Goal: Task Accomplishment & Management: Use online tool/utility

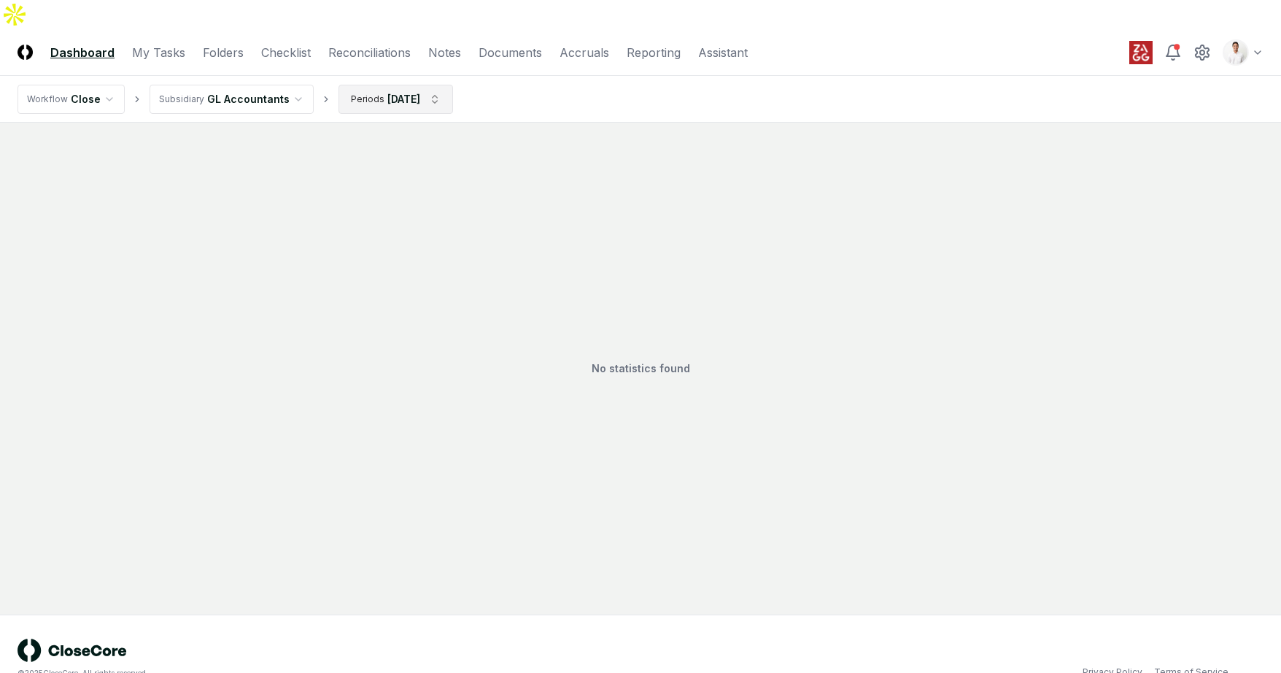
click at [348, 62] on html "CloseCore Dashboard My Tasks Folders Checklist Reconciliations Notes Documents …" at bounding box center [640, 351] width 1281 height 702
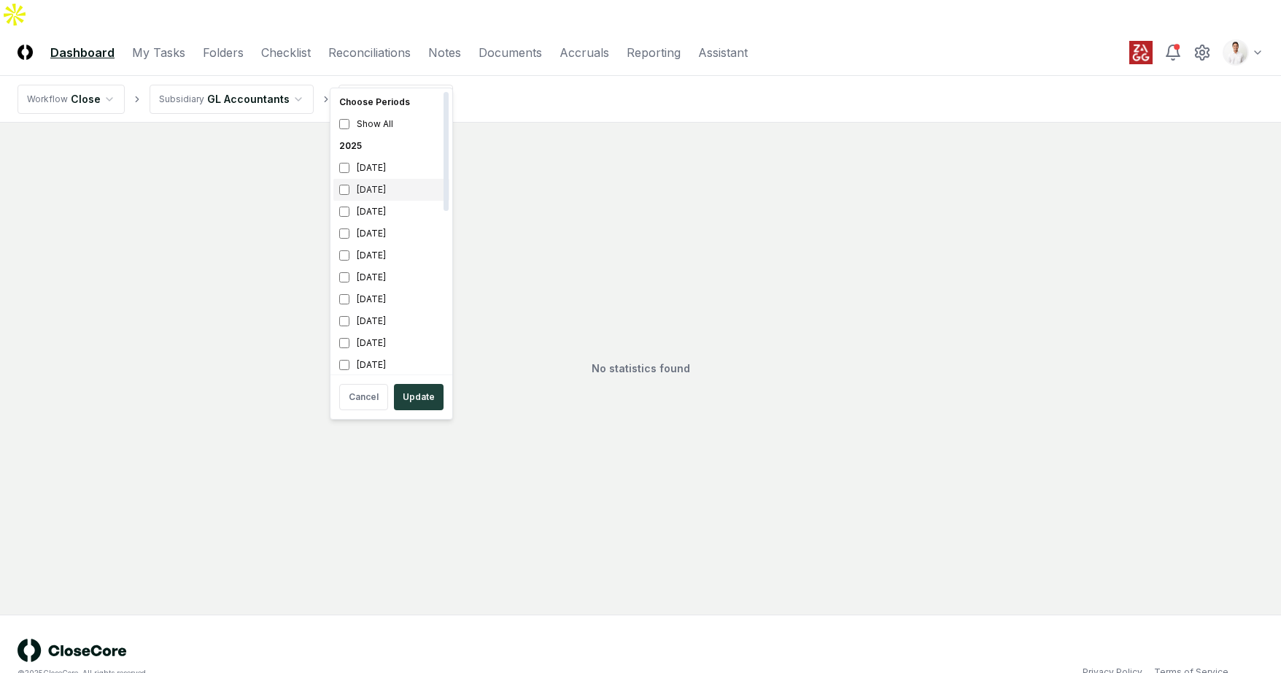
click at [373, 182] on div "[DATE]" at bounding box center [391, 190] width 116 height 22
click at [373, 171] on div "October 2025" at bounding box center [391, 168] width 116 height 22
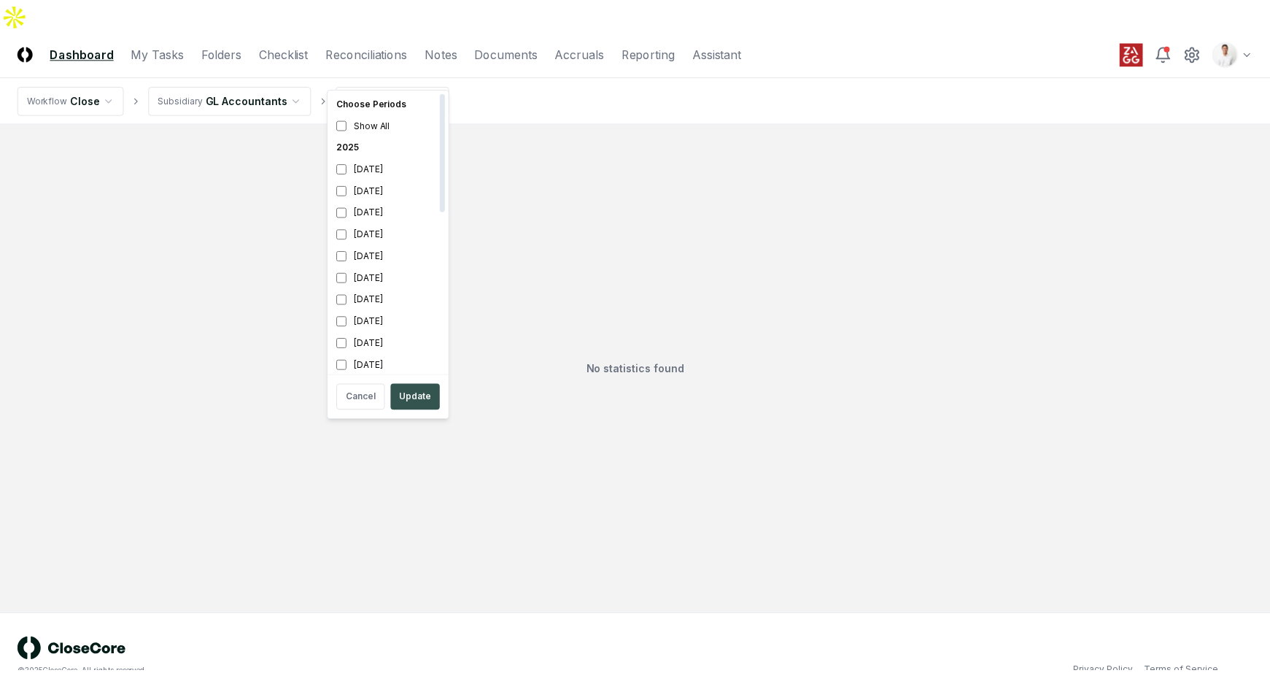
scroll to position [4, 0]
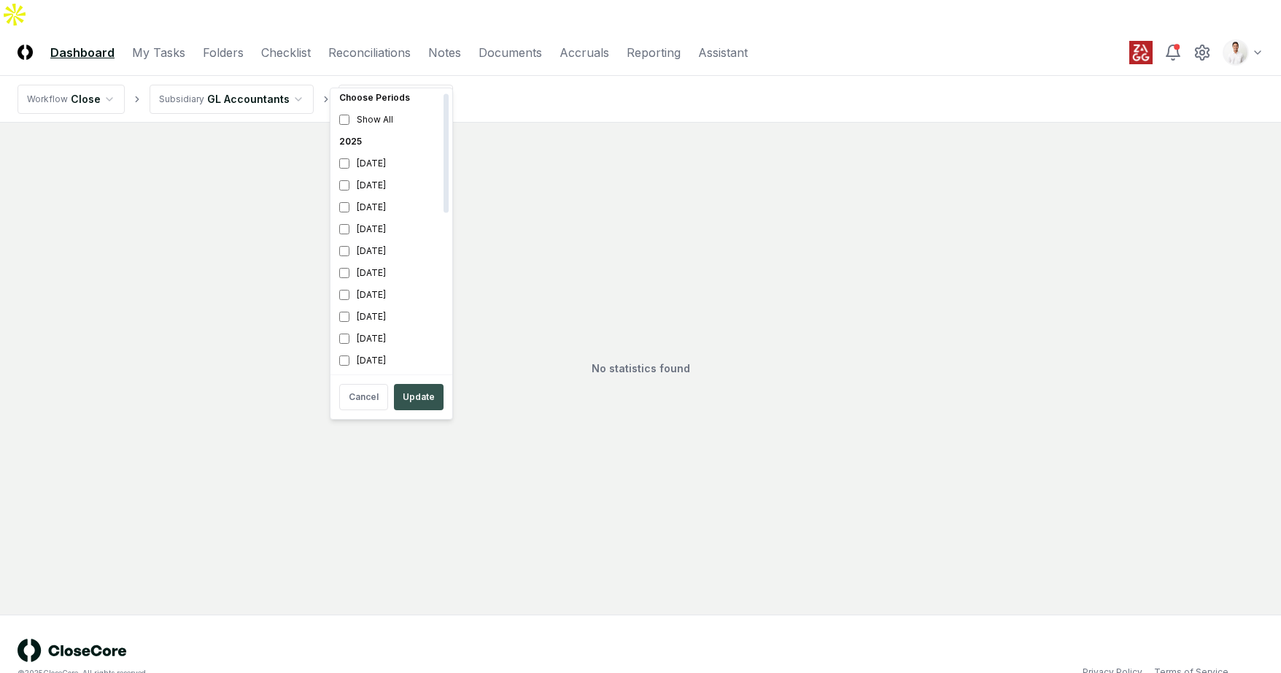
click at [418, 387] on button "Update" at bounding box center [419, 397] width 50 height 26
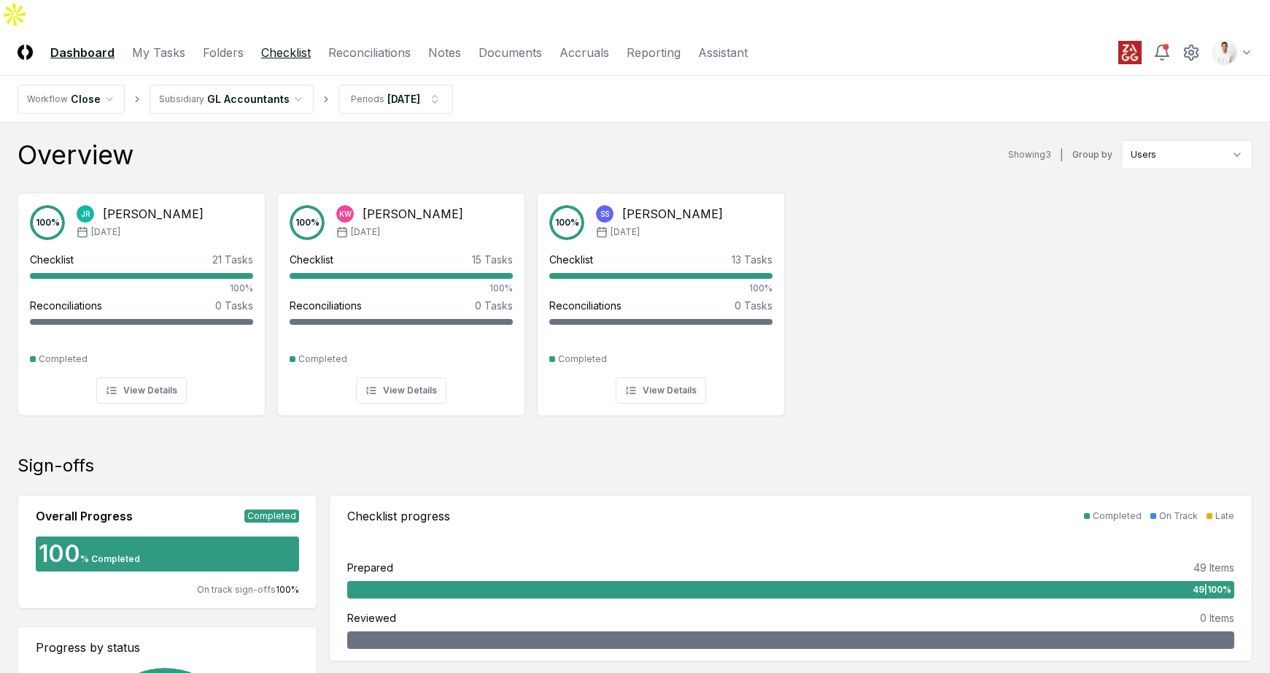
click at [293, 44] on link "Checklist" at bounding box center [286, 53] width 50 height 18
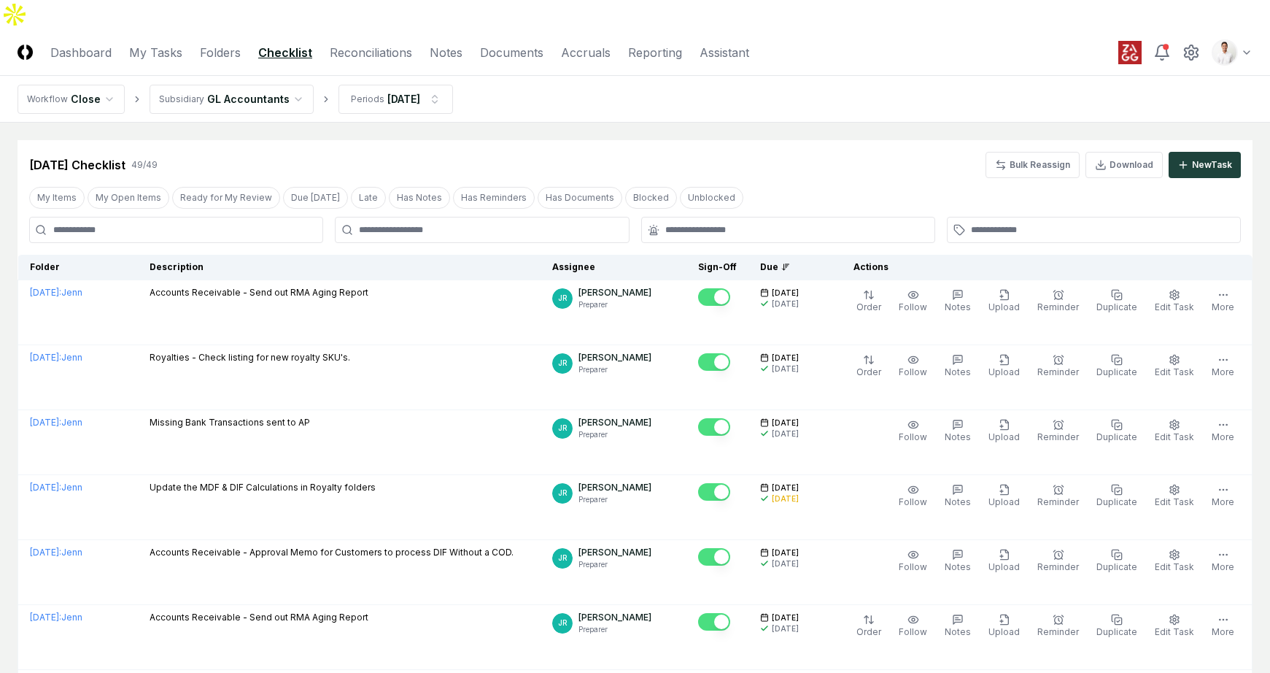
click at [704, 76] on nav "Workflow Close Subsidiary GL Accountants Periods Sep 2025" at bounding box center [635, 99] width 1270 height 47
click at [395, 44] on link "Reconciliations" at bounding box center [371, 53] width 82 height 18
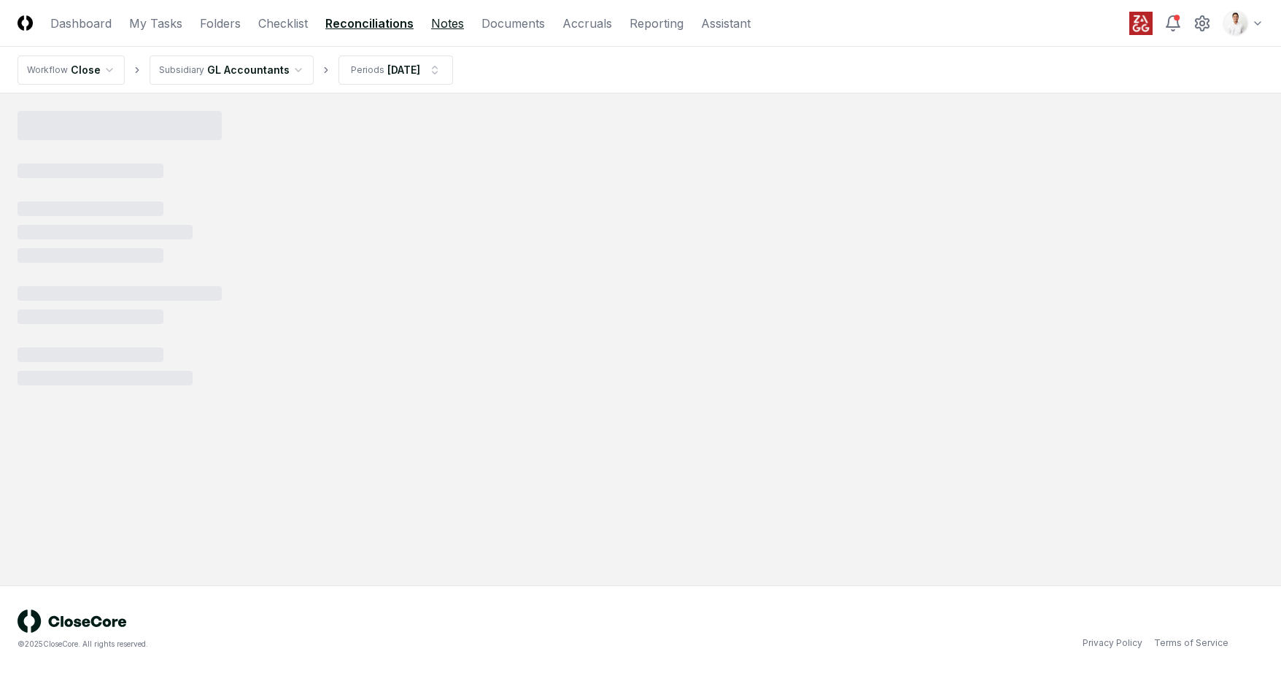
click at [447, 20] on link "Notes" at bounding box center [447, 24] width 33 height 18
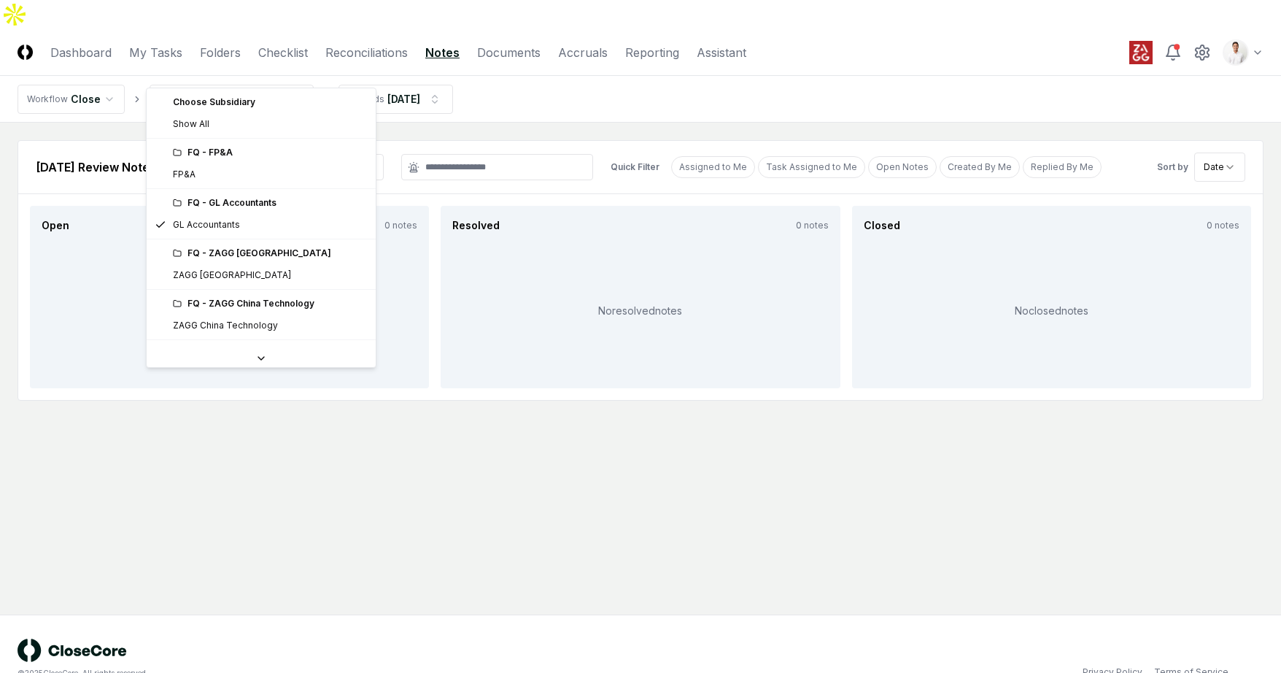
click at [274, 73] on html "CloseCore Dashboard My Tasks Folders Checklist Reconciliations Notes Documents …" at bounding box center [640, 351] width 1281 height 702
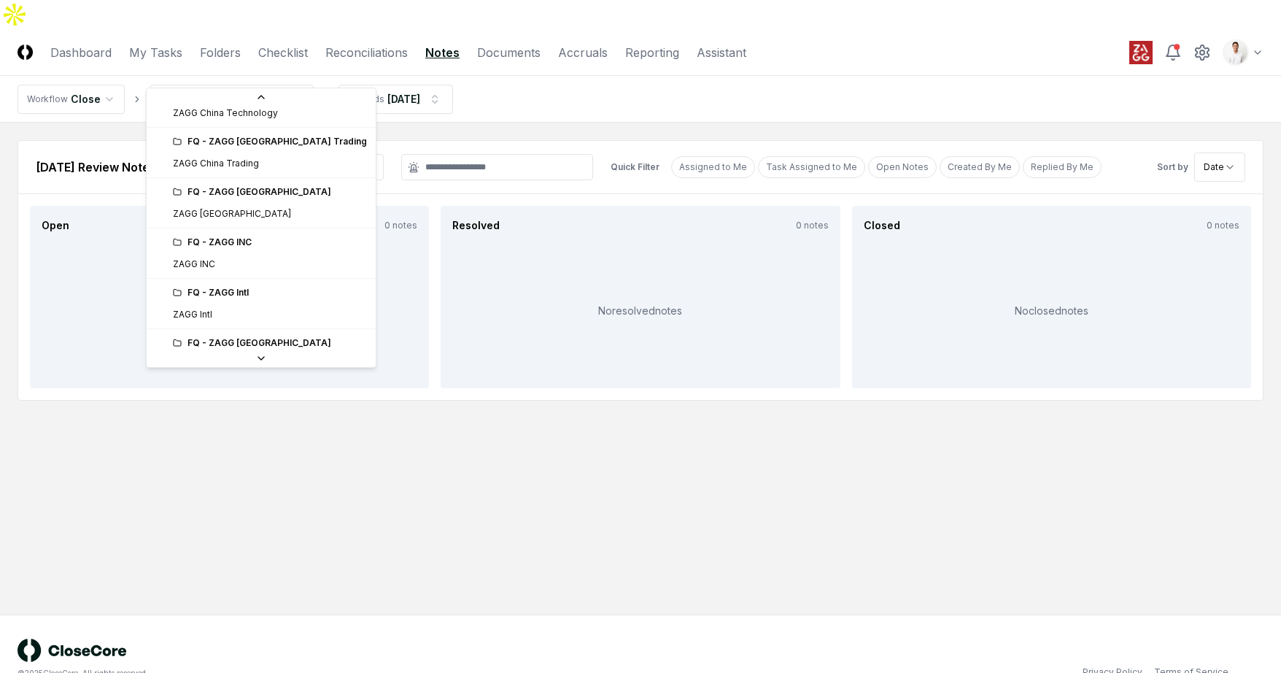
scroll to position [236, 0]
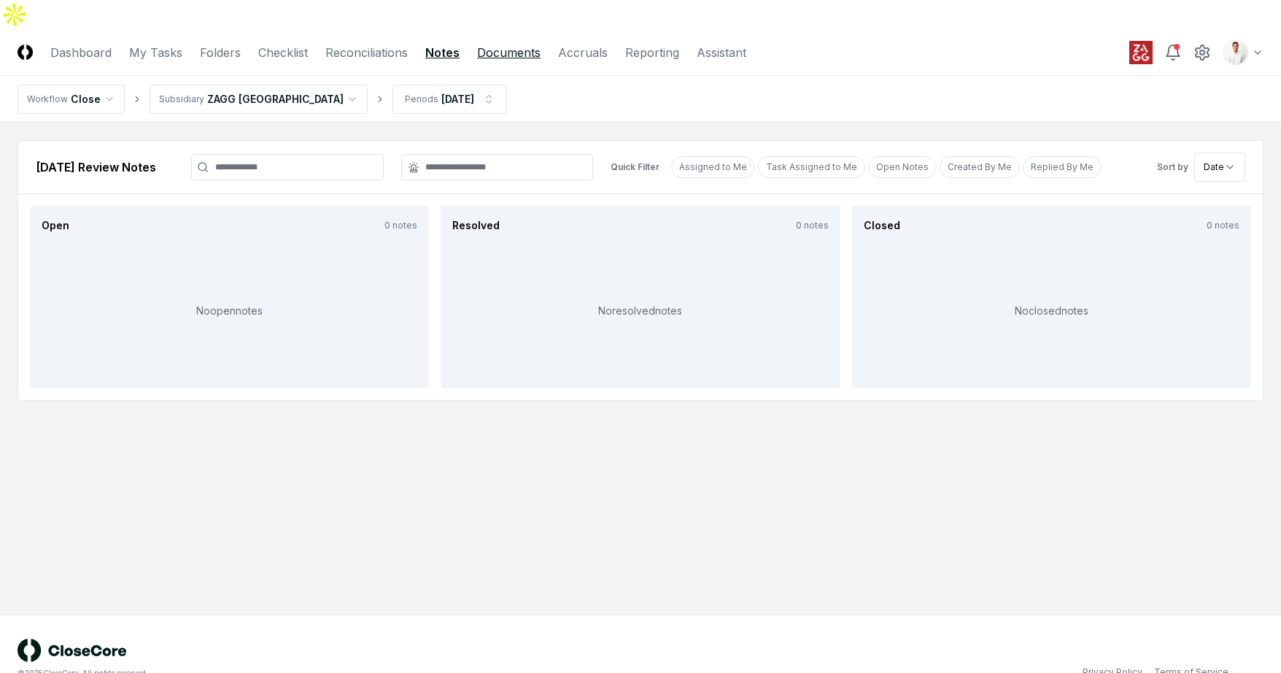
click at [521, 44] on link "Documents" at bounding box center [508, 53] width 63 height 18
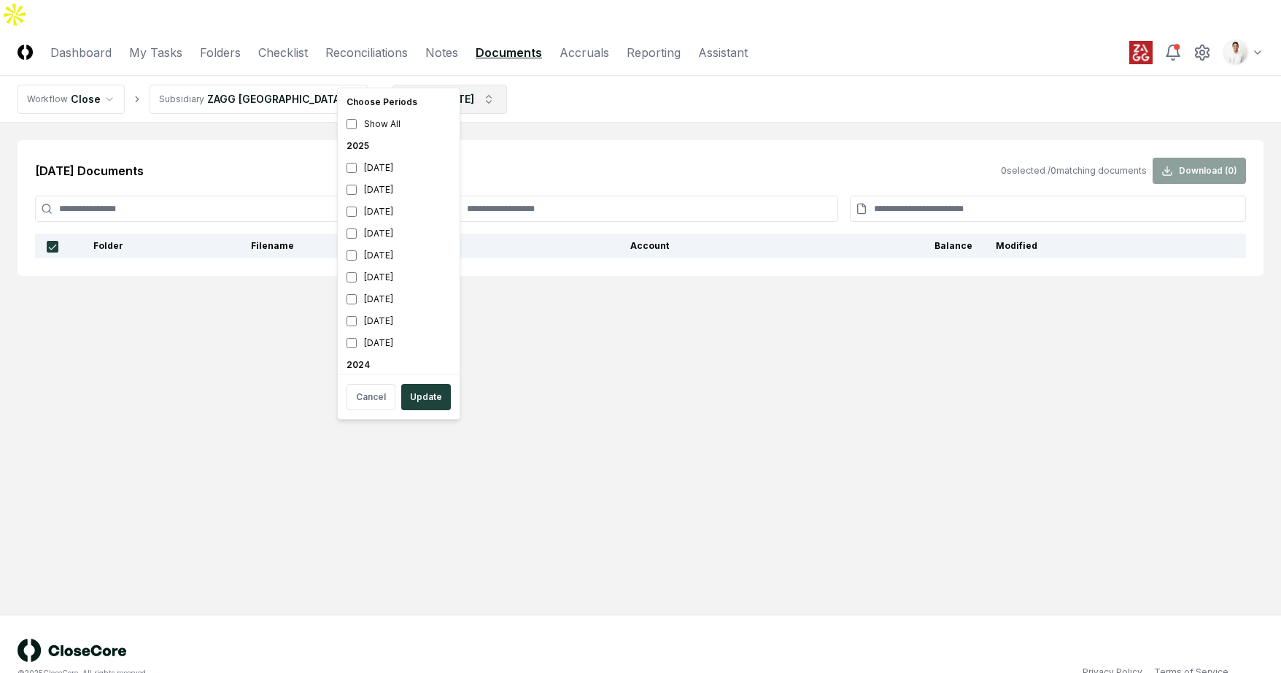
click at [395, 69] on html "CloseCore Dashboard My Tasks Folders Checklist Reconciliations Notes Documents …" at bounding box center [640, 351] width 1281 height 702
click at [375, 187] on div "[DATE]" at bounding box center [399, 190] width 116 height 22
click at [381, 171] on div "[DATE]" at bounding box center [399, 168] width 116 height 22
click at [419, 393] on button "Update" at bounding box center [426, 397] width 50 height 26
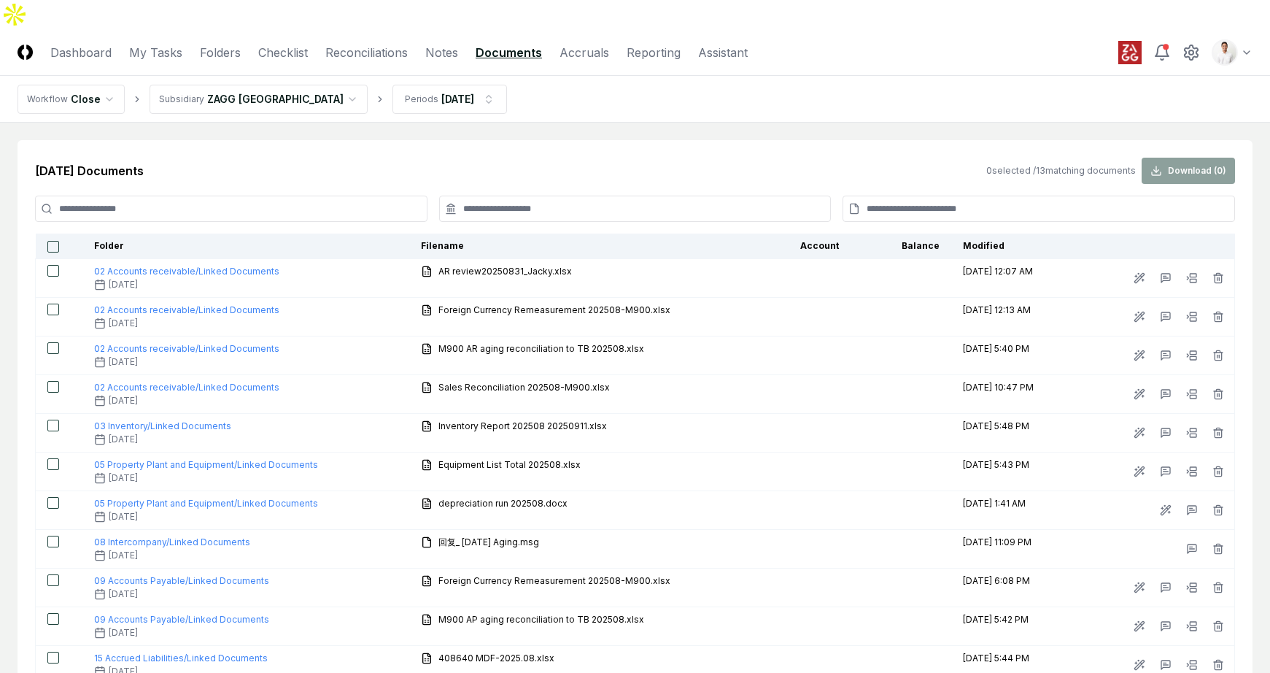
click at [602, 140] on div "Aug 2025 Documents 0 selected / 13 matching documents Download ( 0 ) Folder Fil…" at bounding box center [635, 459] width 1235 height 639
click at [375, 85] on nav "Workflow Close Subsidiary ZAGG Hong Kong Periods Aug 2025" at bounding box center [635, 99] width 1270 height 47
click at [390, 70] on html "CloseCore Dashboard My Tasks Folders Checklist Reconciliations Notes Documents …" at bounding box center [635, 442] width 1270 height 884
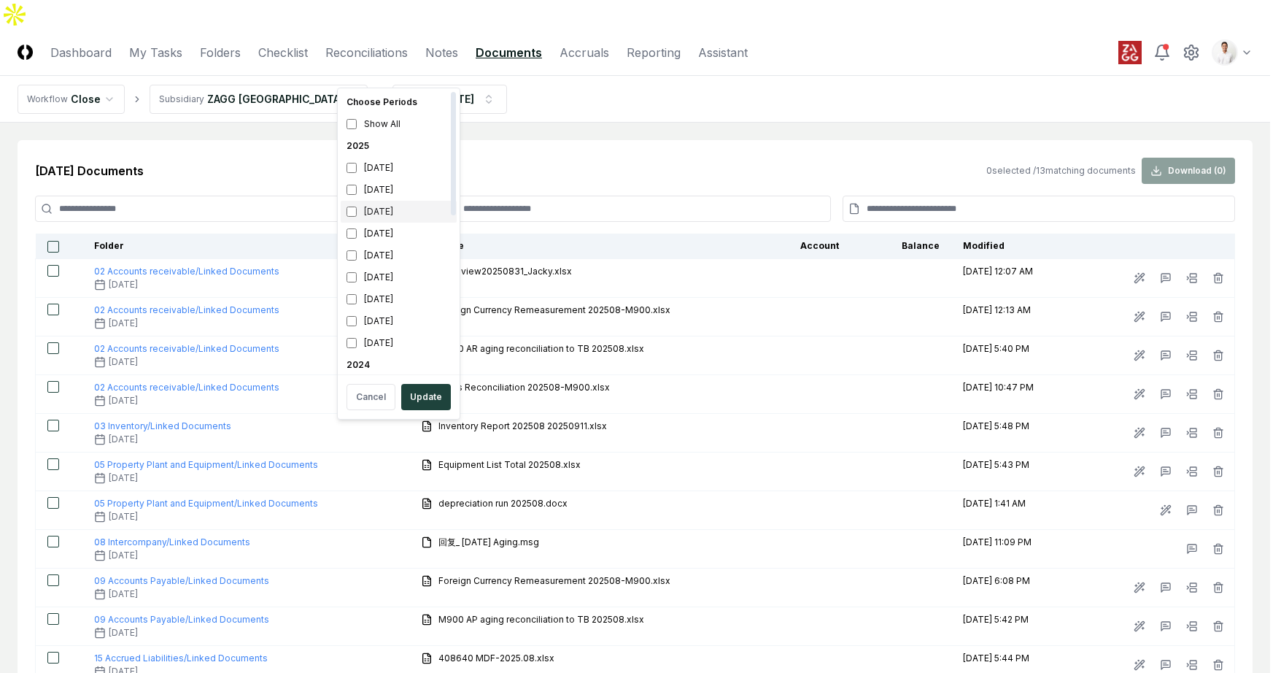
click at [377, 202] on div "[DATE]" at bounding box center [399, 212] width 116 height 22
click at [377, 201] on div "[DATE]" at bounding box center [399, 212] width 116 height 22
click at [379, 193] on div "[DATE]" at bounding box center [399, 190] width 116 height 22
click at [379, 204] on div "[DATE]" at bounding box center [399, 212] width 116 height 22
click at [428, 397] on button "Update" at bounding box center [426, 397] width 50 height 26
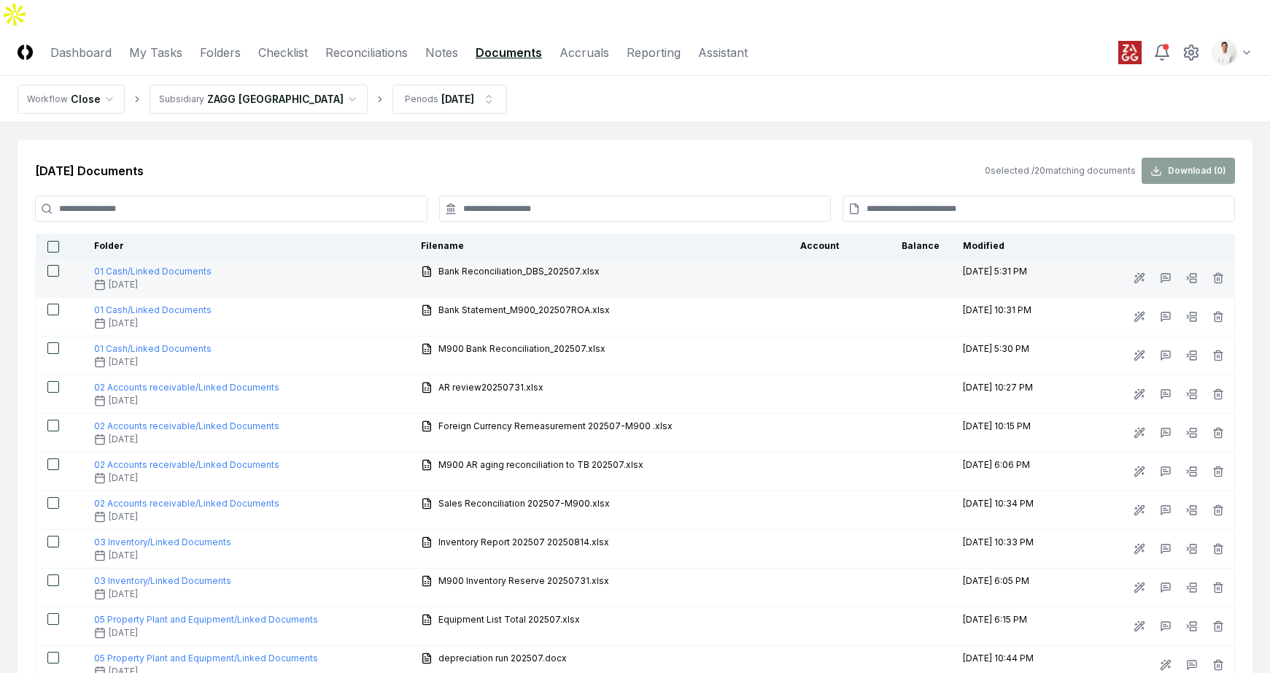
click at [52, 265] on button "button" at bounding box center [53, 271] width 12 height 12
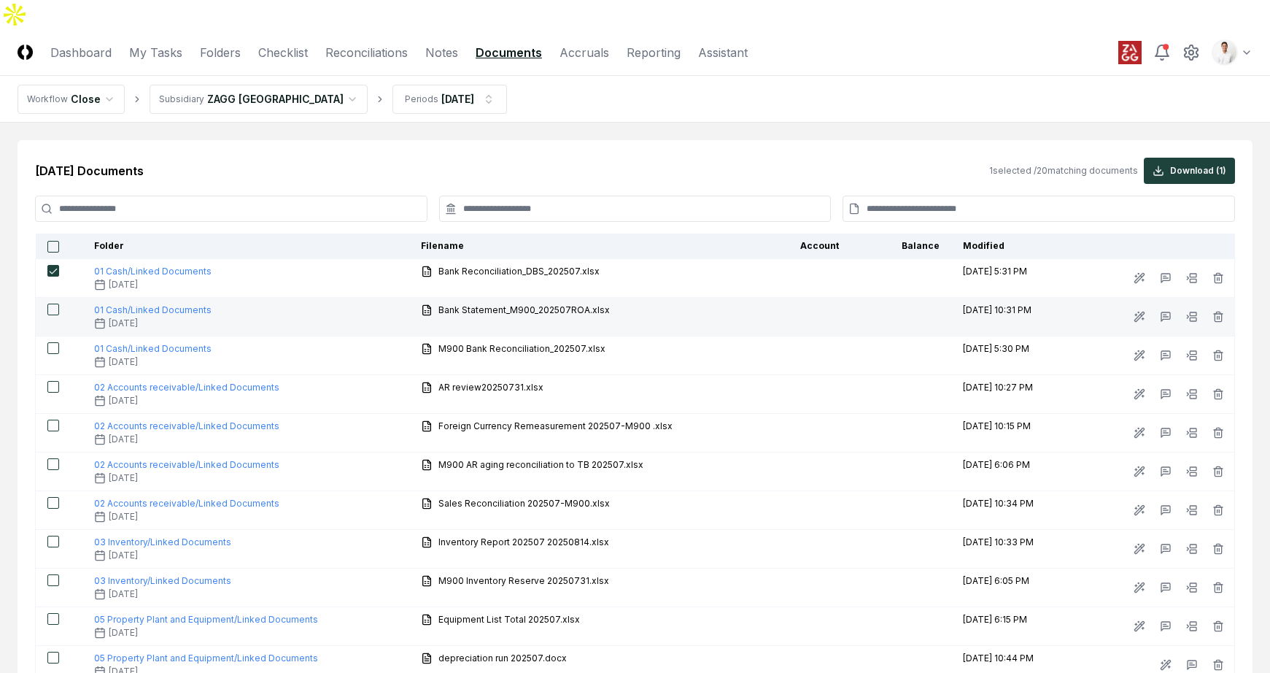
click at [52, 303] on button "button" at bounding box center [53, 309] width 12 height 12
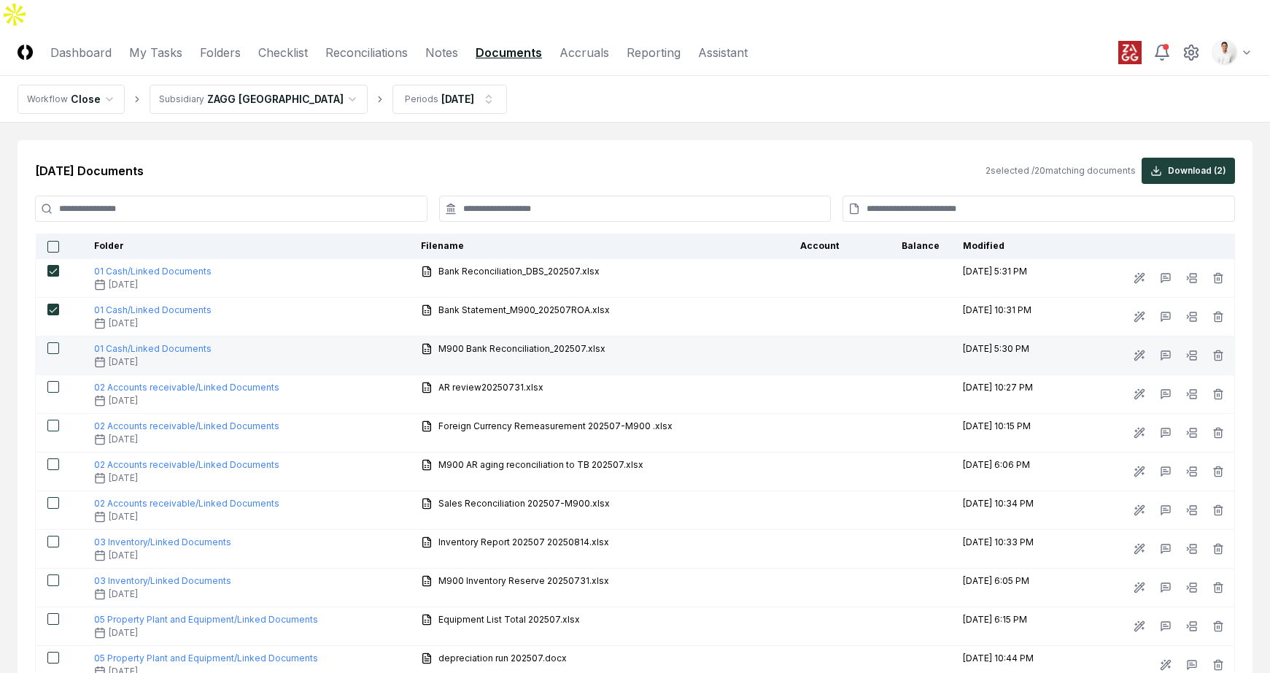
click at [52, 342] on button "button" at bounding box center [53, 348] width 12 height 12
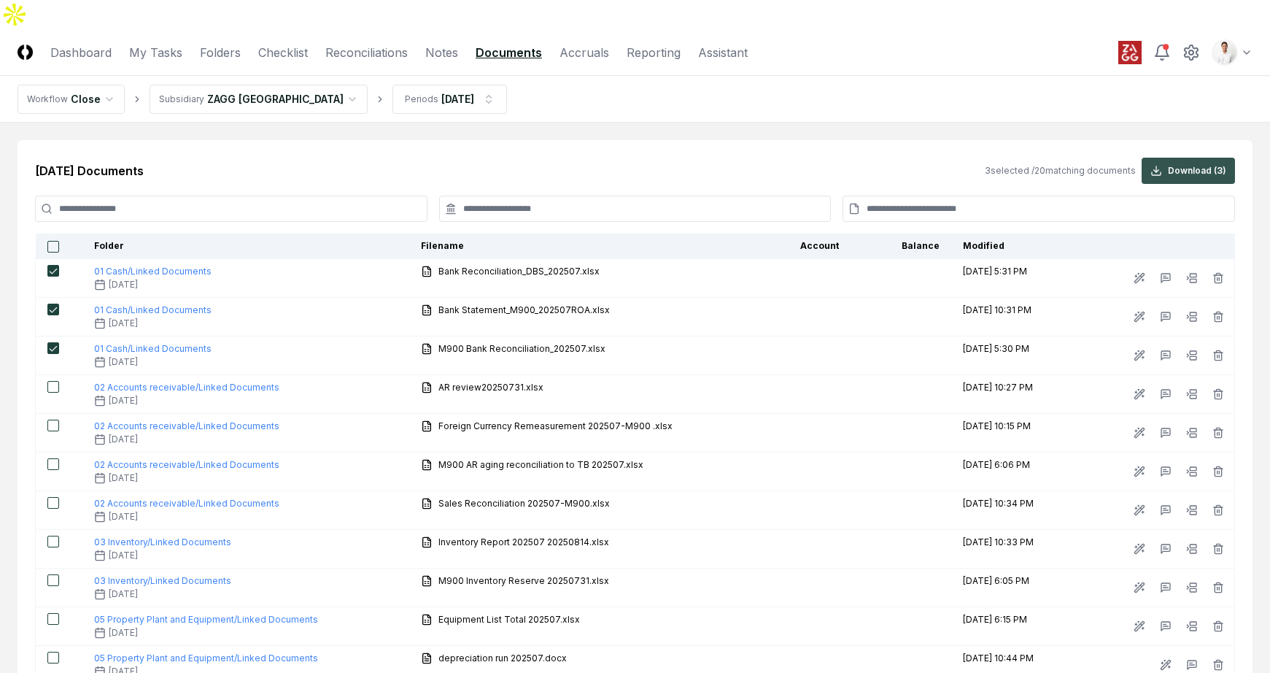
click at [1169, 158] on button "Download ( 3 )" at bounding box center [1188, 171] width 93 height 26
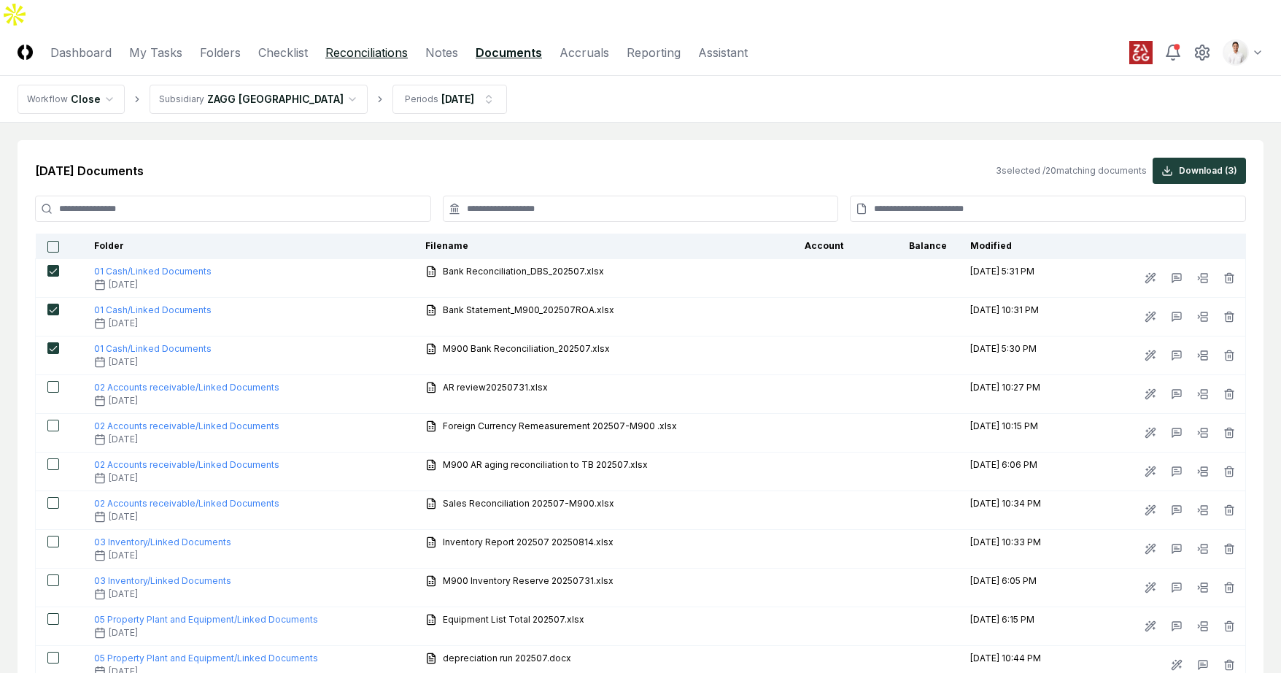
click at [344, 44] on link "Reconciliations" at bounding box center [366, 53] width 82 height 18
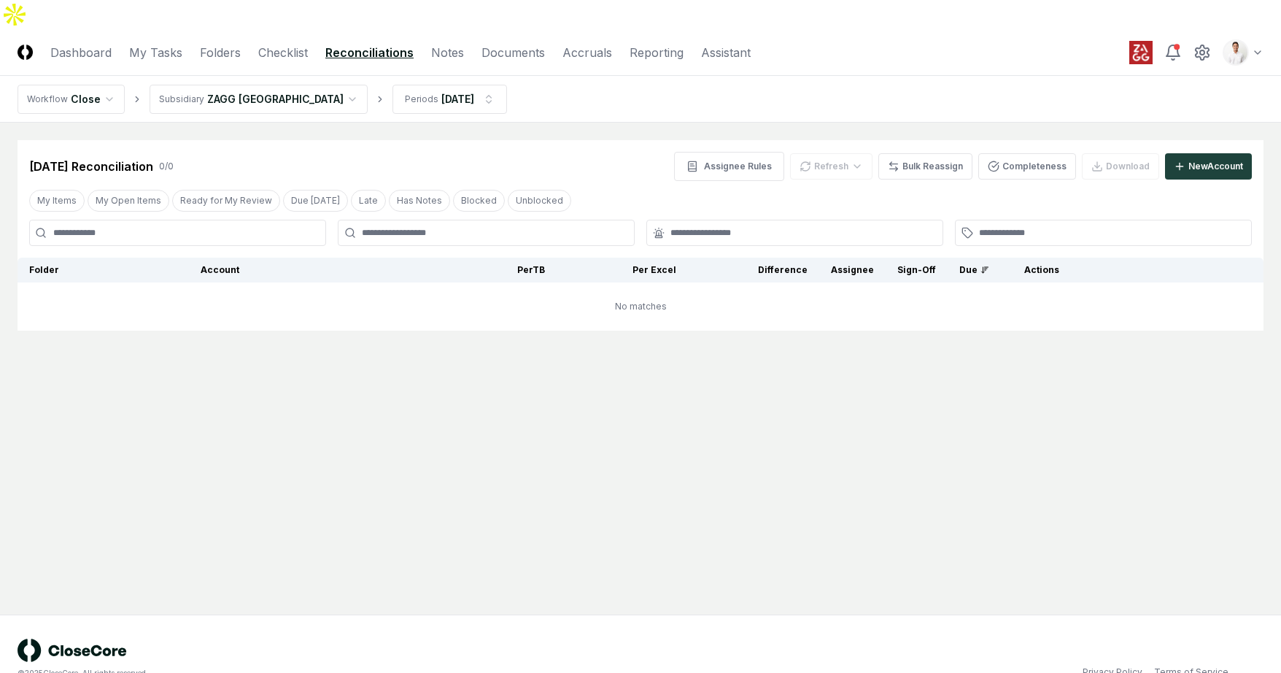
click at [583, 86] on nav "Workflow Close Subsidiary ZAGG Hong Kong Periods Jul 2025" at bounding box center [640, 99] width 1281 height 47
click at [418, 83] on html "CloseCore Dashboard My Tasks Folders Checklist Reconciliations Notes Documents …" at bounding box center [640, 351] width 1281 height 702
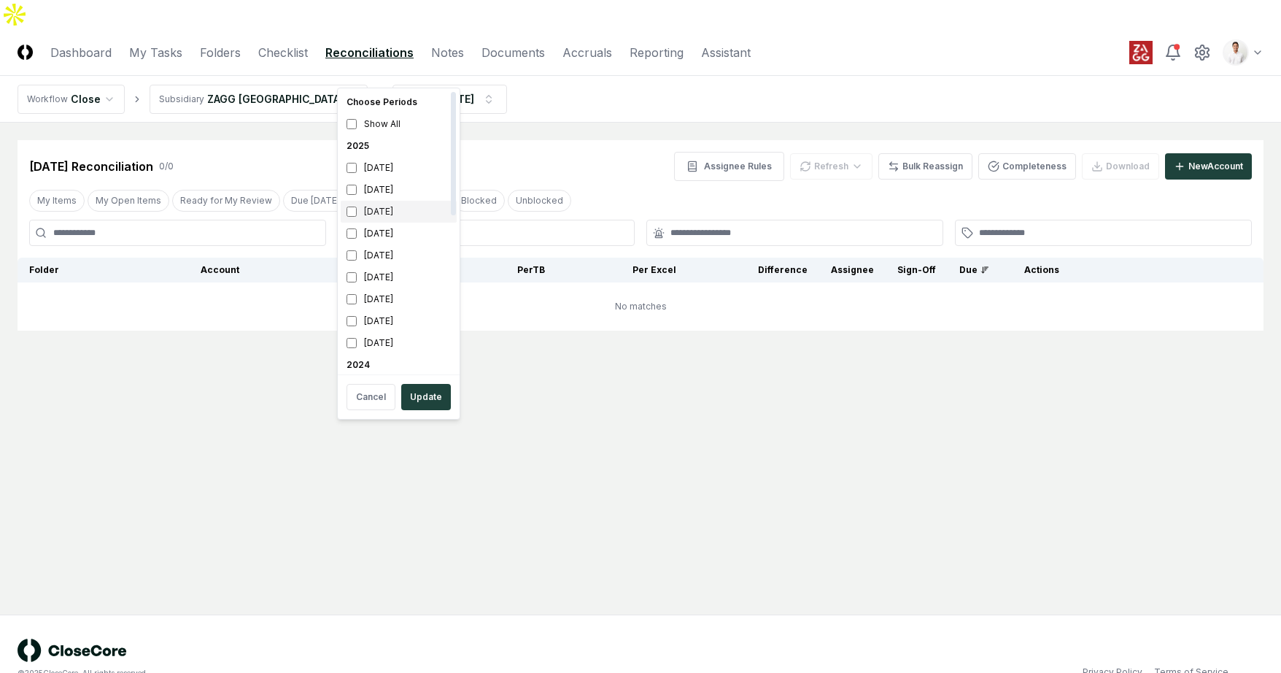
click at [387, 210] on div "July 2025" at bounding box center [399, 212] width 116 height 22
click at [365, 368] on div "October 2023" at bounding box center [399, 360] width 116 height 22
click at [422, 390] on button "Update" at bounding box center [426, 397] width 50 height 26
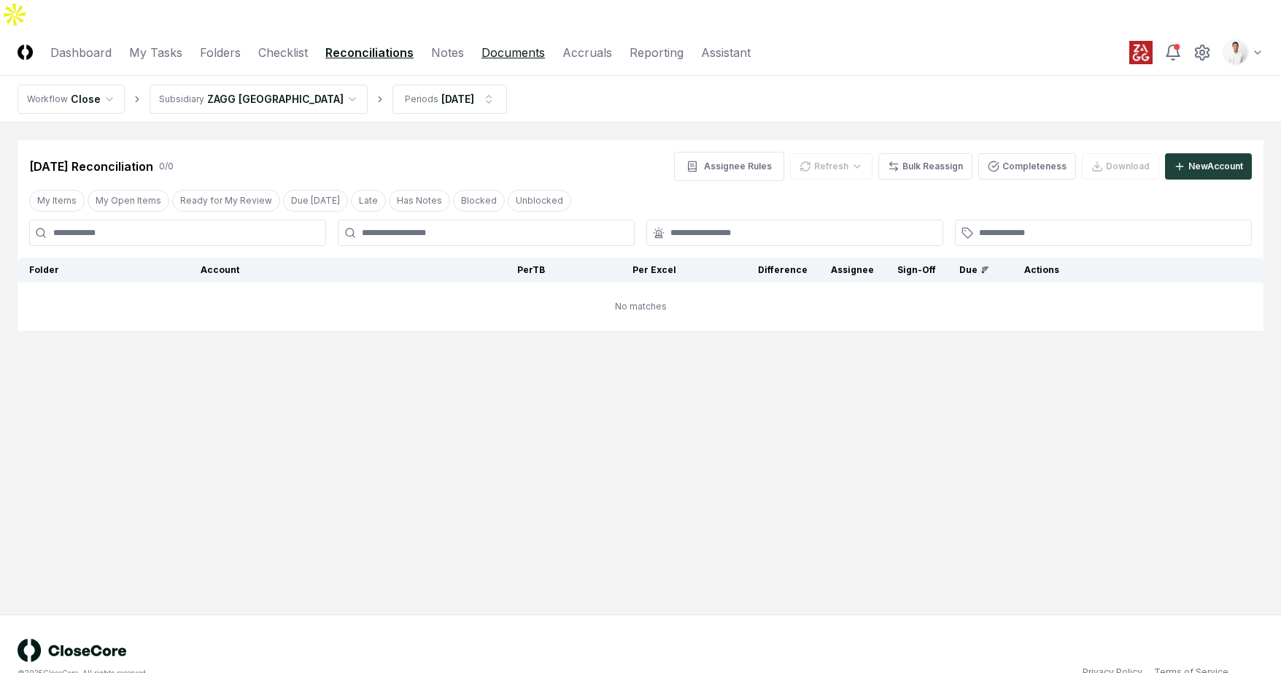
click at [502, 44] on link "Documents" at bounding box center [513, 53] width 63 height 18
click at [513, 44] on link "Documents" at bounding box center [513, 53] width 63 height 18
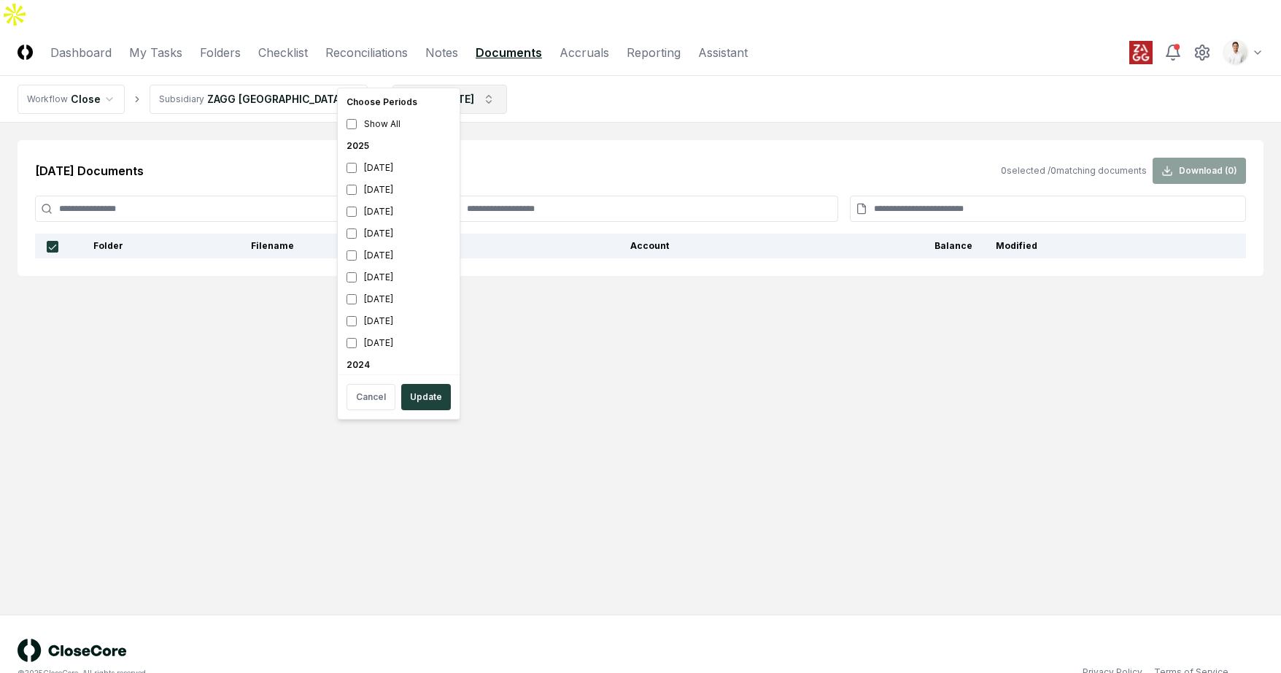
click at [394, 77] on html "CloseCore Dashboard My Tasks Folders Checklist Reconciliations Notes Documents …" at bounding box center [640, 351] width 1281 height 702
click at [280, 65] on html "CloseCore Dashboard My Tasks Folders Checklist Reconciliations Notes Documents …" at bounding box center [640, 351] width 1281 height 702
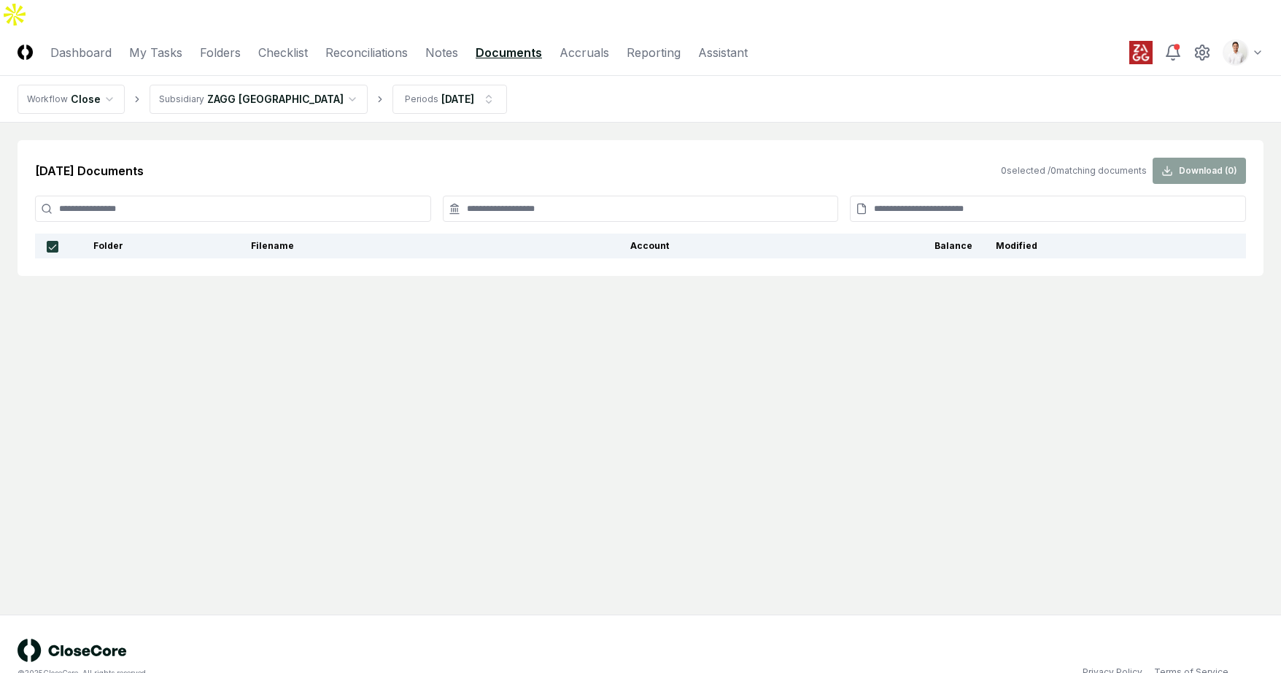
click at [267, 67] on html "CloseCore Dashboard My Tasks Folders Checklist Reconciliations Notes Documents …" at bounding box center [640, 351] width 1281 height 702
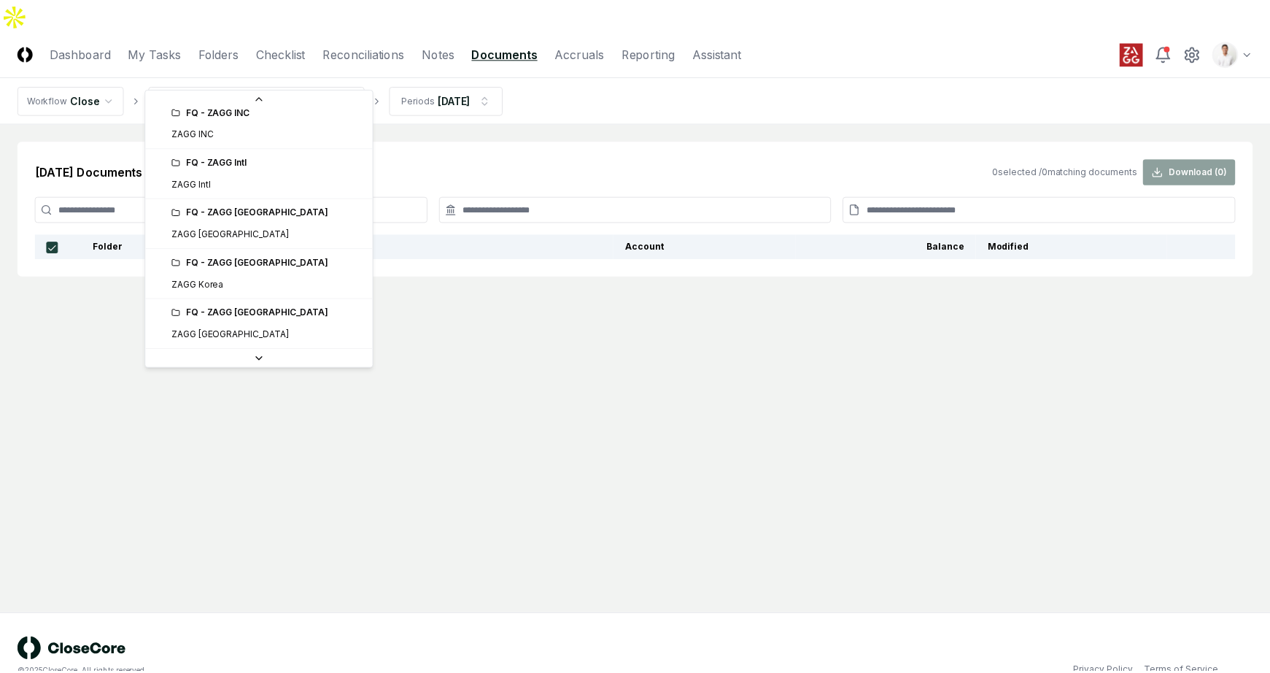
scroll to position [334, 0]
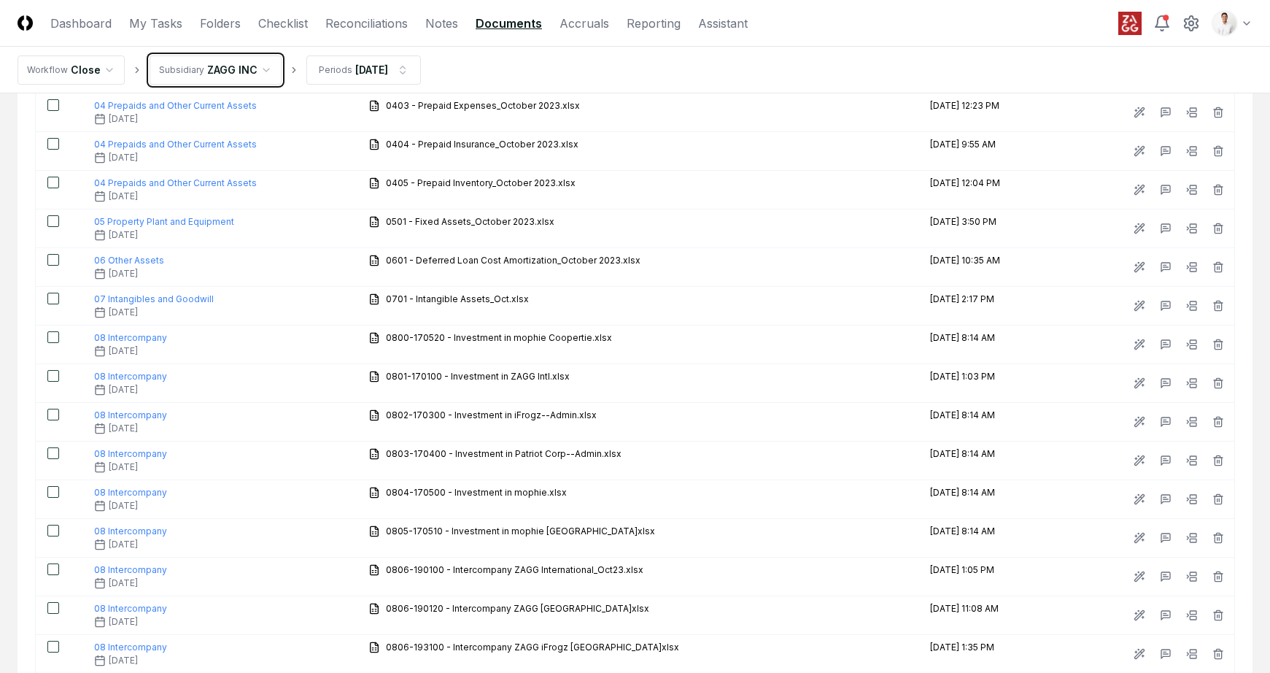
scroll to position [1643, 0]
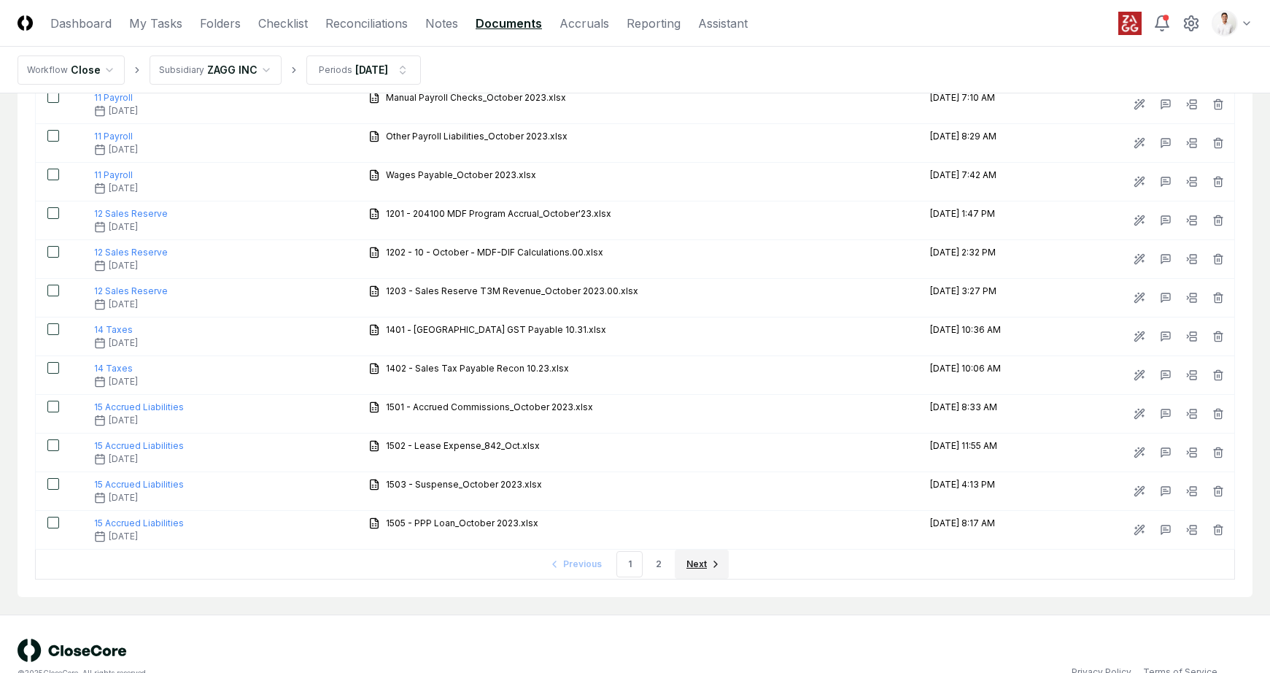
click at [699, 557] on span "Next" at bounding box center [697, 563] width 20 height 13
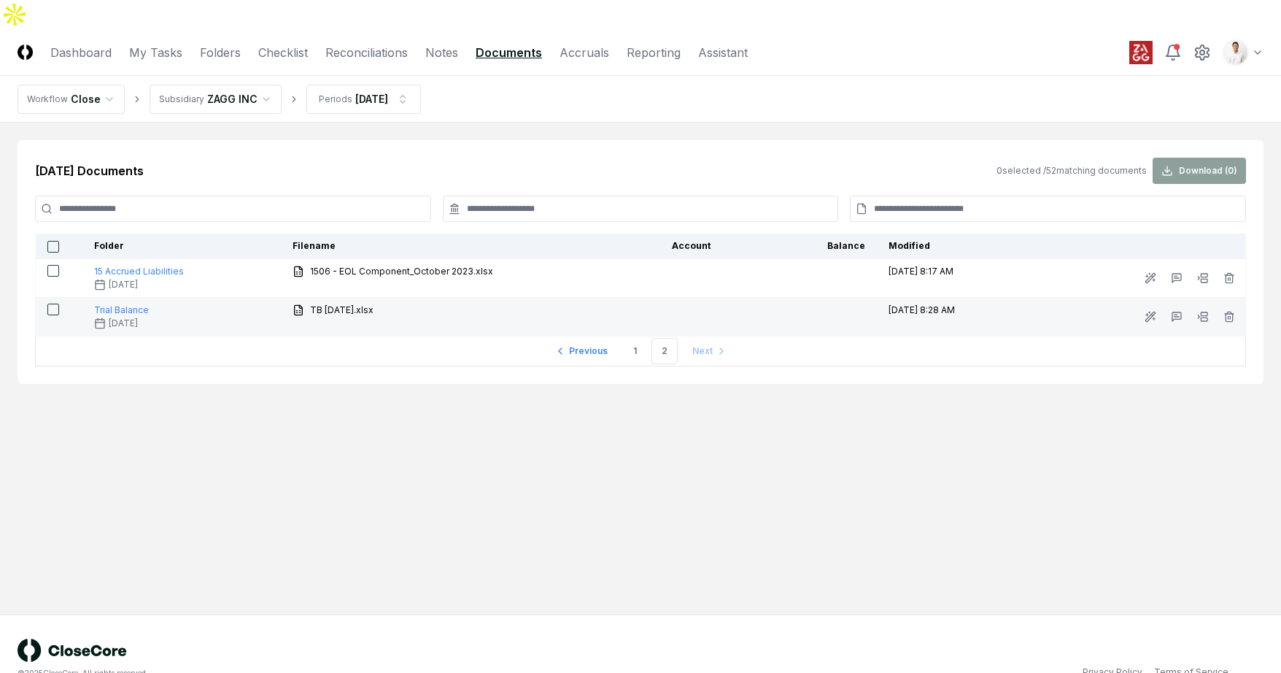
click at [54, 303] on button "button" at bounding box center [53, 309] width 12 height 12
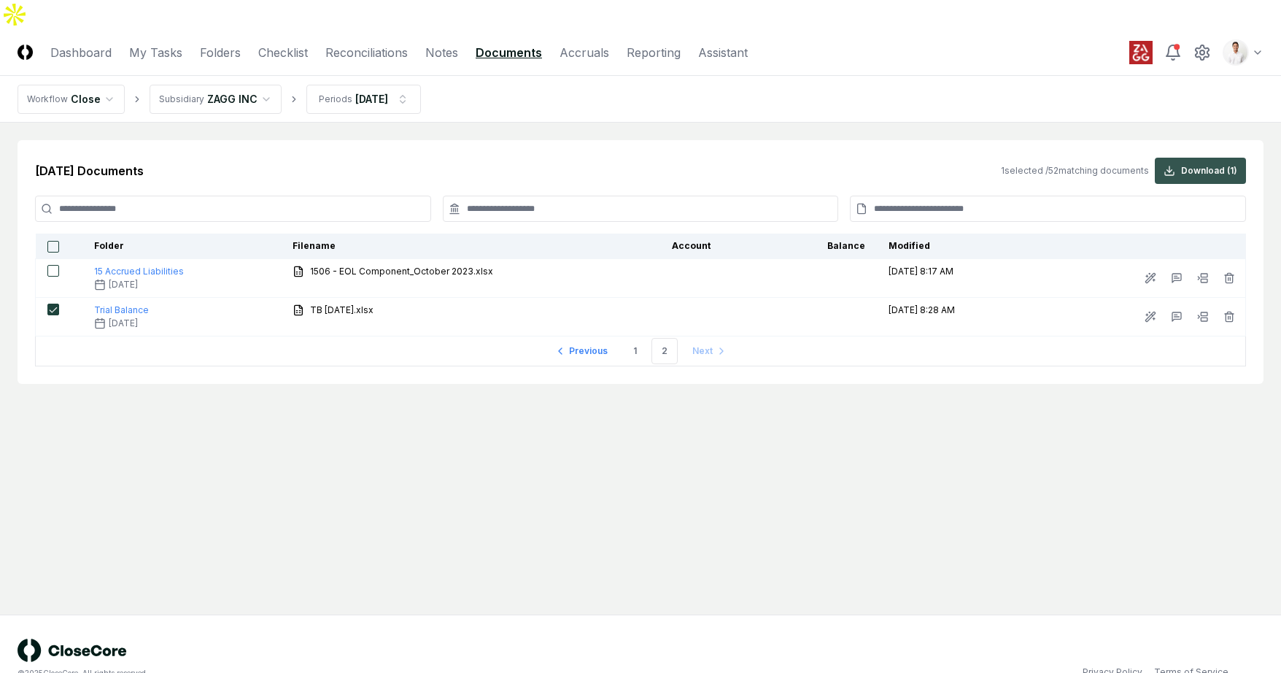
click at [1199, 158] on button "Download ( 1 )" at bounding box center [1200, 171] width 91 height 26
click at [392, 71] on html "CloseCore Dashboard My Tasks Folders Checklist Reconciliations Notes Documents …" at bounding box center [640, 351] width 1281 height 702
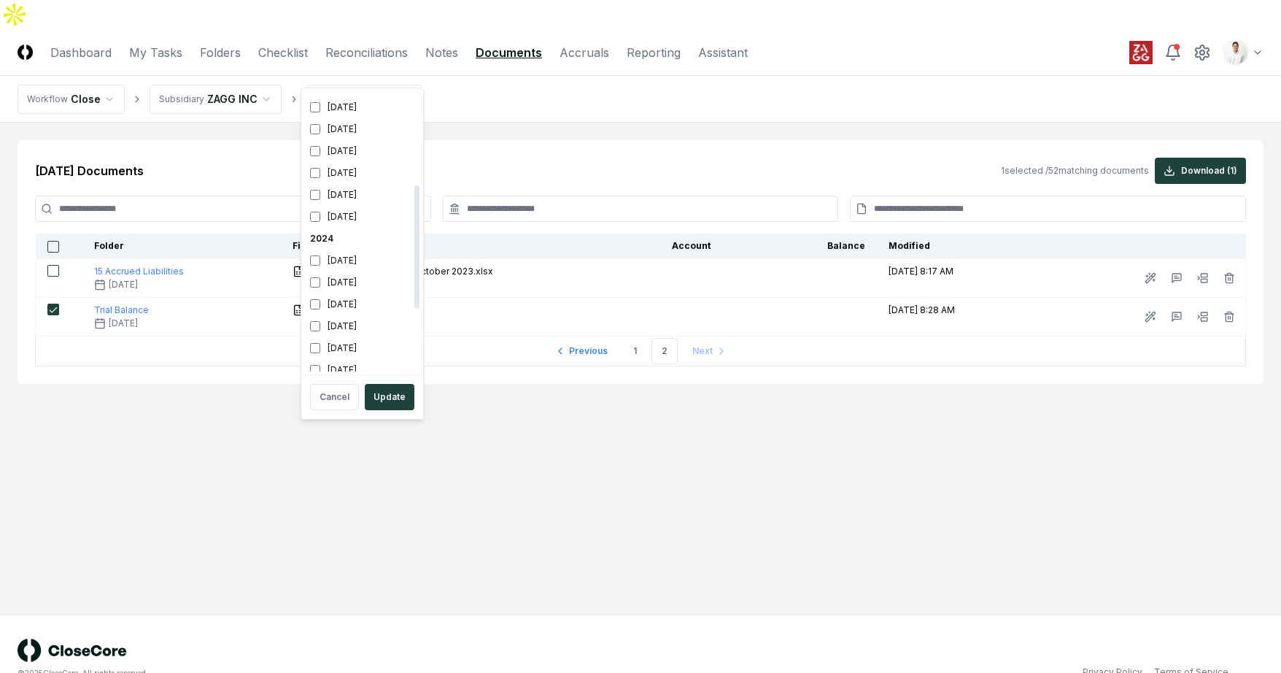
scroll to position [241, 0]
click at [368, 186] on div "[DATE]" at bounding box center [362, 190] width 116 height 22
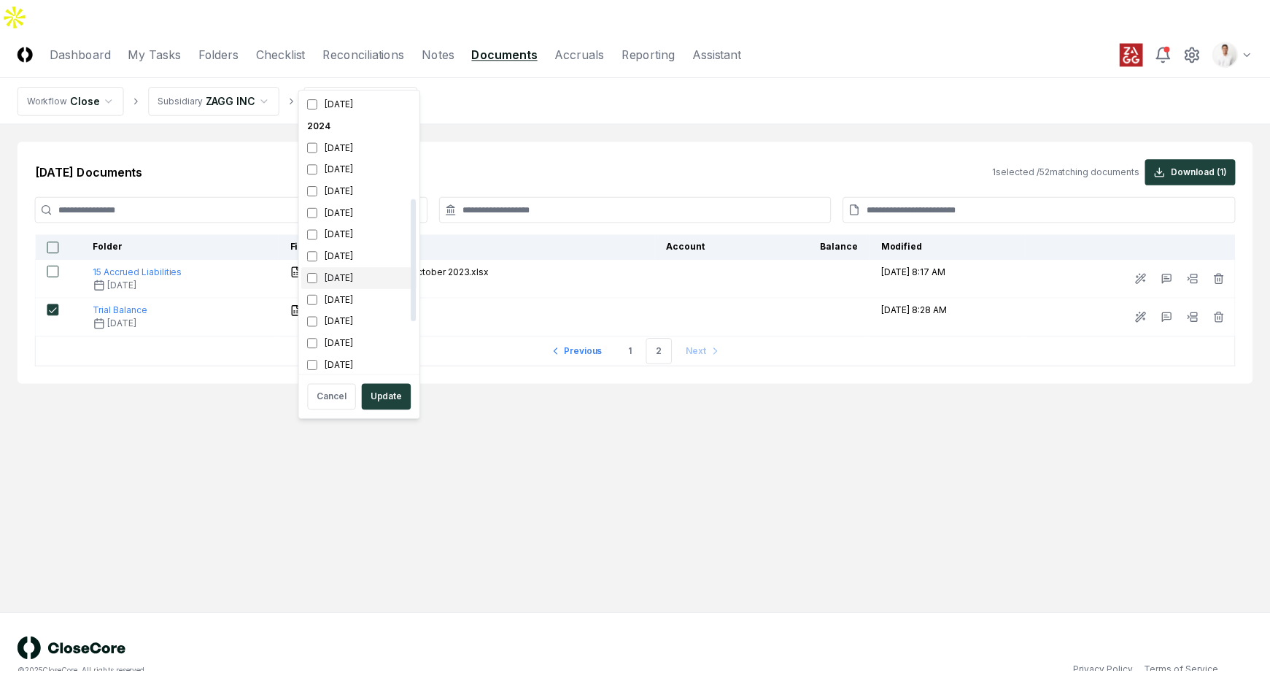
scroll to position [355, 0]
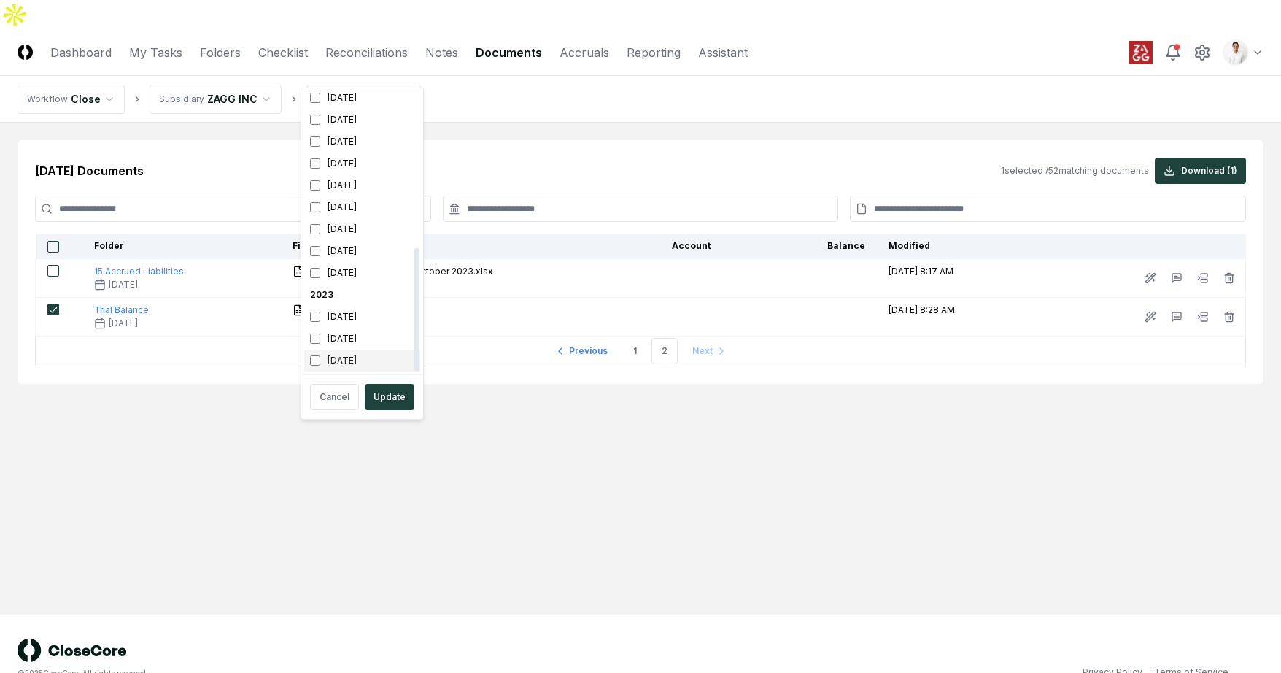
click at [344, 357] on div "October 2023" at bounding box center [362, 360] width 116 height 22
click at [379, 399] on button "Update" at bounding box center [390, 397] width 50 height 26
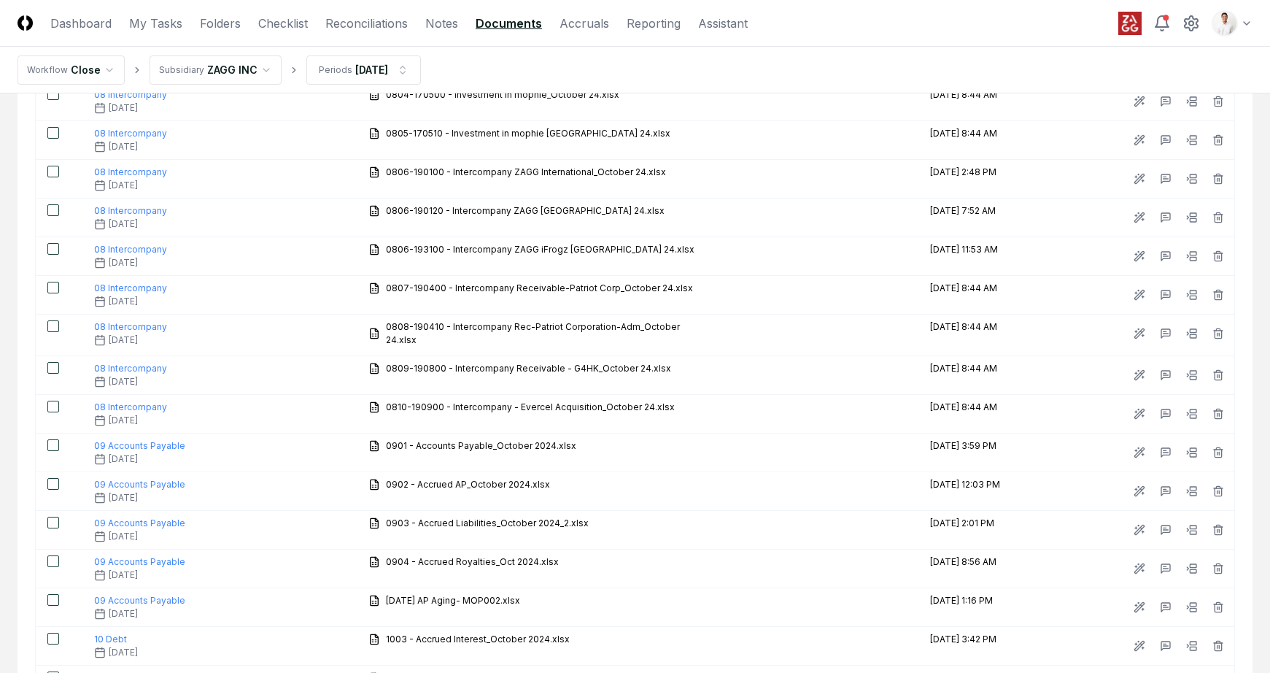
scroll to position [1643, 0]
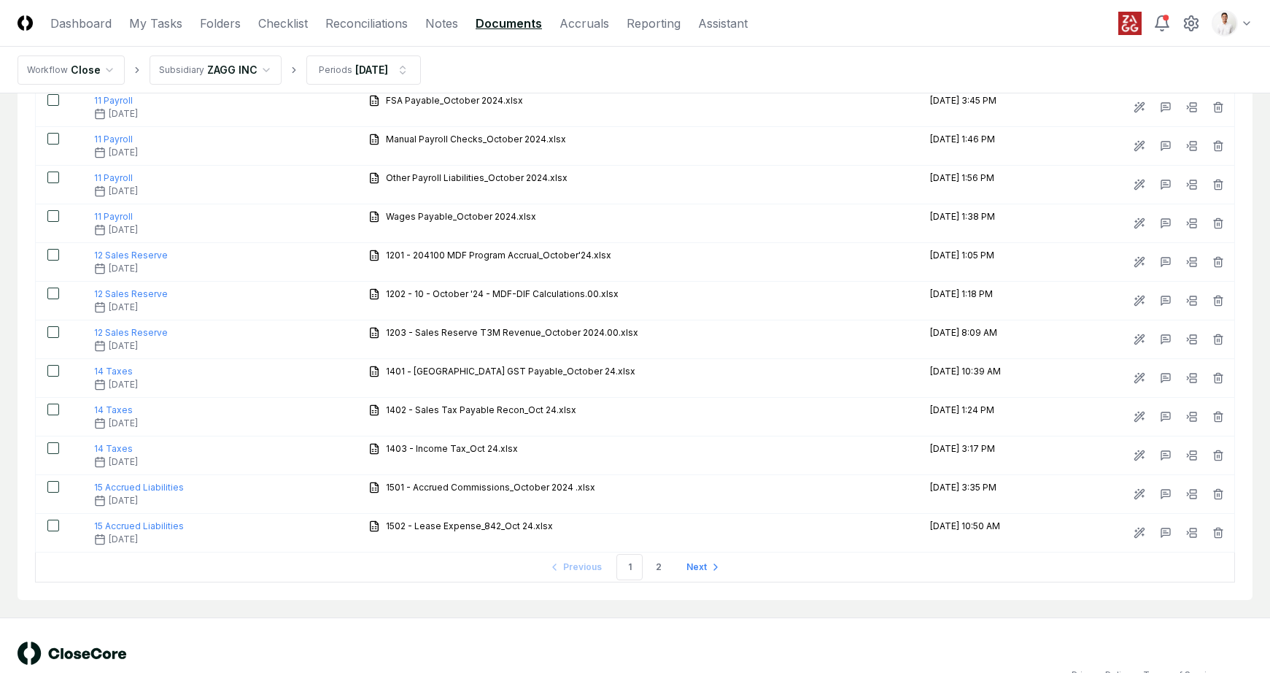
click at [697, 560] on span "Next" at bounding box center [697, 566] width 20 height 13
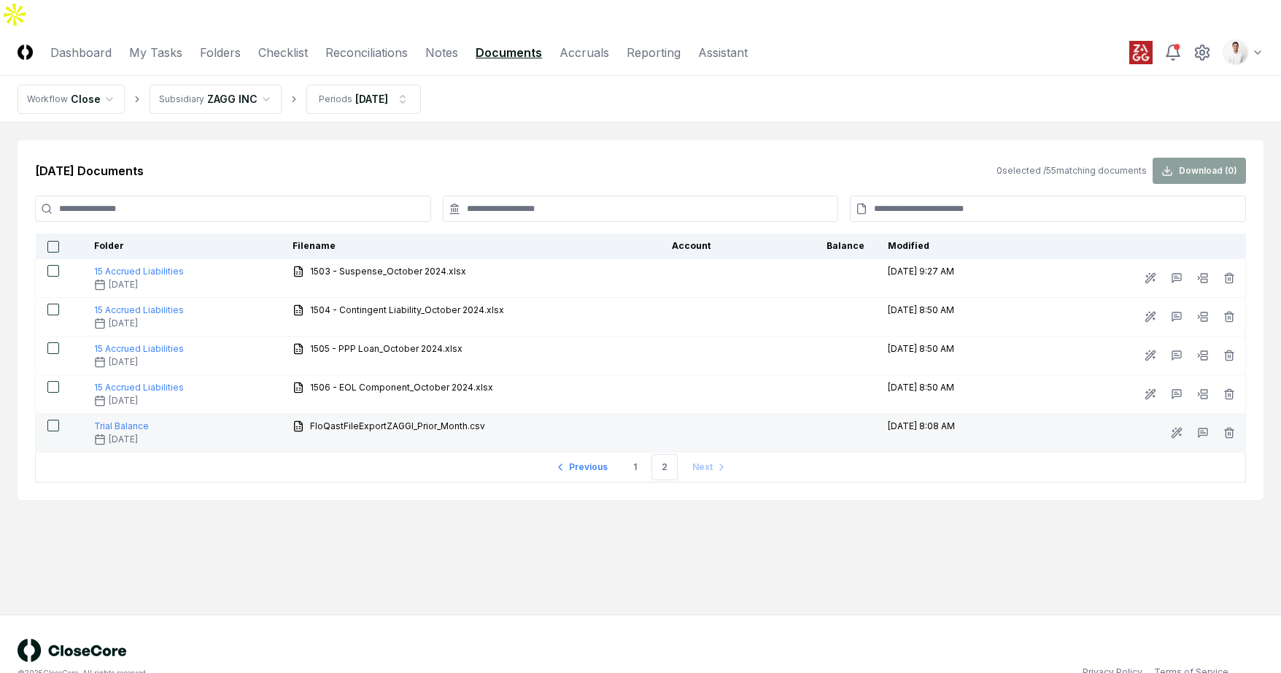
click at [52, 419] on button "button" at bounding box center [53, 425] width 12 height 12
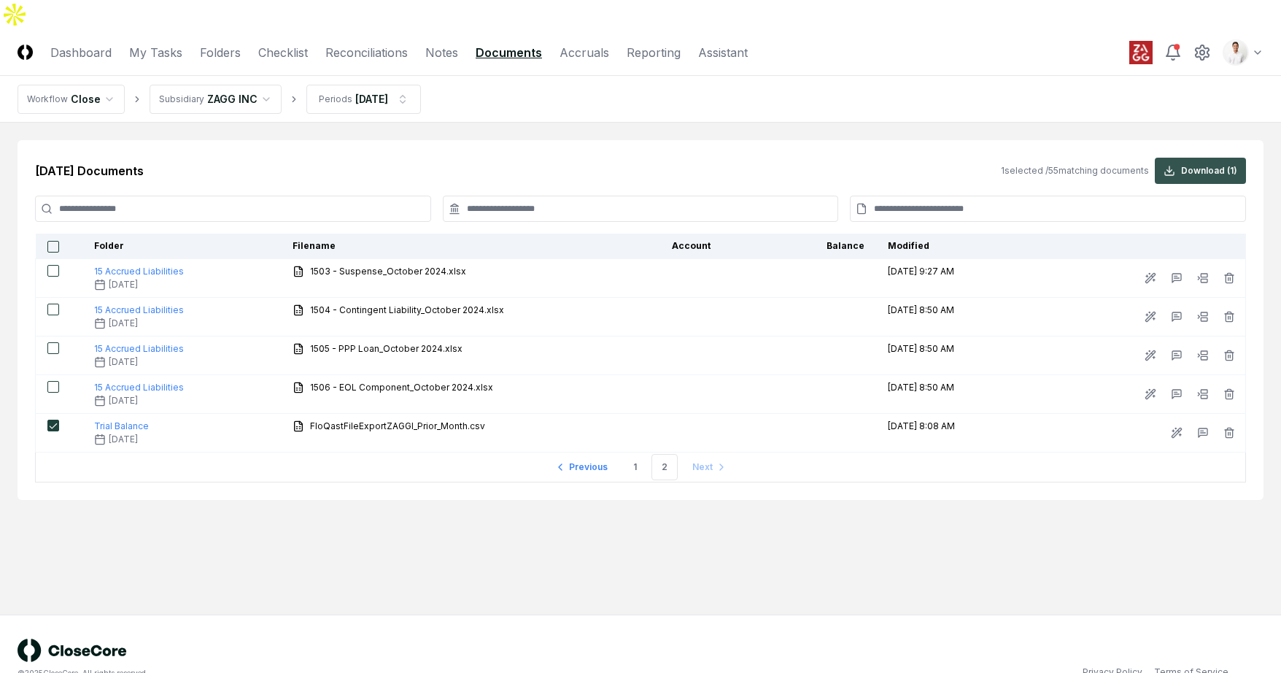
click at [1178, 158] on button "Download ( 1 )" at bounding box center [1200, 171] width 91 height 26
click at [385, 76] on html "CloseCore Dashboard My Tasks Folders Checklist Reconciliations Notes Documents …" at bounding box center [640, 351] width 1281 height 702
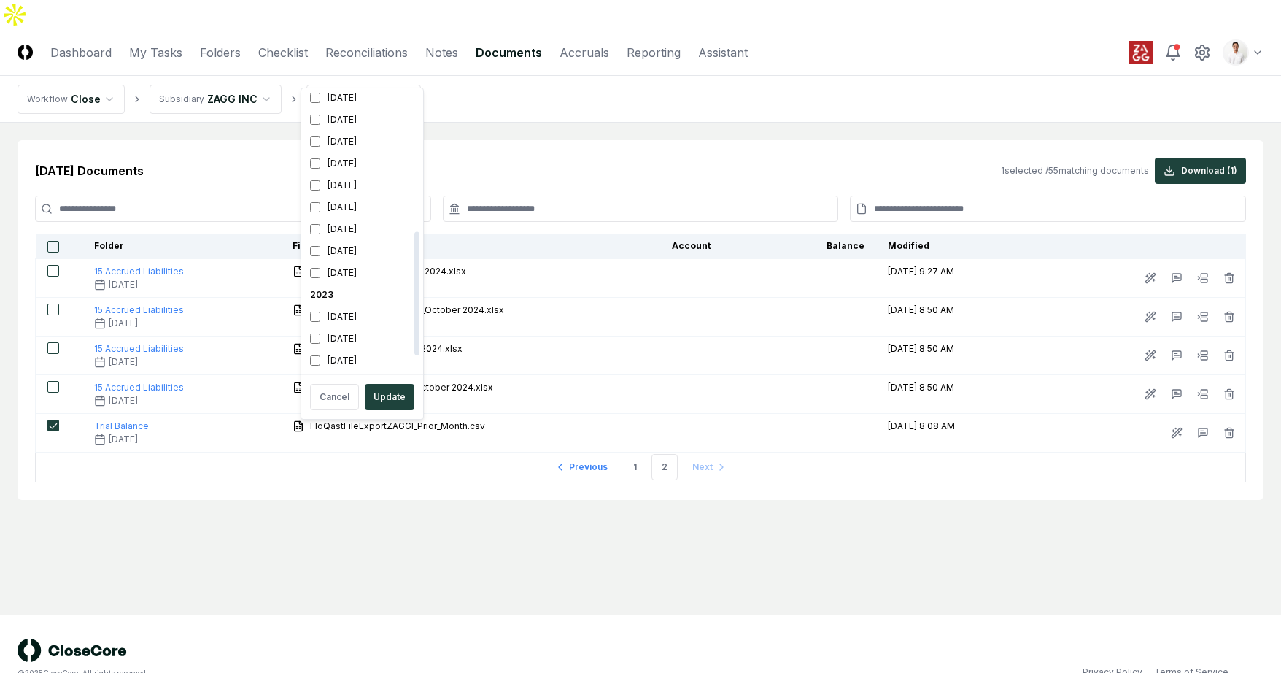
scroll to position [192, 0]
click at [343, 239] on div "October 2024" at bounding box center [362, 239] width 116 height 22
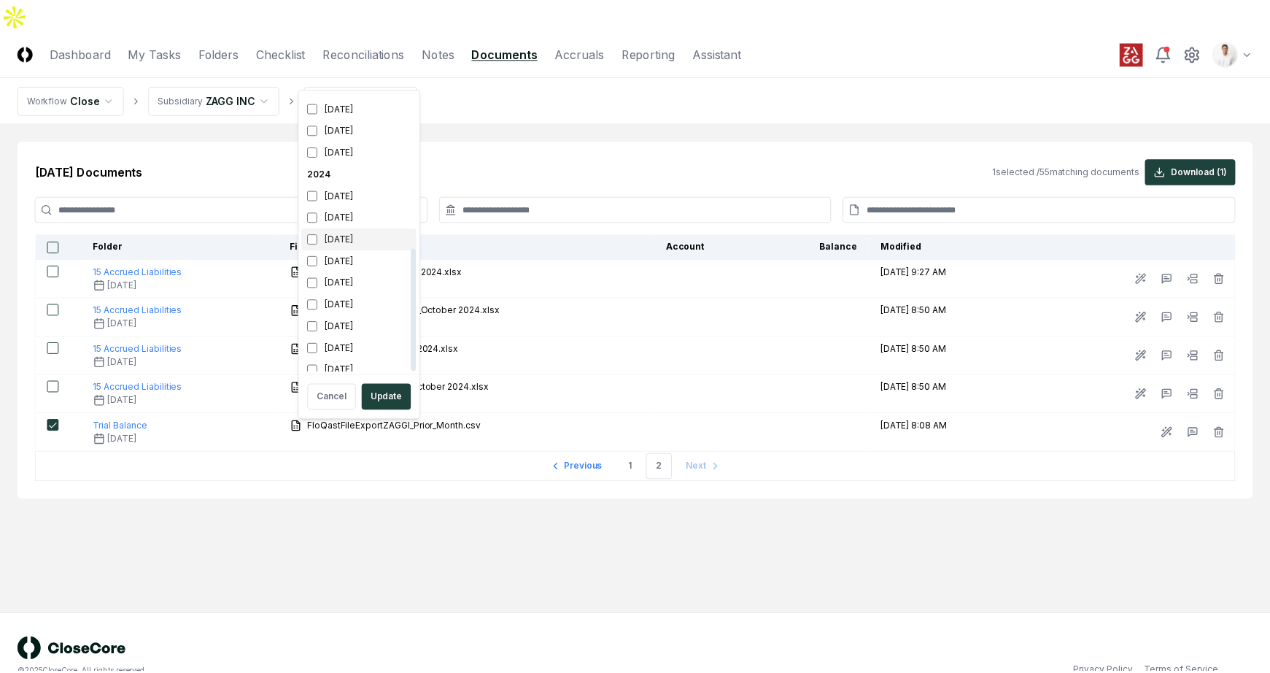
scroll to position [355, 0]
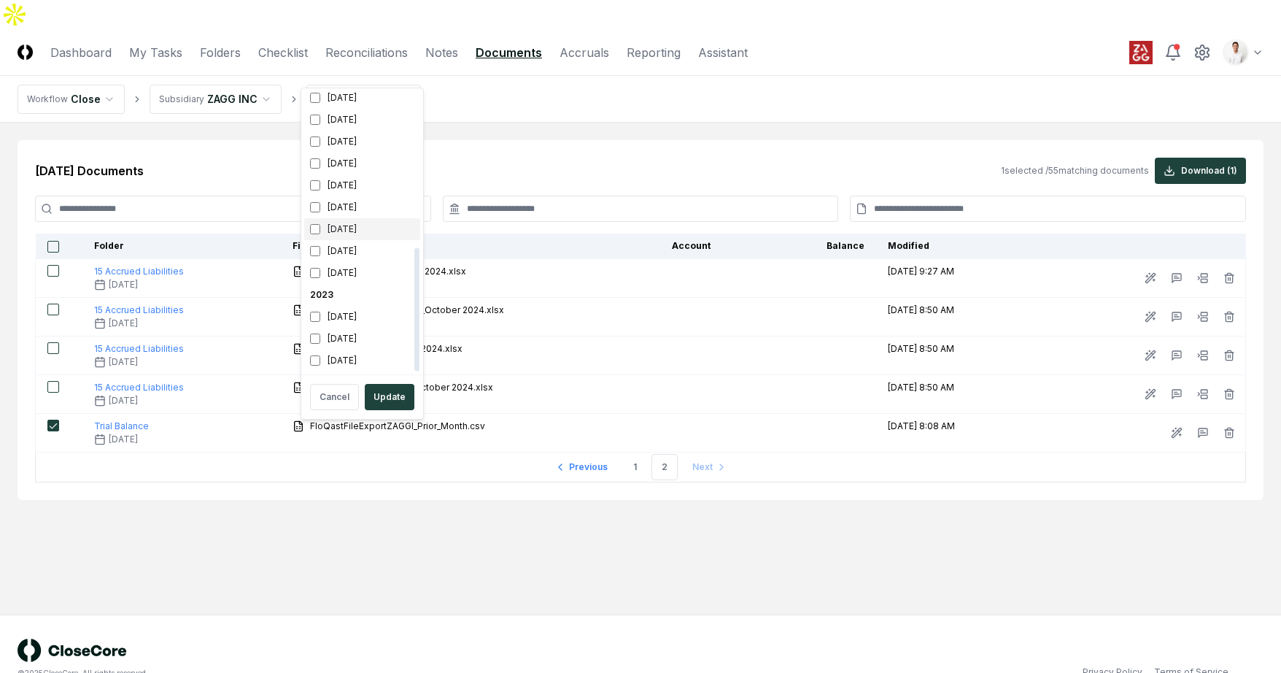
click at [345, 225] on div "March 2024" at bounding box center [362, 229] width 116 height 22
click at [345, 214] on div "April 2024" at bounding box center [362, 207] width 116 height 22
click at [387, 396] on button "Update" at bounding box center [390, 397] width 50 height 26
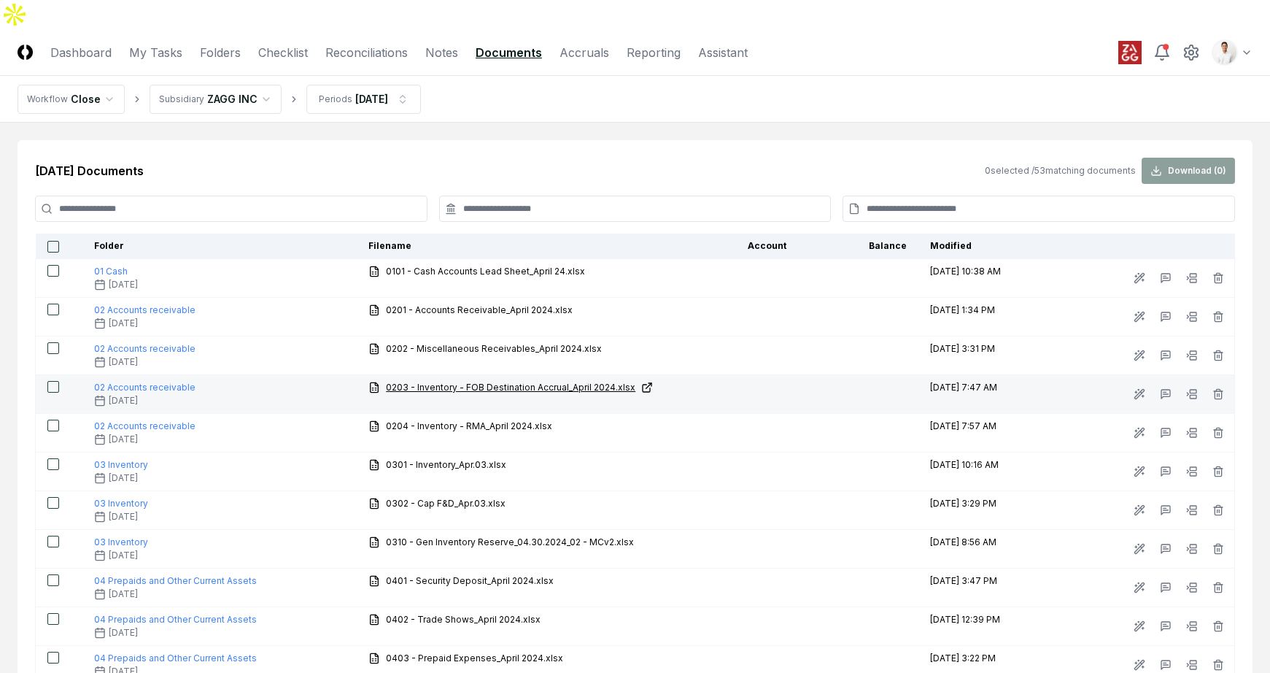
scroll to position [1643, 0]
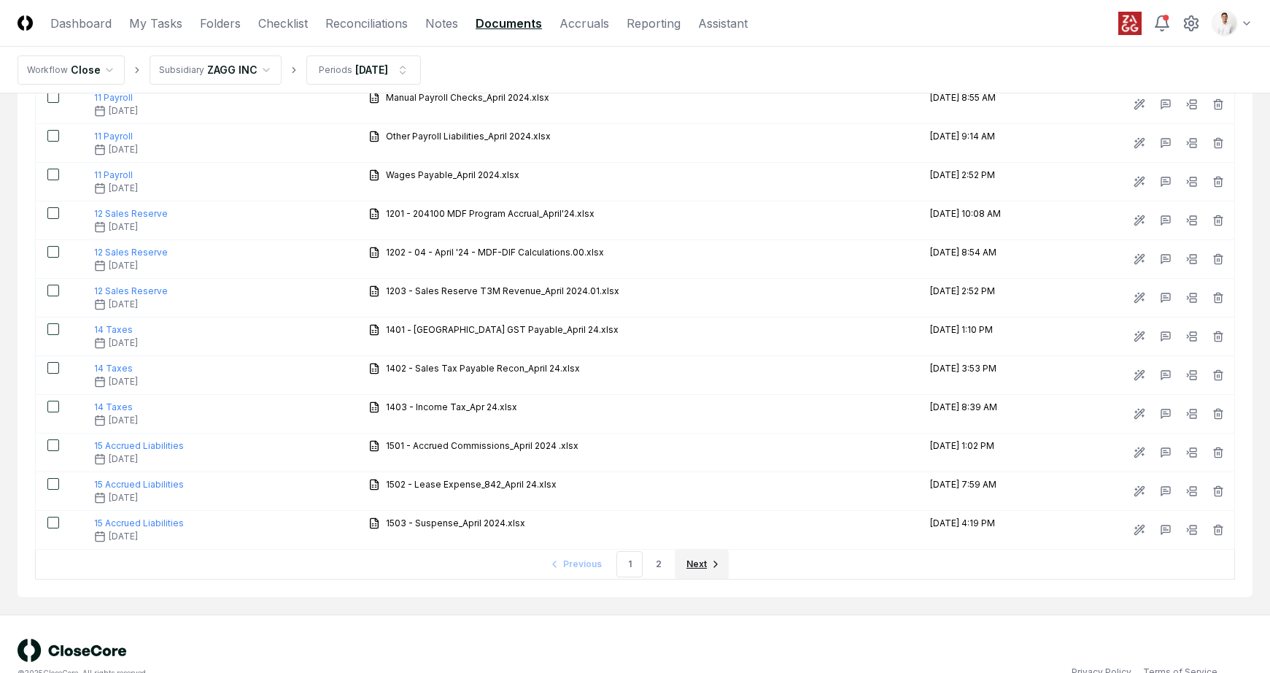
click at [710, 558] on icon "Go to next page" at bounding box center [716, 564] width 12 height 12
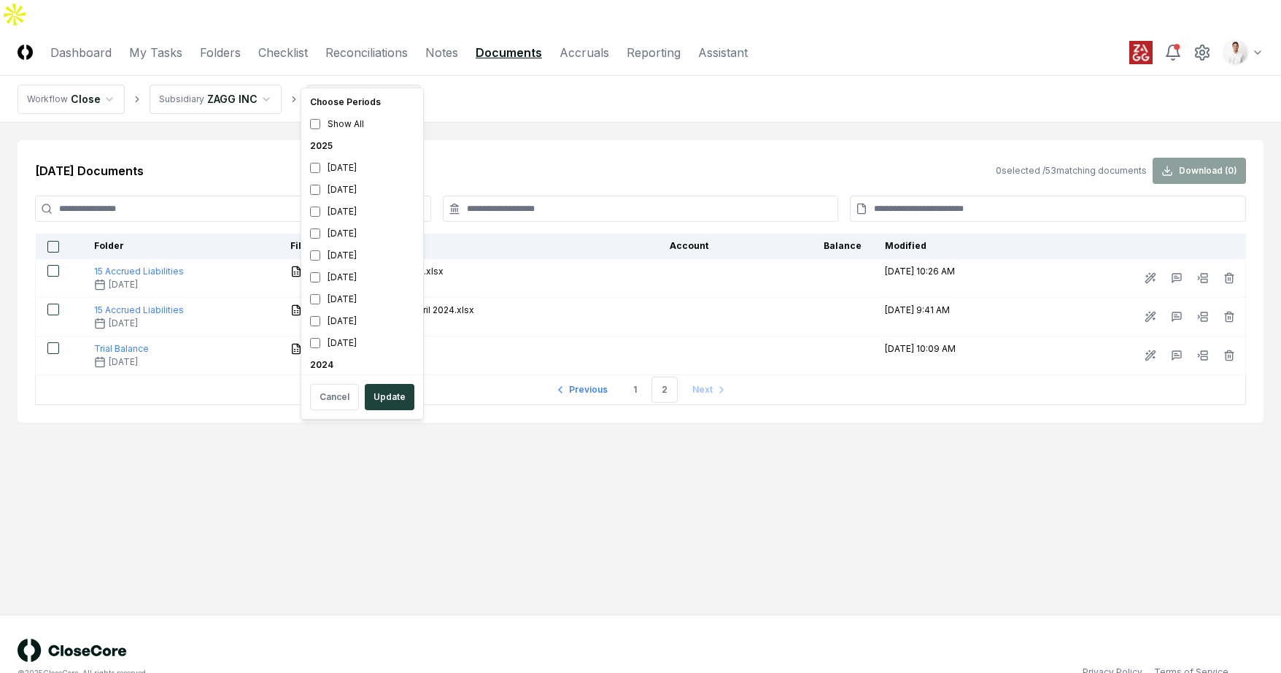
click at [398, 71] on html "CloseCore Dashboard My Tasks Folders Checklist Reconciliations Notes Documents …" at bounding box center [640, 351] width 1281 height 702
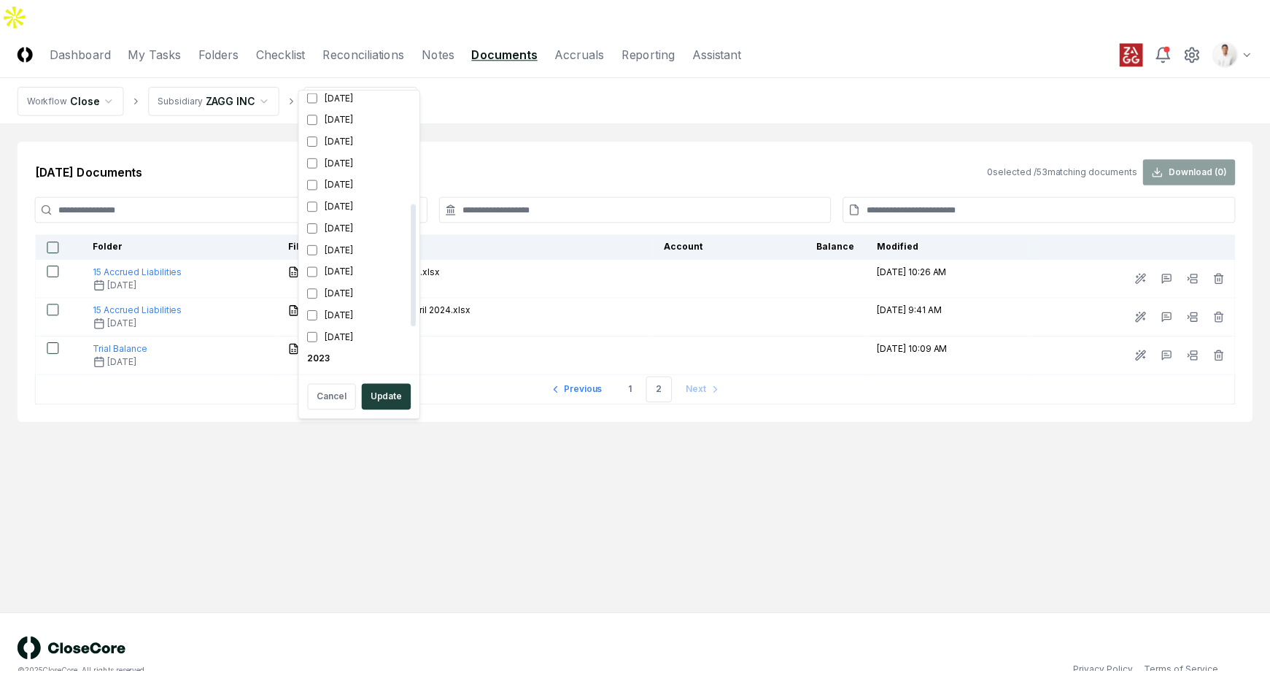
scroll to position [314, 0]
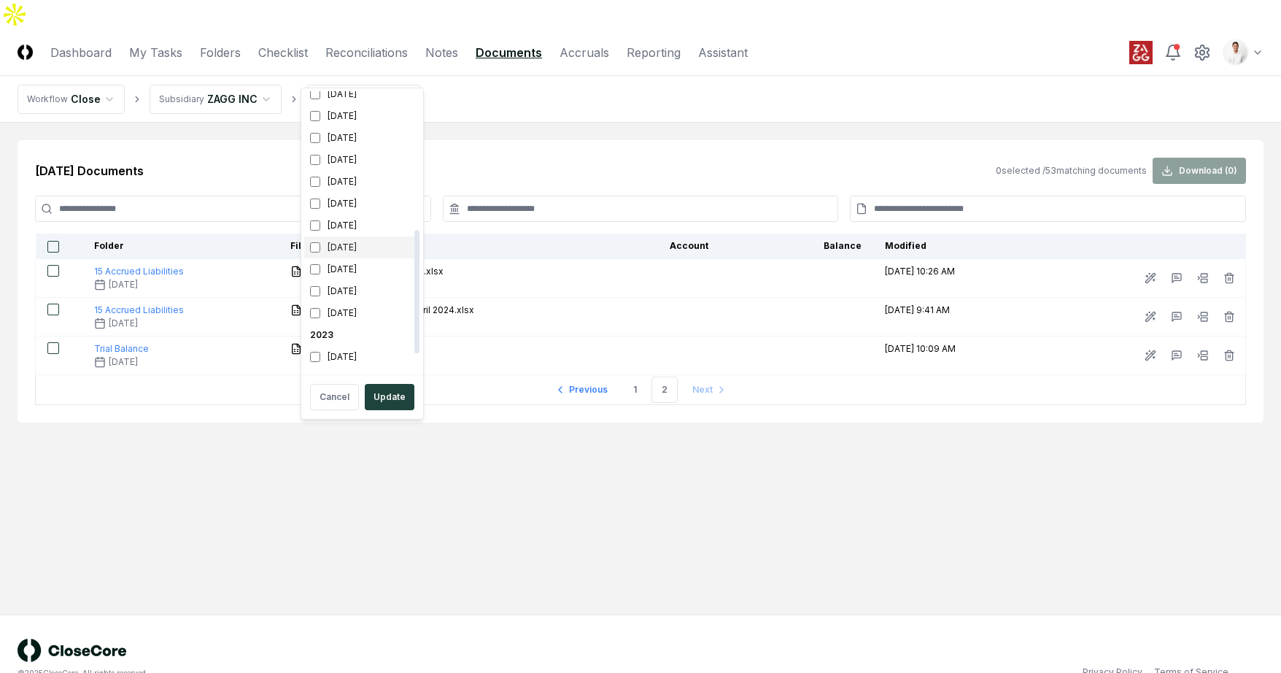
click at [338, 249] on div "April 2024" at bounding box center [362, 247] width 116 height 22
click at [351, 199] on div "June 2024" at bounding box center [362, 204] width 116 height 22
click at [388, 395] on button "Update" at bounding box center [390, 397] width 50 height 26
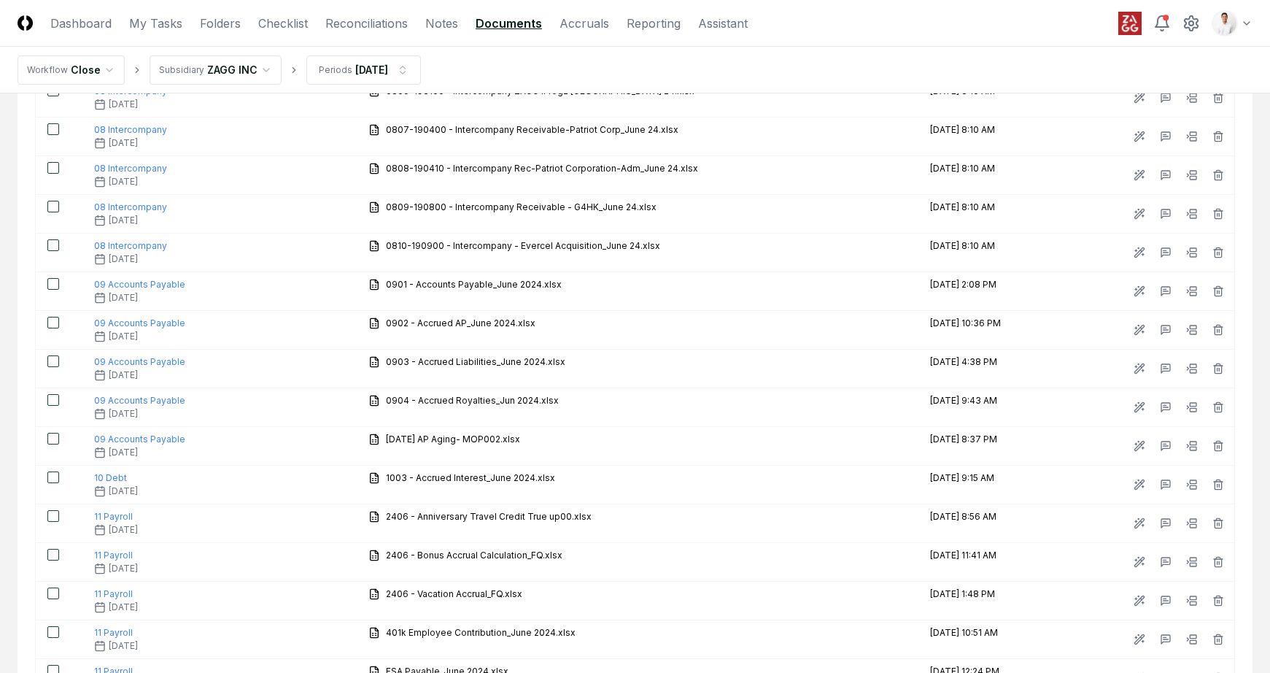
scroll to position [1643, 0]
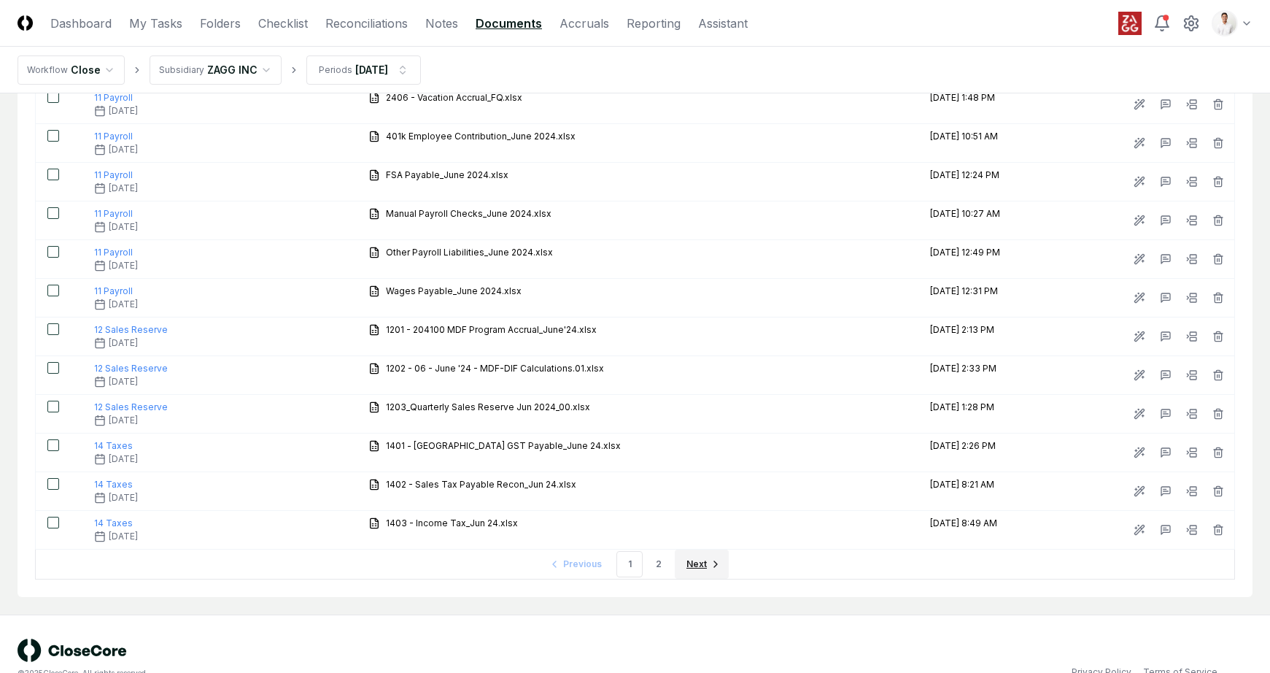
click at [690, 549] on link "Next" at bounding box center [702, 563] width 54 height 29
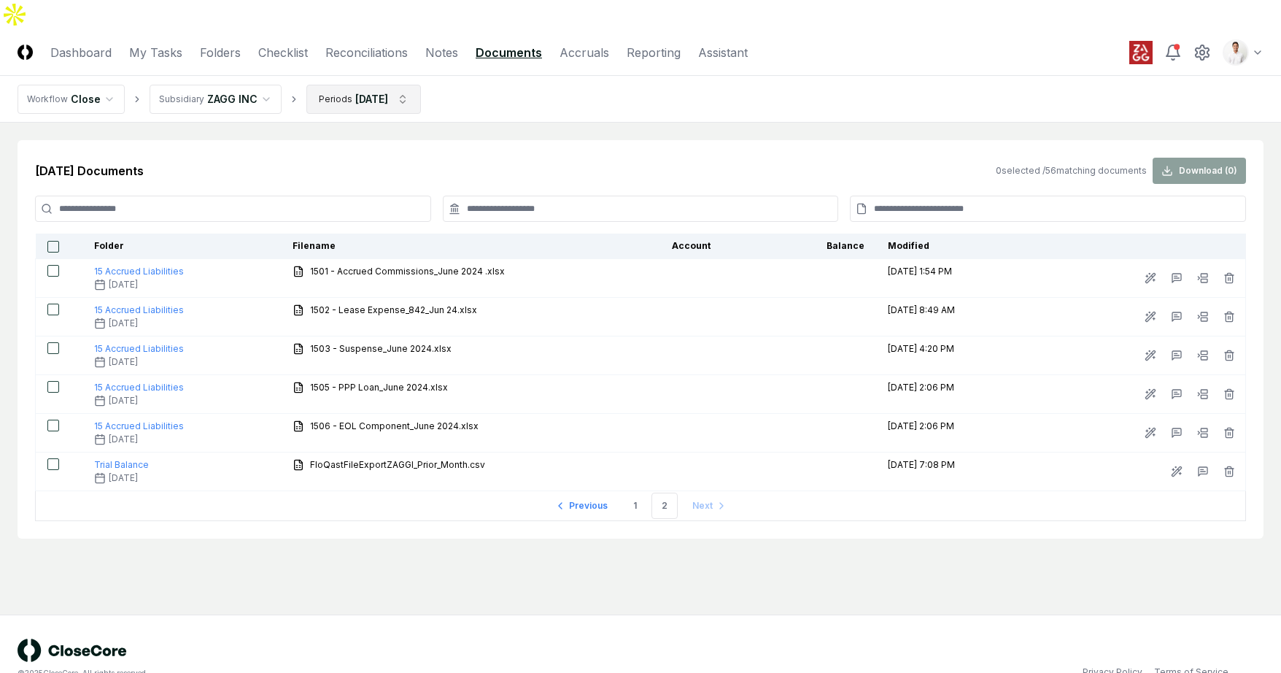
click at [374, 66] on html "CloseCore Dashboard My Tasks Folders Checklist Reconciliations Notes Documents …" at bounding box center [640, 351] width 1281 height 702
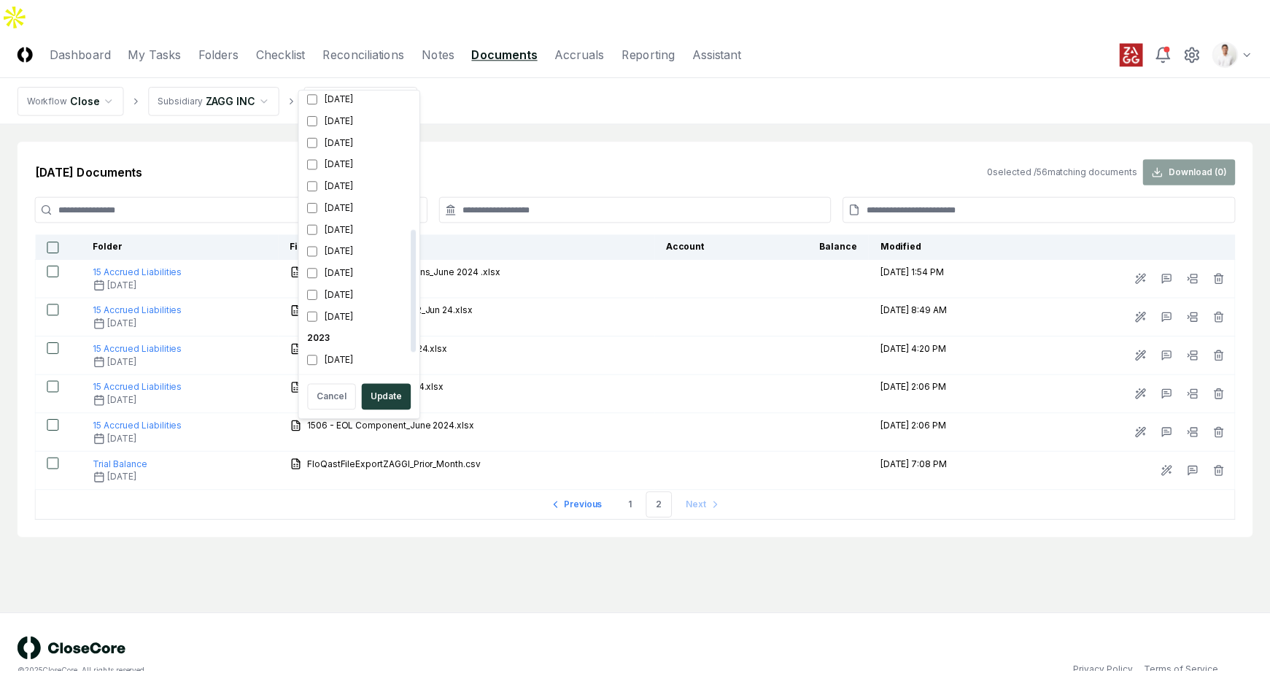
scroll to position [336, 0]
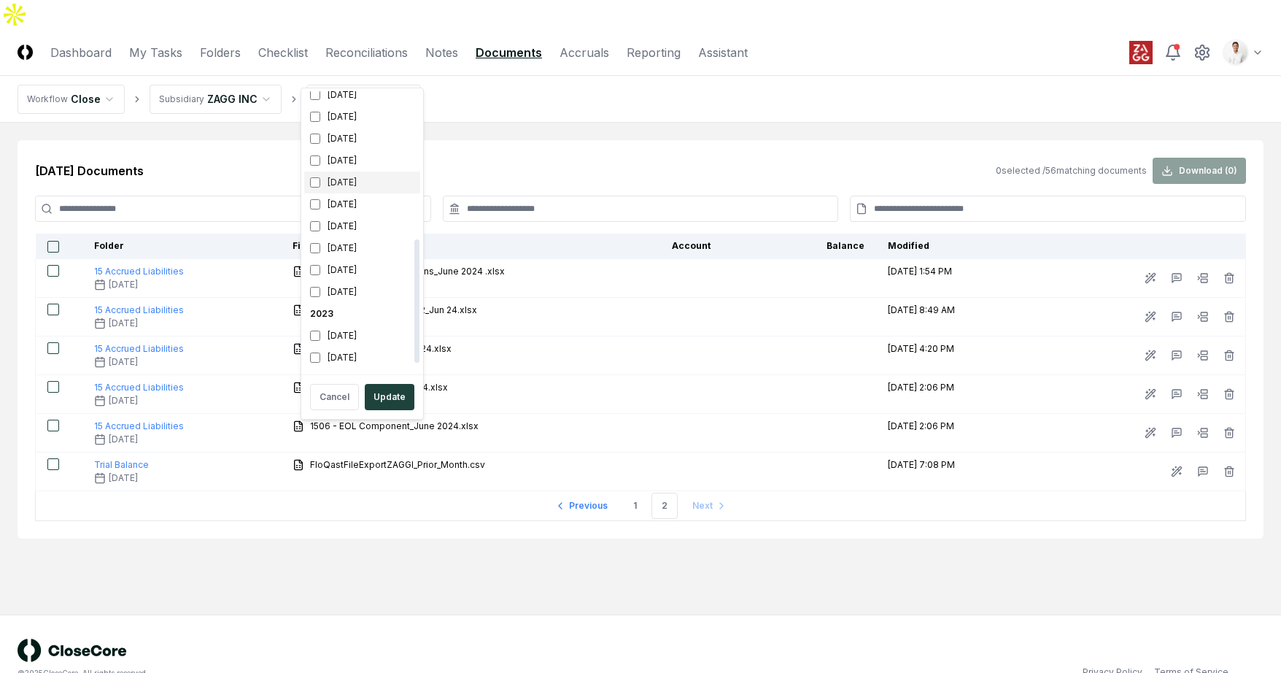
click at [340, 183] on div "June 2024" at bounding box center [362, 182] width 116 height 22
click at [339, 199] on div "May 2024" at bounding box center [362, 204] width 116 height 22
click at [395, 391] on button "Update" at bounding box center [390, 397] width 50 height 26
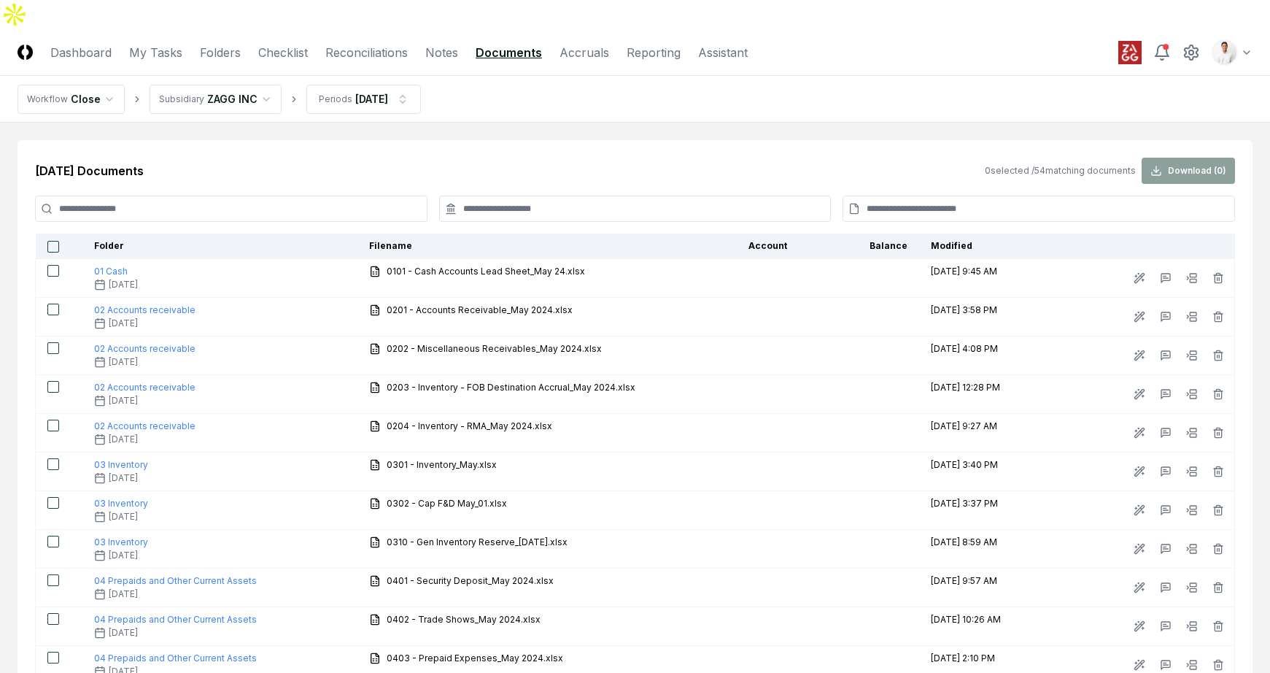
scroll to position [1643, 0]
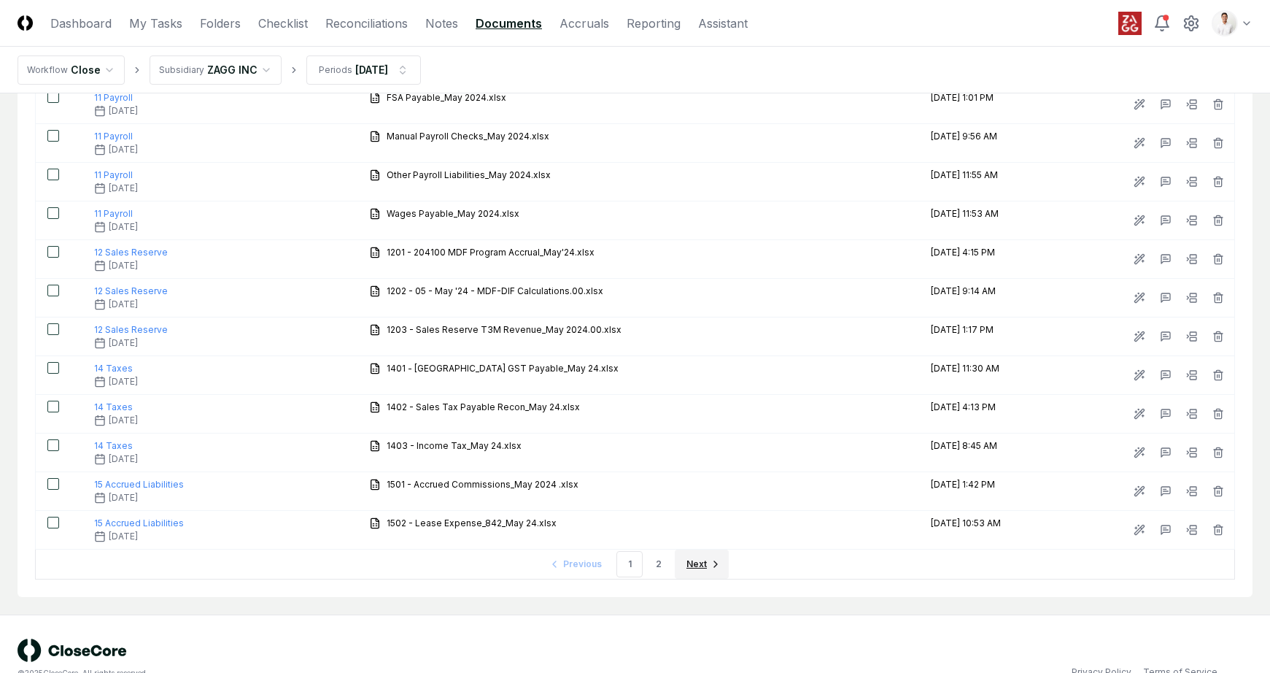
click at [690, 557] on span "Next" at bounding box center [697, 563] width 20 height 13
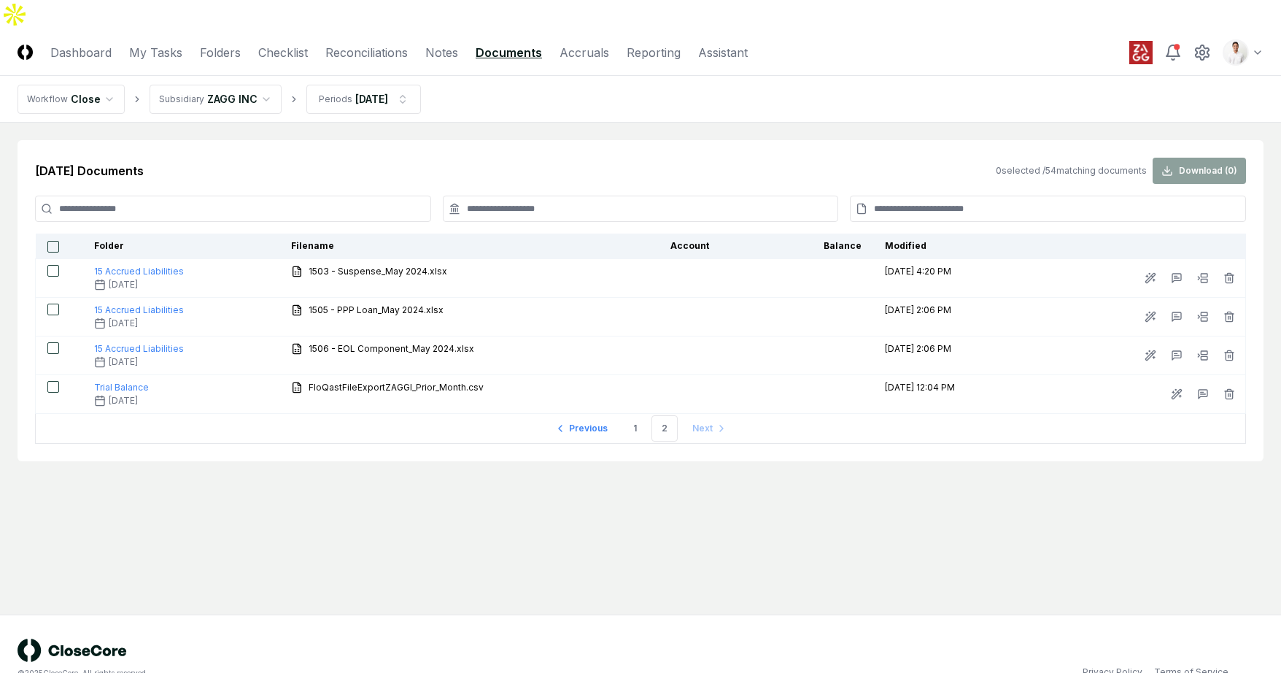
click at [246, 92] on nav "Workflow Close Subsidiary ZAGG INC Periods May 2024" at bounding box center [640, 99] width 1281 height 47
click at [246, 75] on html "CloseCore Dashboard My Tasks Folders Checklist Reconciliations Notes Documents …" at bounding box center [640, 351] width 1281 height 702
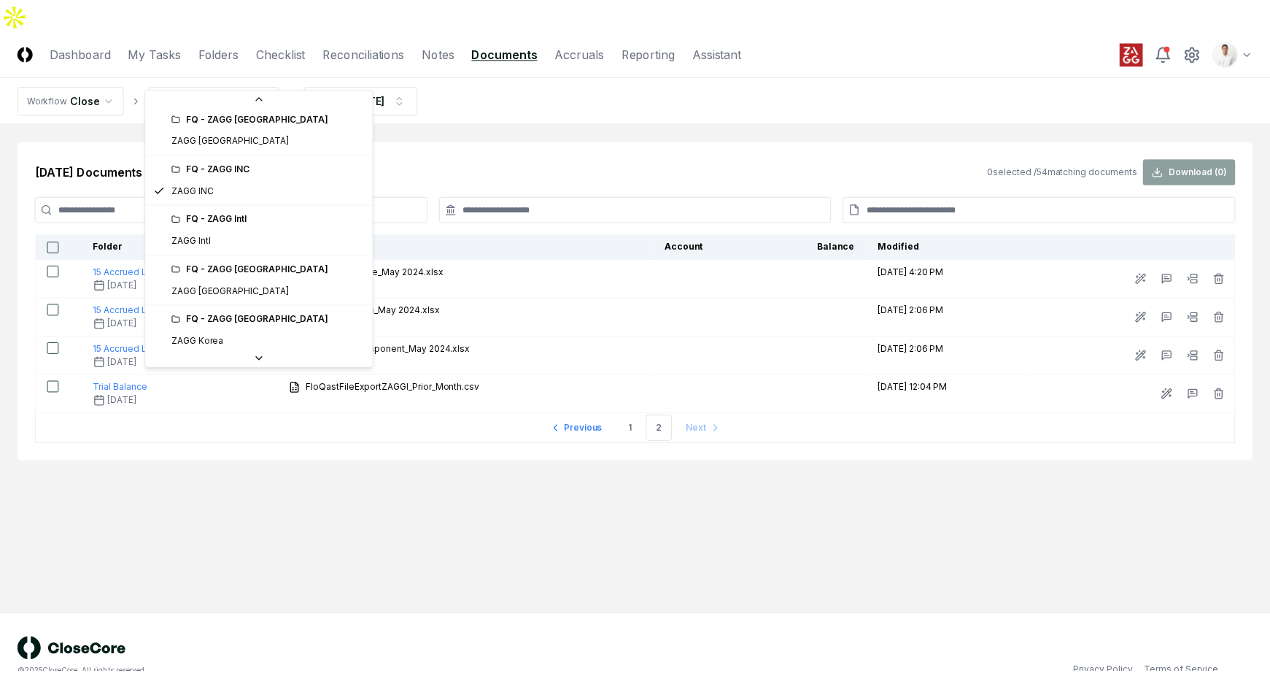
scroll to position [281, 0]
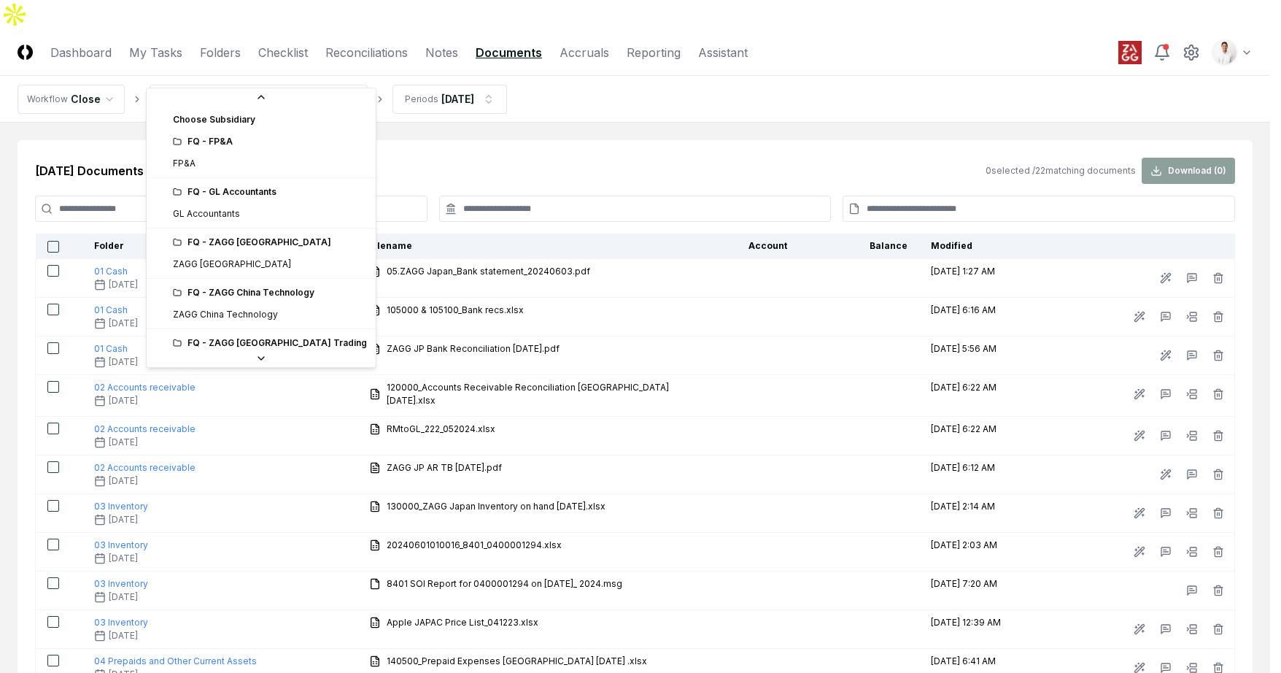
click at [265, 72] on html "CloseCore Dashboard My Tasks Folders Checklist Reconciliations Notes Documents …" at bounding box center [640, 619] width 1281 height 1238
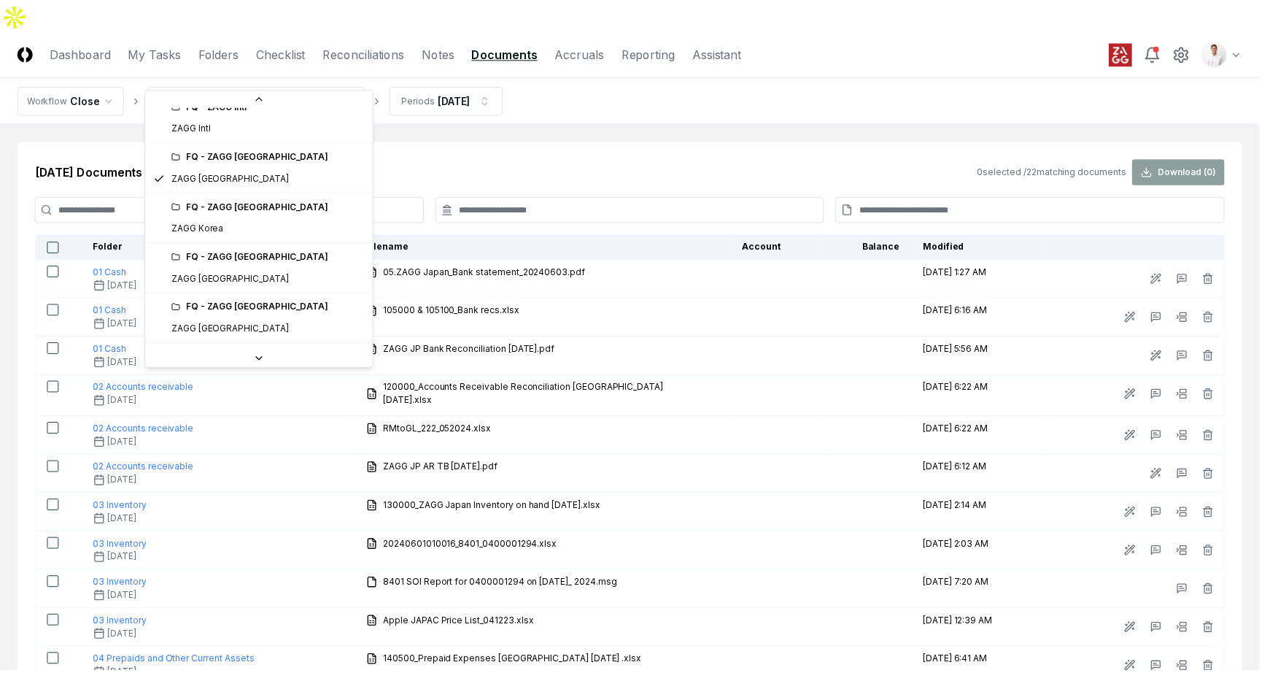
scroll to position [390, 0]
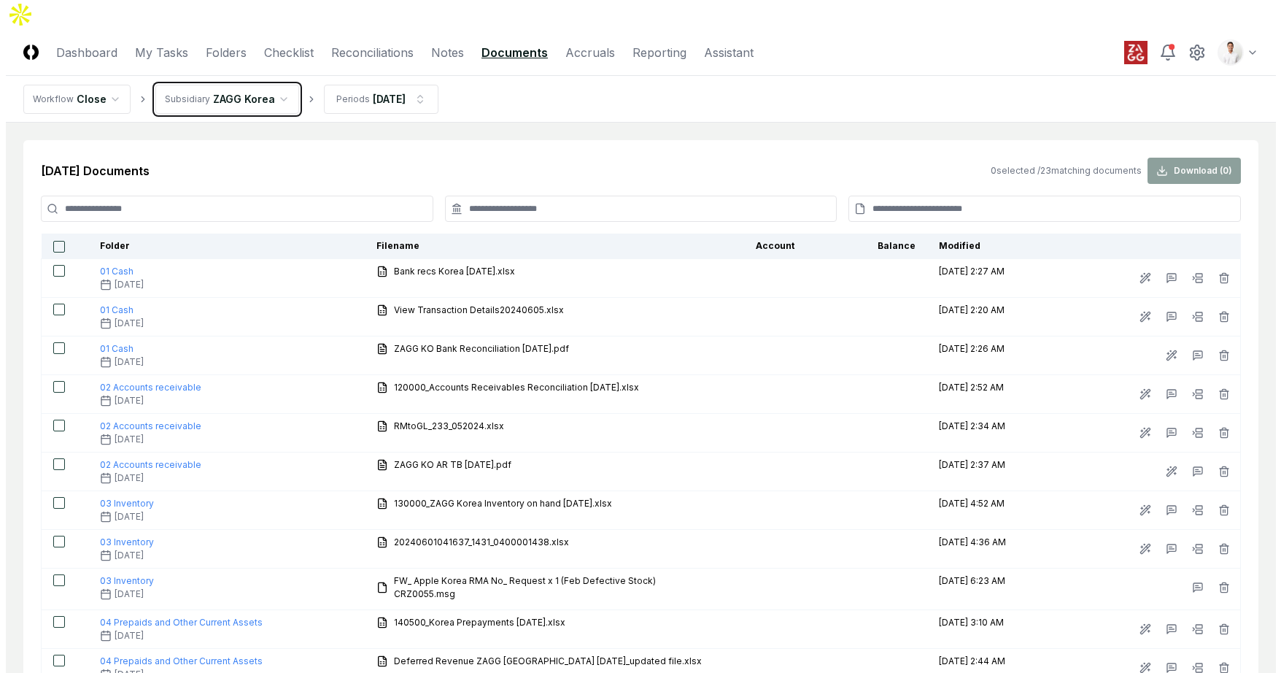
scroll to position [569, 0]
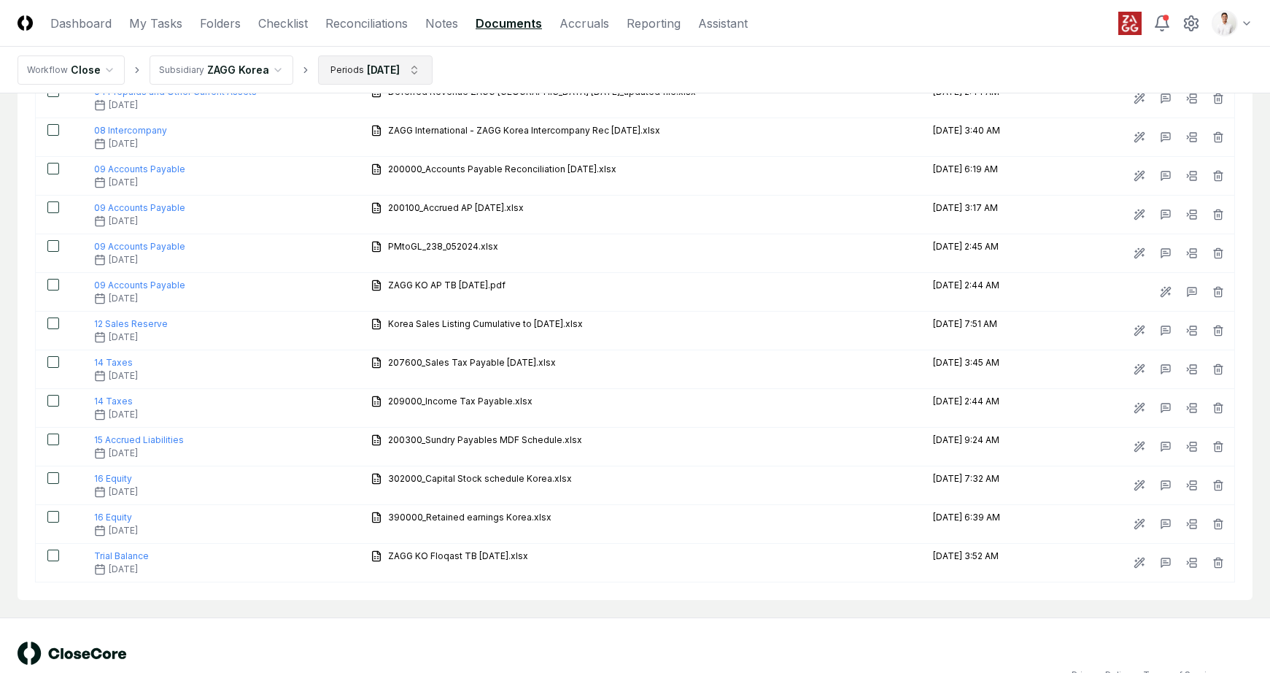
click at [347, 76] on html "CloseCore Dashboard My Tasks Folders Checklist Reconciliations Notes Documents …" at bounding box center [635, 68] width 1270 height 1274
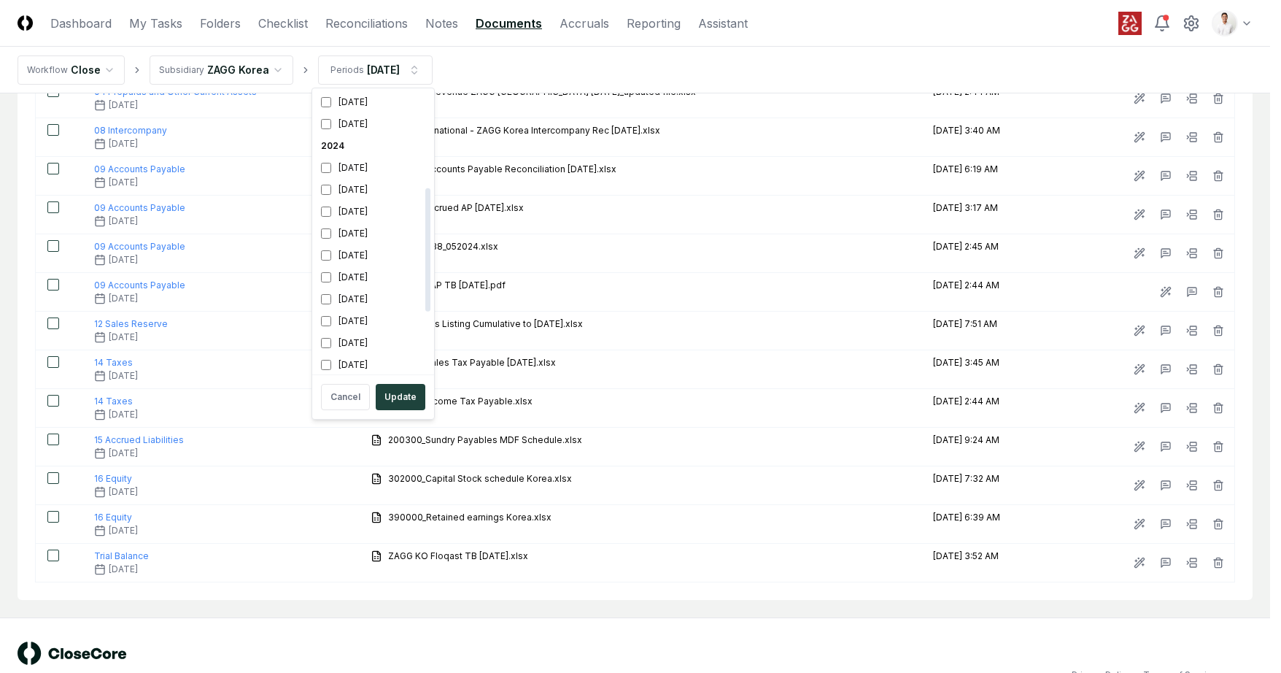
scroll to position [239, 0]
click at [370, 278] on div "June 2024" at bounding box center [373, 279] width 116 height 22
click at [366, 297] on div "May 2024" at bounding box center [373, 301] width 116 height 22
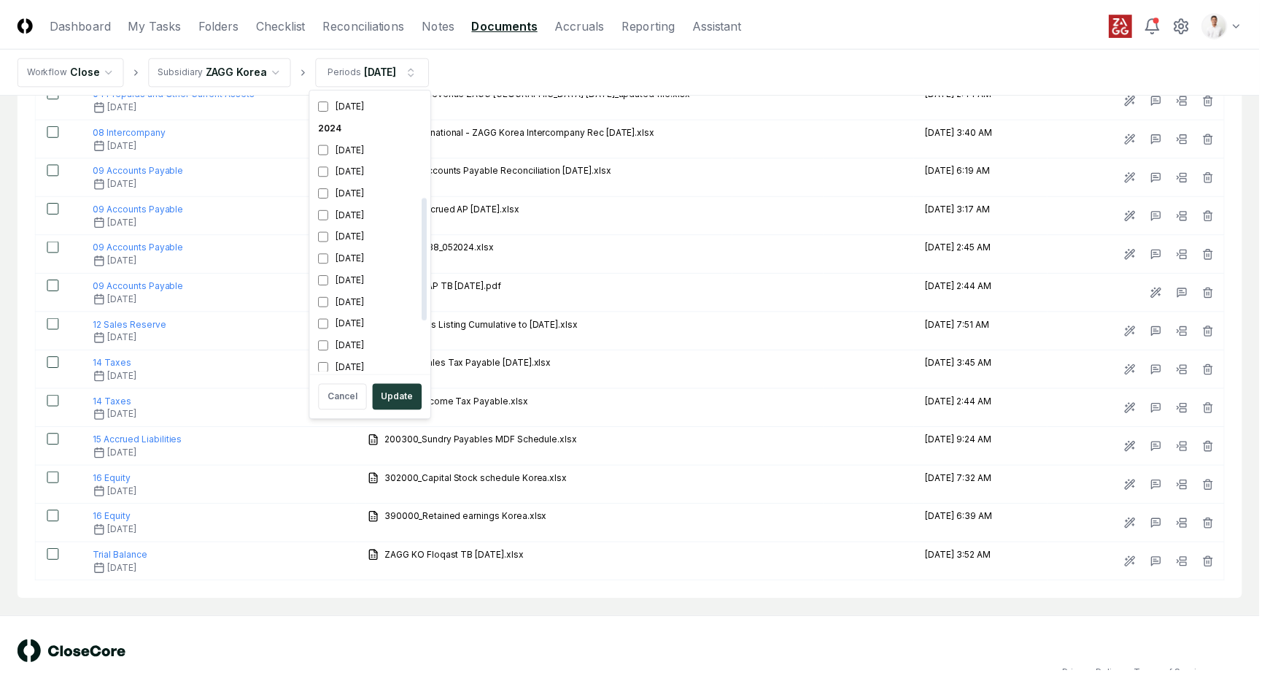
scroll to position [355, 0]
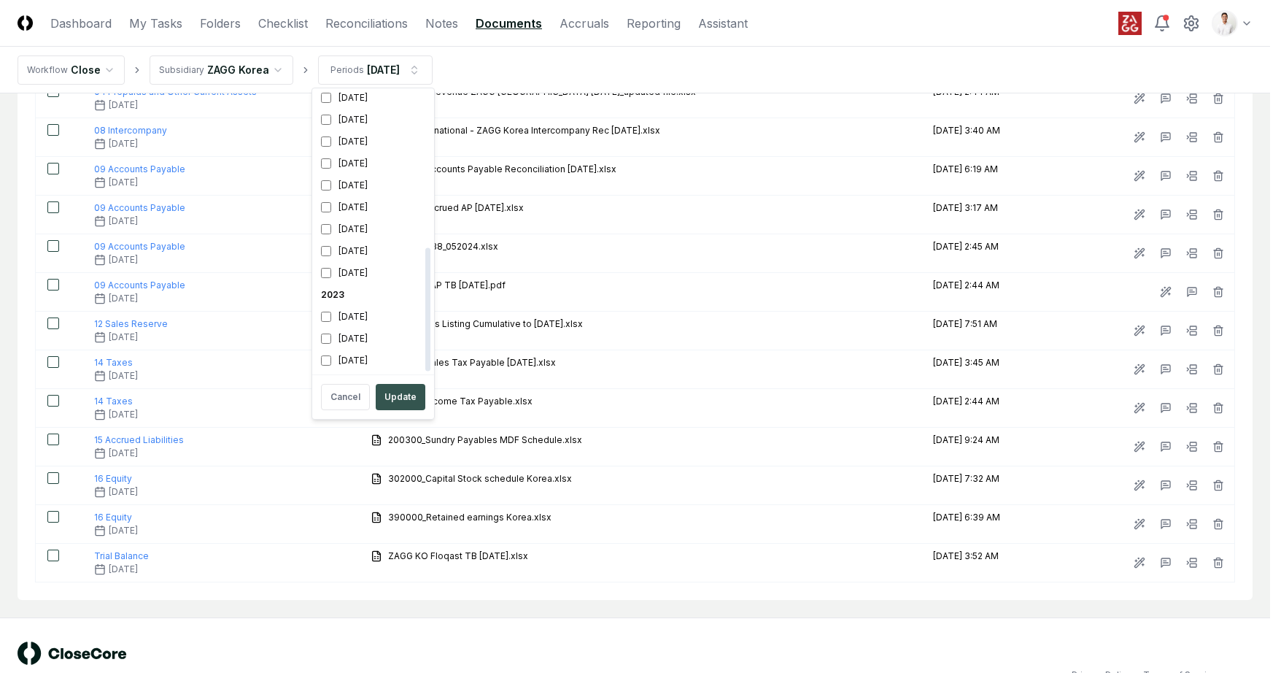
click at [391, 397] on button "Update" at bounding box center [401, 397] width 50 height 26
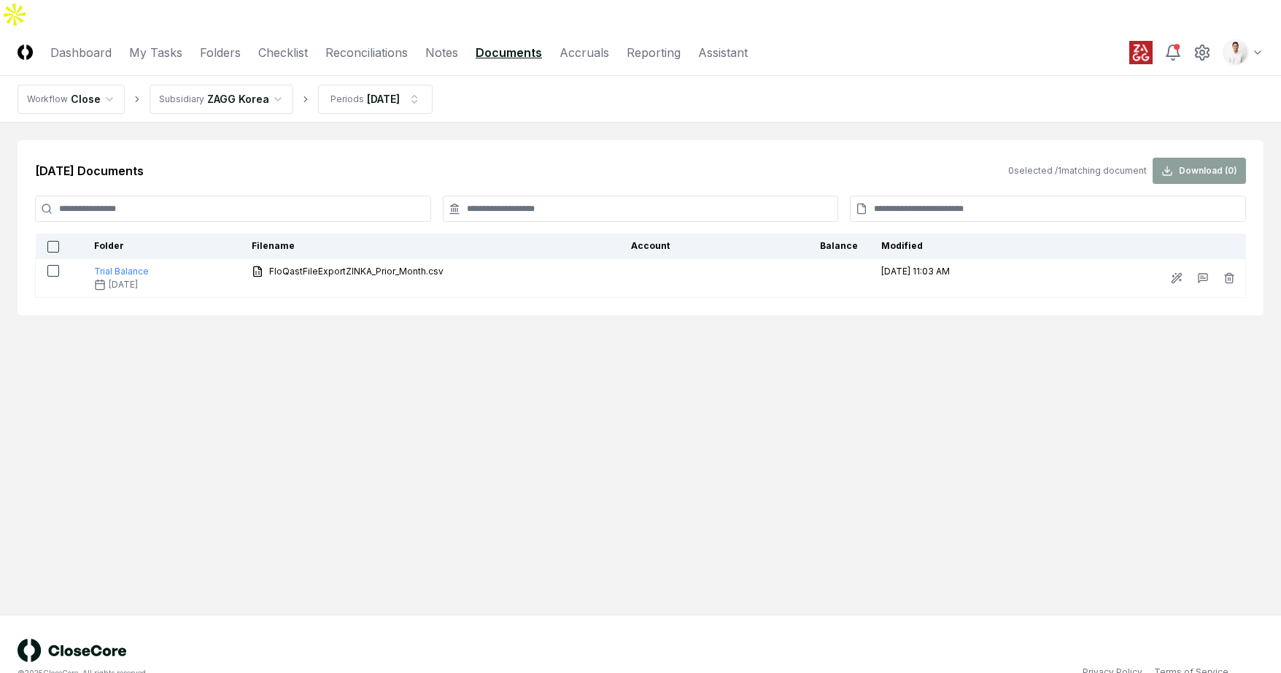
click at [254, 77] on html "CloseCore Dashboard My Tasks Folders Checklist Reconciliations Notes Documents …" at bounding box center [640, 351] width 1281 height 702
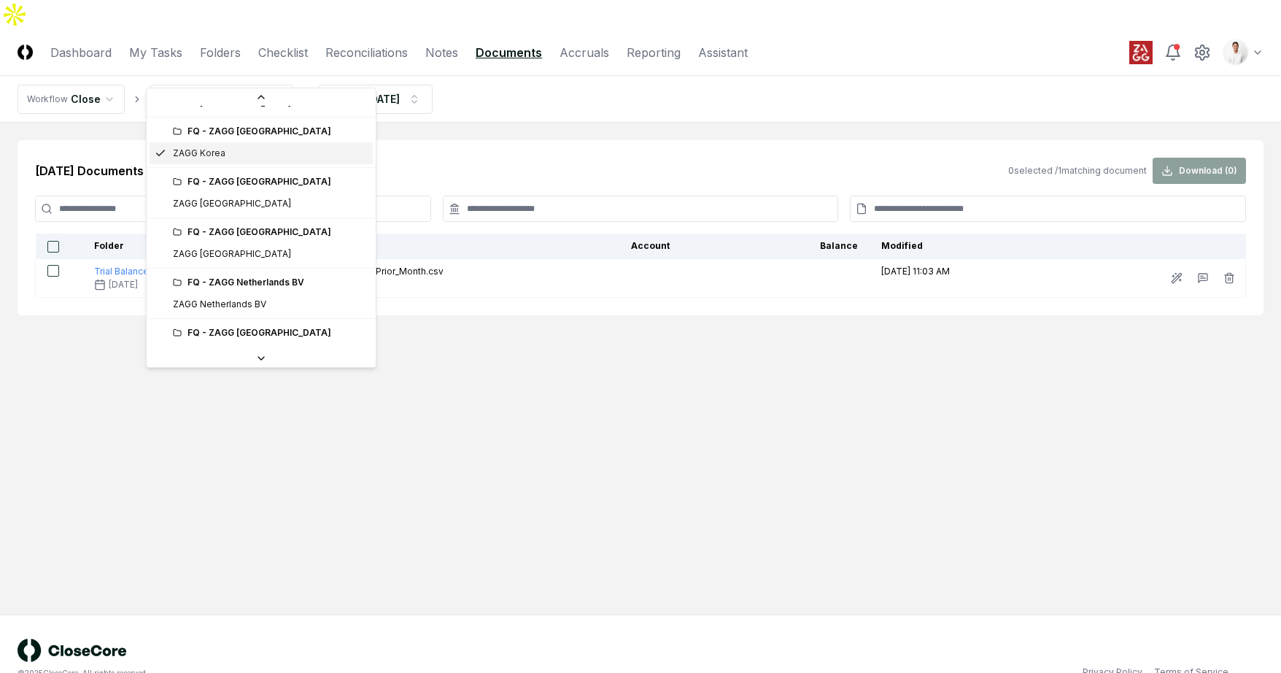
scroll to position [465, 0]
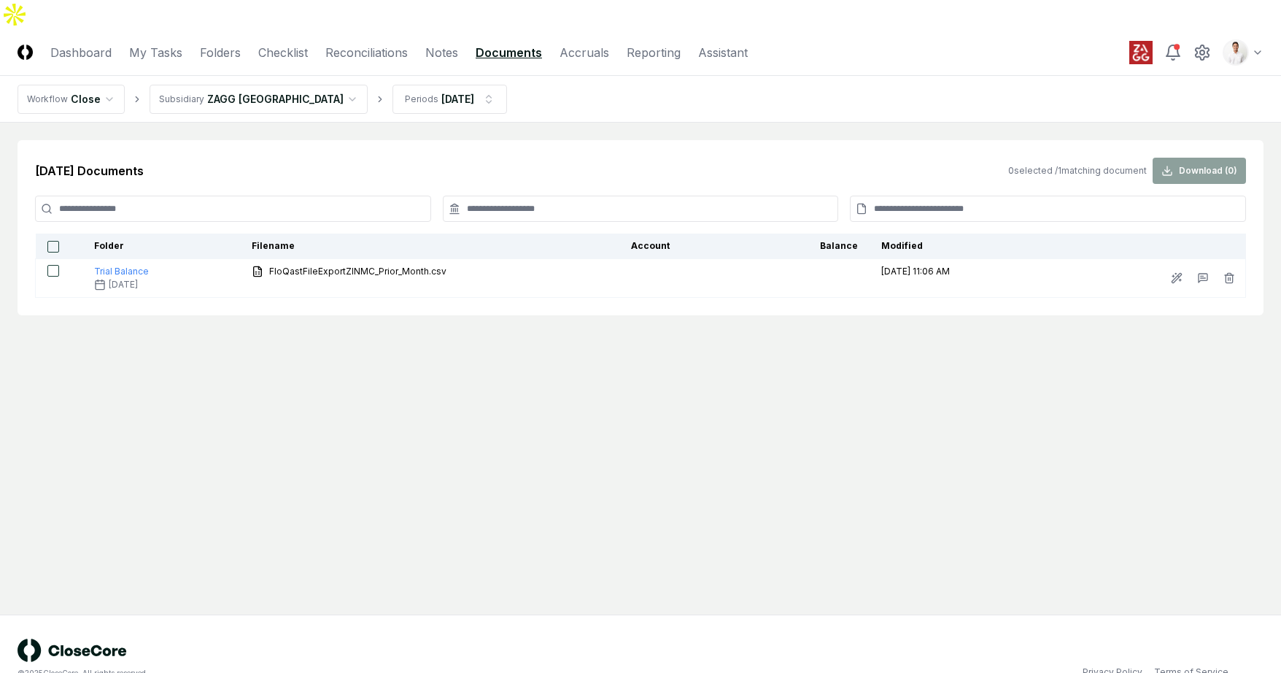
click at [249, 84] on nav "Workflow Close Subsidiary ZAGG Macau Periods Jun 2024" at bounding box center [640, 99] width 1281 height 47
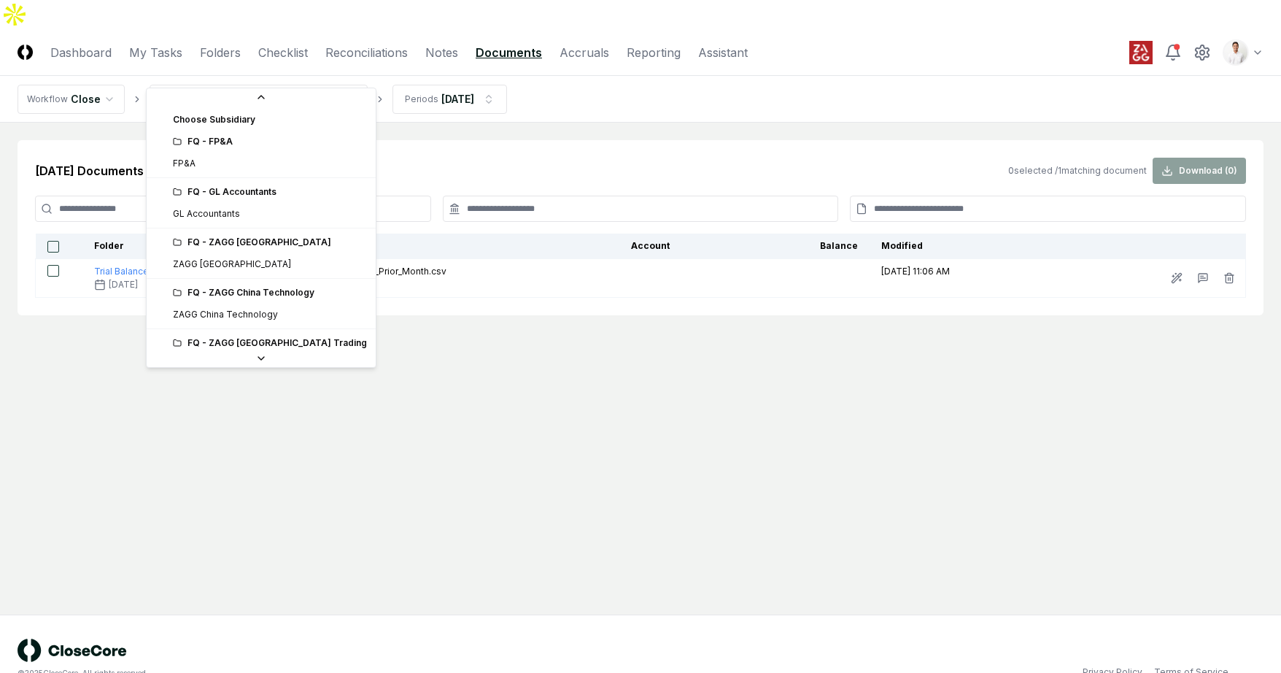
click at [249, 75] on html "CloseCore Dashboard My Tasks Folders Checklist Reconciliations Notes Documents …" at bounding box center [640, 351] width 1281 height 702
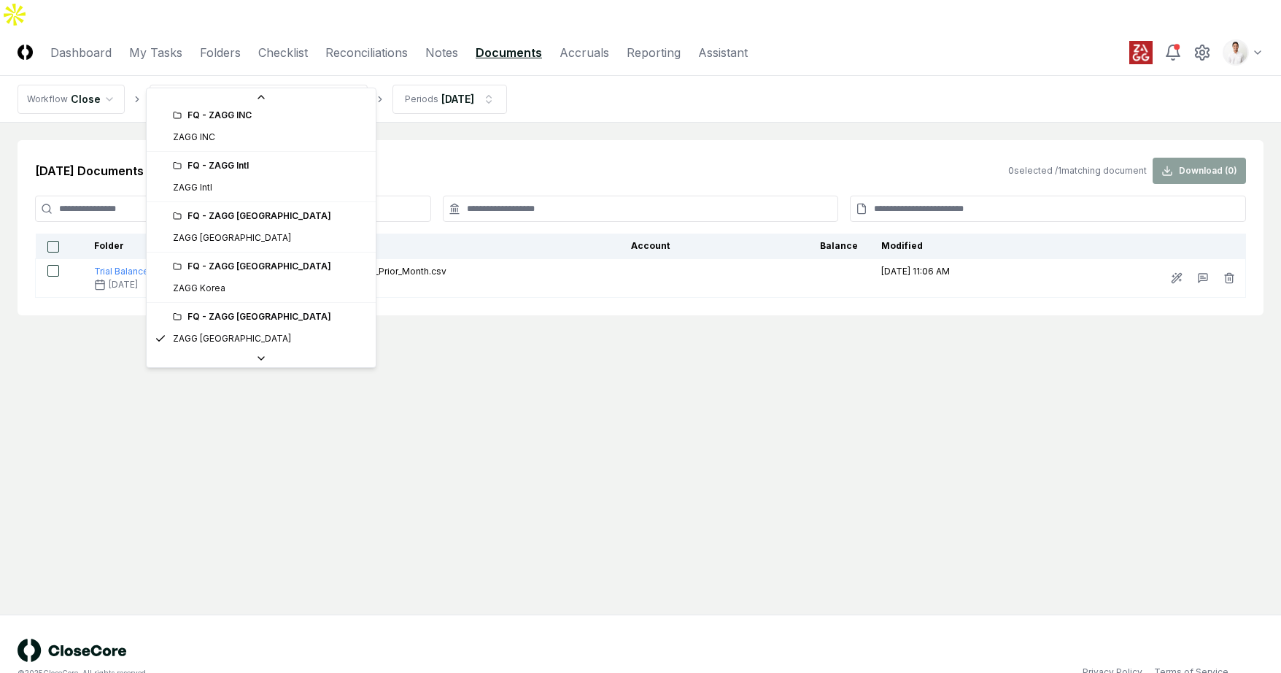
scroll to position [565, 0]
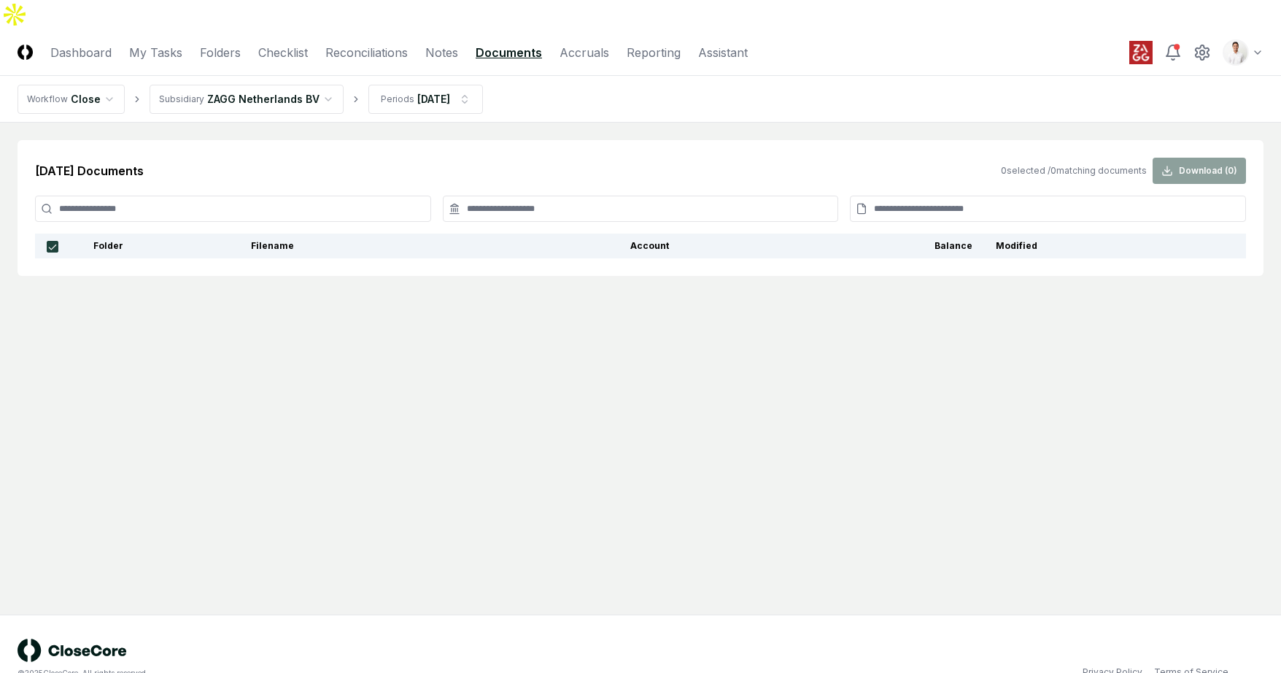
click at [300, 80] on html "CloseCore Dashboard My Tasks Folders Checklist Reconciliations Notes Documents …" at bounding box center [640, 351] width 1281 height 702
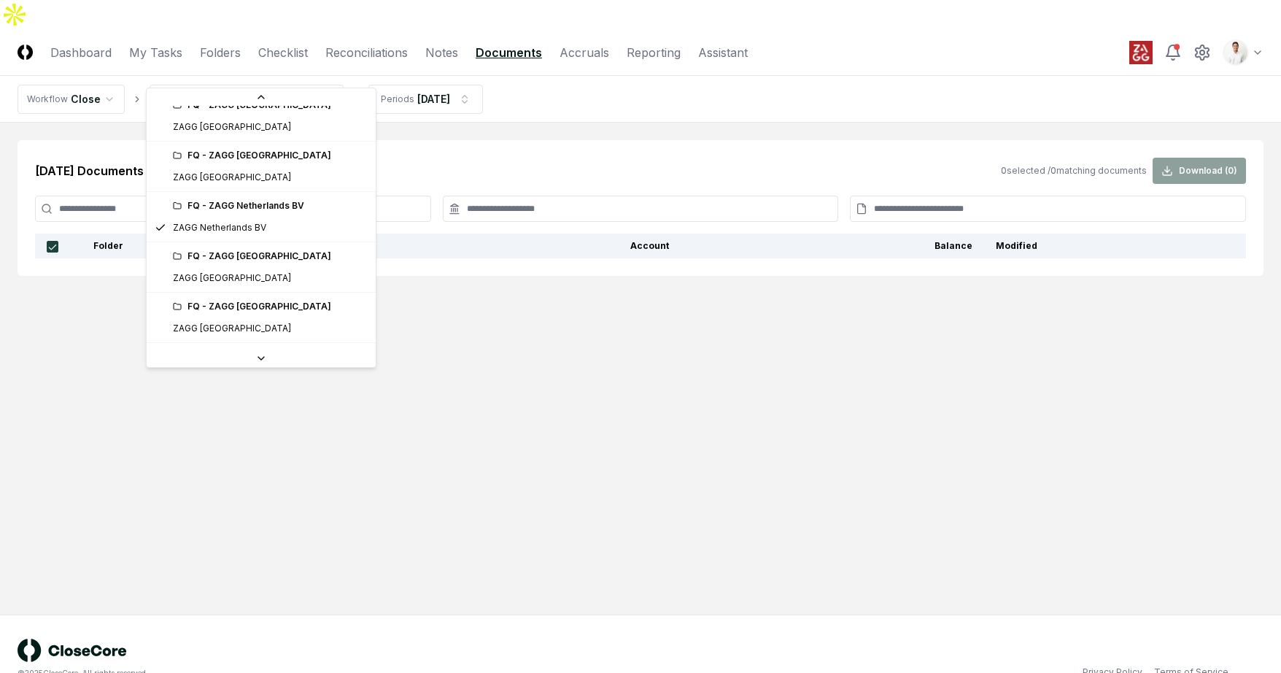
scroll to position [541, 0]
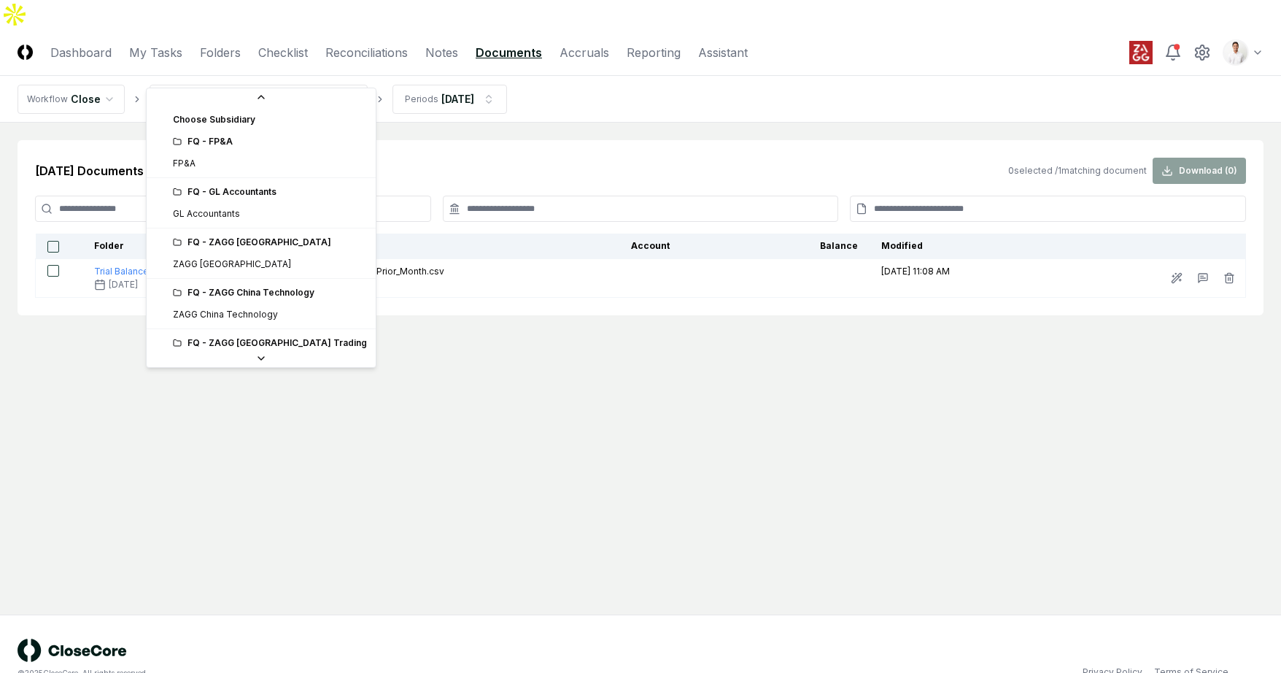
click at [267, 62] on html "CloseCore Dashboard My Tasks Folders Checklist Reconciliations Notes Documents …" at bounding box center [640, 351] width 1281 height 702
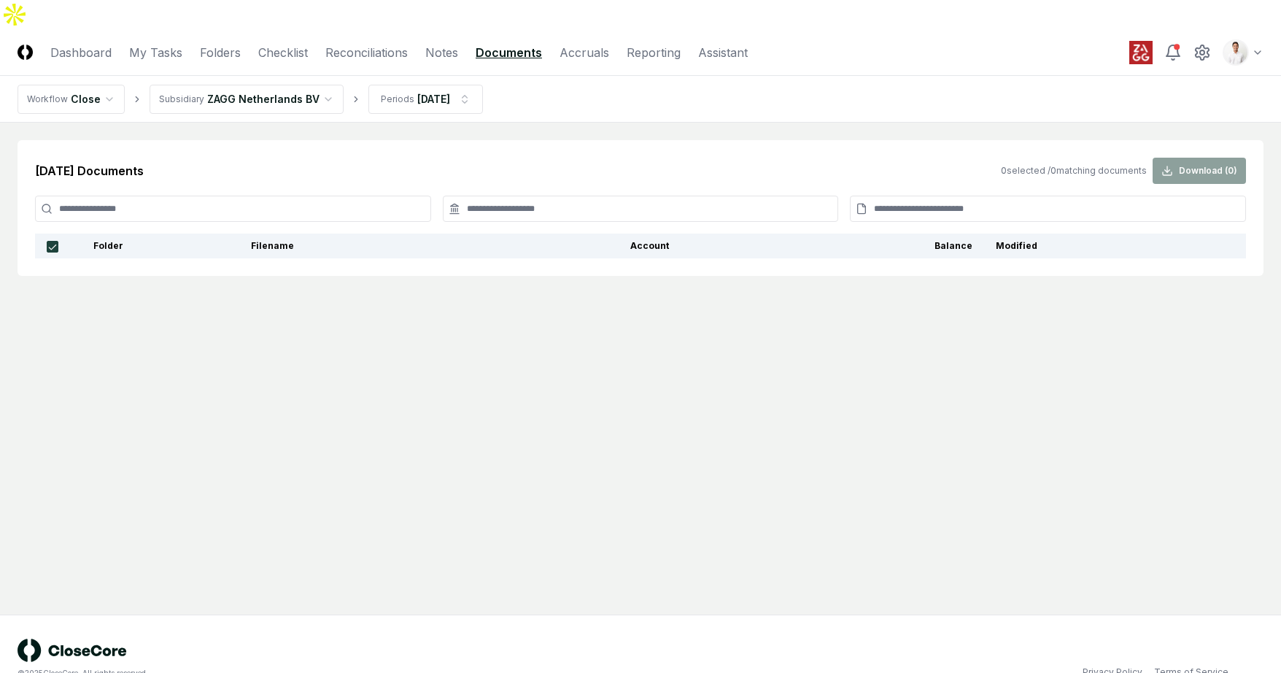
click at [285, 69] on html "CloseCore Dashboard My Tasks Folders Checklist Reconciliations Notes Documents …" at bounding box center [640, 351] width 1281 height 702
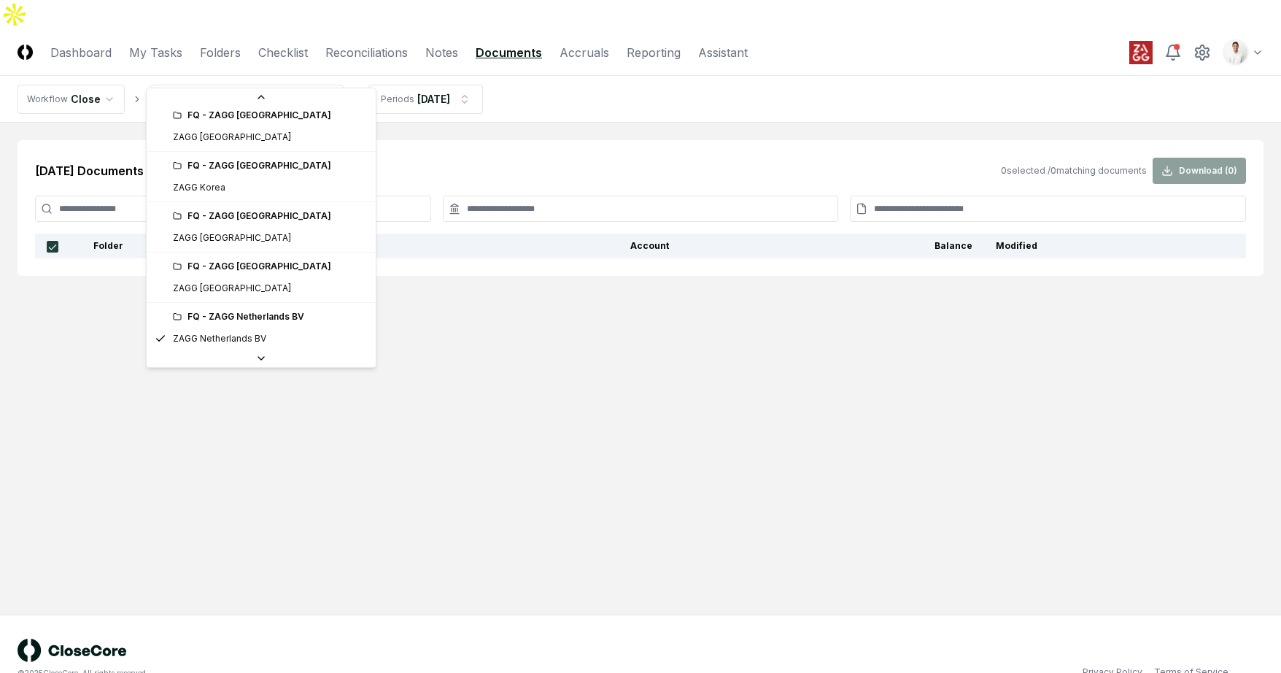
scroll to position [565, 0]
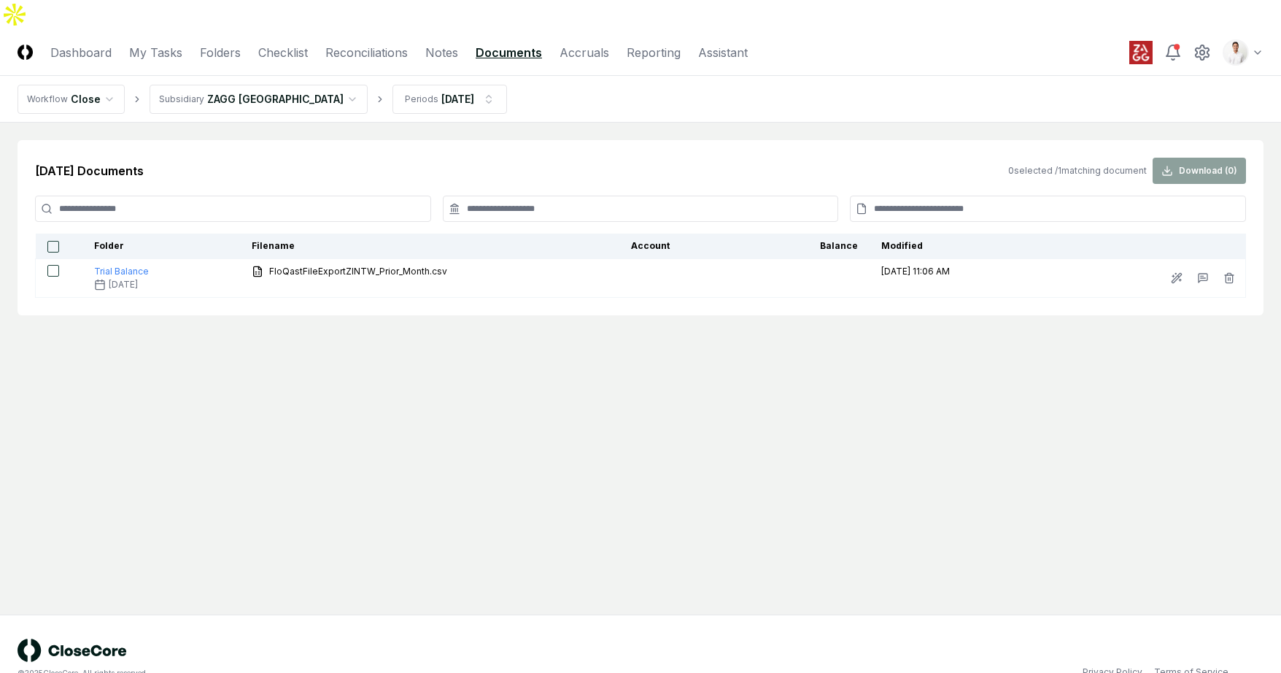
click at [269, 70] on html "CloseCore Dashboard My Tasks Folders Checklist Reconciliations Notes Documents …" at bounding box center [640, 351] width 1281 height 702
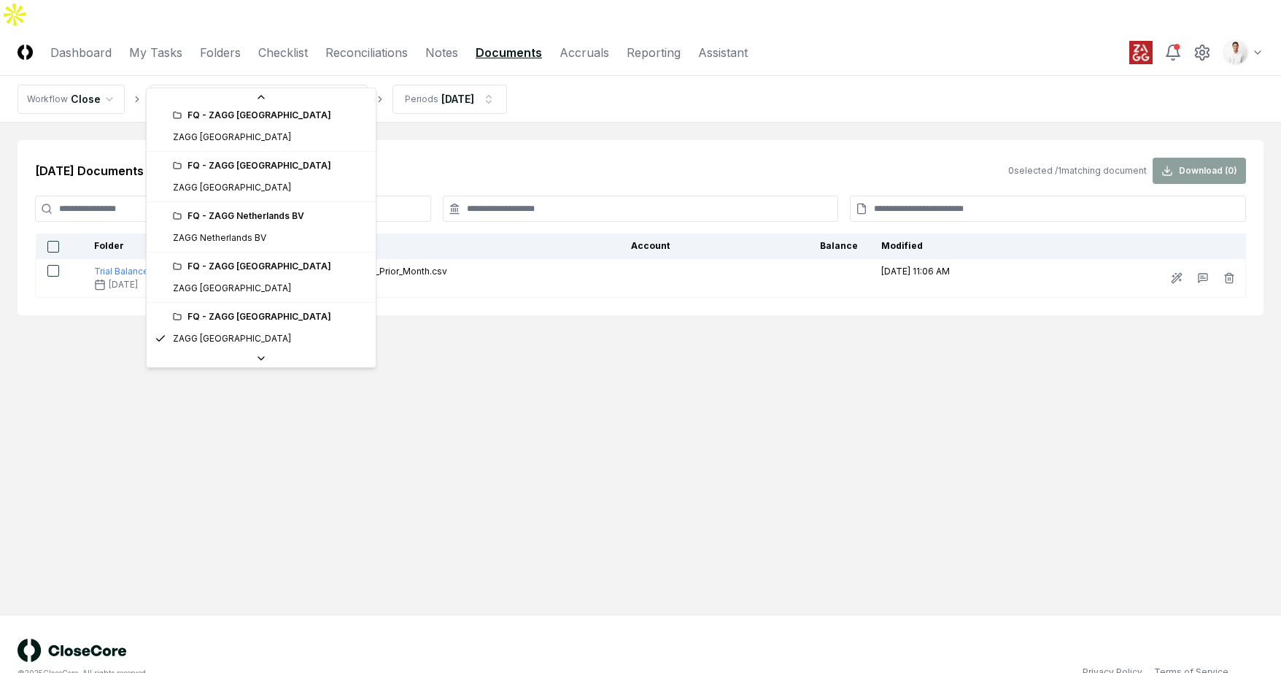
scroll to position [565, 0]
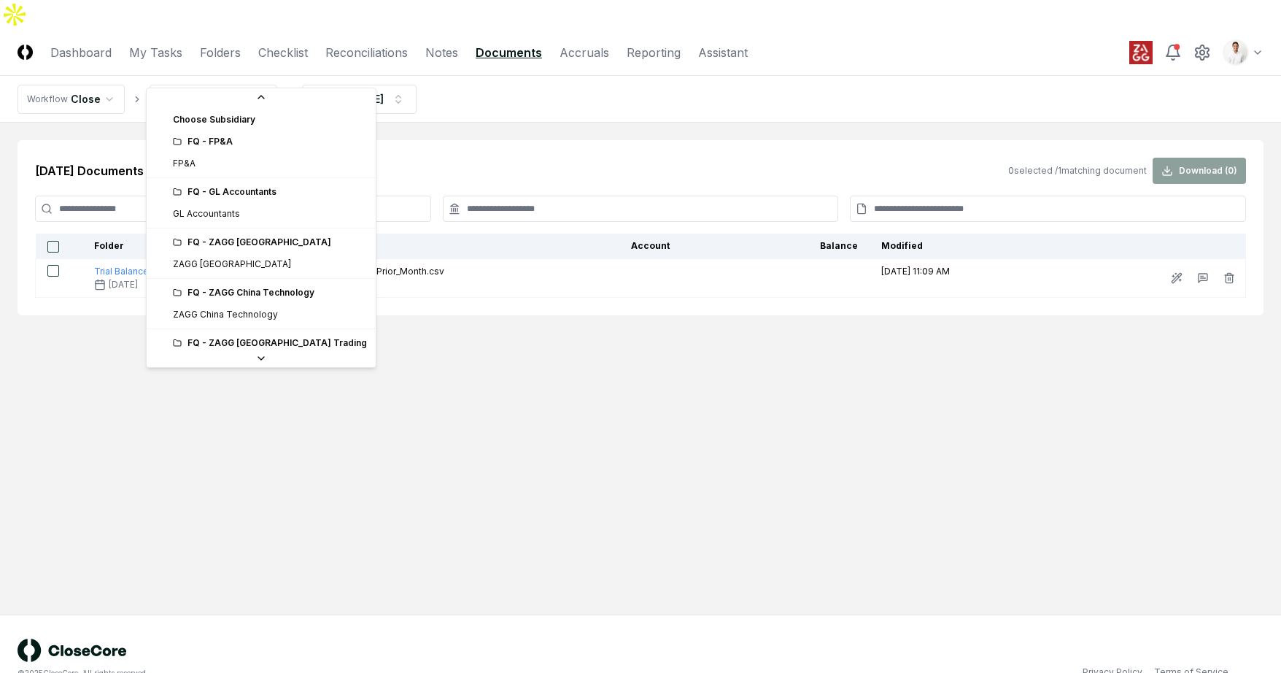
click at [246, 69] on html "CloseCore Dashboard My Tasks Folders Checklist Reconciliations Notes Documents …" at bounding box center [640, 351] width 1281 height 702
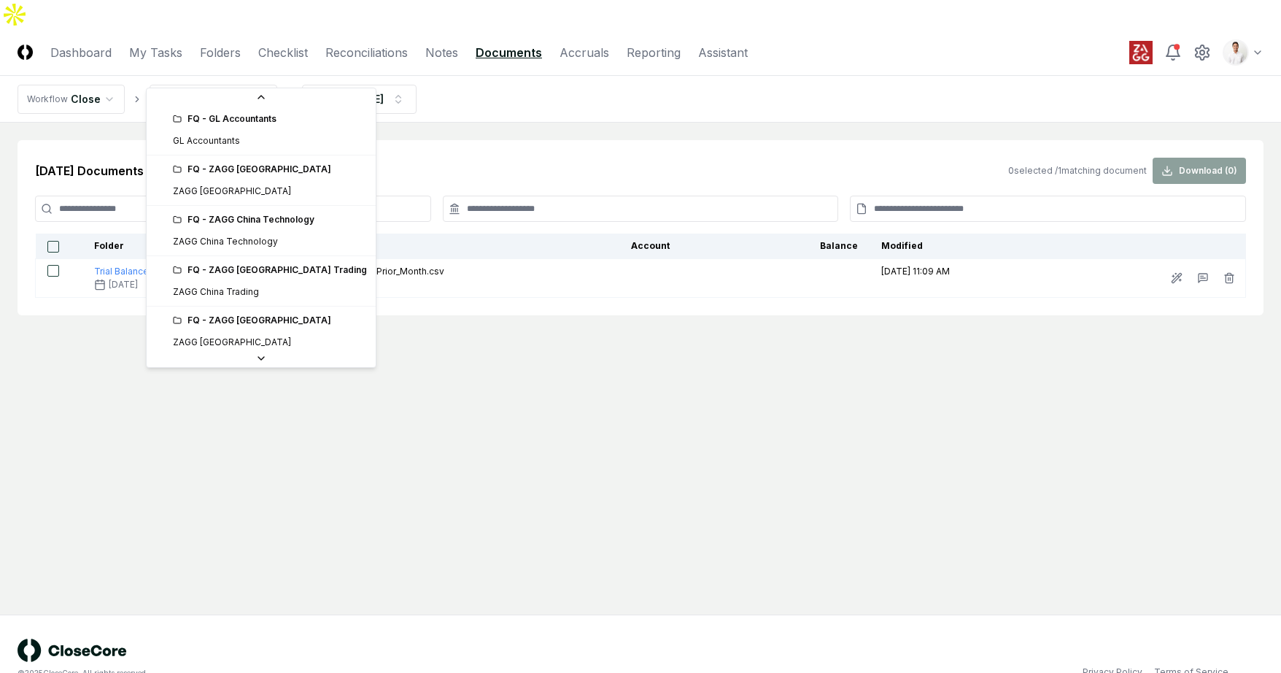
scroll to position [76, 0]
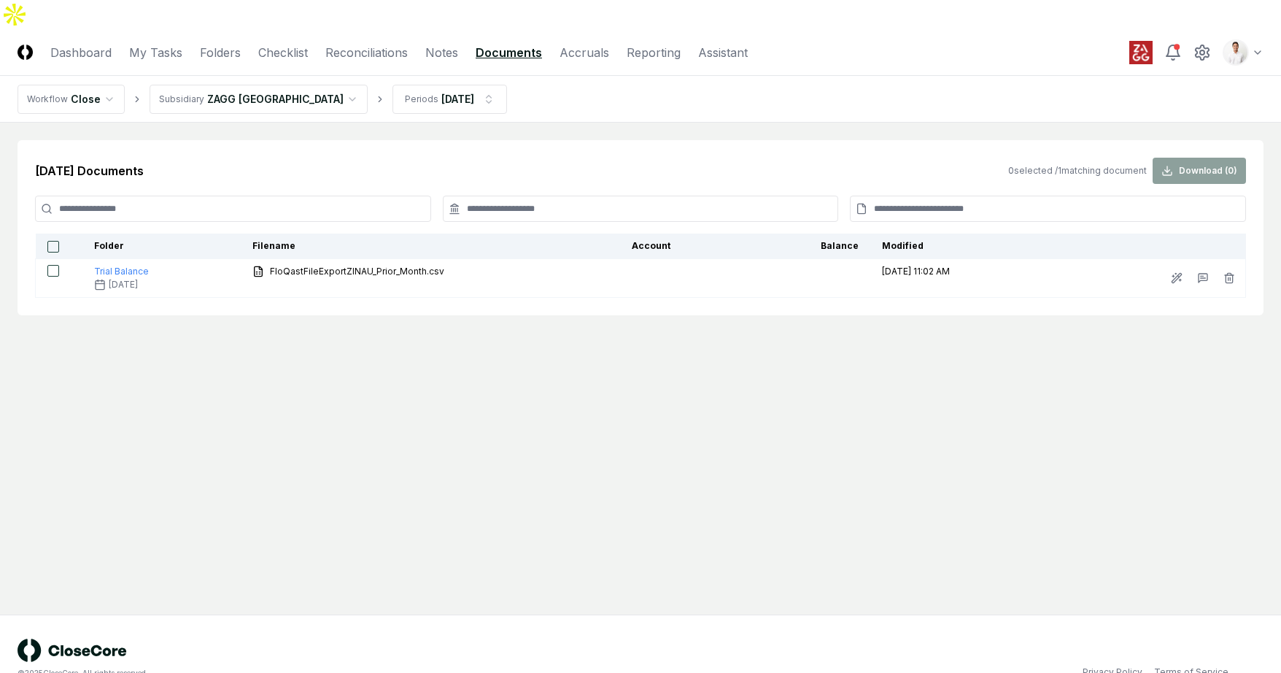
click at [276, 59] on html "CloseCore Dashboard My Tasks Folders Checklist Reconciliations Notes Documents …" at bounding box center [640, 351] width 1281 height 702
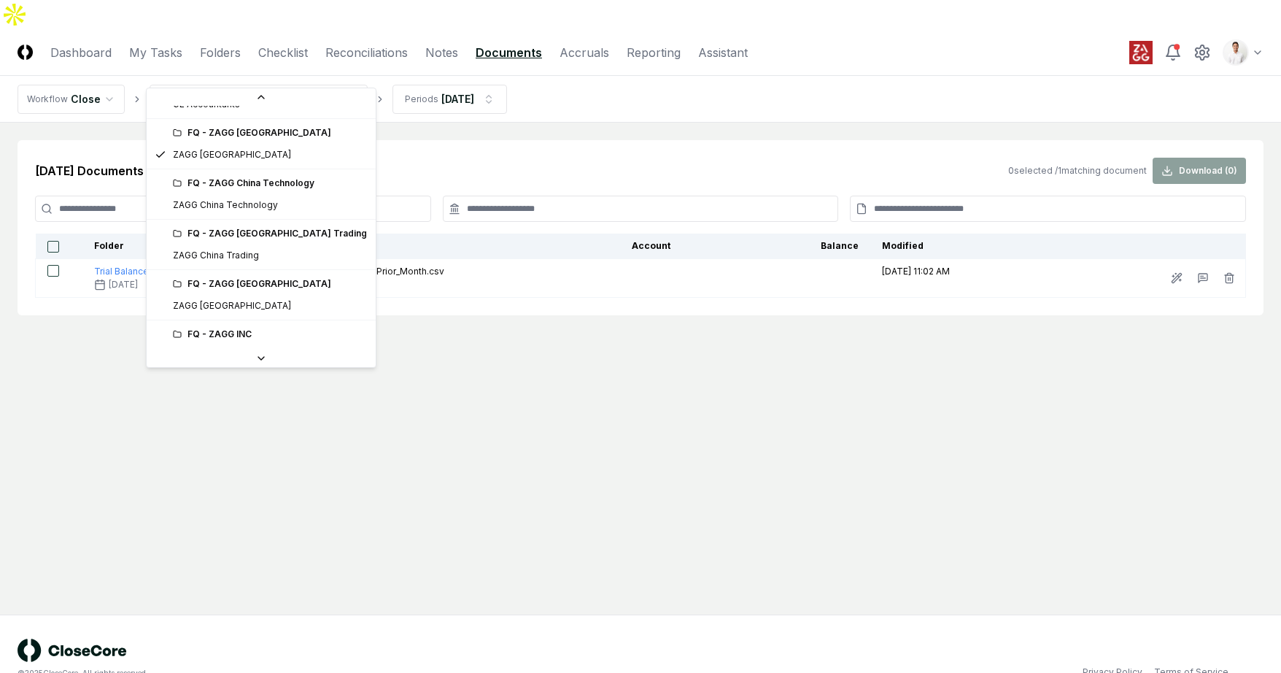
scroll to position [111, 0]
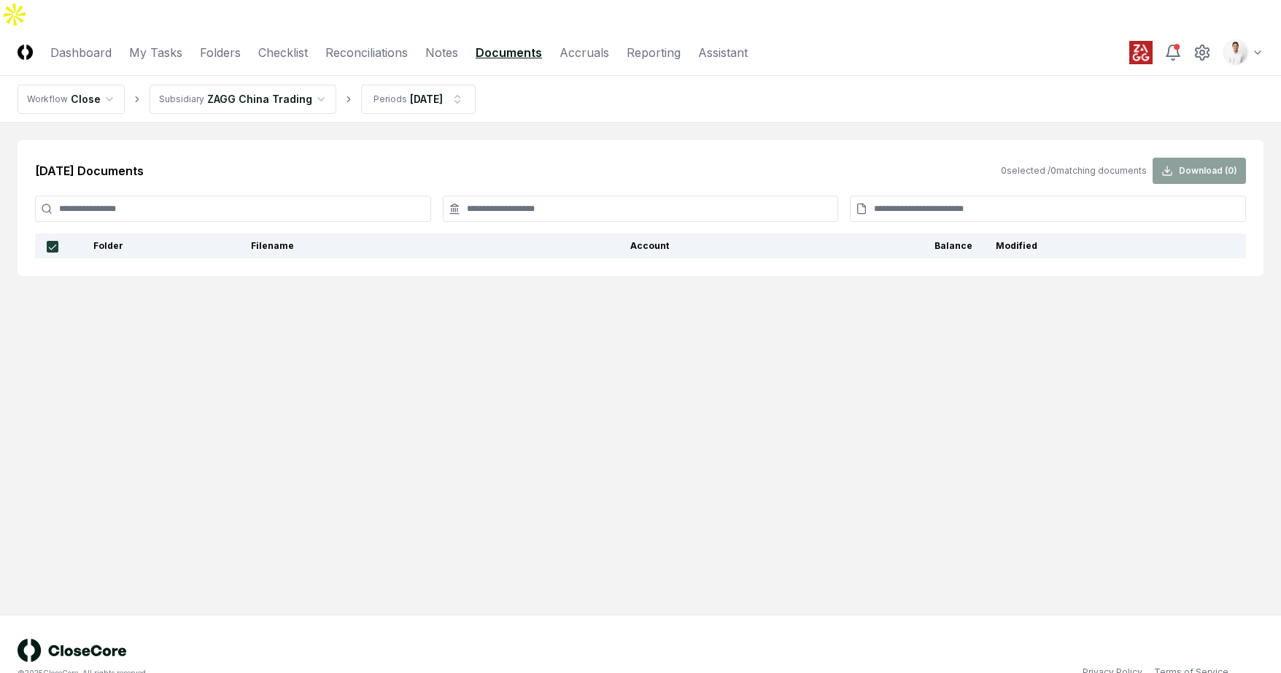
click at [281, 69] on html "CloseCore Dashboard My Tasks Folders Checklist Reconciliations Notes Documents …" at bounding box center [640, 351] width 1281 height 702
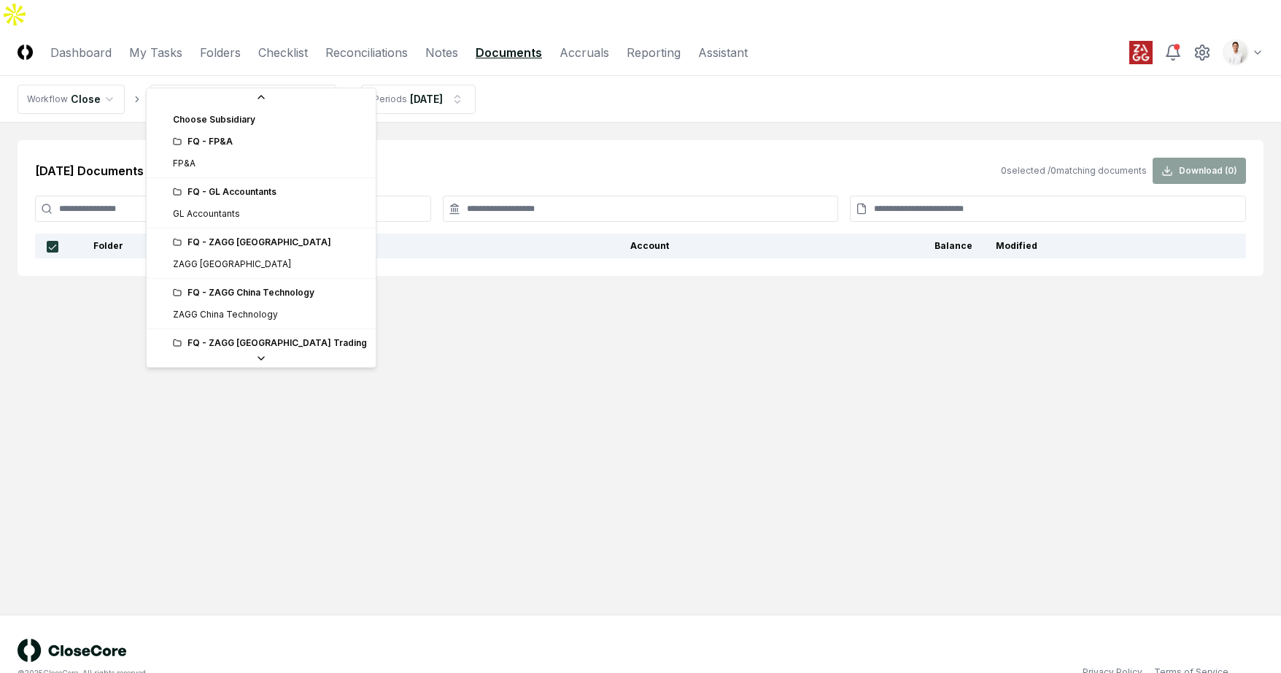
scroll to position [26, 0]
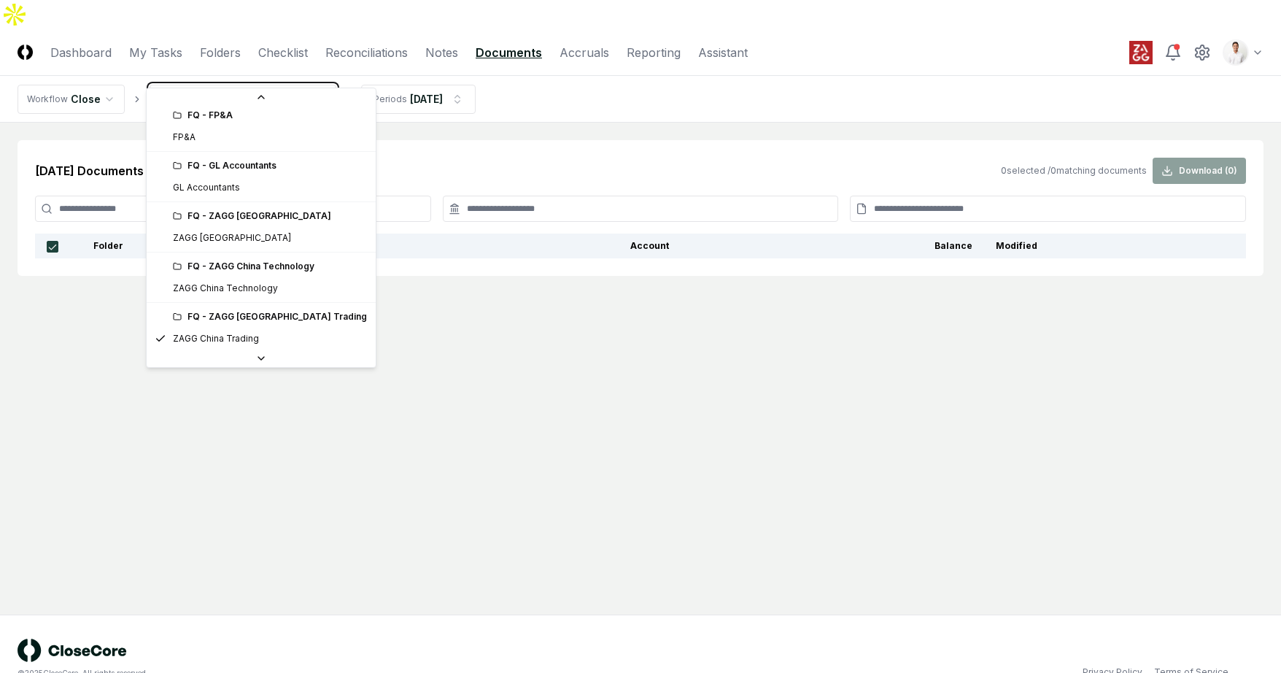
click at [382, 121] on html "CloseCore Dashboard My Tasks Folders Checklist Reconciliations Notes Documents …" at bounding box center [640, 351] width 1281 height 702
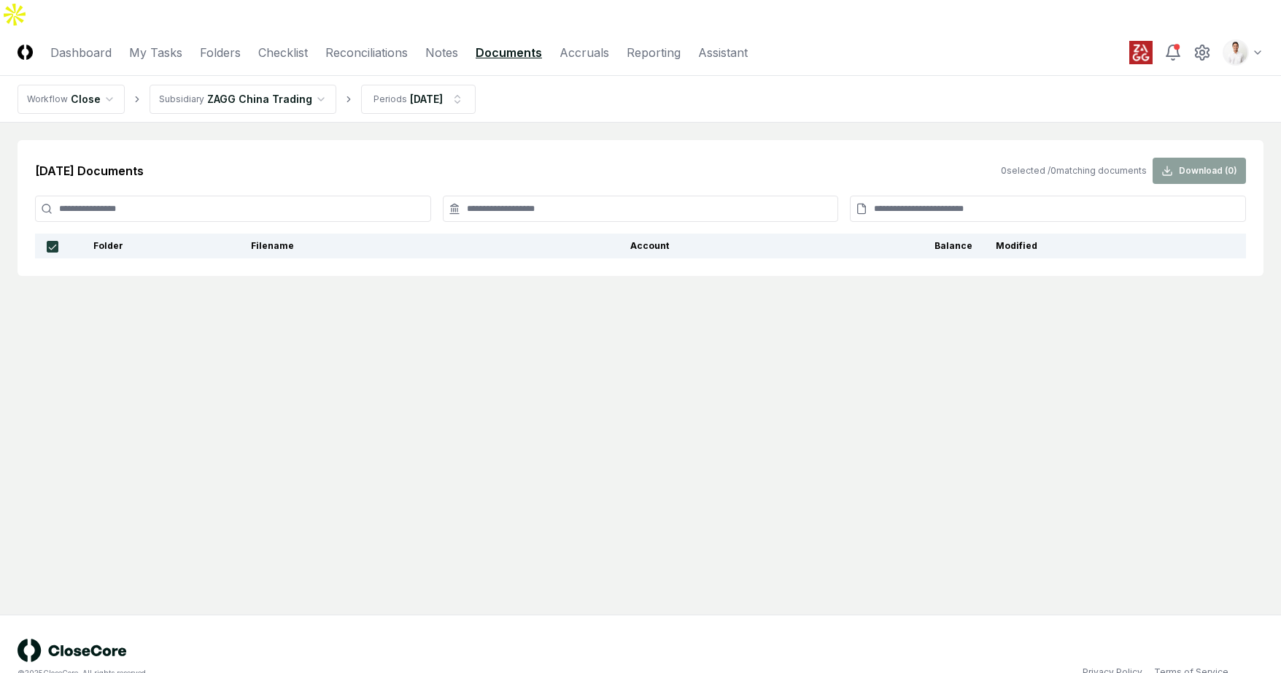
click at [300, 140] on div "Jun 2024 Documents 0 selected / 0 matching documents Download ( 0 ) Folder File…" at bounding box center [641, 208] width 1246 height 136
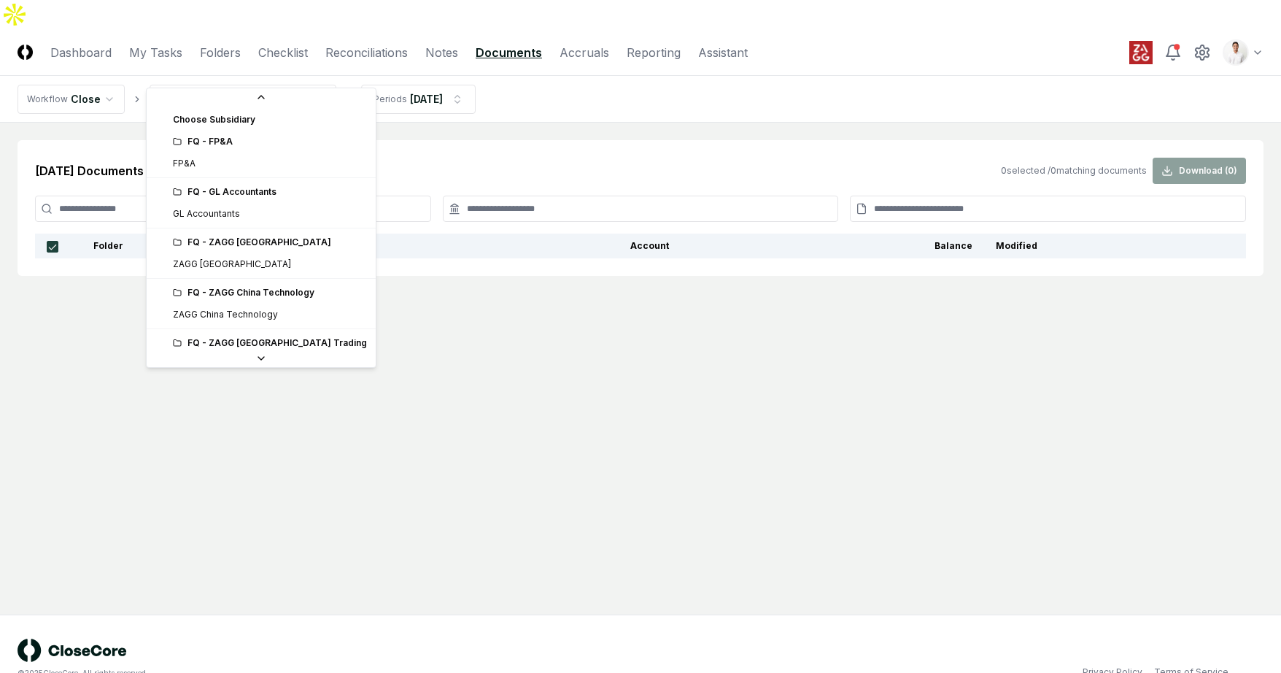
click at [279, 77] on html "CloseCore Dashboard My Tasks Folders Checklist Reconciliations Notes Documents …" at bounding box center [640, 351] width 1281 height 702
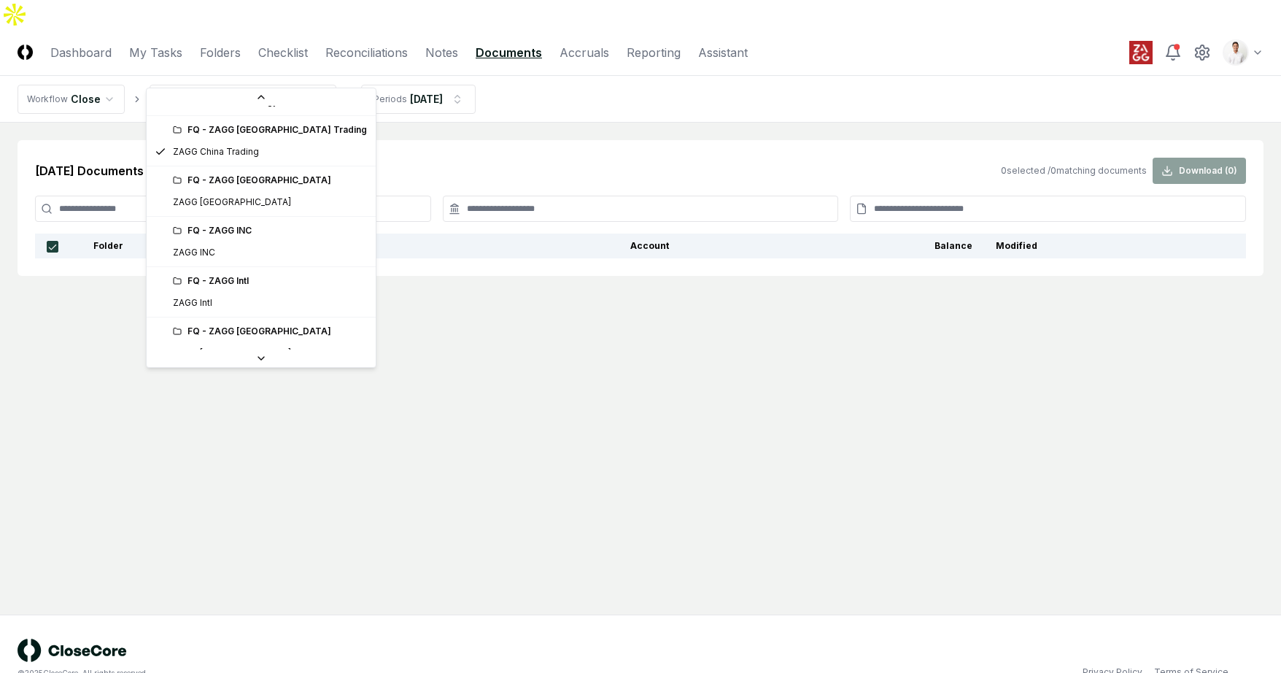
scroll to position [565, 0]
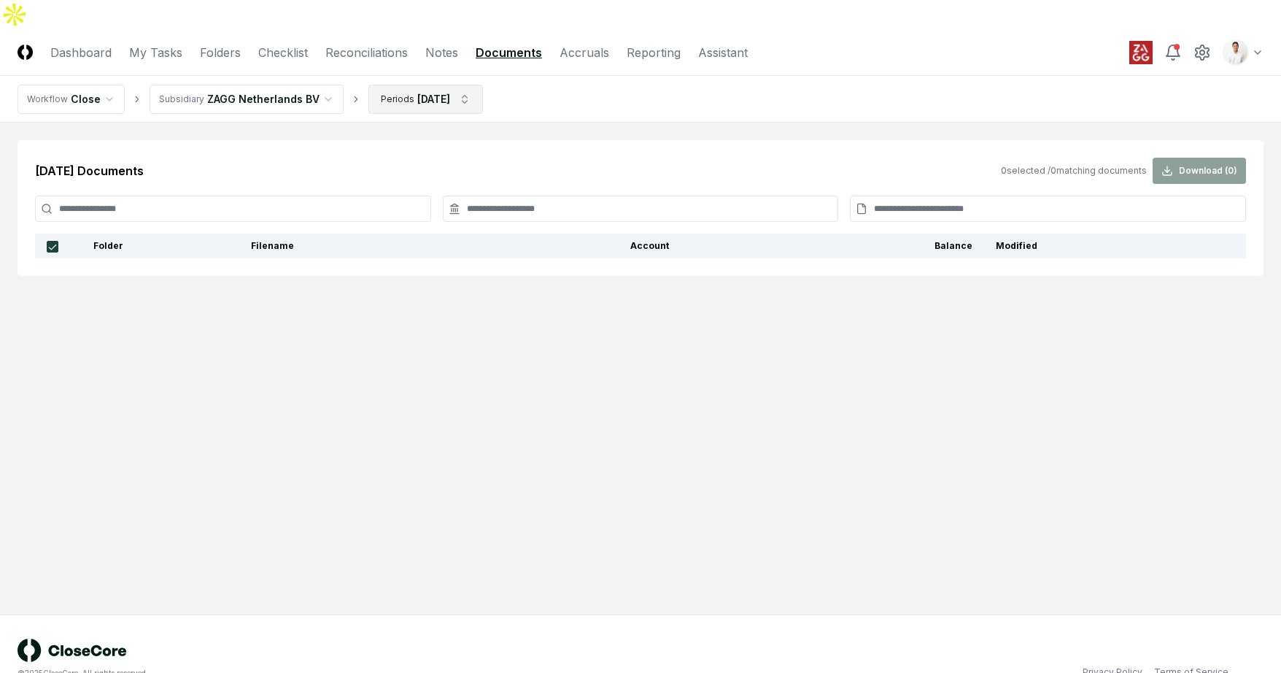
click at [419, 80] on html "CloseCore Dashboard My Tasks Folders Checklist Reconciliations Notes Documents …" at bounding box center [640, 351] width 1281 height 702
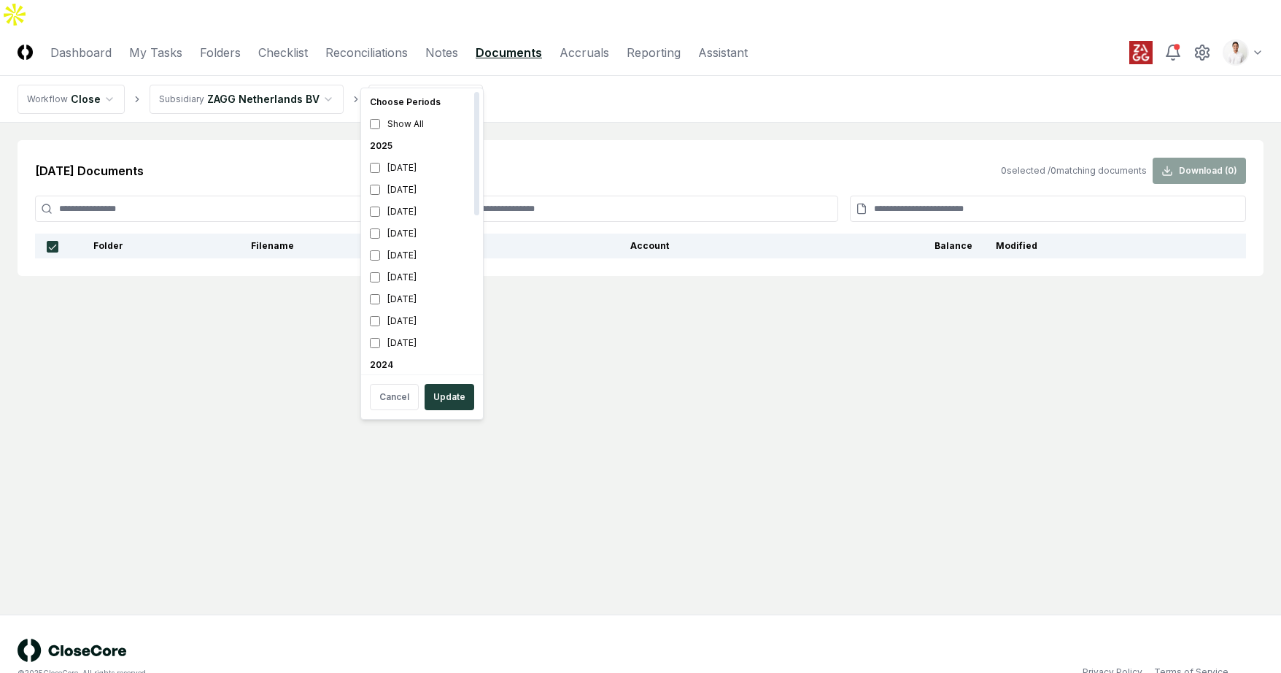
scroll to position [355, 0]
click at [411, 134] on div "July 2024" at bounding box center [422, 142] width 116 height 22
click at [419, 166] on div "June 2024" at bounding box center [422, 163] width 116 height 22
click at [436, 402] on button "Update" at bounding box center [450, 397] width 50 height 26
click at [395, 74] on html "CloseCore Dashboard My Tasks Folders Checklist Reconciliations Notes Documents …" at bounding box center [640, 351] width 1281 height 702
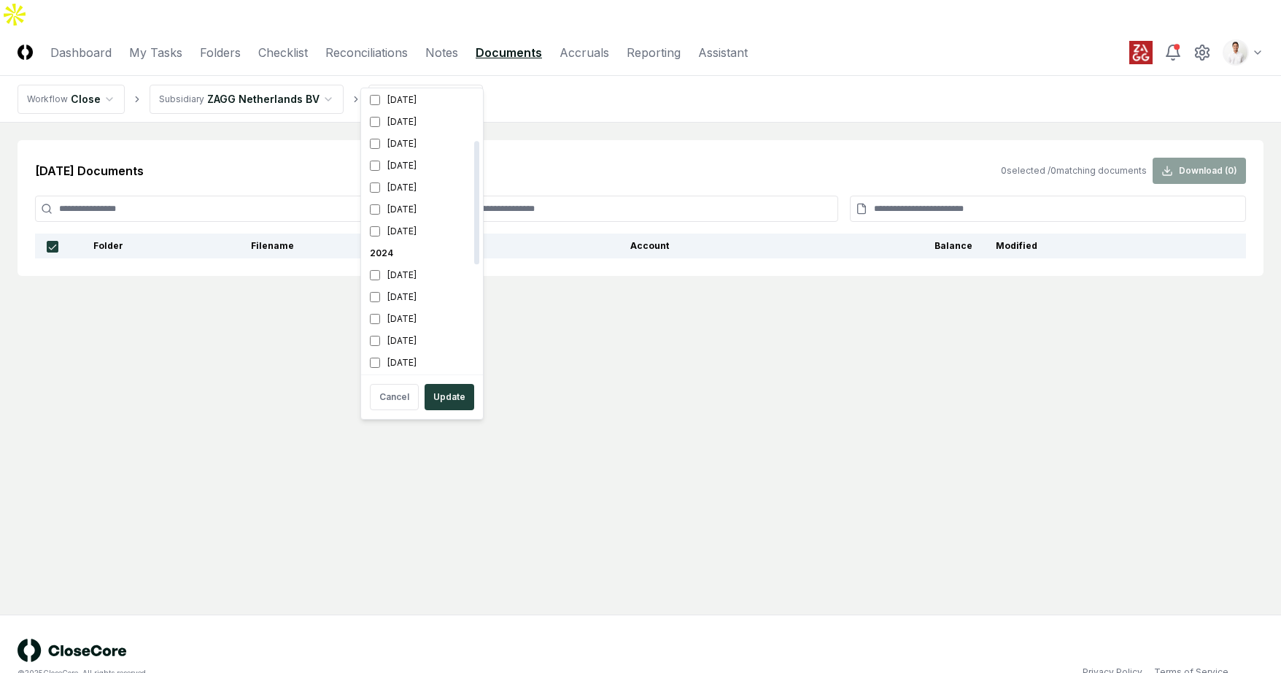
scroll to position [345, 0]
click at [401, 134] on div "August 2024" at bounding box center [422, 129] width 116 height 22
click at [401, 150] on div "July 2024" at bounding box center [422, 151] width 116 height 22
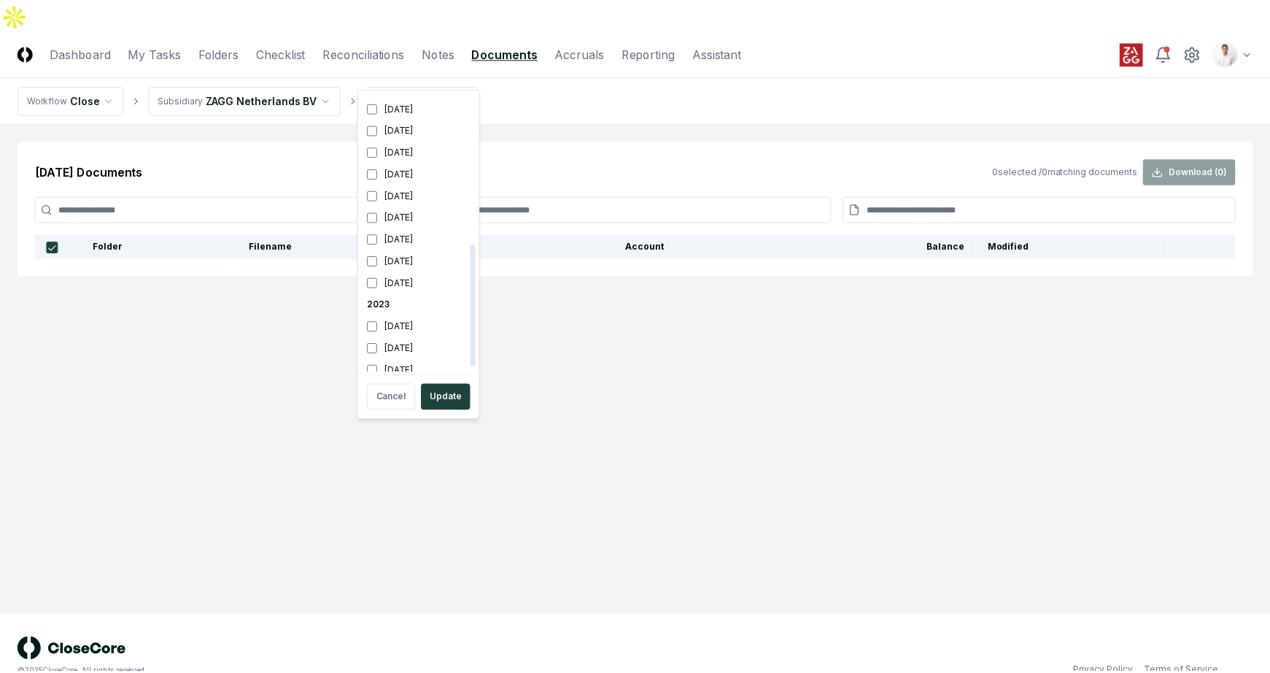
scroll to position [355, 0]
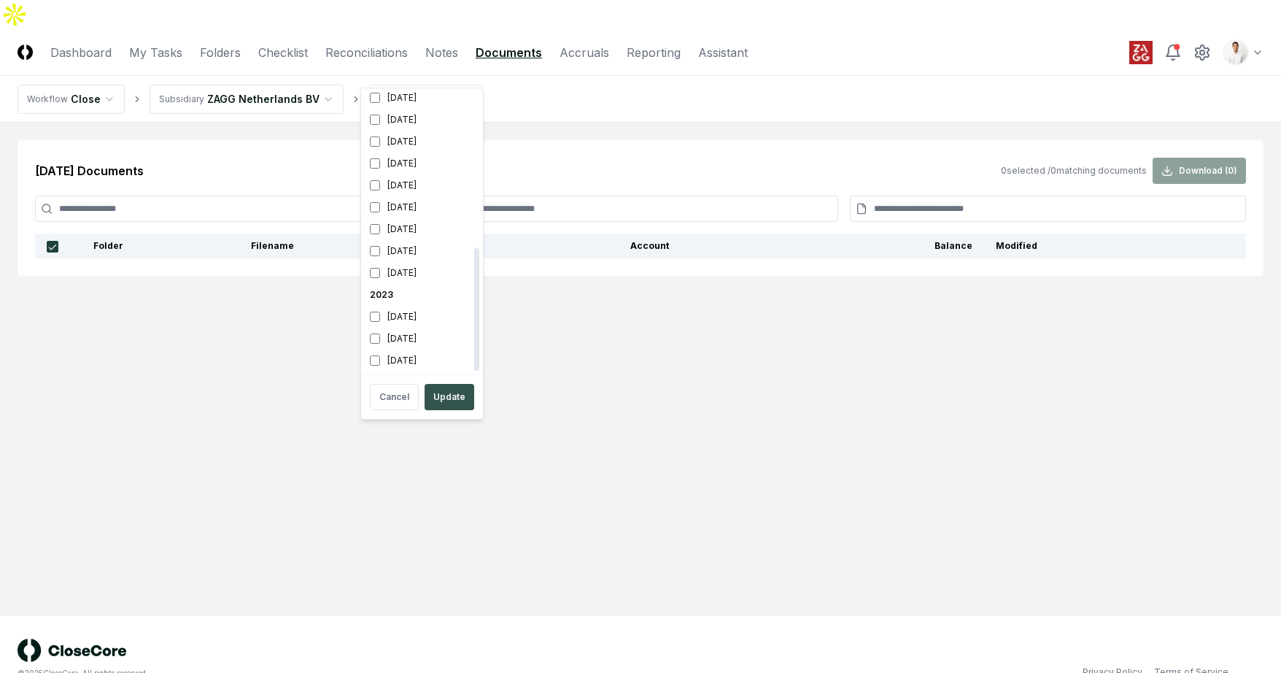
click at [455, 396] on button "Update" at bounding box center [450, 397] width 50 height 26
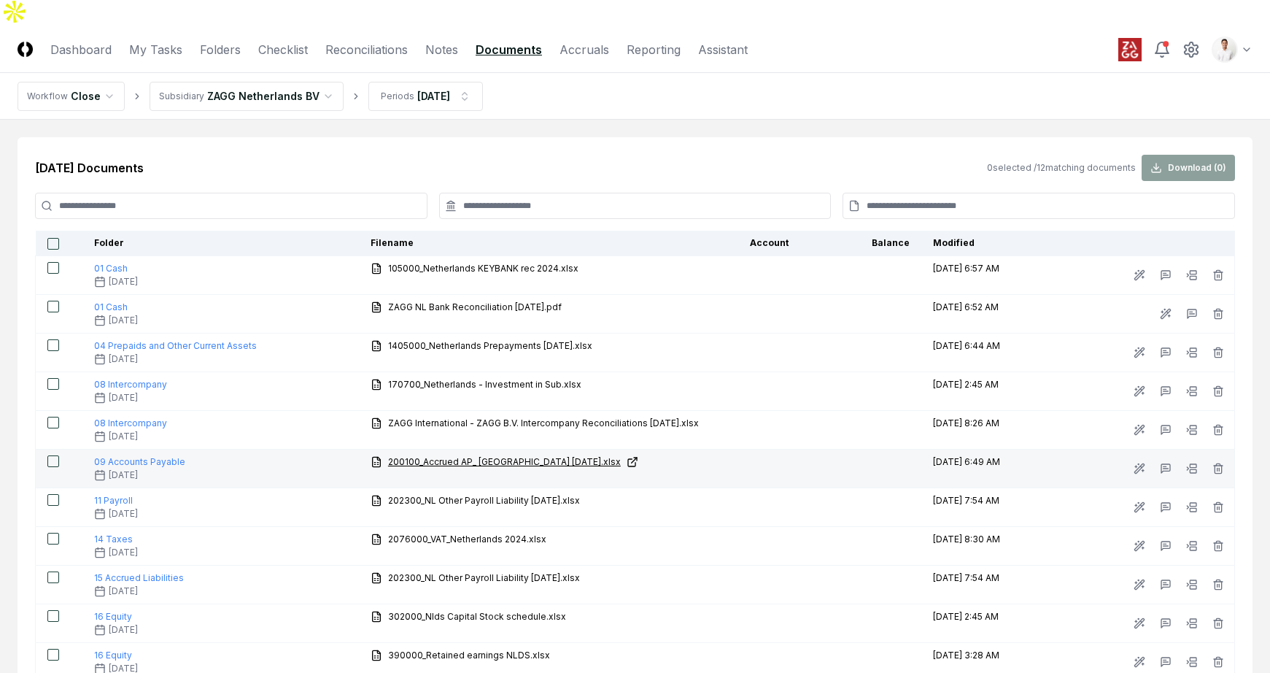
scroll to position [144, 0]
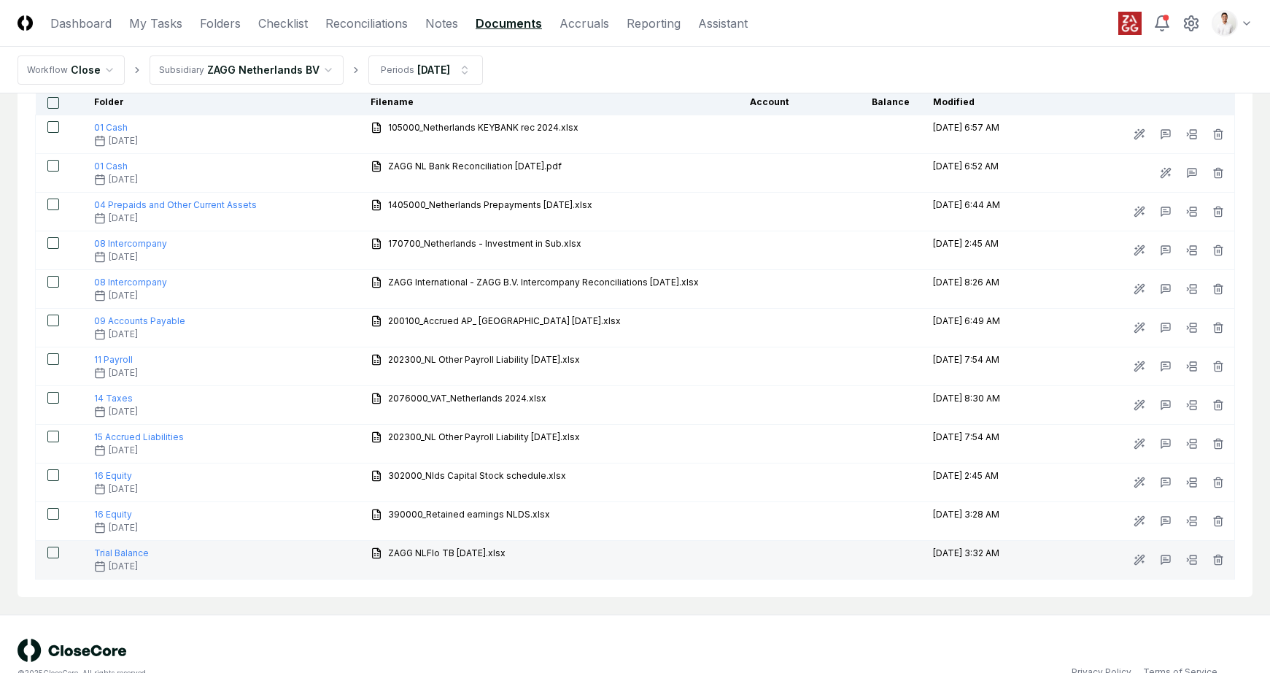
click at [47, 546] on button "button" at bounding box center [53, 552] width 12 height 12
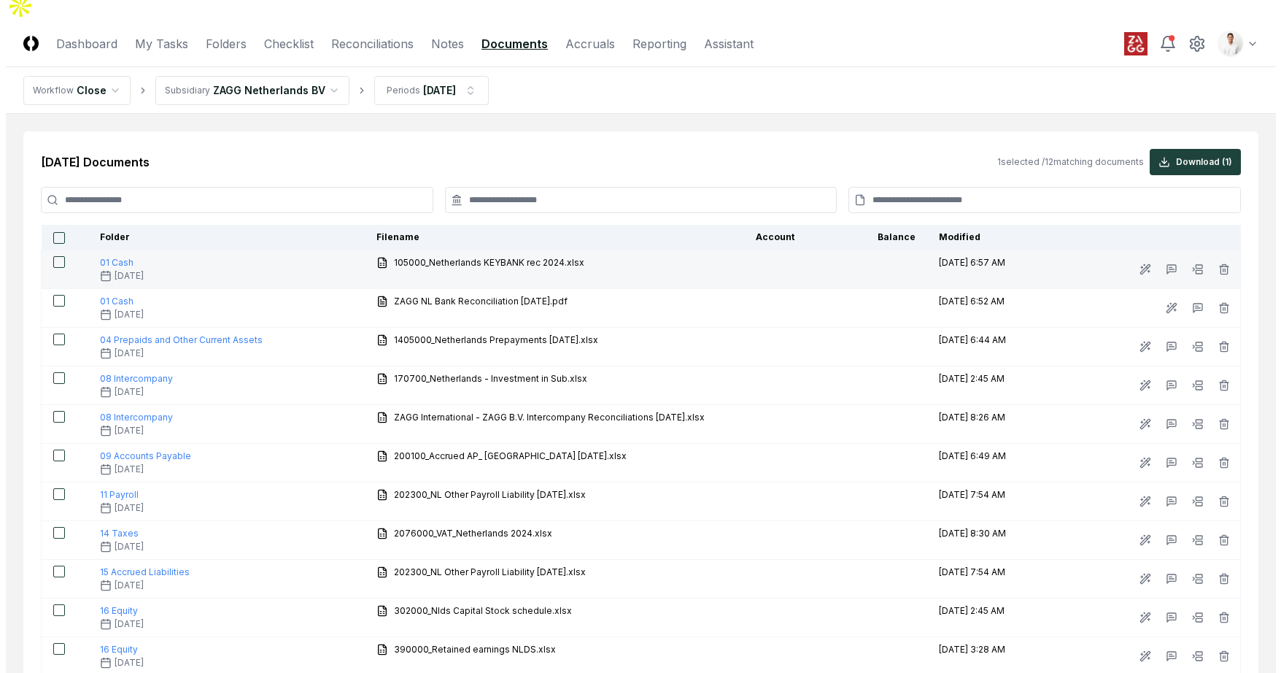
scroll to position [0, 0]
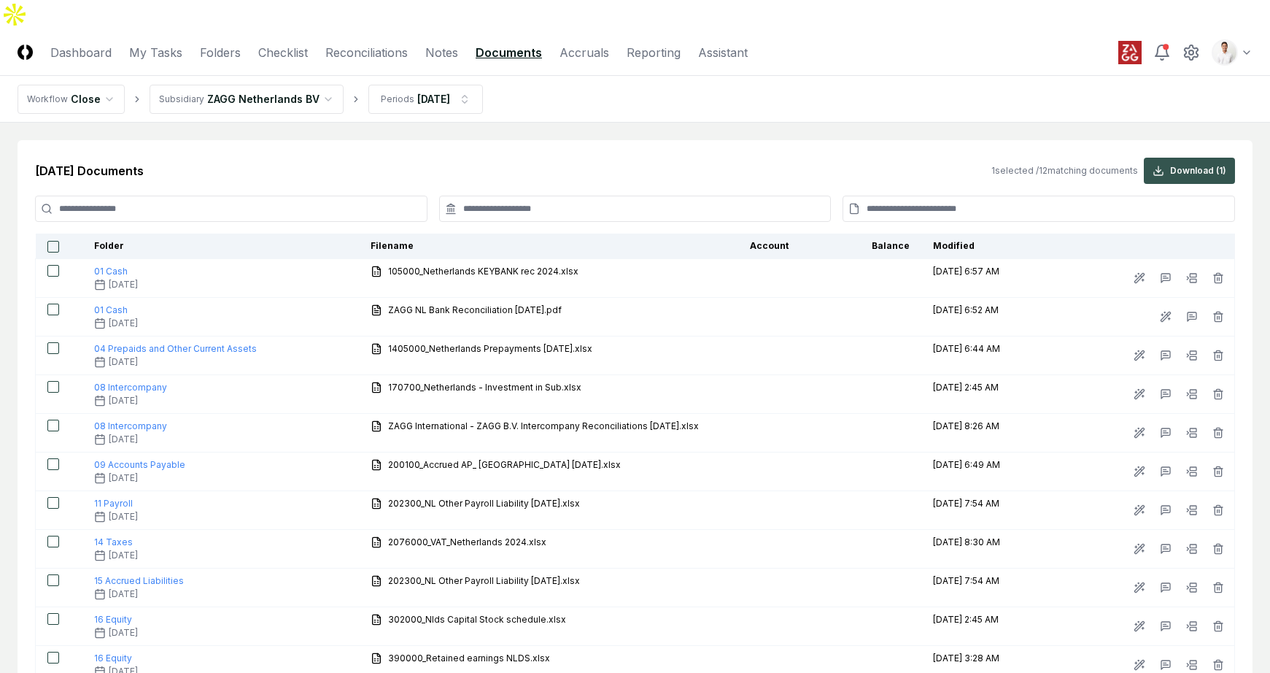
click at [1194, 158] on button "Download ( 1 )" at bounding box center [1189, 171] width 91 height 26
click at [388, 72] on html "CloseCore Dashboard My Tasks Folders Checklist Reconciliations Notes Documents …" at bounding box center [635, 423] width 1270 height 846
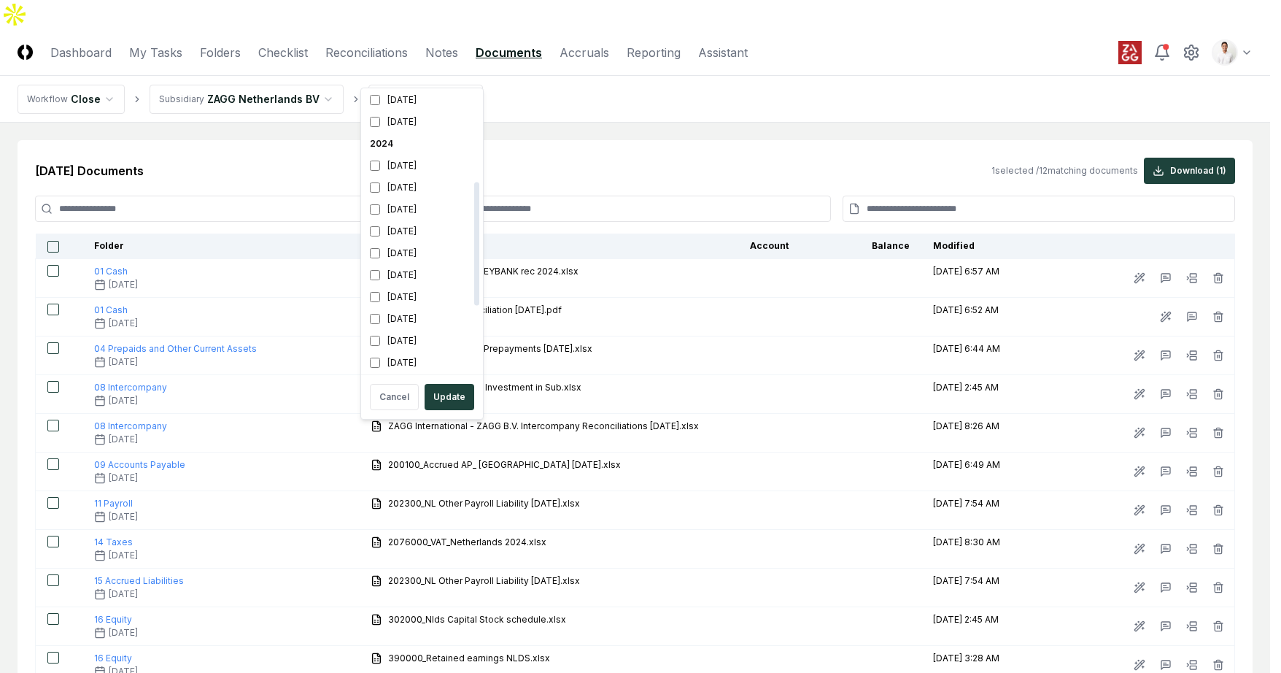
scroll to position [222, 0]
click at [412, 223] on div "September 2024" at bounding box center [422, 231] width 116 height 22
click at [409, 246] on div "August 2024" at bounding box center [422, 252] width 116 height 22
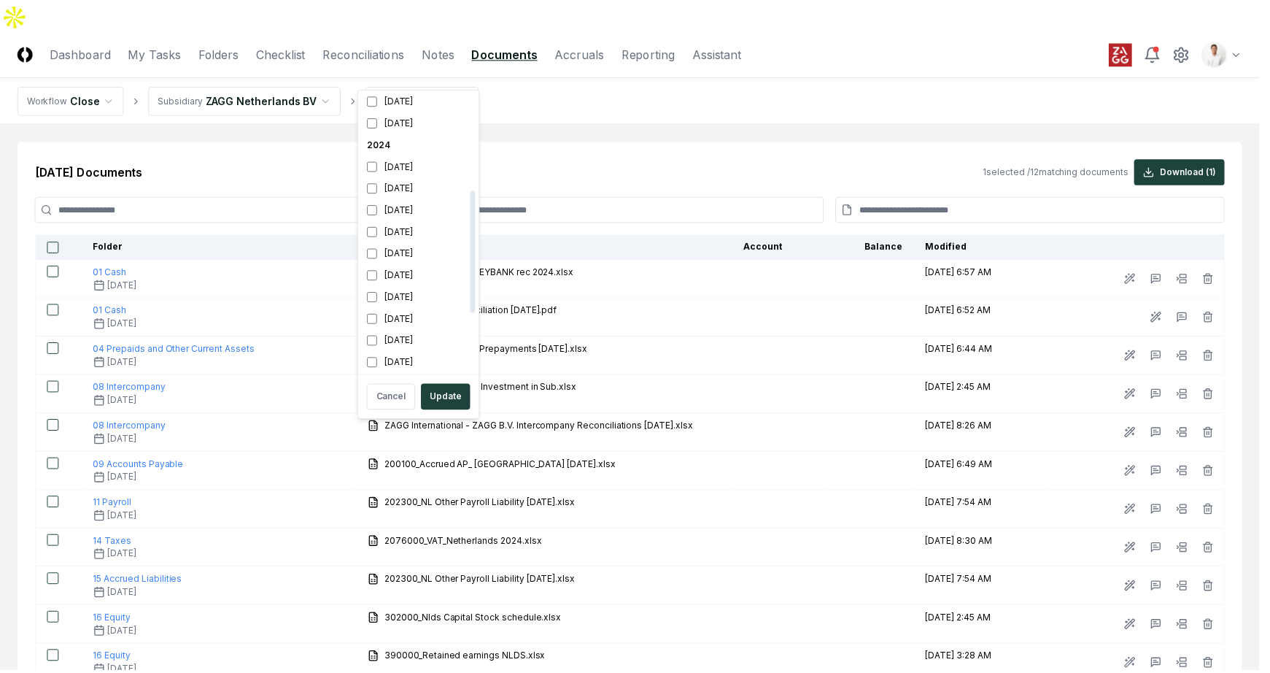
scroll to position [223, 0]
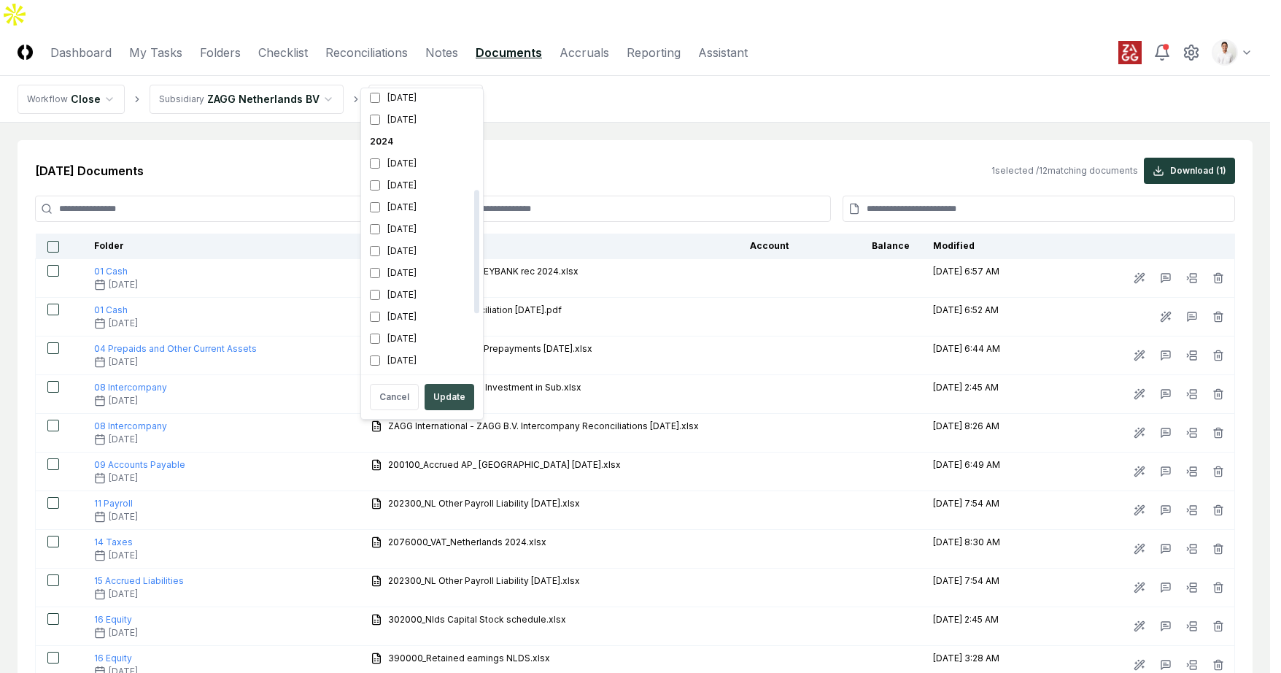
click at [435, 389] on button "Update" at bounding box center [450, 397] width 50 height 26
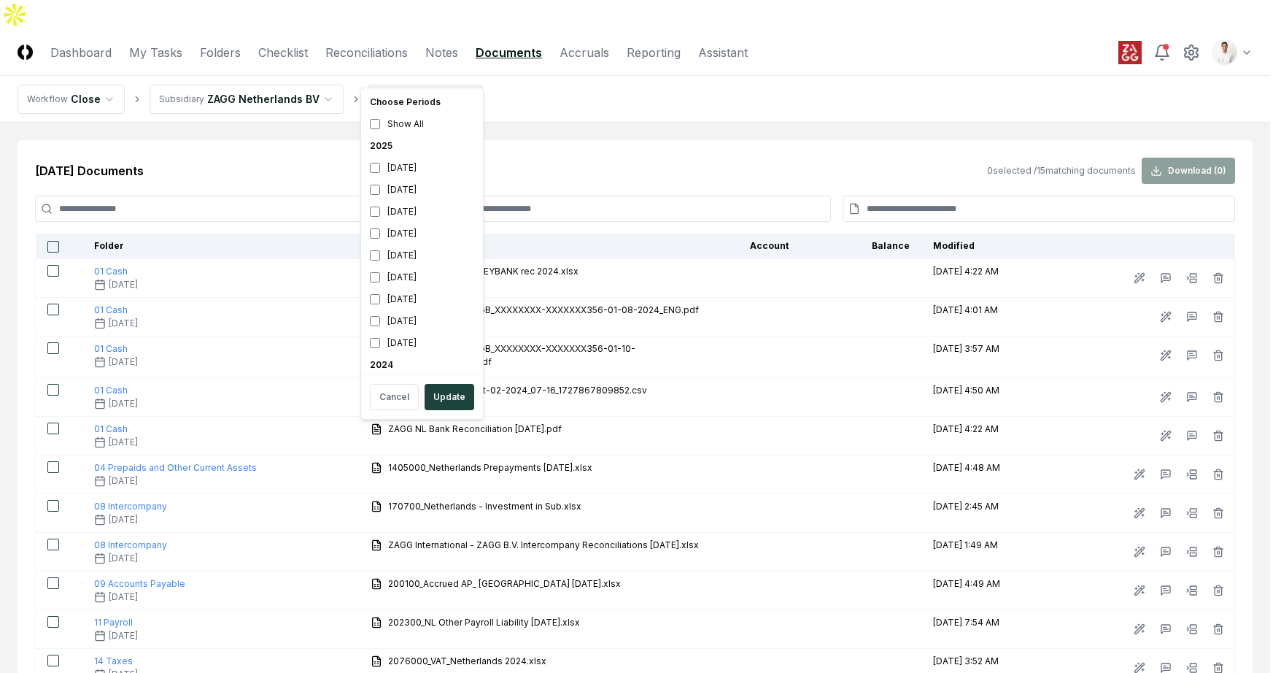
click at [415, 69] on html "CloseCore Dashboard My Tasks Folders Checklist Reconciliations Notes Documents …" at bounding box center [640, 482] width 1281 height 964
click at [599, 76] on html "CloseCore Dashboard My Tasks Folders Checklist Reconciliations Notes Documents …" at bounding box center [640, 482] width 1281 height 964
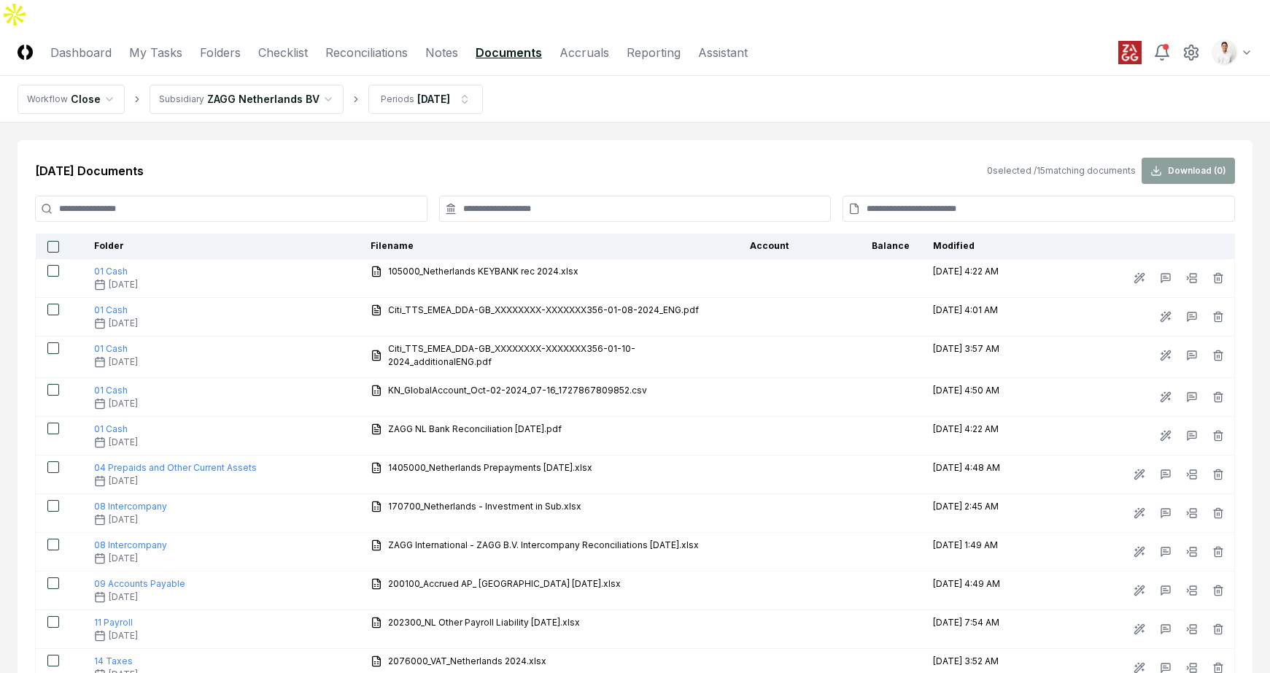
scroll to position [266, 0]
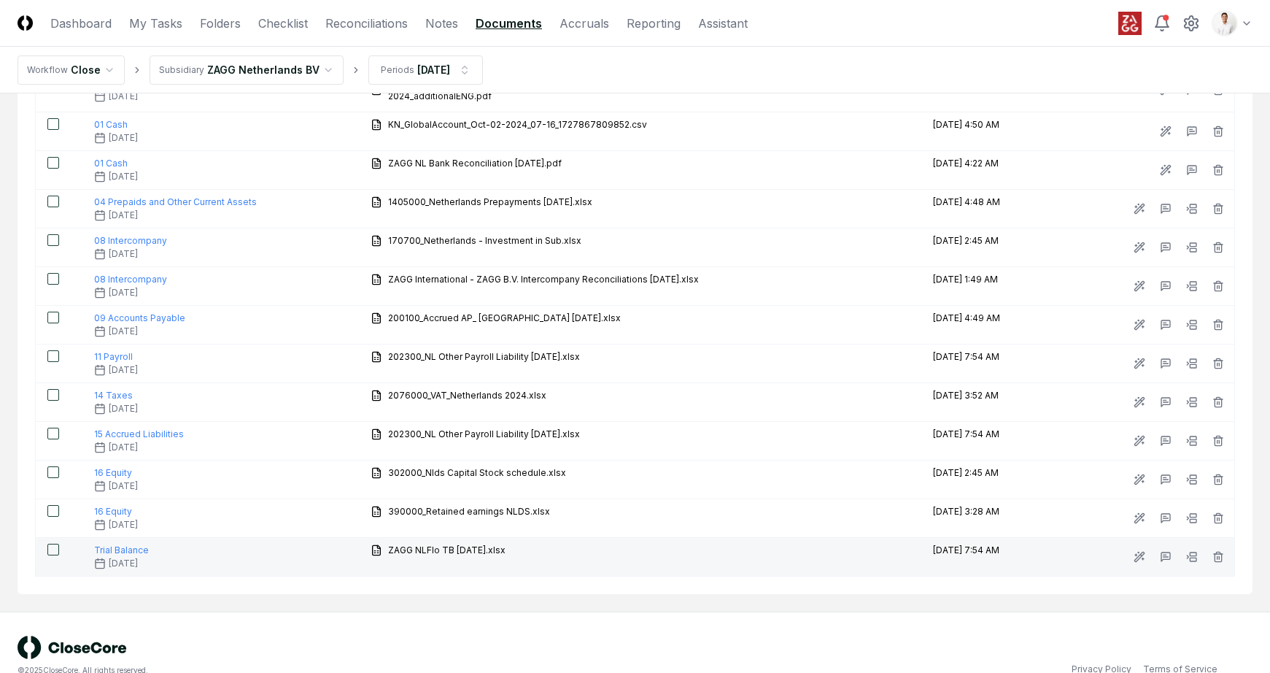
click at [60, 538] on td at bounding box center [59, 557] width 47 height 39
click at [56, 544] on button "button" at bounding box center [53, 550] width 12 height 12
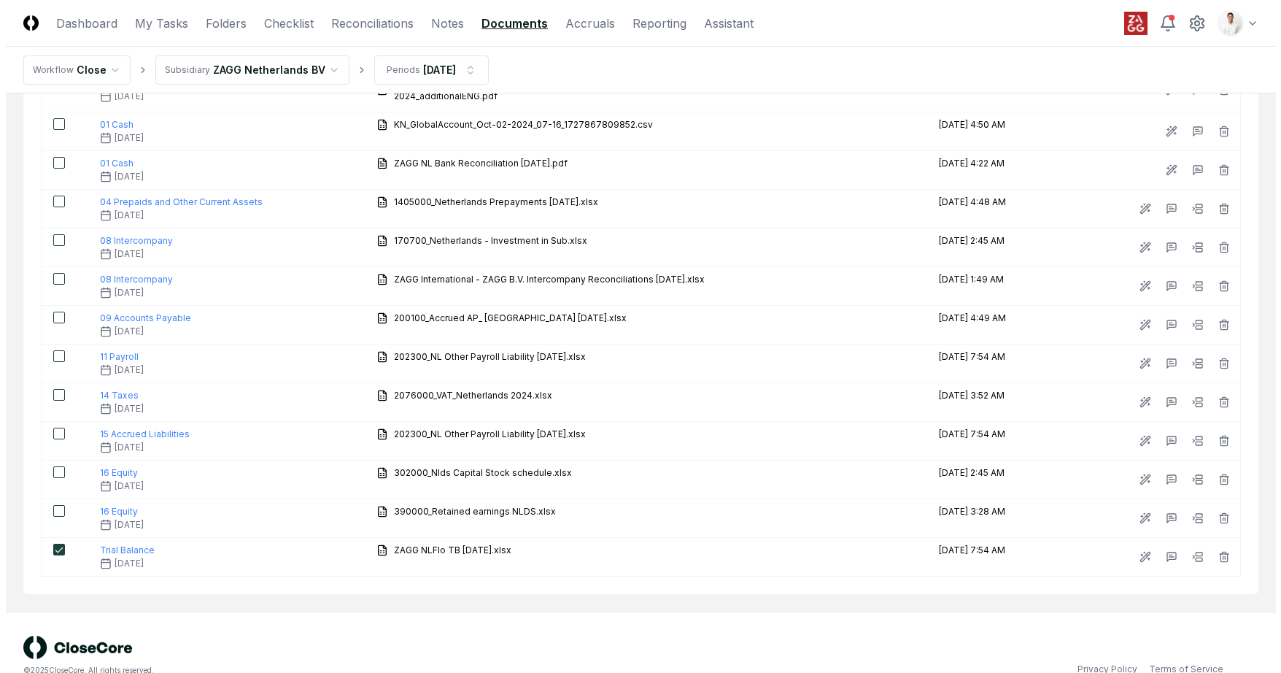
scroll to position [0, 0]
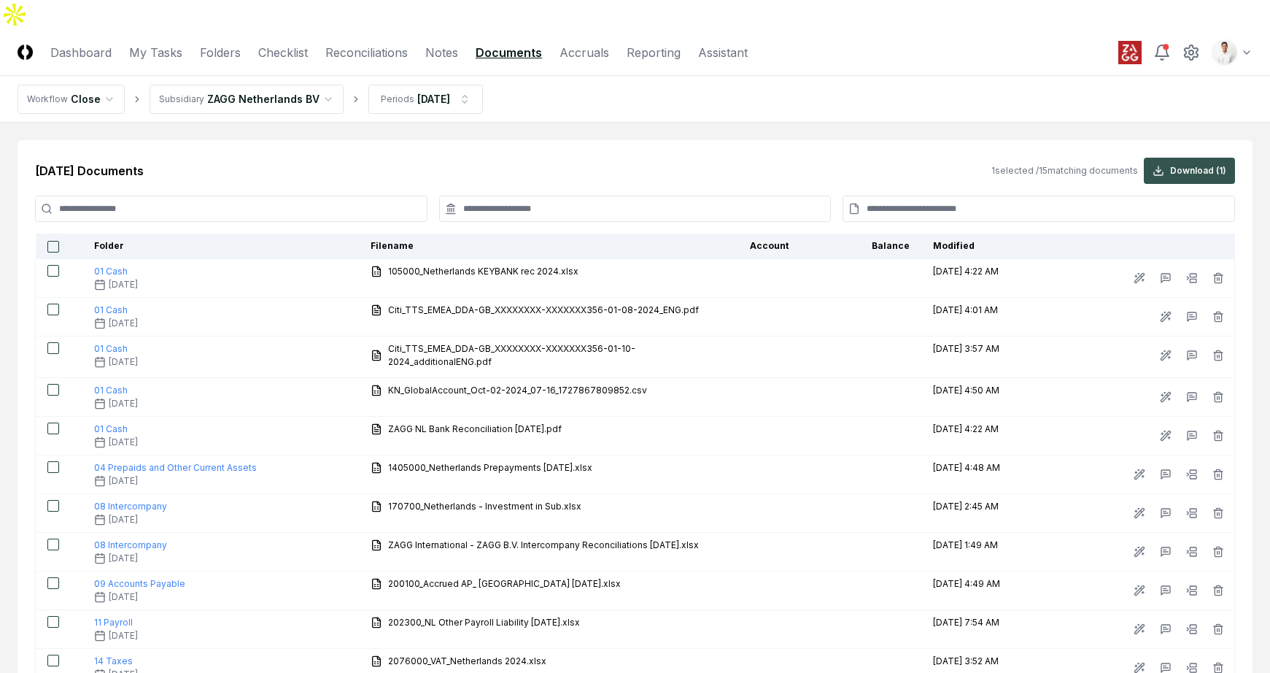
click at [1185, 158] on button "Download ( 1 )" at bounding box center [1189, 171] width 91 height 26
click at [560, 158] on div "Sep 2024 Documents 1 selected / 15 matching documents Download ( 1 )" at bounding box center [635, 171] width 1200 height 26
click at [305, 66] on html "CloseCore Dashboard My Tasks Folders Checklist Reconciliations Notes Documents …" at bounding box center [635, 482] width 1270 height 964
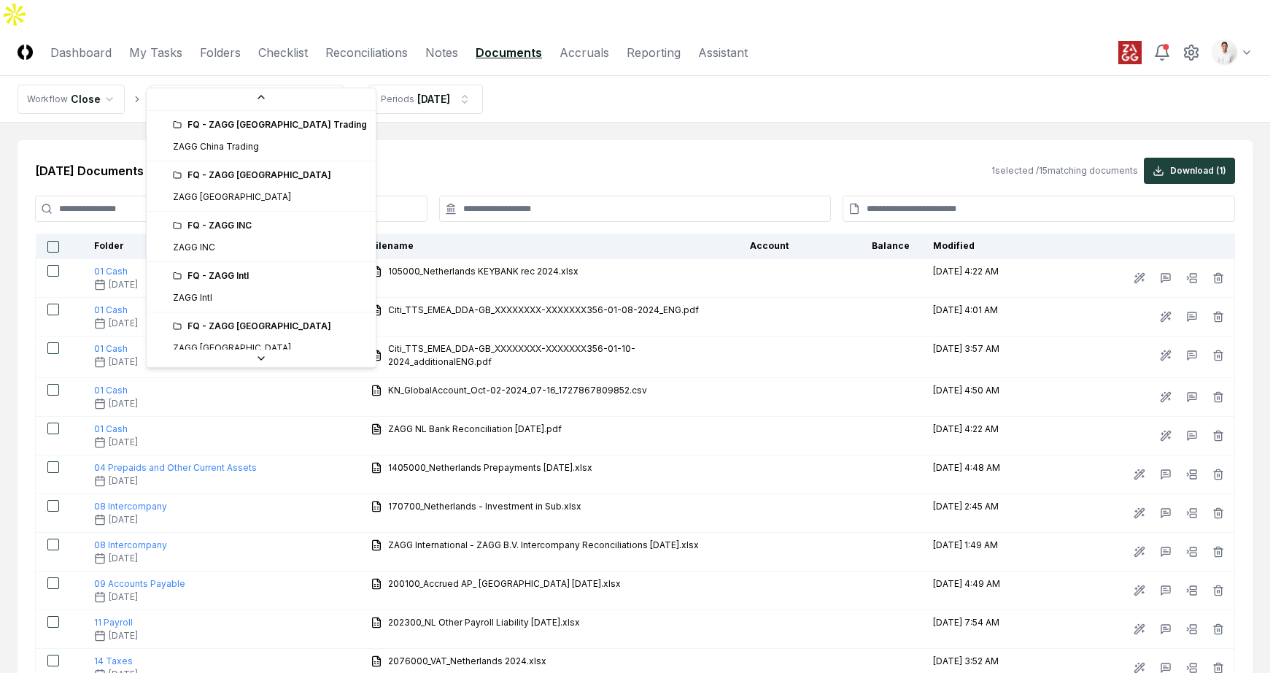
scroll to position [217, 0]
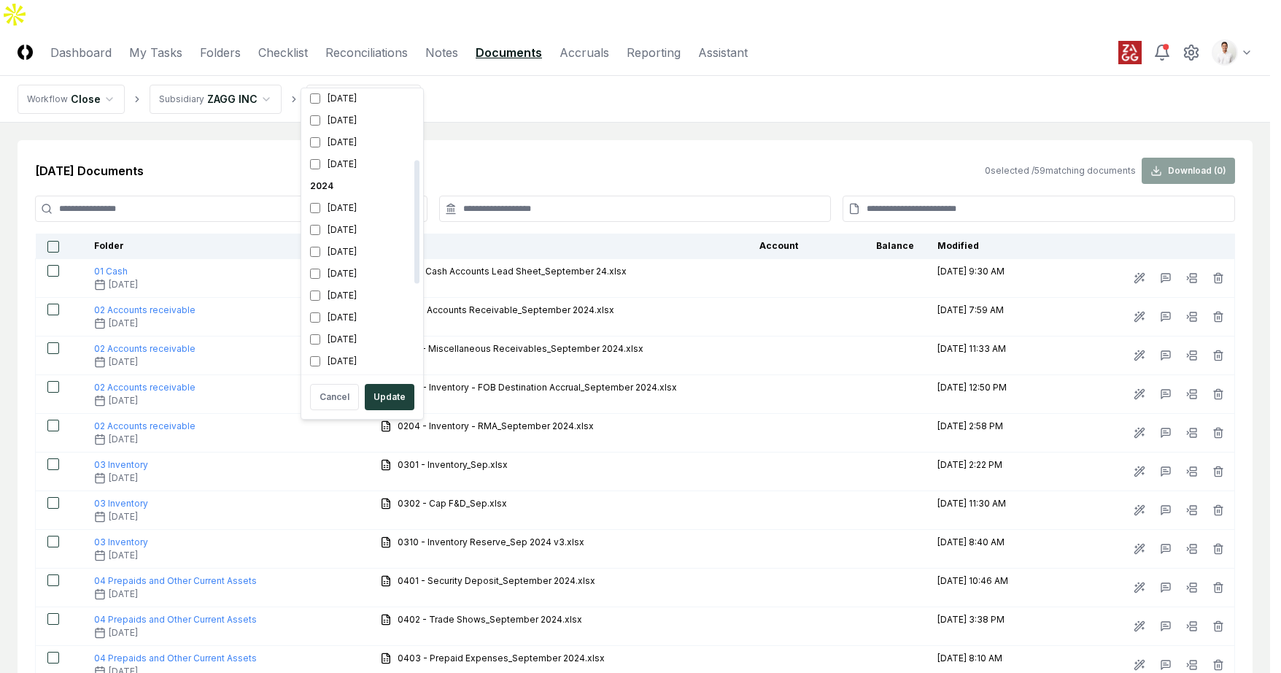
scroll to position [180, 0]
click at [346, 266] on div "September 2024" at bounding box center [362, 272] width 116 height 22
drag, startPoint x: 332, startPoint y: 163, endPoint x: 337, endPoint y: 183, distance: 21.1
click at [332, 163] on div "April 2025" at bounding box center [362, 161] width 116 height 22
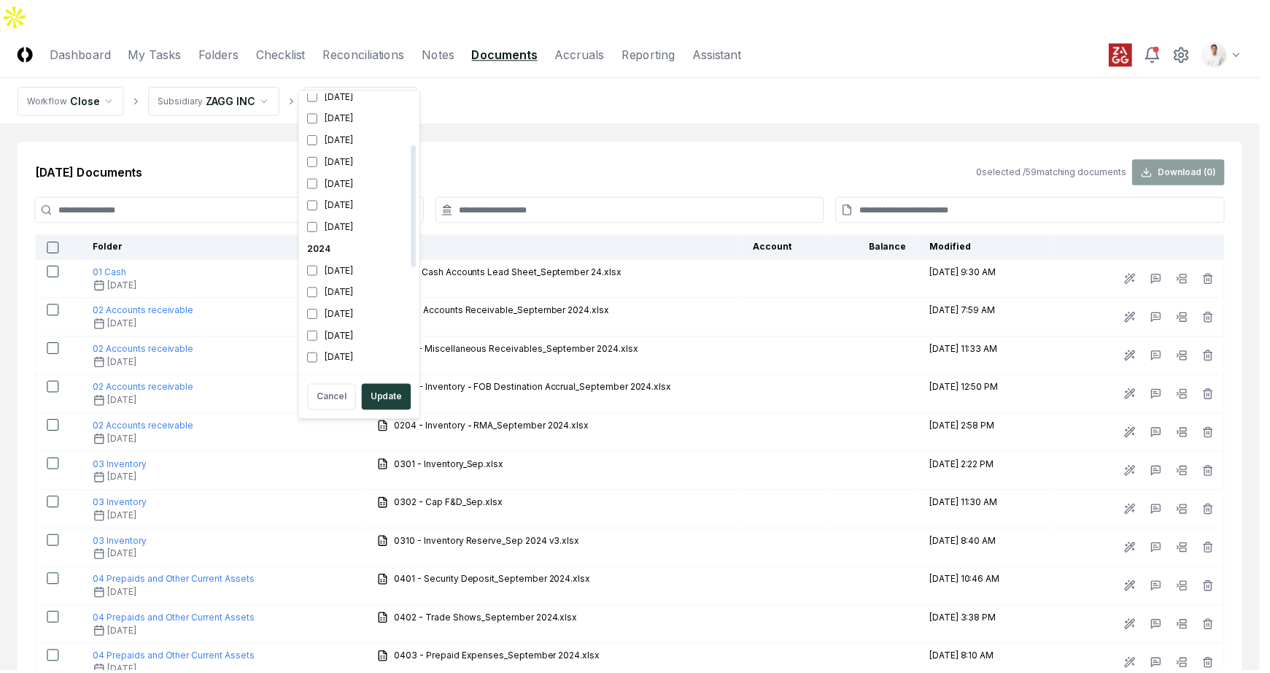
scroll to position [136, 0]
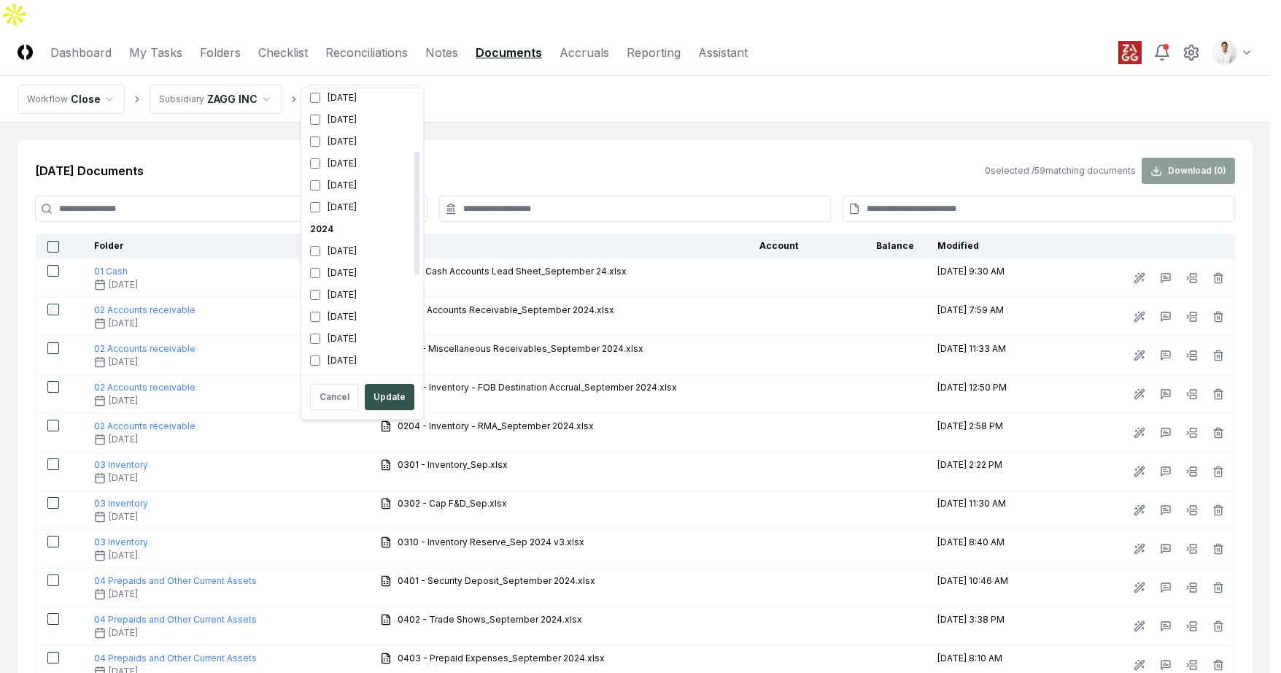
click at [381, 390] on button "Update" at bounding box center [390, 397] width 50 height 26
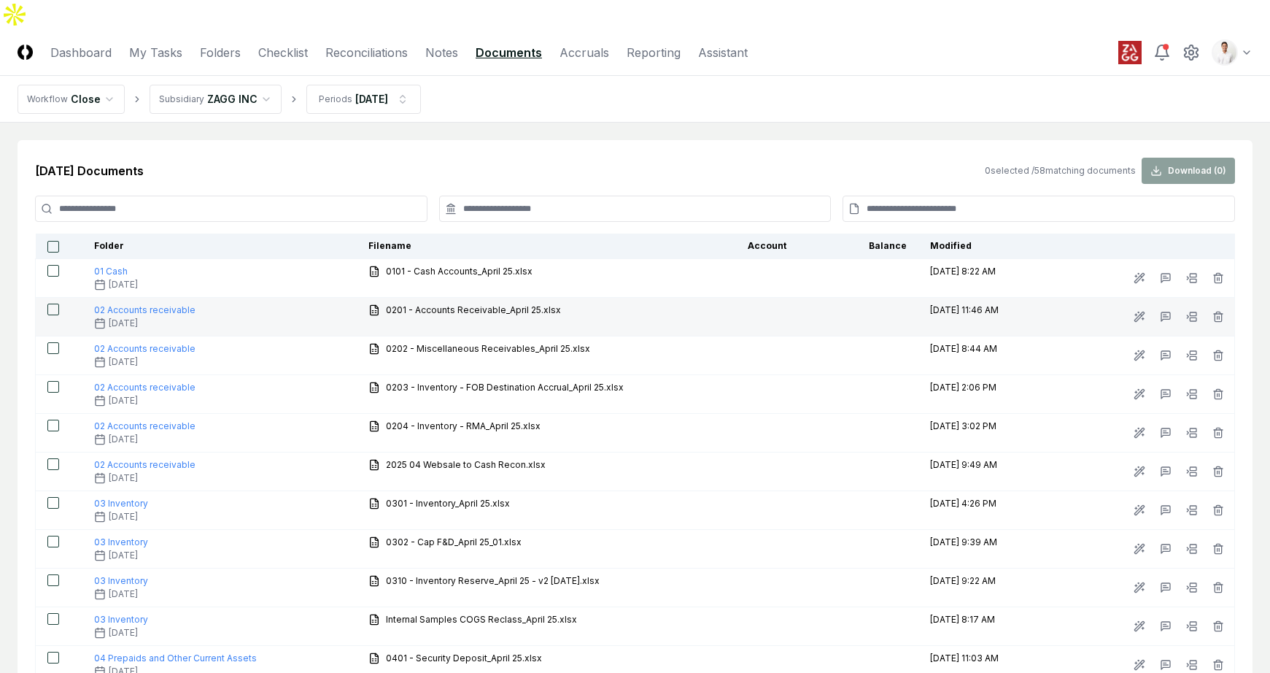
scroll to position [1643, 0]
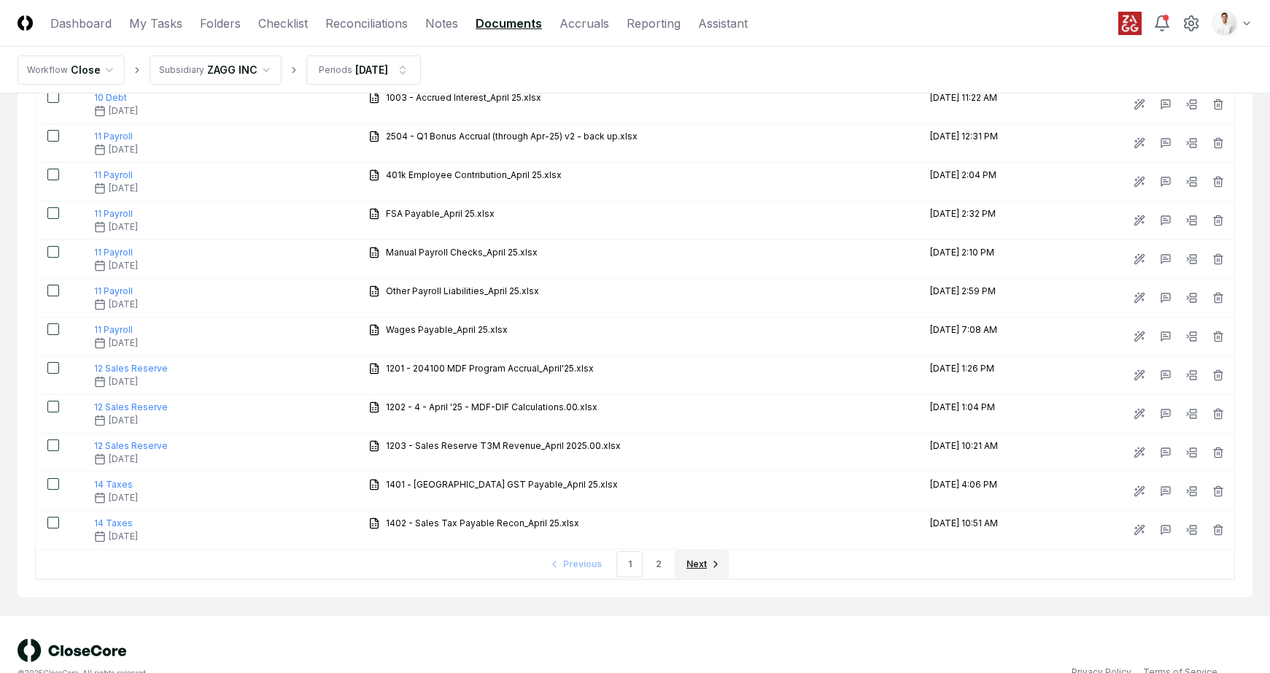
click at [705, 557] on span "Next" at bounding box center [697, 563] width 20 height 13
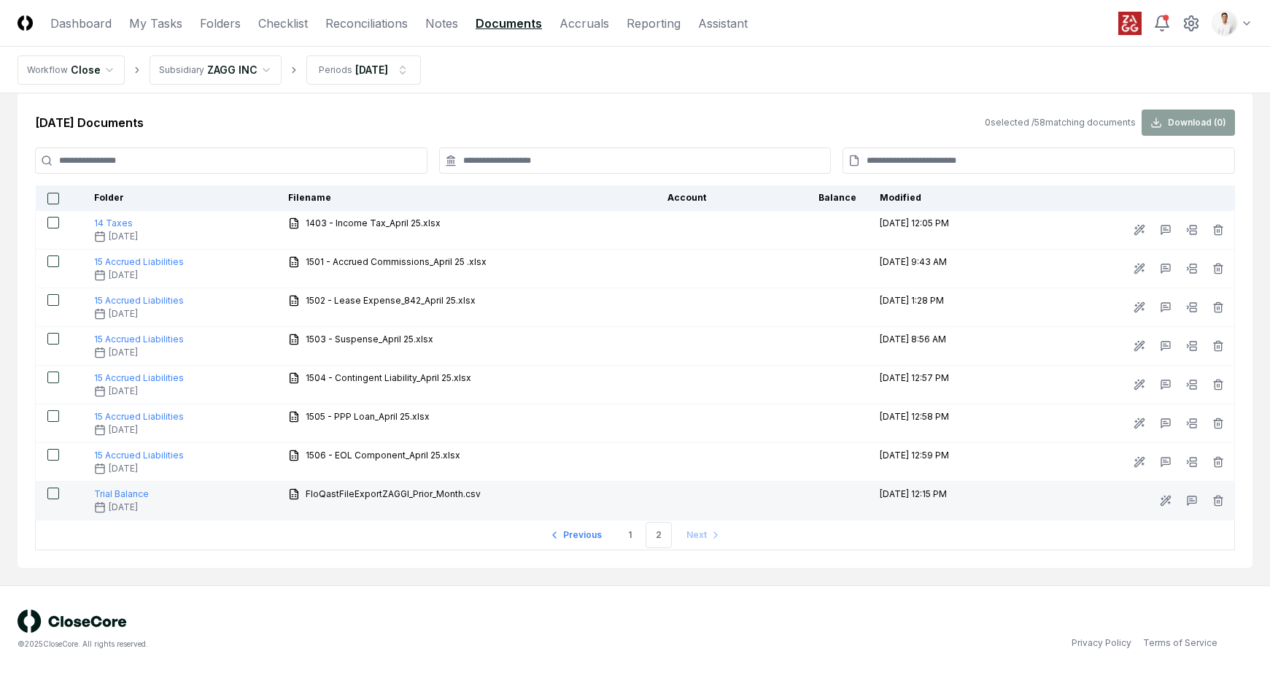
scroll to position [19, 0]
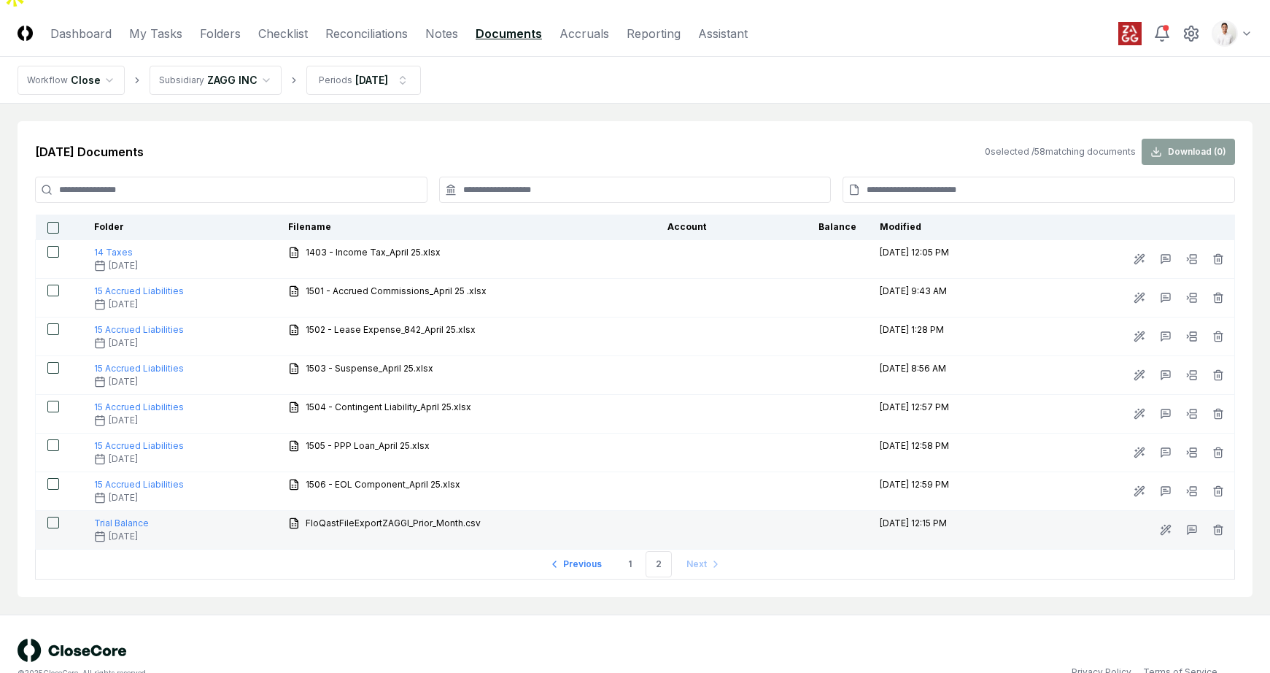
click at [51, 517] on button "button" at bounding box center [53, 523] width 12 height 12
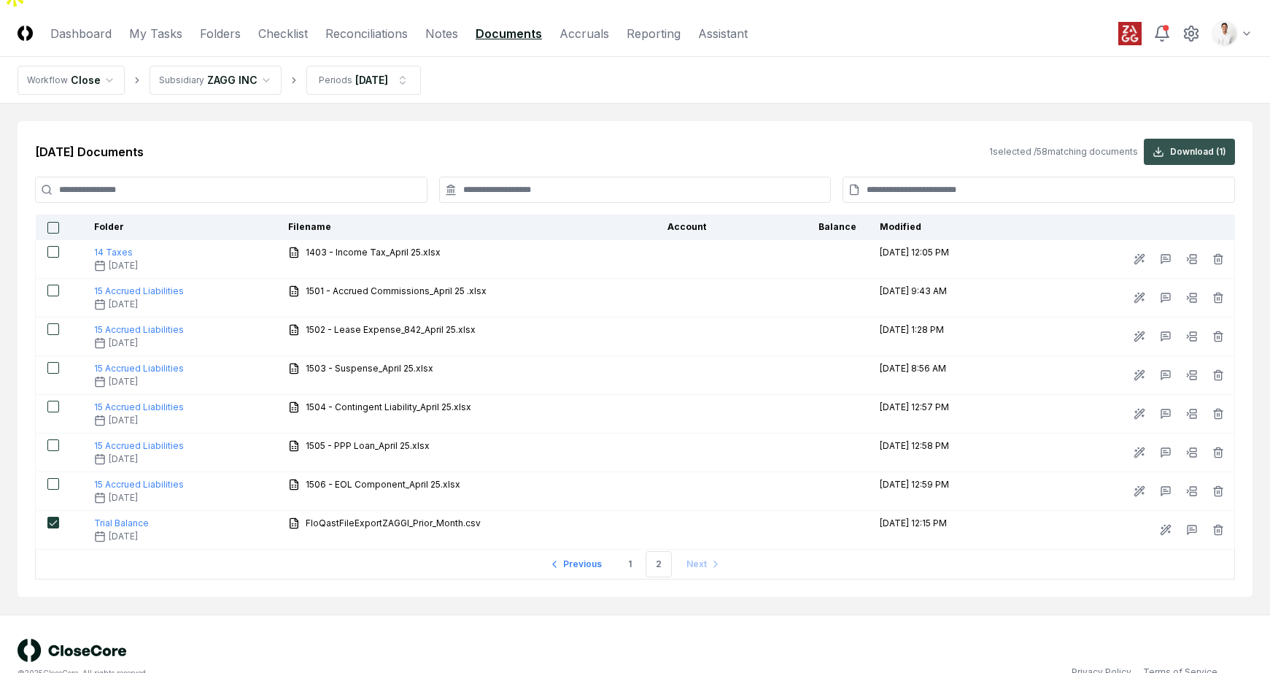
click at [1161, 139] on button "Download ( 1 )" at bounding box center [1189, 152] width 91 height 26
click at [700, 71] on nav "Workflow Close Subsidiary ZAGG INC Periods Apr 2025" at bounding box center [635, 80] width 1270 height 47
click at [616, 81] on nav "Workflow Close Subsidiary ZAGG INC Periods Apr 2025" at bounding box center [635, 80] width 1270 height 47
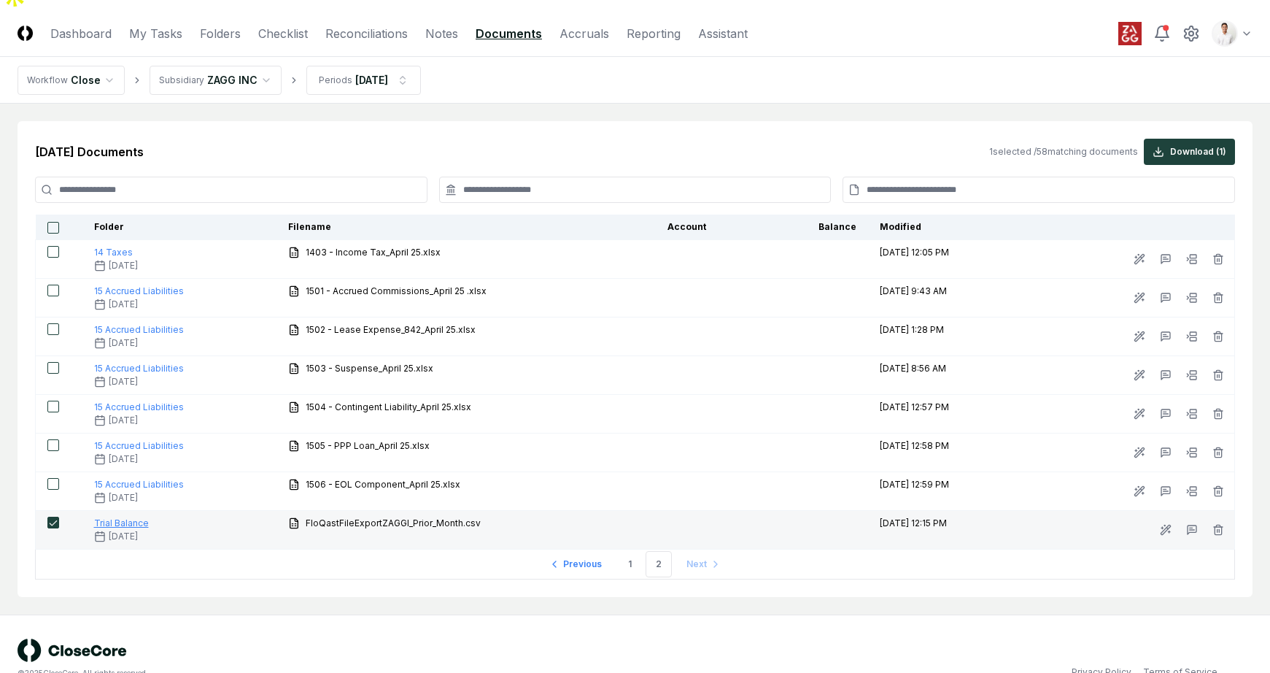
click at [134, 517] on span "Trial Balance" at bounding box center [121, 522] width 55 height 11
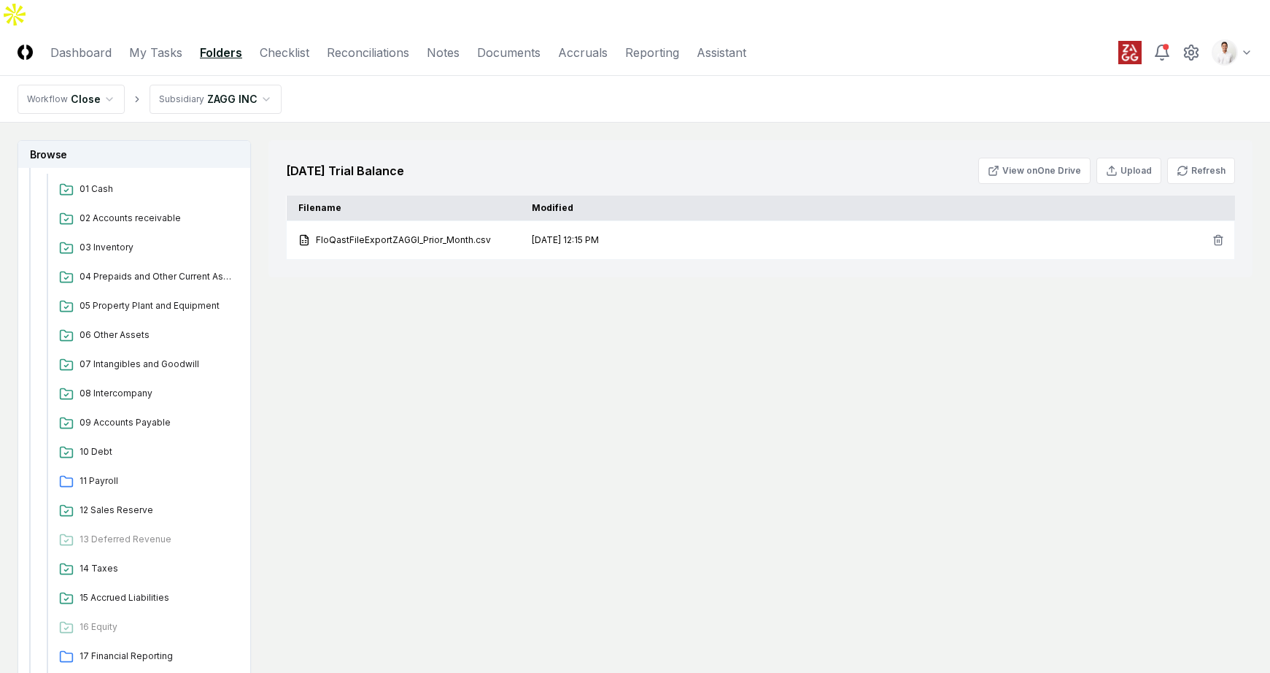
scroll to position [469, 0]
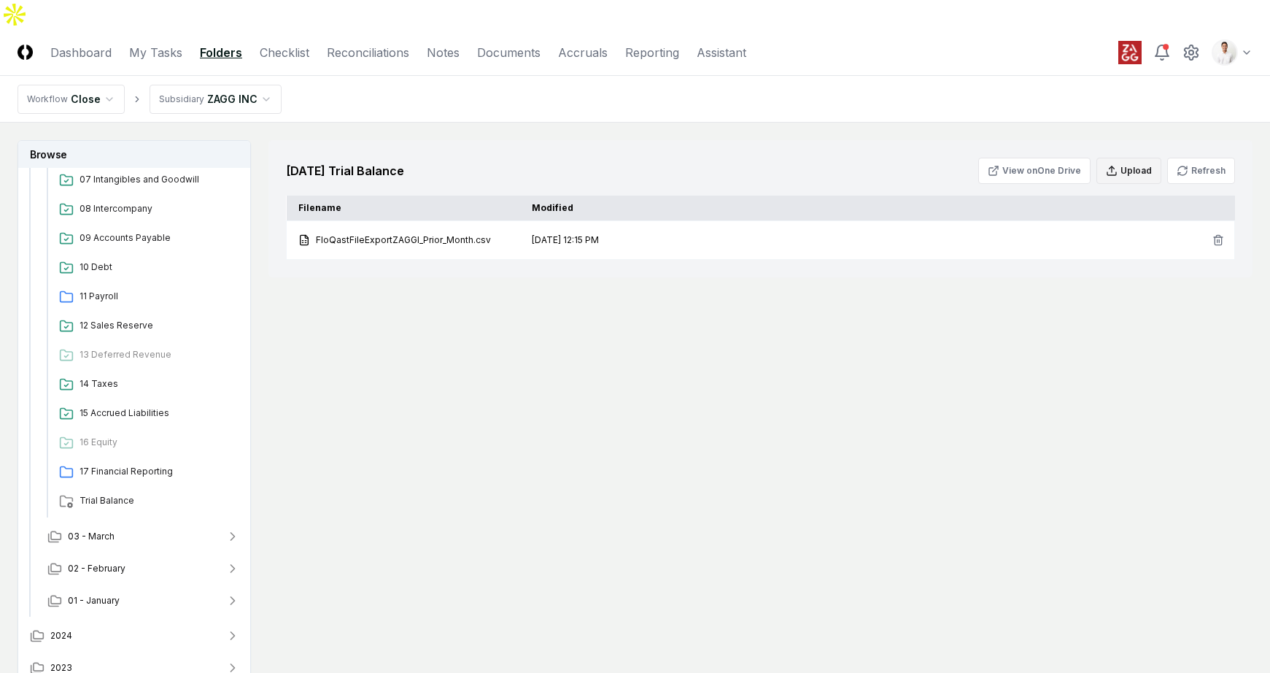
click at [1124, 158] on button "Upload" at bounding box center [1129, 171] width 65 height 26
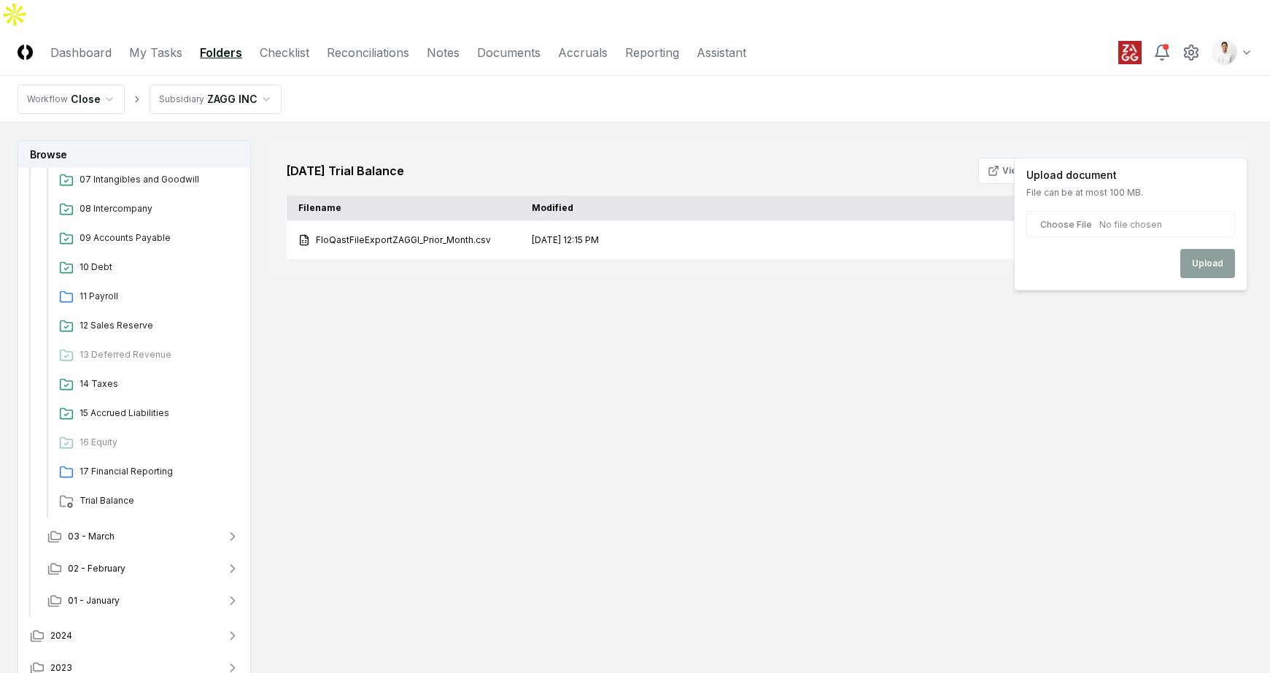
click at [1052, 233] on input "file" at bounding box center [1130, 224] width 209 height 26
type input "**********"
click at [1202, 262] on button "Upload" at bounding box center [1207, 263] width 55 height 29
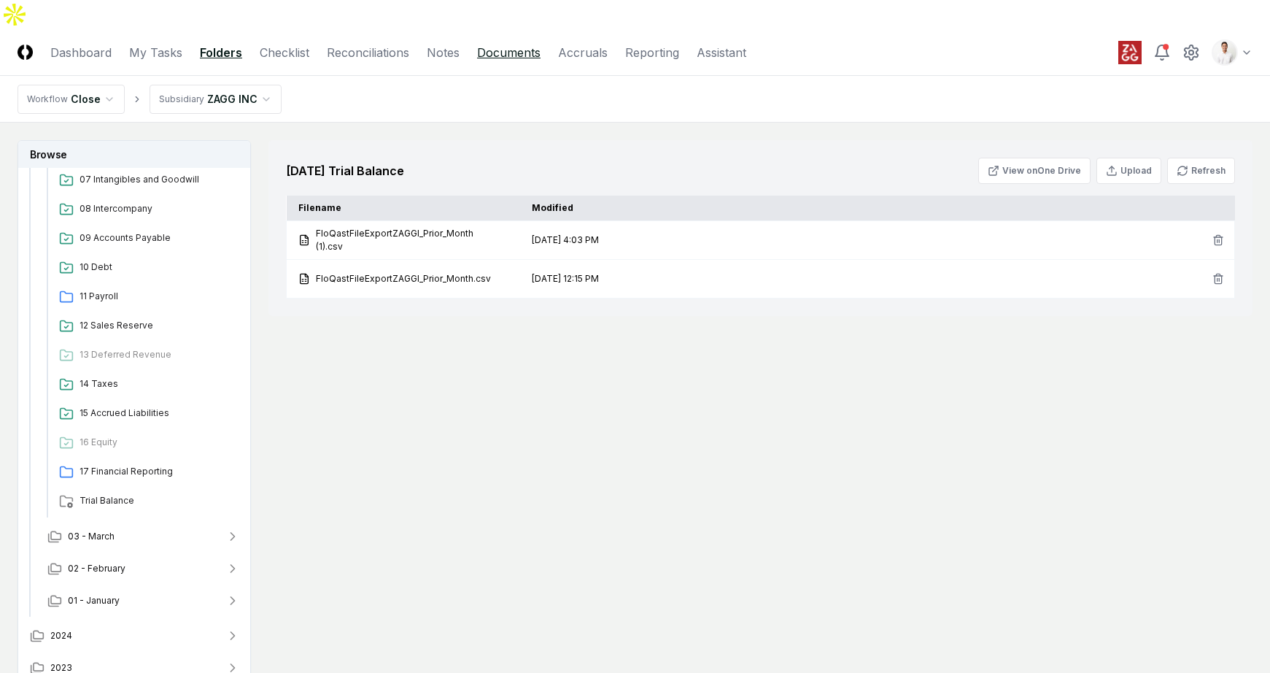
click at [497, 44] on link "Documents" at bounding box center [508, 53] width 63 height 18
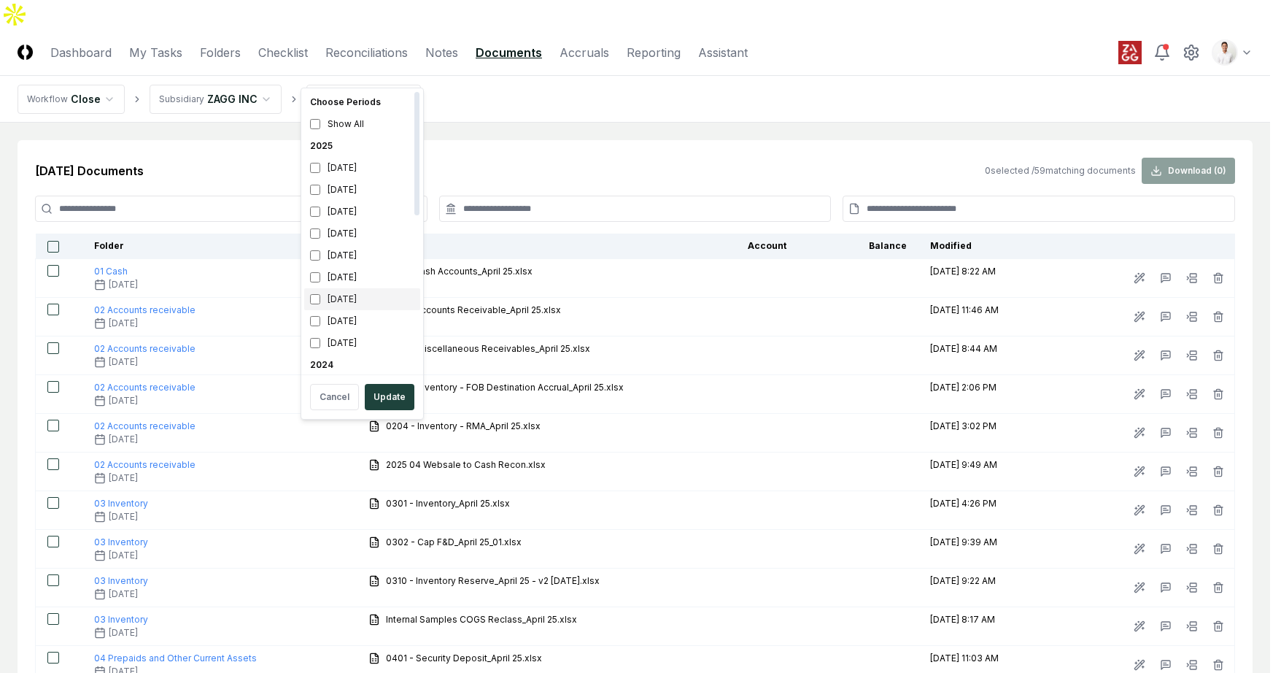
click at [361, 291] on div "March 2025" at bounding box center [362, 299] width 116 height 22
click at [361, 286] on div "April 2025" at bounding box center [362, 277] width 116 height 22
click at [395, 391] on button "Update" at bounding box center [390, 397] width 50 height 26
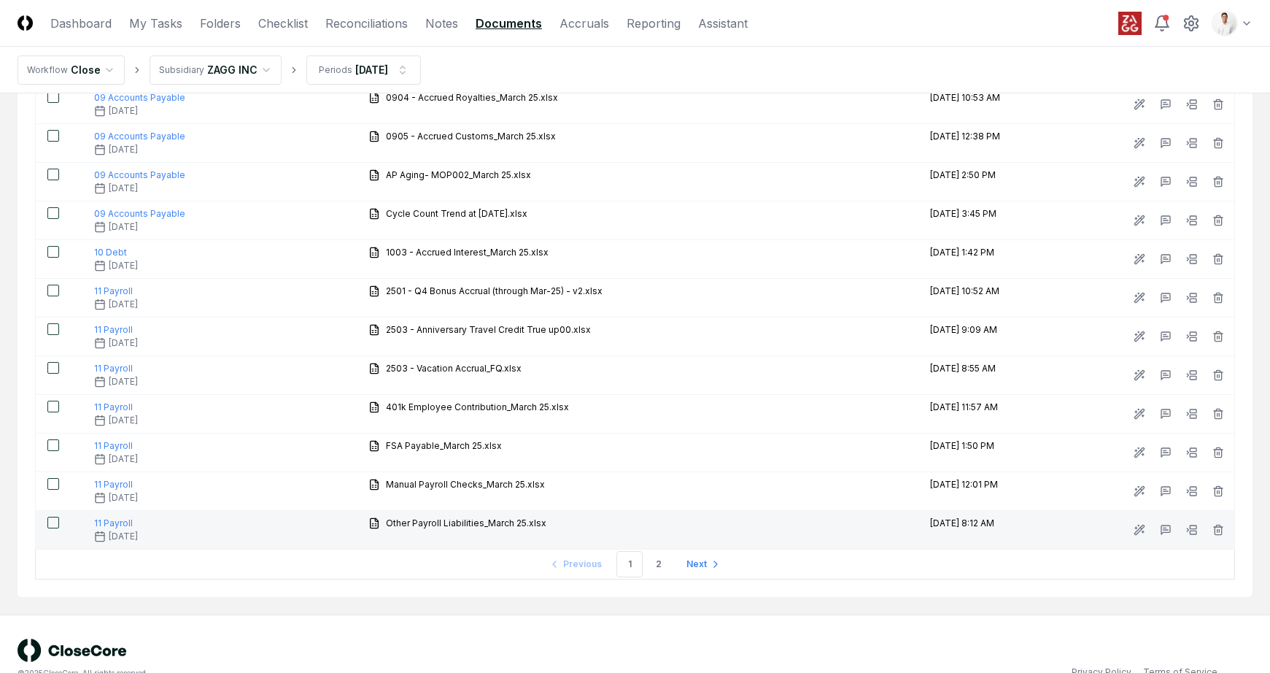
scroll to position [1631, 0]
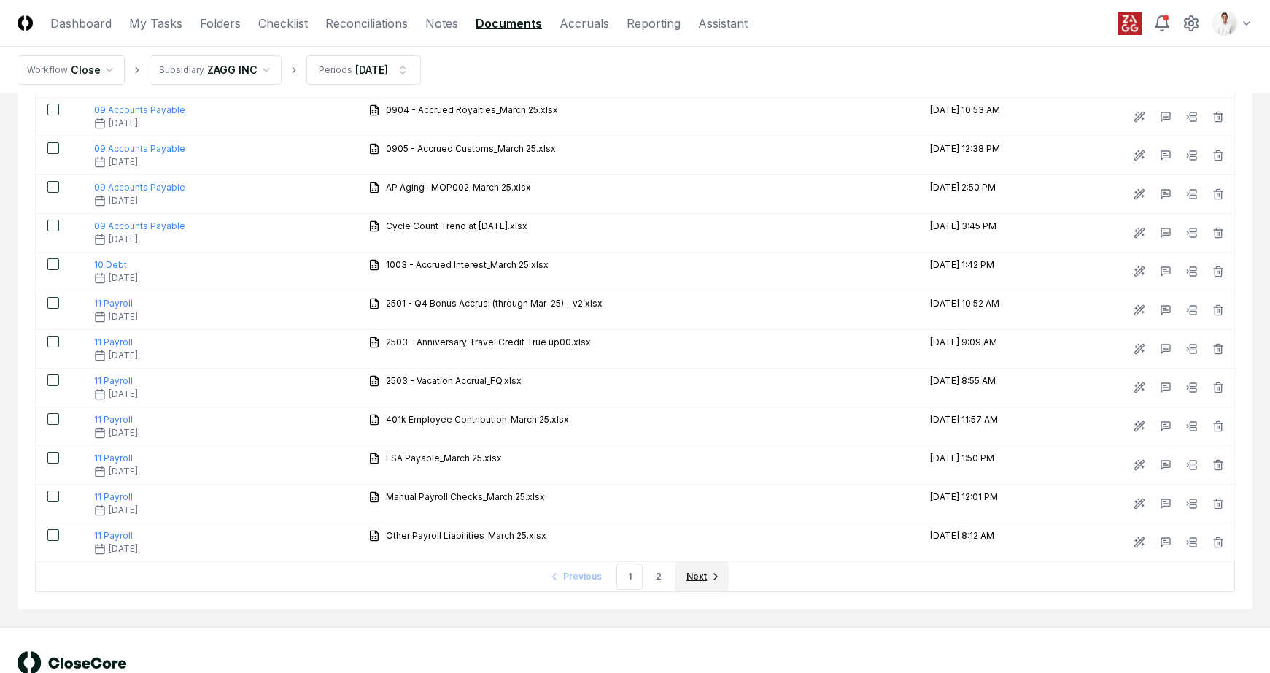
click at [687, 570] on span "Next" at bounding box center [697, 576] width 20 height 13
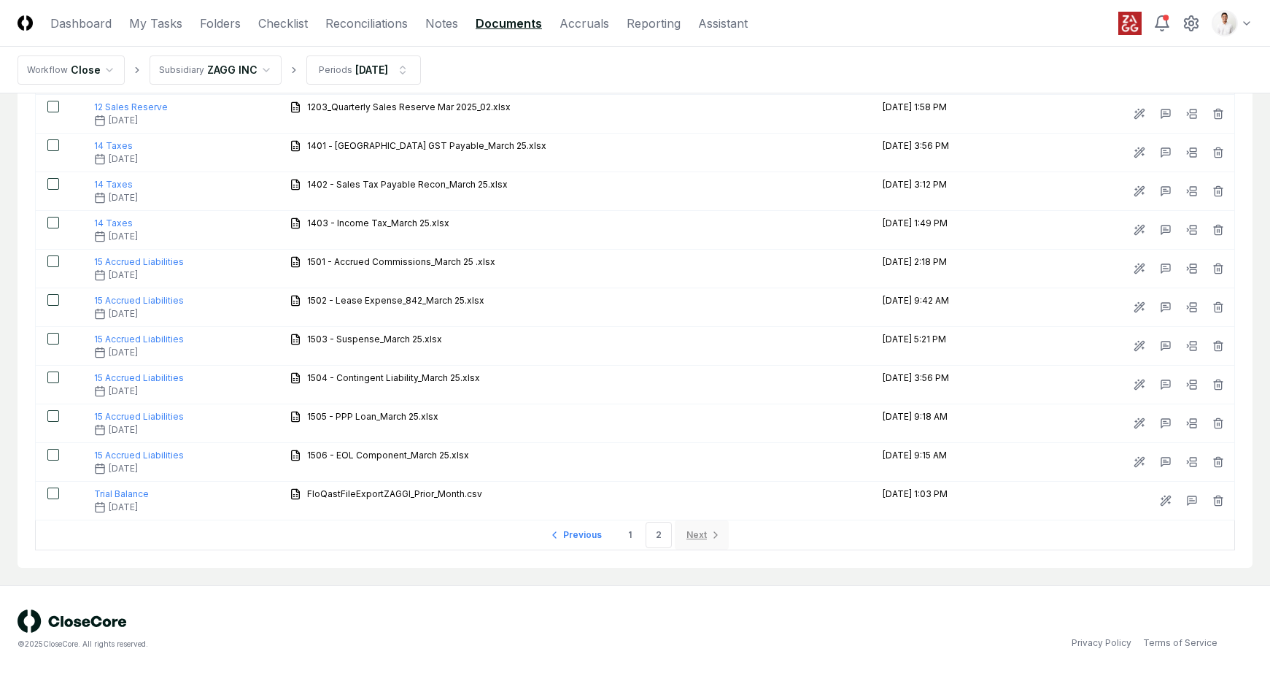
scroll to position [251, 0]
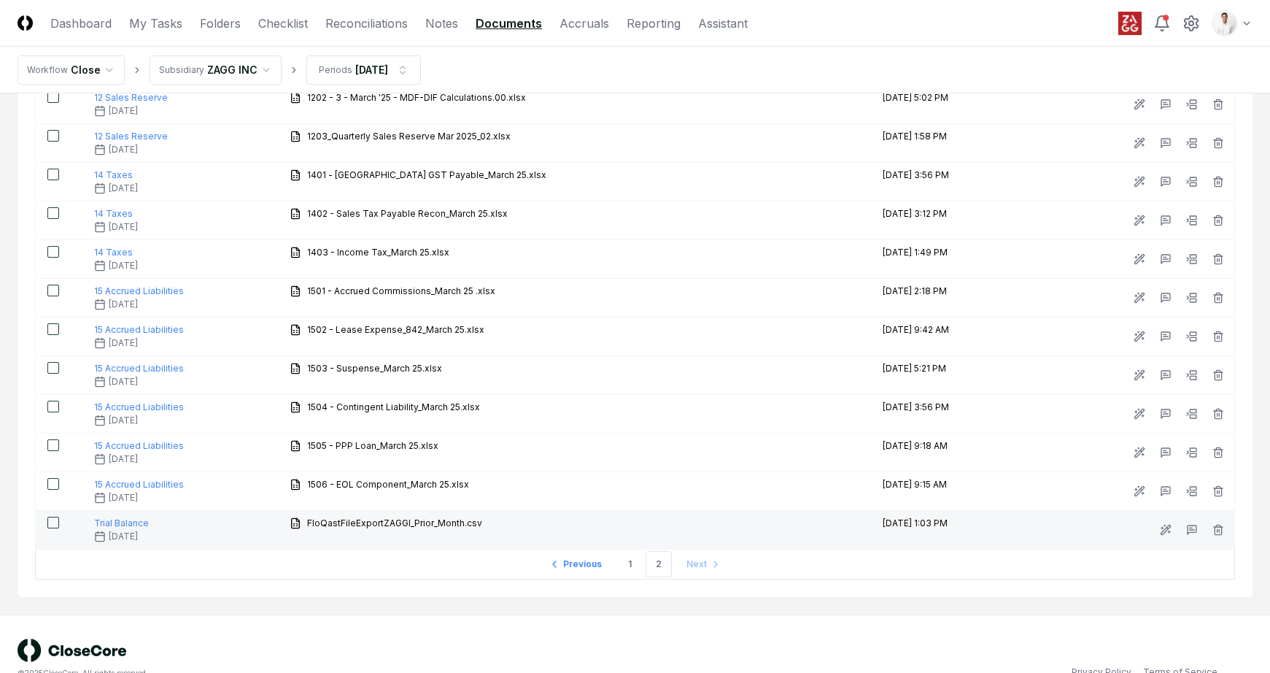
click at [56, 517] on button "button" at bounding box center [53, 523] width 12 height 12
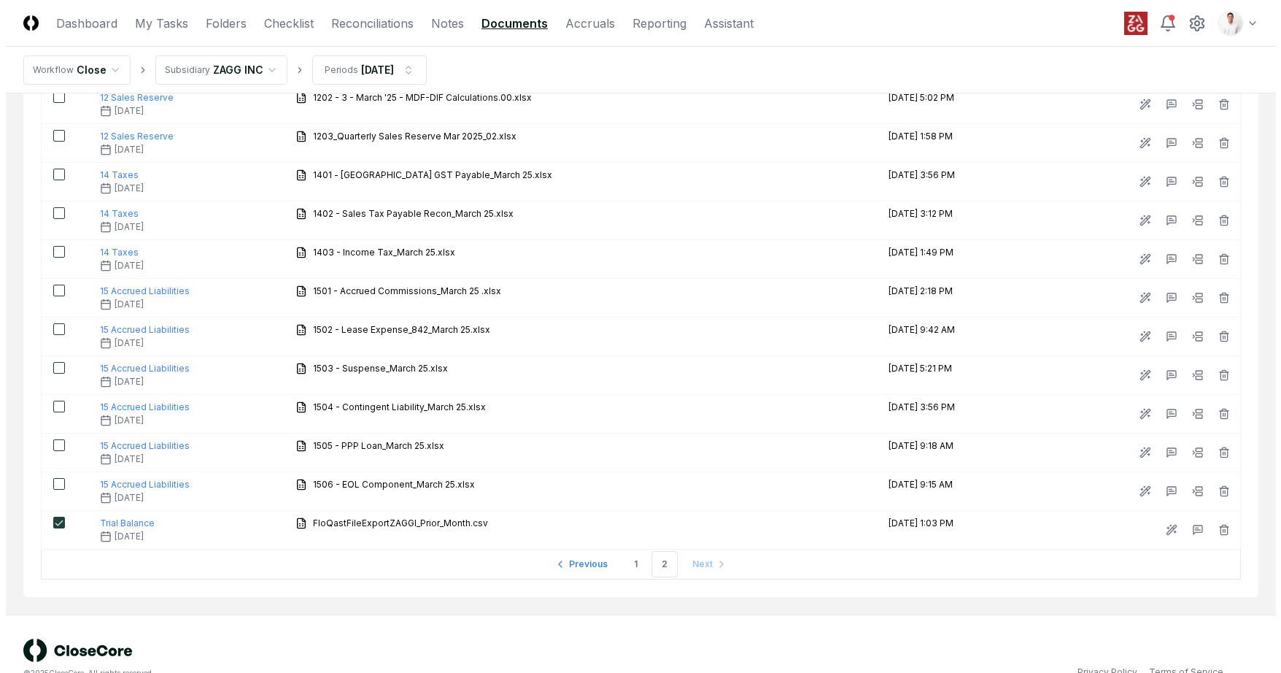
scroll to position [0, 0]
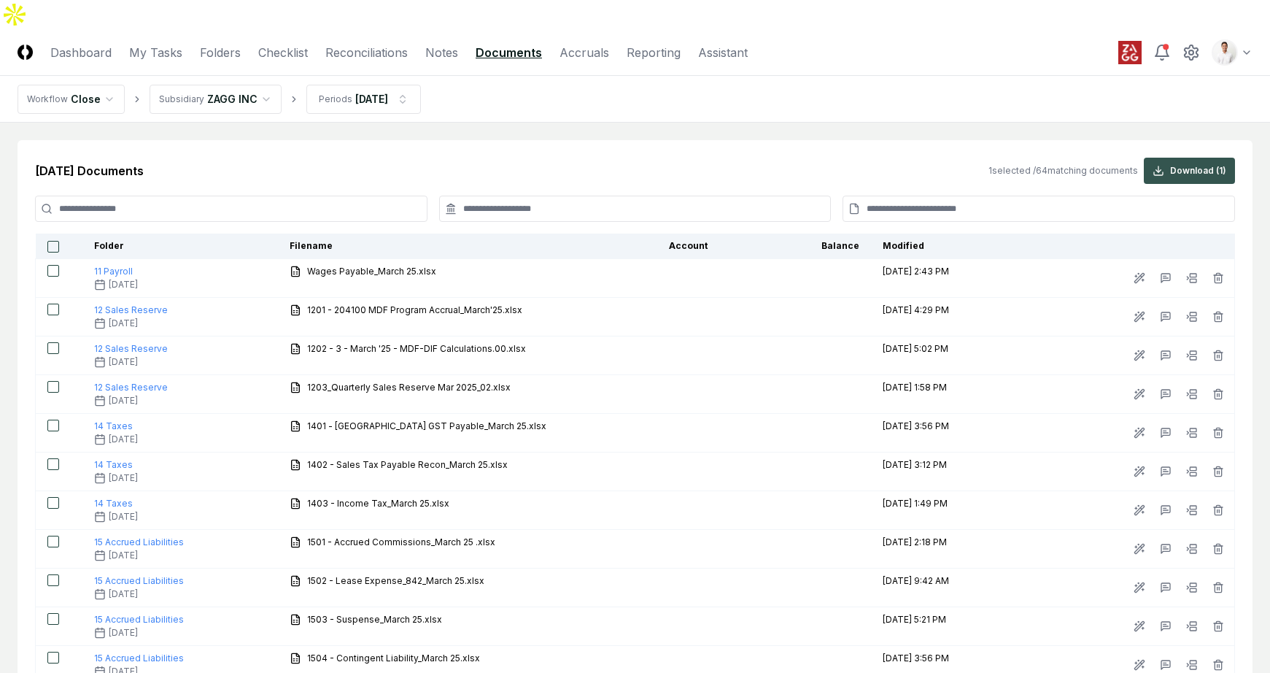
click at [1202, 158] on button "Download ( 1 )" at bounding box center [1189, 171] width 91 height 26
click at [266, 75] on html "CloseCore Dashboard My Tasks Folders Checklist Reconciliations Notes Documents …" at bounding box center [635, 476] width 1270 height 953
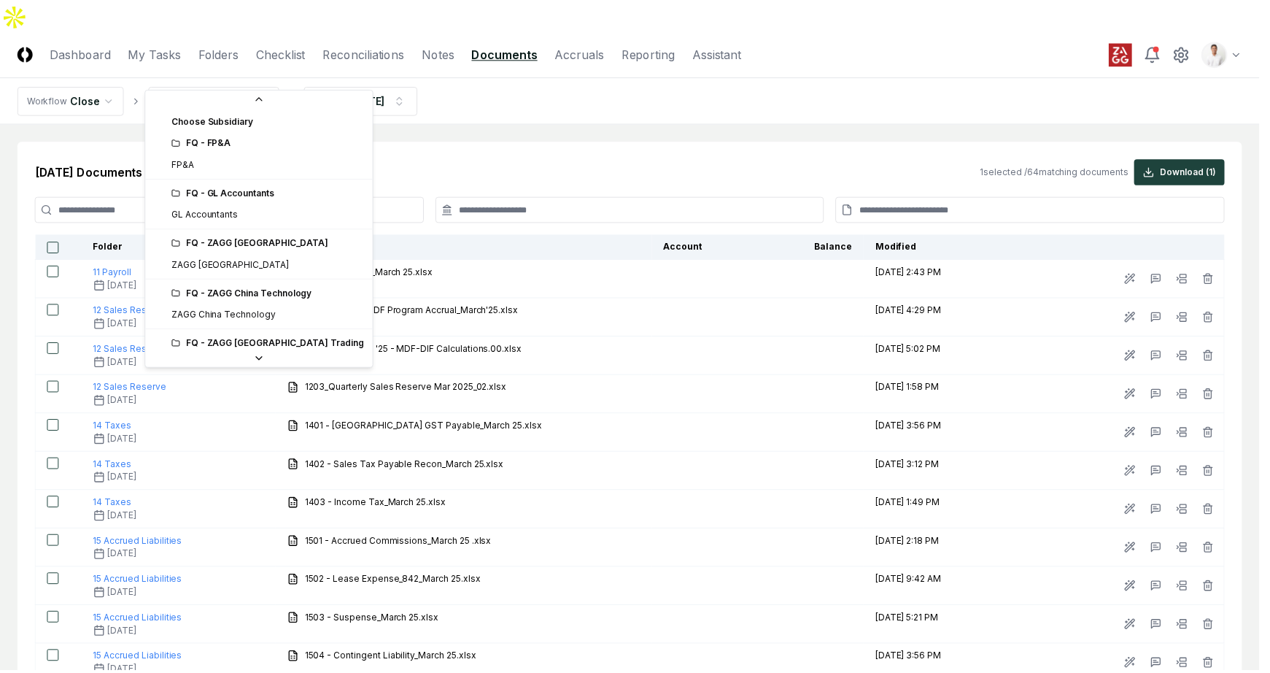
scroll to position [127, 0]
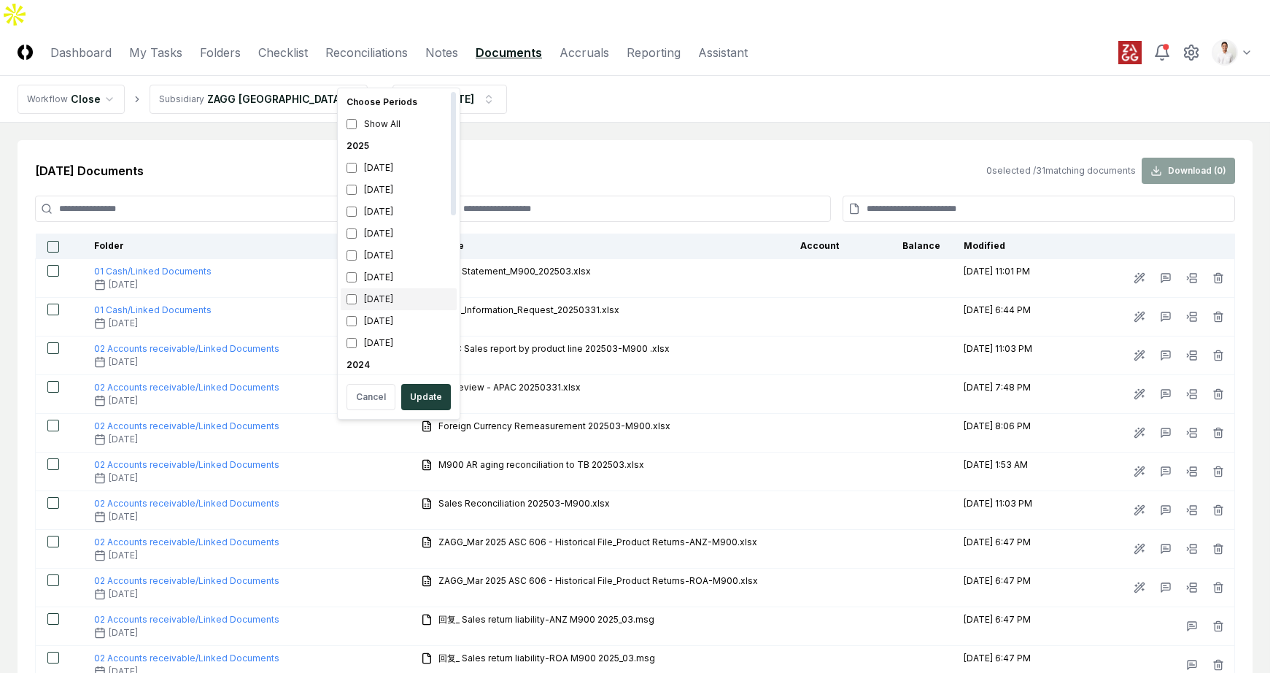
click at [379, 298] on div "March 2025" at bounding box center [399, 299] width 116 height 22
click at [376, 281] on div "April 2025" at bounding box center [399, 277] width 116 height 22
click at [425, 392] on button "Update" at bounding box center [426, 397] width 50 height 26
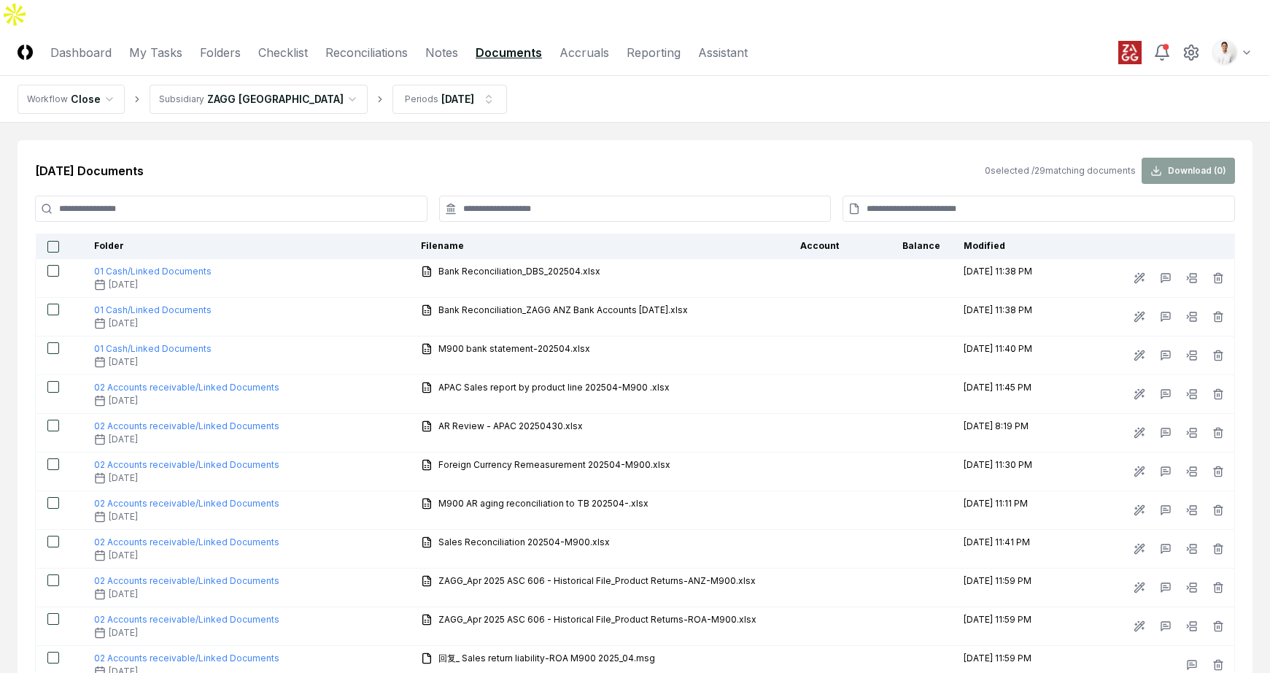
scroll to position [807, 0]
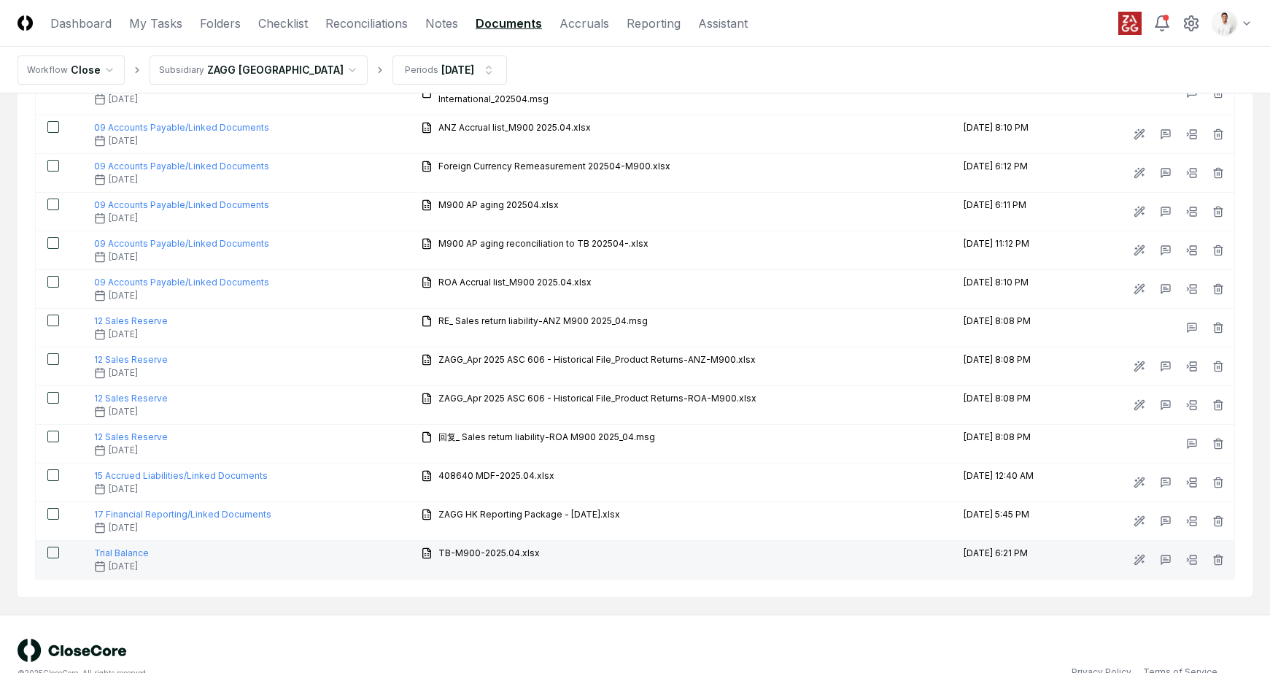
click at [48, 546] on button "button" at bounding box center [53, 552] width 12 height 12
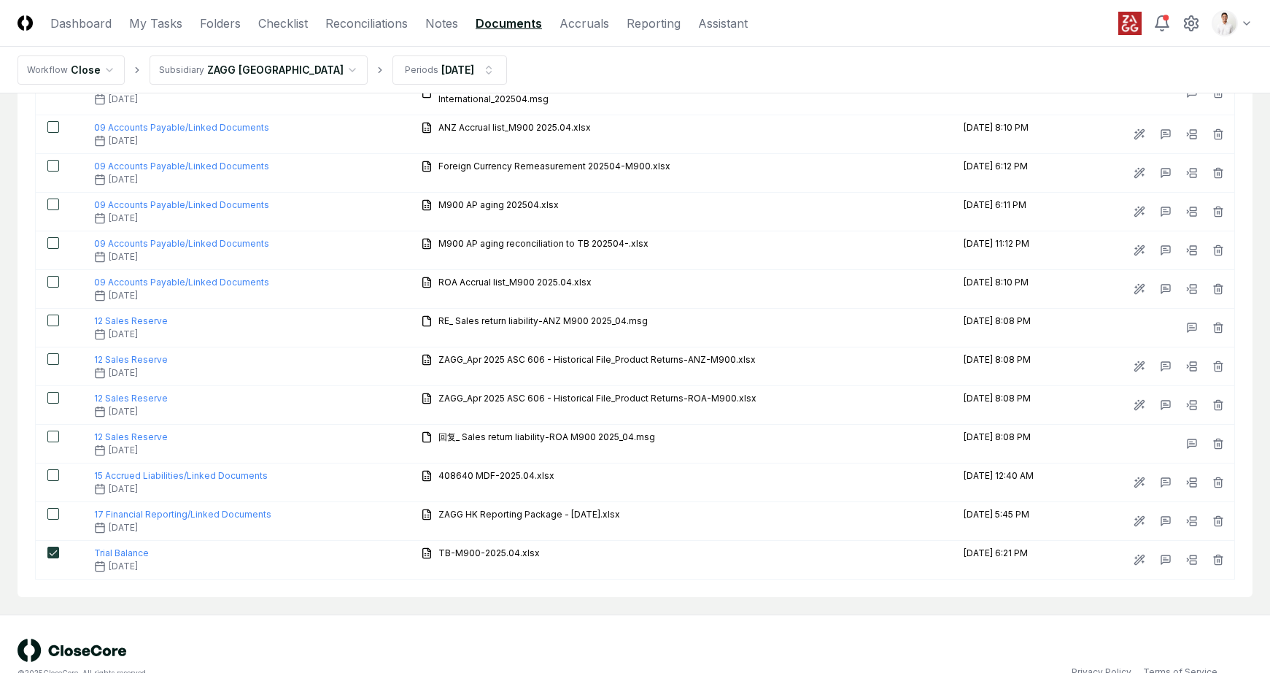
scroll to position [0, 0]
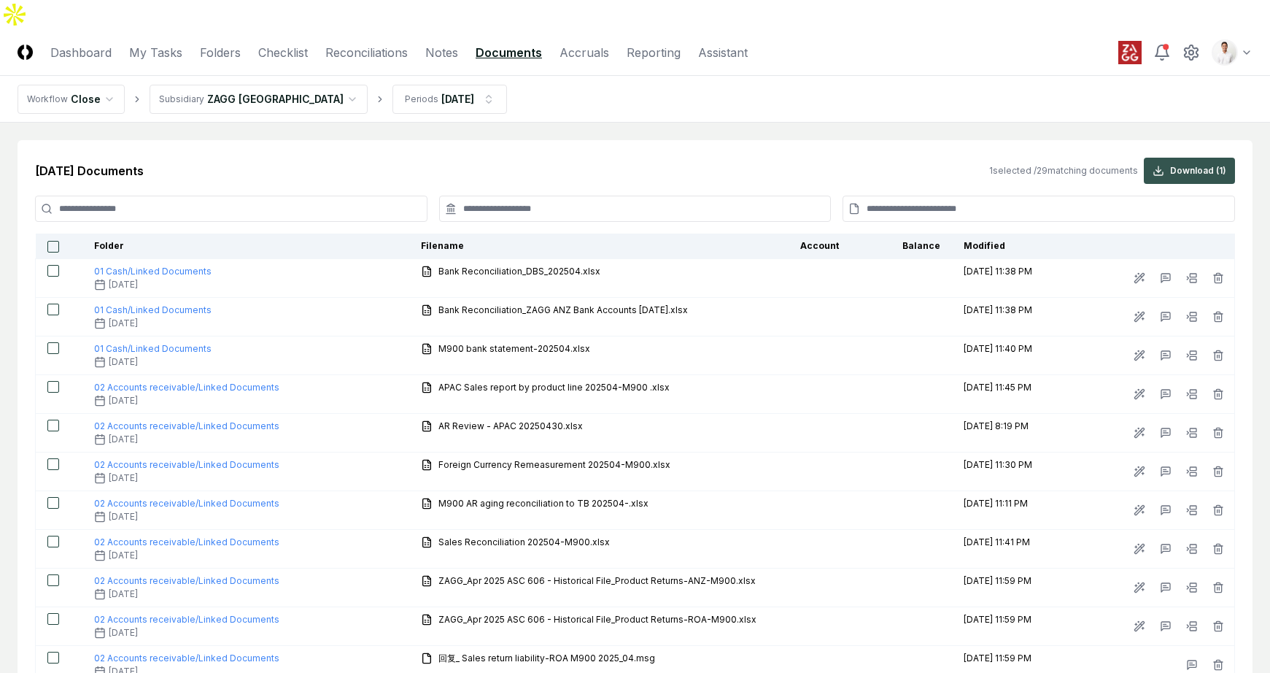
click at [1167, 158] on button "Download ( 1 )" at bounding box center [1189, 171] width 91 height 26
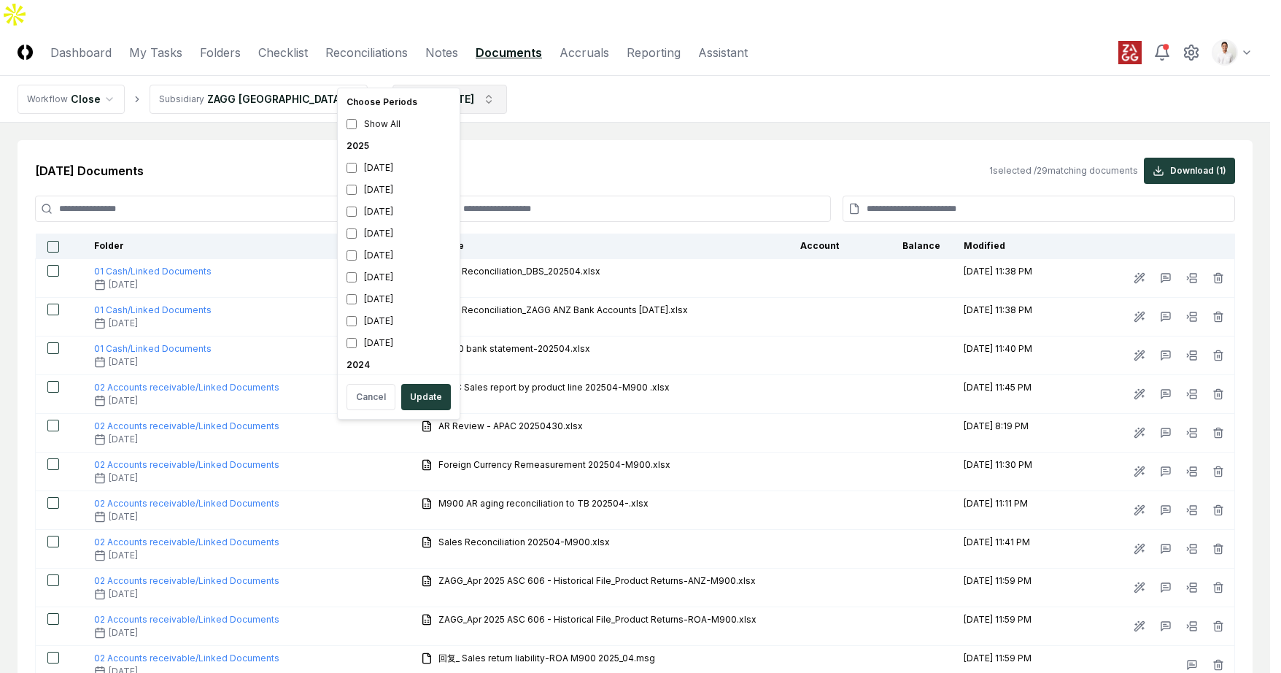
click at [368, 209] on div "July 2025" at bounding box center [399, 212] width 116 height 22
click at [368, 274] on div "April 2025" at bounding box center [399, 277] width 116 height 22
click at [423, 388] on button "Update" at bounding box center [426, 397] width 50 height 26
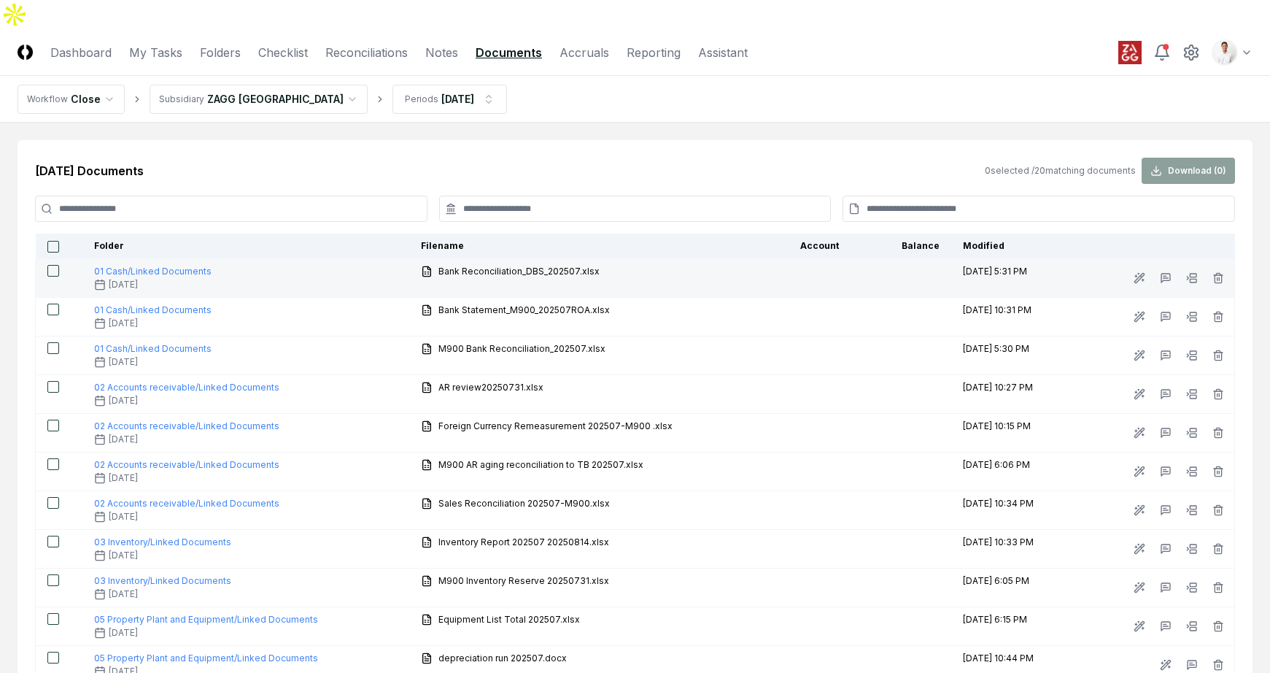
scroll to position [453, 0]
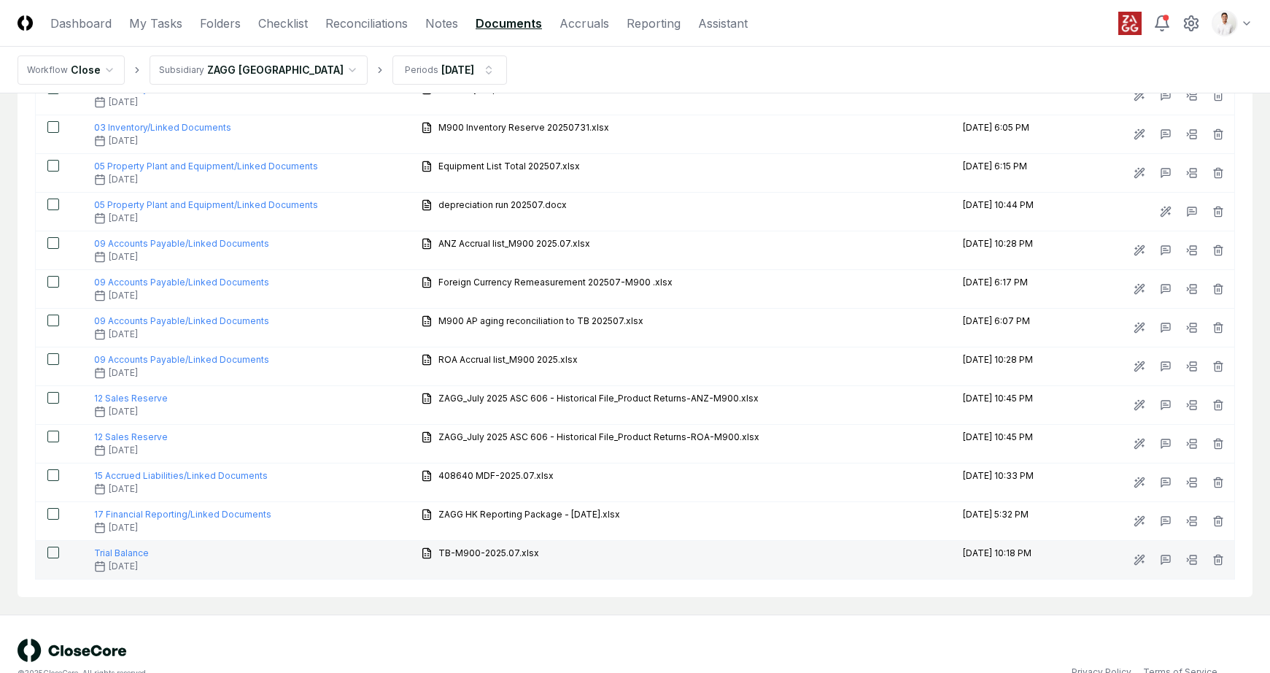
click at [49, 546] on button "button" at bounding box center [53, 552] width 12 height 12
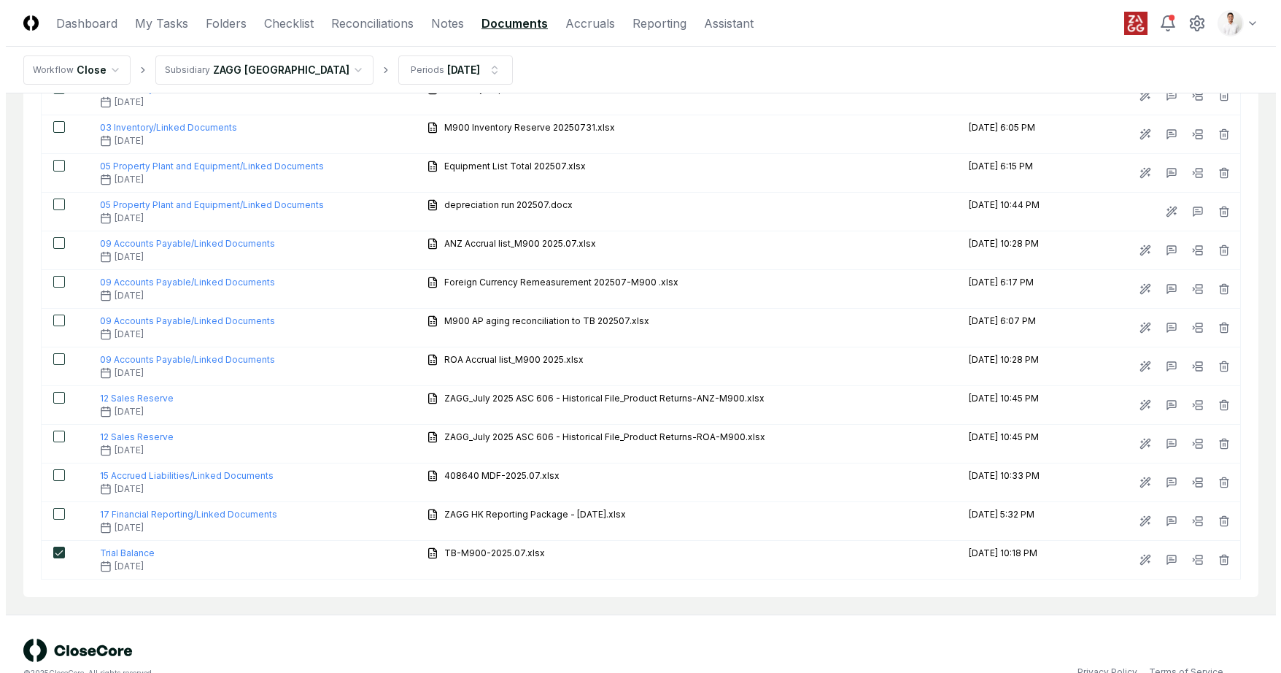
scroll to position [0, 0]
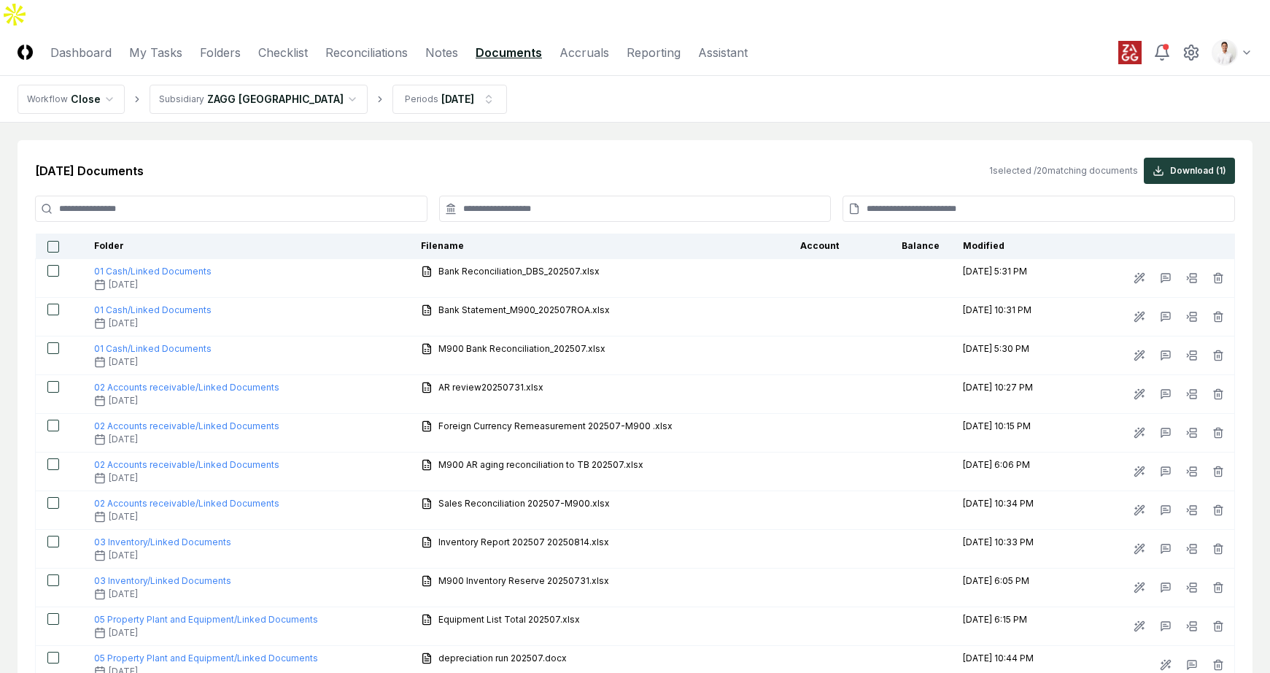
click at [1203, 164] on div "Jul 2025 Documents 1 selected / 20 matching documents Download ( 1 ) Folder Fil…" at bounding box center [635, 595] width 1235 height 910
click at [1203, 158] on button "Download ( 1 )" at bounding box center [1189, 171] width 91 height 26
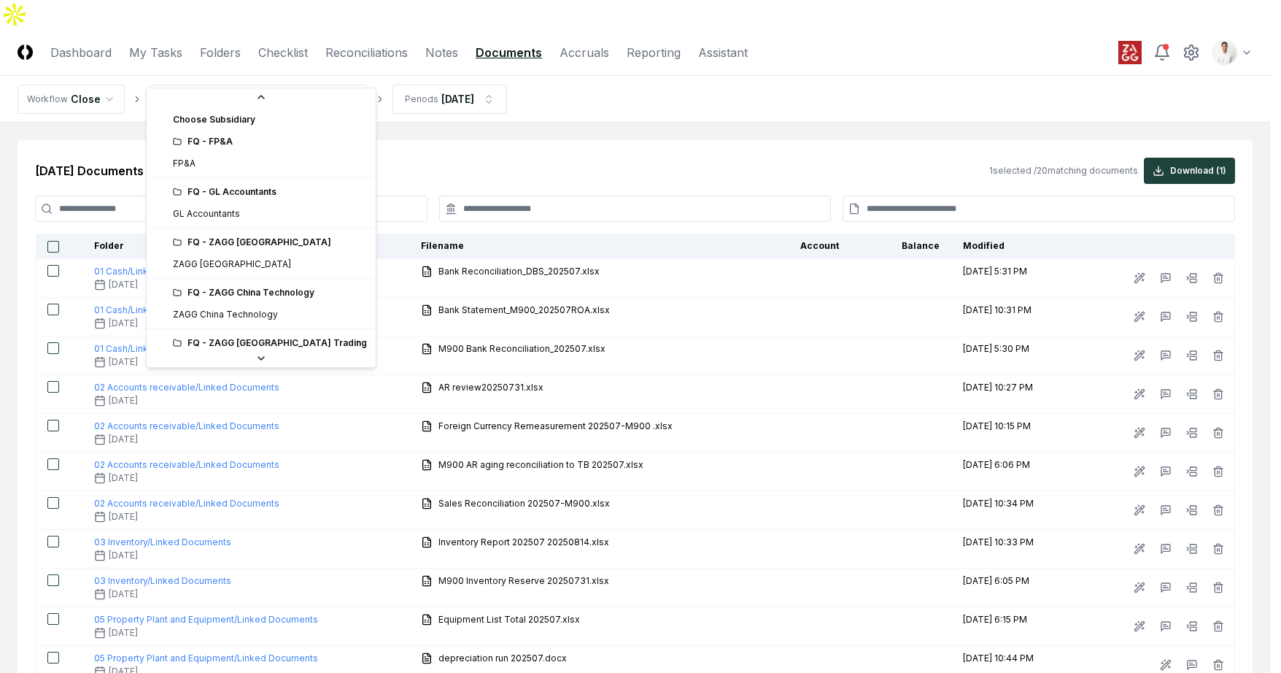
click at [268, 73] on html "CloseCore Dashboard My Tasks Folders Checklist Reconciliations Notes Documents …" at bounding box center [640, 577] width 1281 height 1155
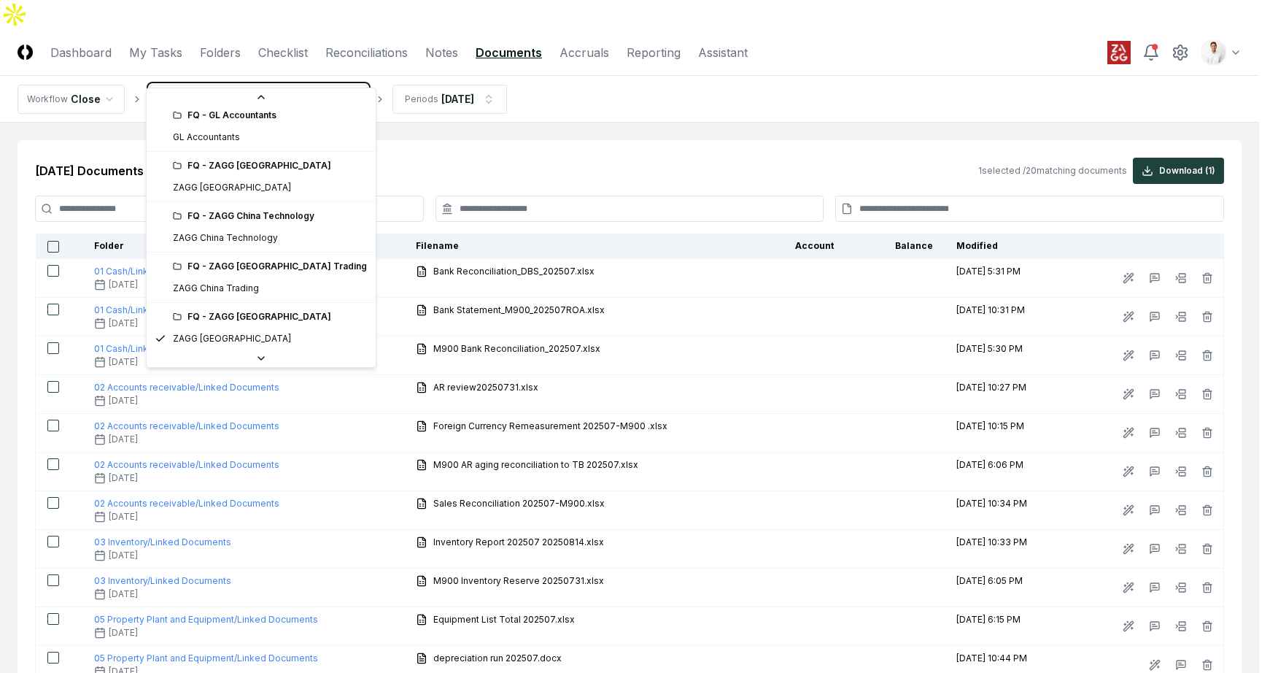
click at [436, 112] on html "CloseCore Dashboard My Tasks Folders Checklist Reconciliations Notes Documents …" at bounding box center [635, 577] width 1270 height 1155
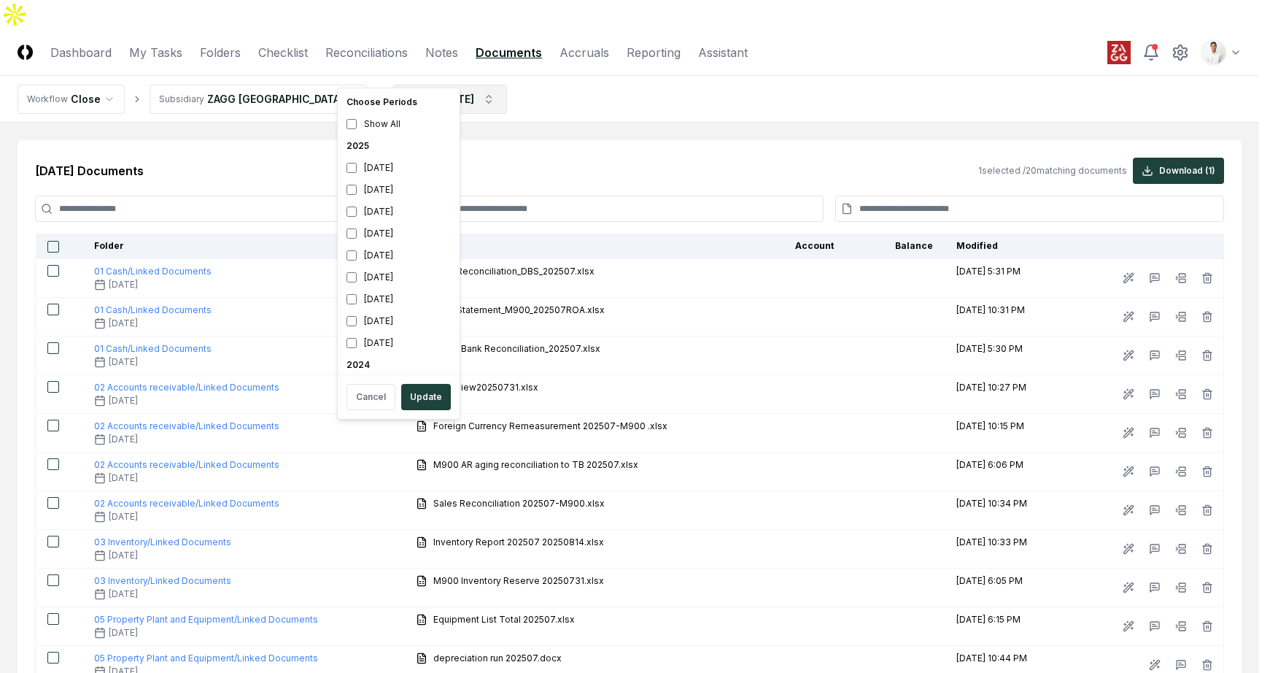
click at [415, 63] on html "CloseCore Dashboard My Tasks Folders Checklist Reconciliations Notes Documents …" at bounding box center [635, 577] width 1270 height 1155
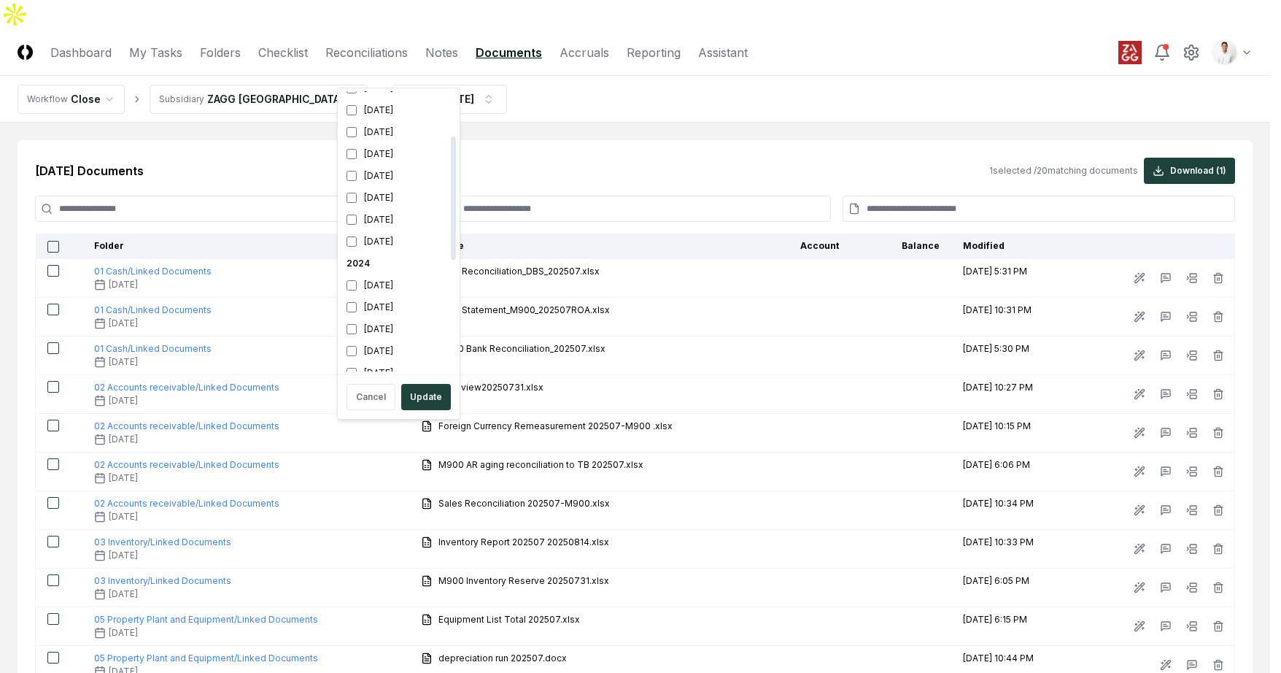
scroll to position [72, 0]
click at [389, 132] on div "July 2025" at bounding box center [399, 139] width 116 height 22
click at [386, 245] on div "February 2025" at bounding box center [399, 249] width 116 height 22
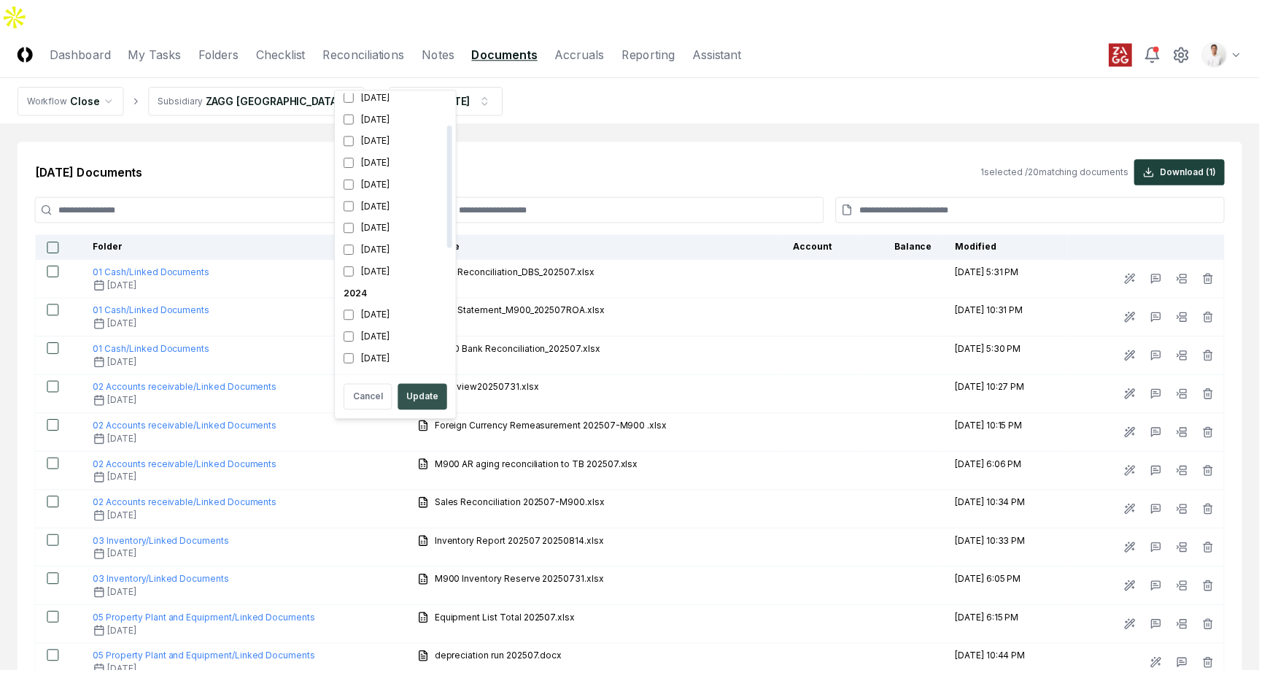
scroll to position [92, 0]
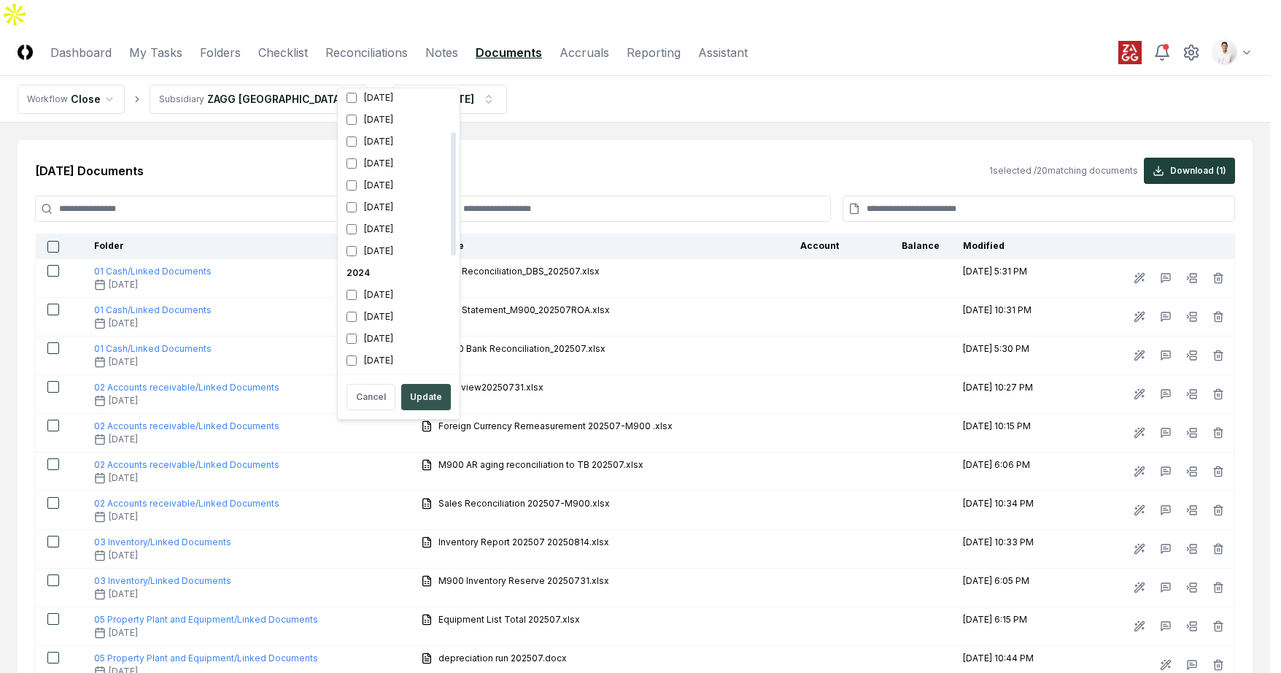
click at [414, 384] on button "Update" at bounding box center [426, 397] width 50 height 26
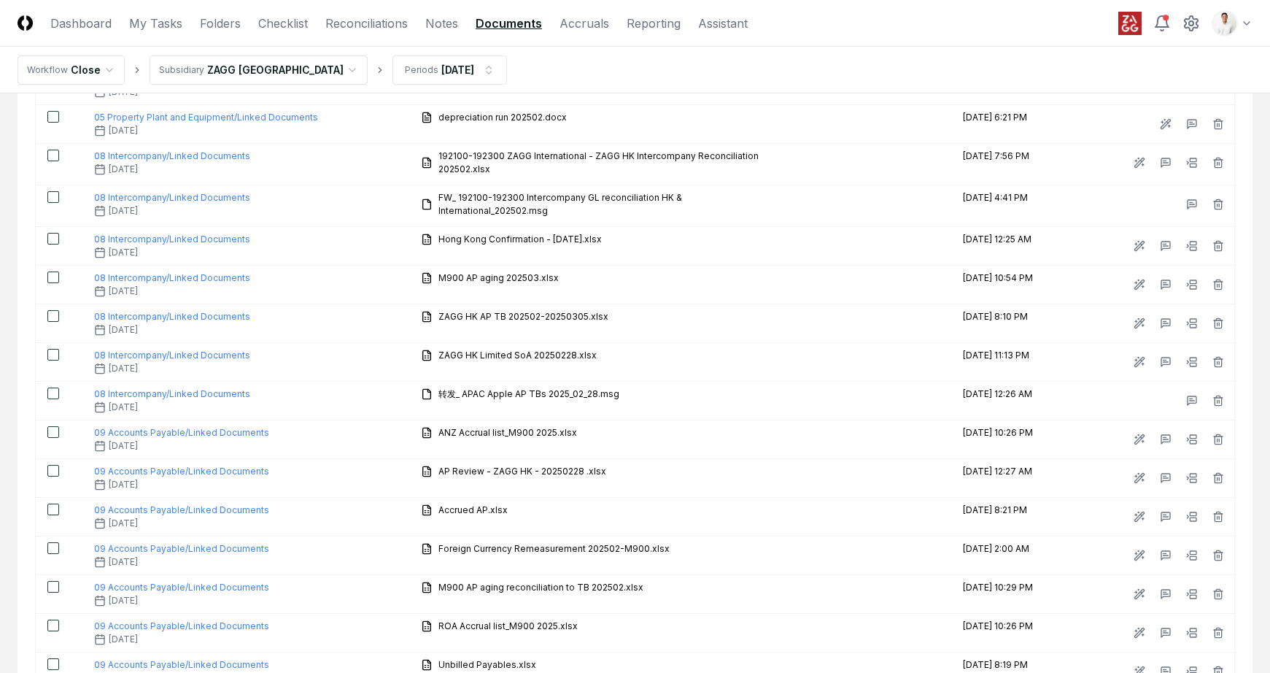
scroll to position [1283, 0]
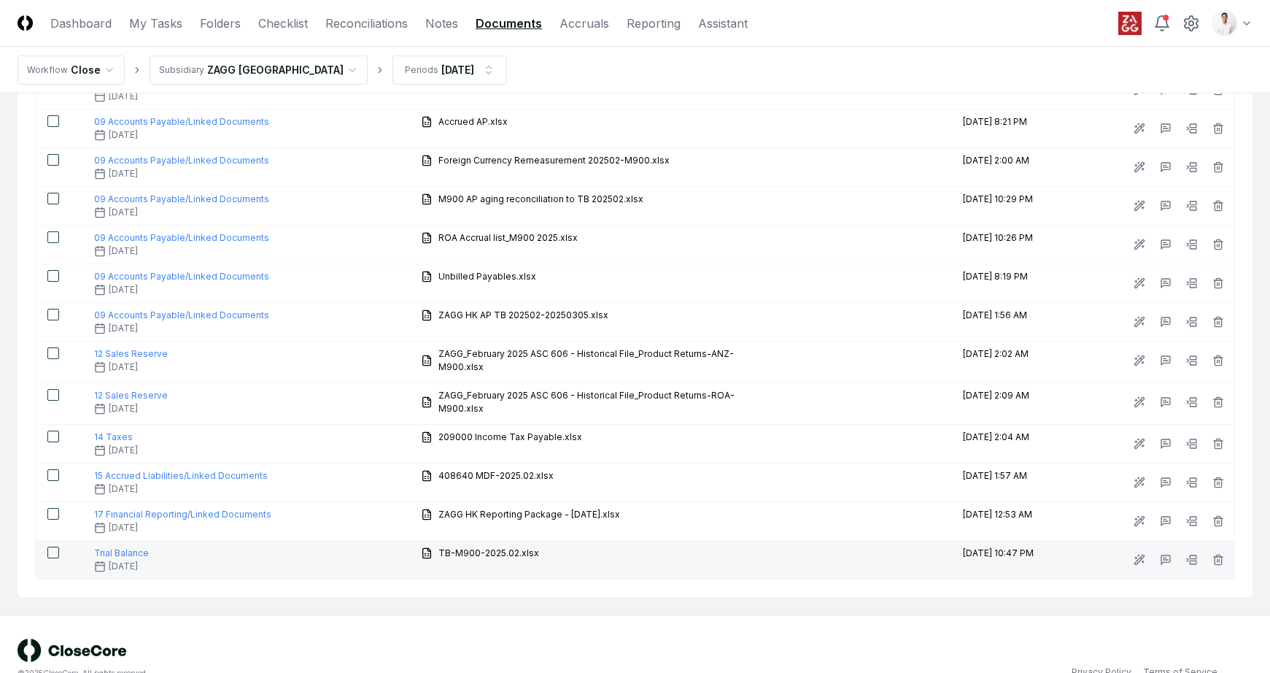
click at [50, 546] on button "button" at bounding box center [53, 552] width 12 height 12
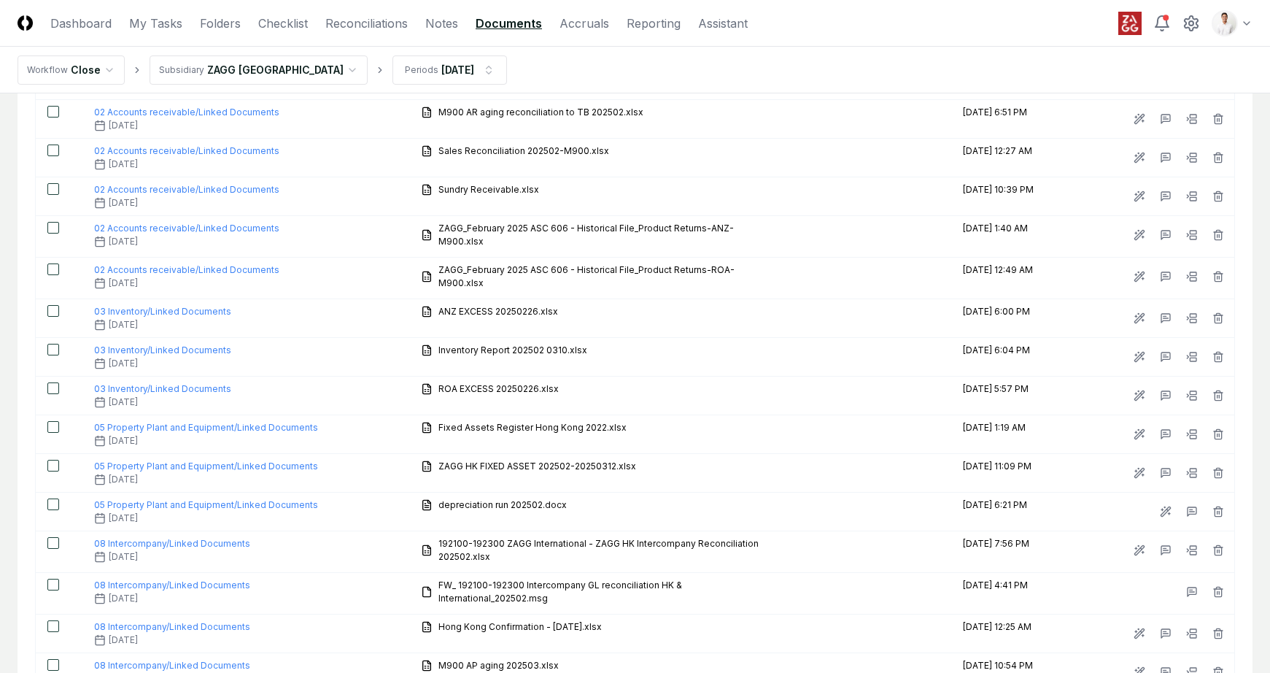
scroll to position [0, 0]
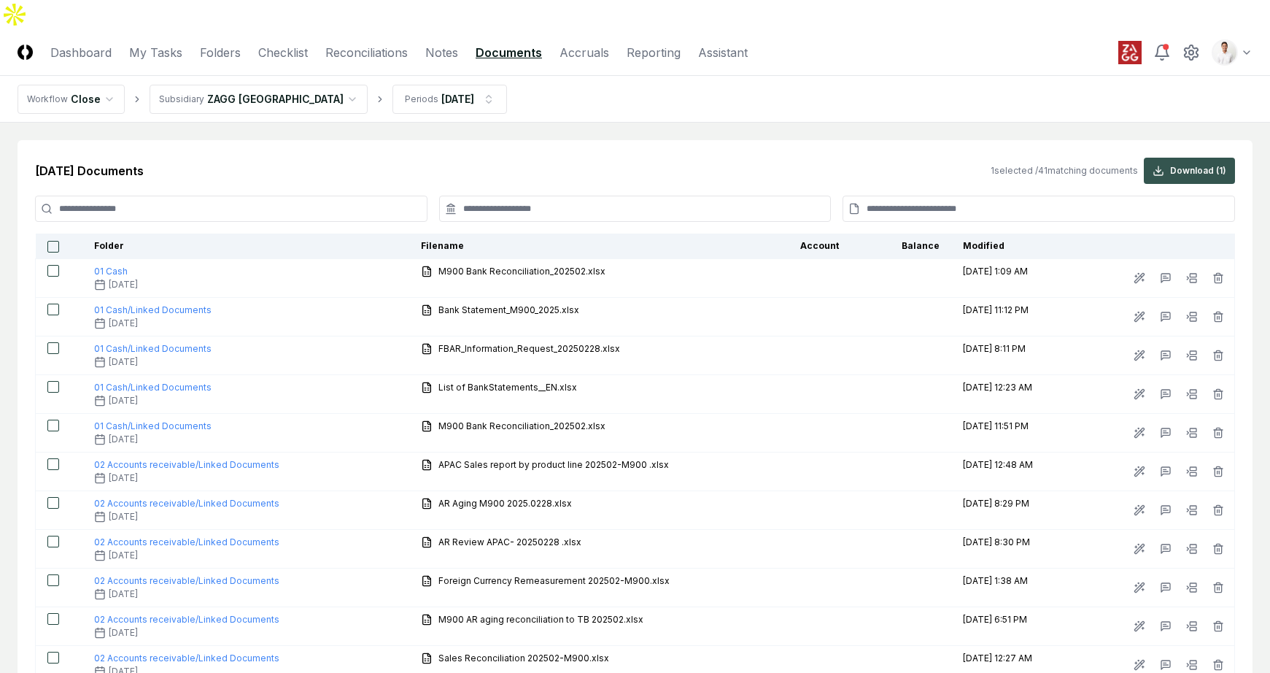
click at [1181, 158] on button "Download ( 1 )" at bounding box center [1189, 171] width 91 height 26
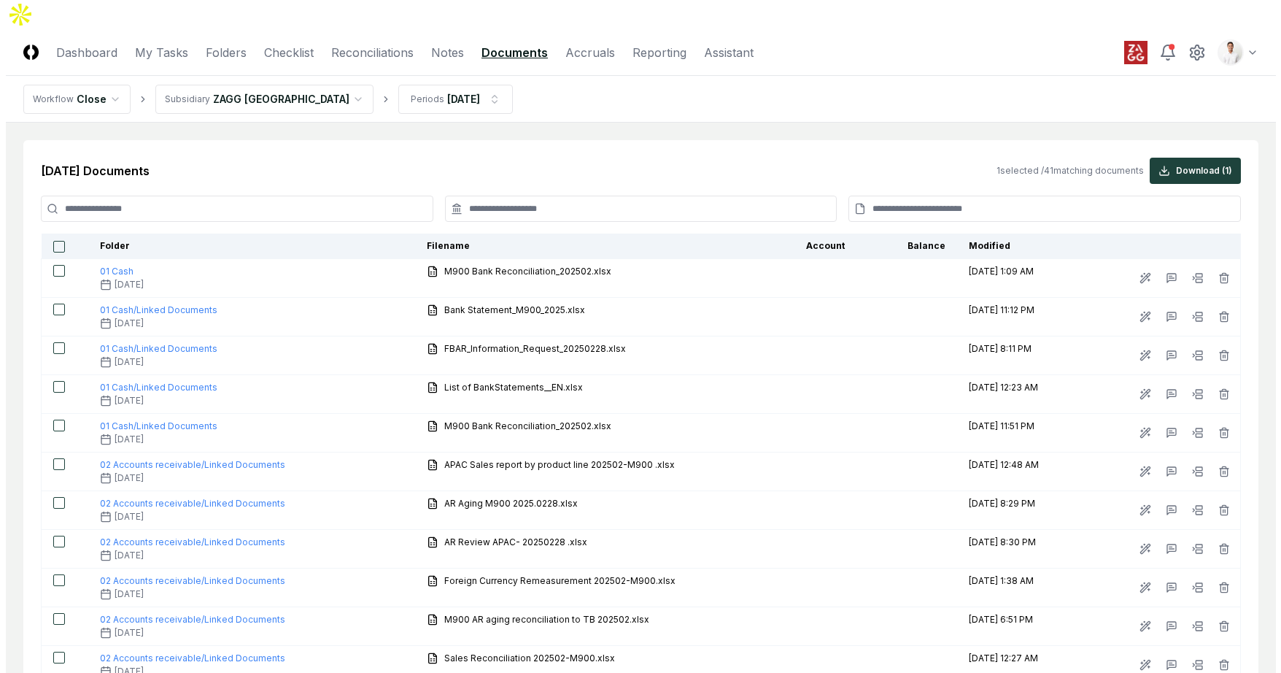
scroll to position [1283, 0]
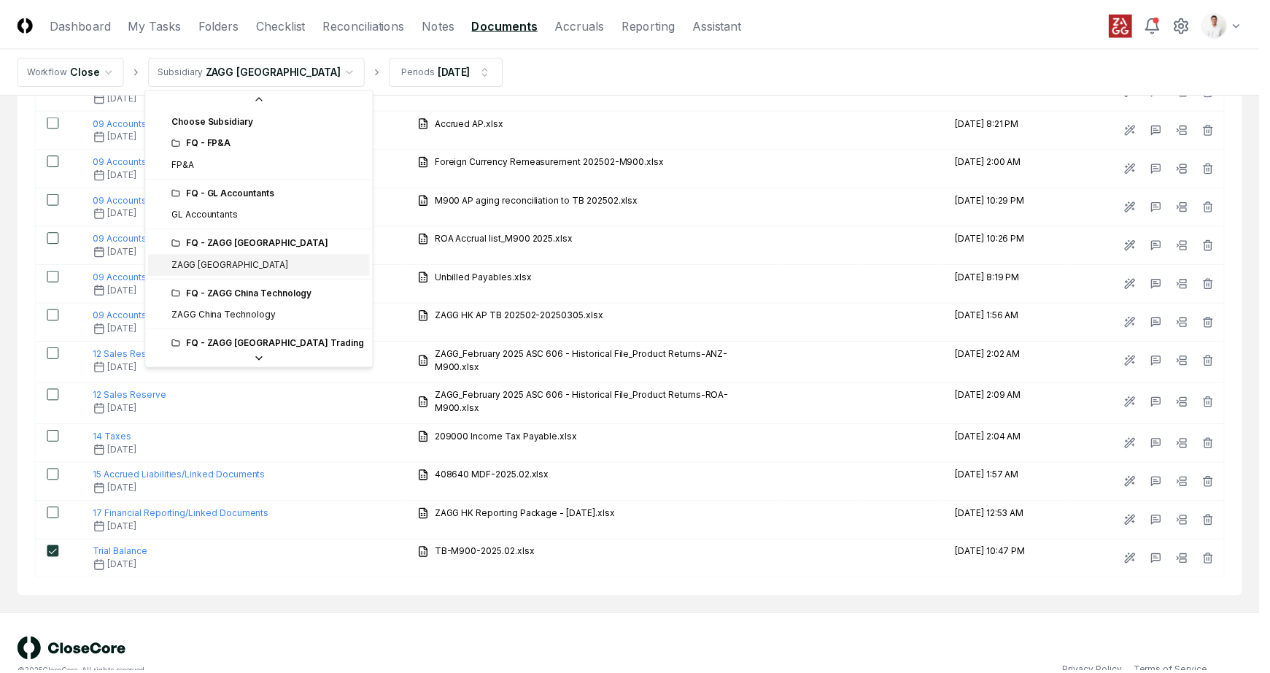
scroll to position [77, 0]
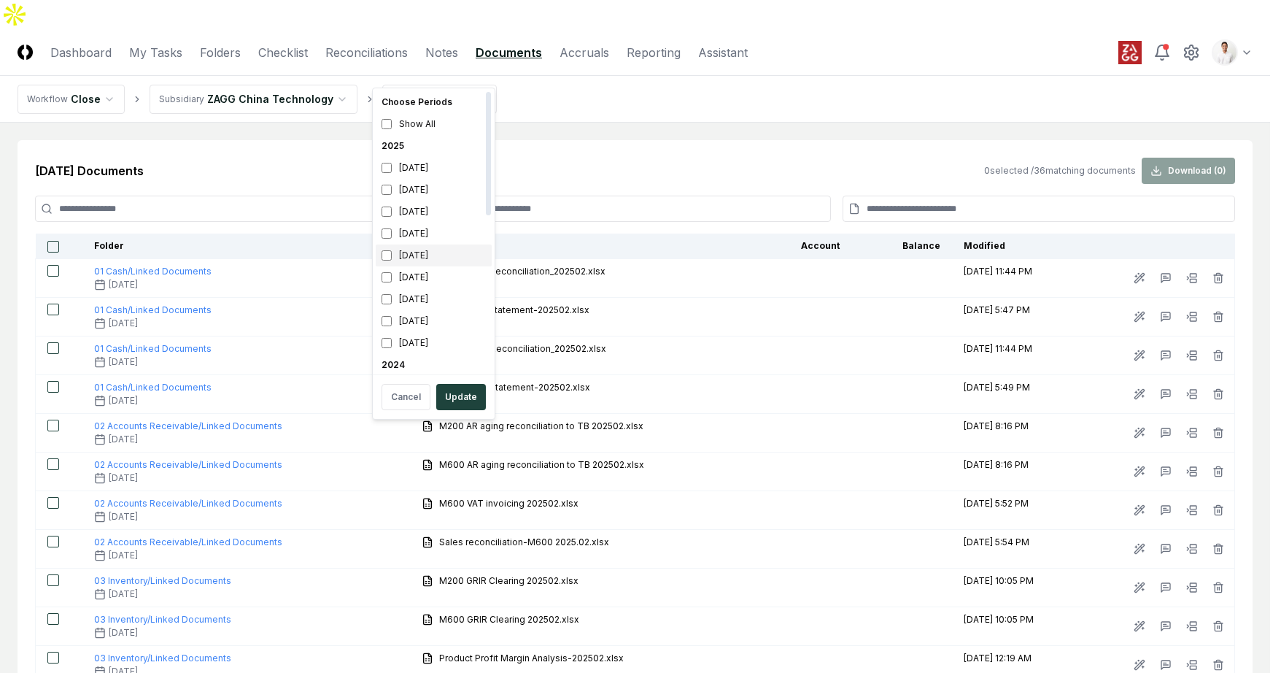
click at [423, 260] on div "[DATE]" at bounding box center [434, 255] width 116 height 22
click at [430, 320] on div "February 2025" at bounding box center [434, 321] width 116 height 22
click at [465, 382] on div "Cancel Update" at bounding box center [434, 397] width 116 height 38
click at [468, 390] on button "Update" at bounding box center [461, 397] width 50 height 26
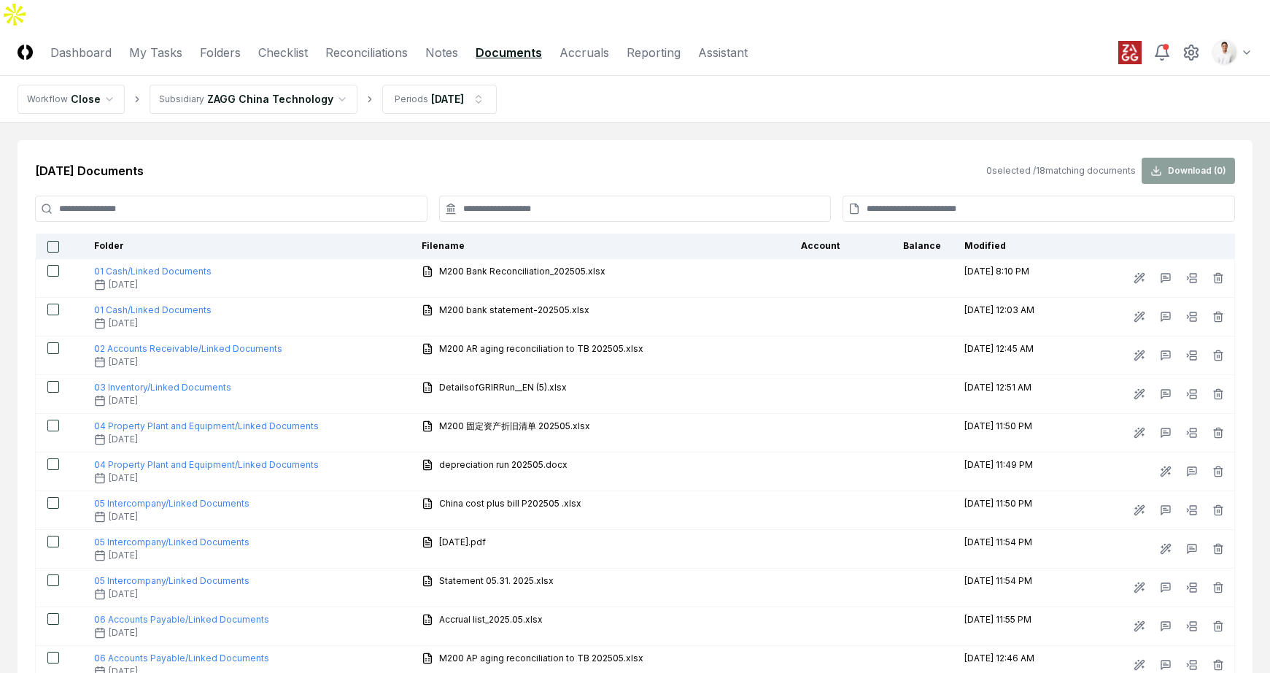
scroll to position [376, 0]
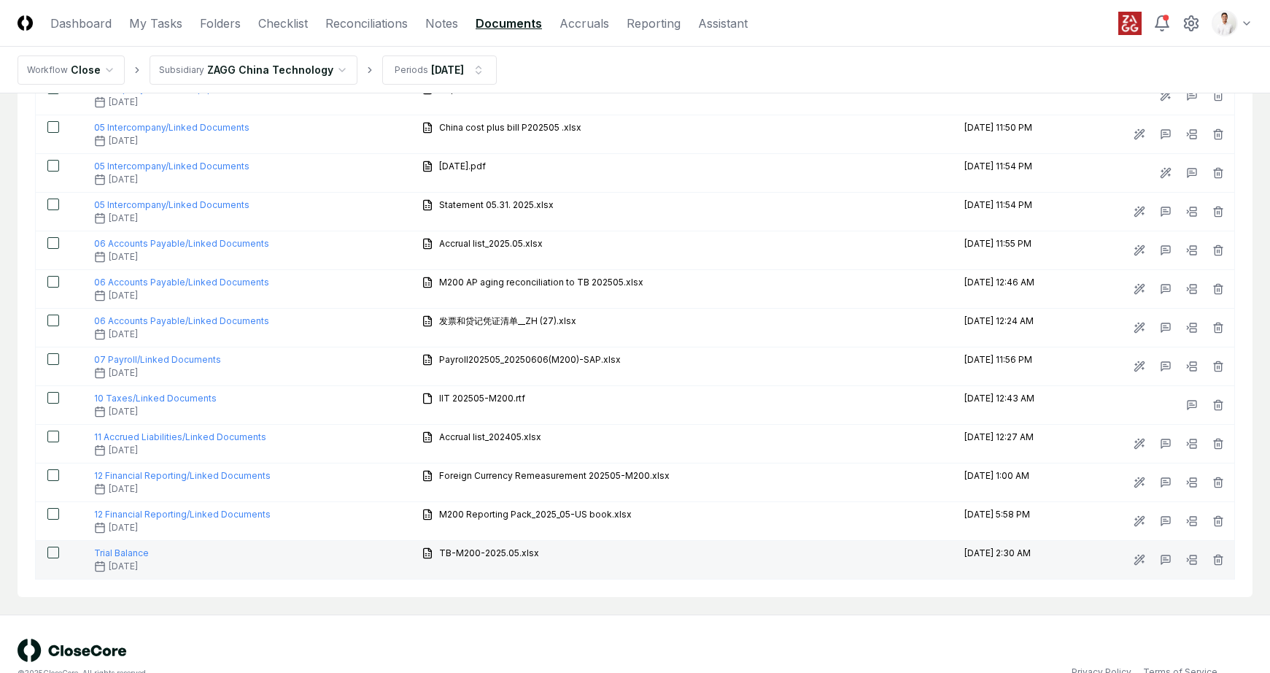
click at [52, 546] on button "button" at bounding box center [53, 552] width 12 height 12
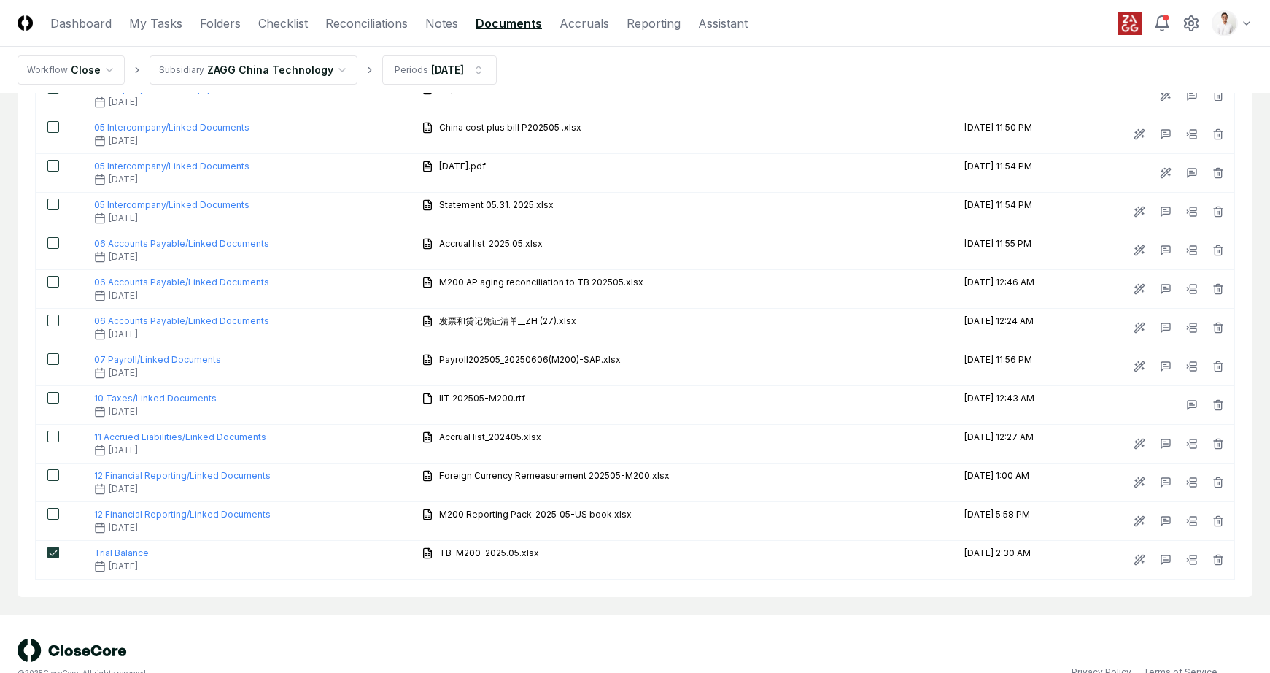
scroll to position [0, 0]
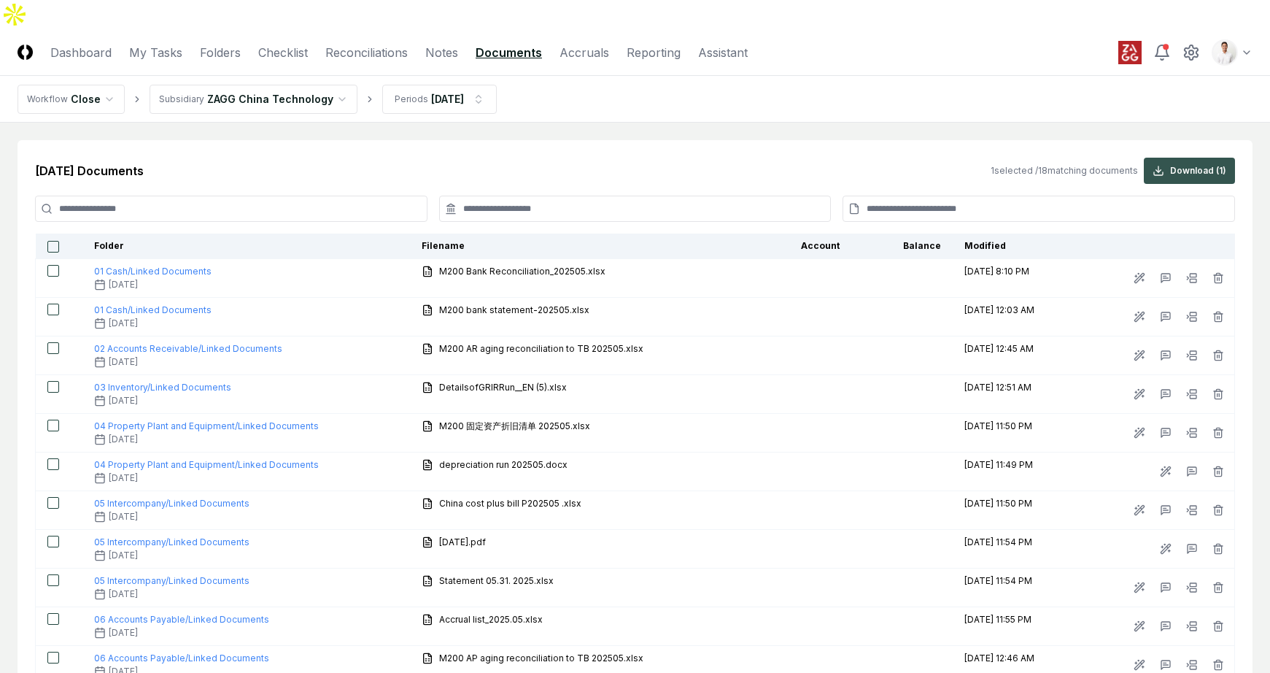
click at [1207, 158] on button "Download ( 1 )" at bounding box center [1189, 171] width 91 height 26
click at [344, 66] on html "CloseCore Dashboard My Tasks Folders Checklist Reconciliations Notes Documents …" at bounding box center [635, 539] width 1270 height 1078
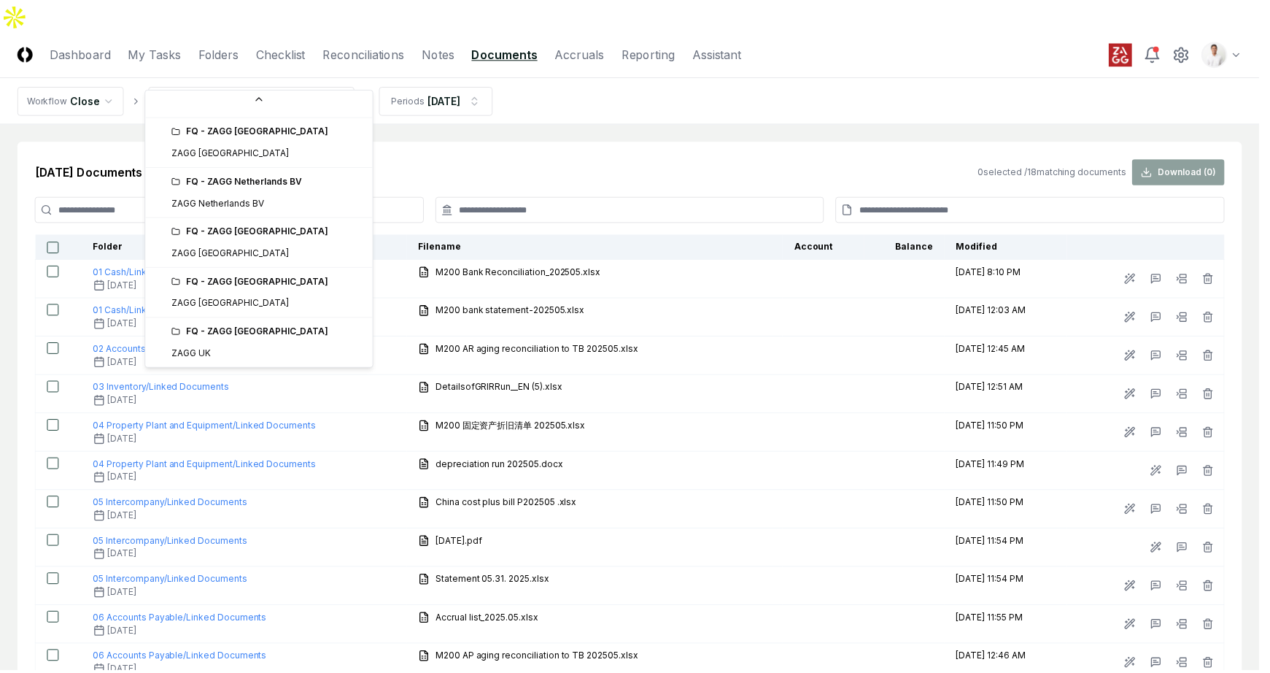
scroll to position [565, 0]
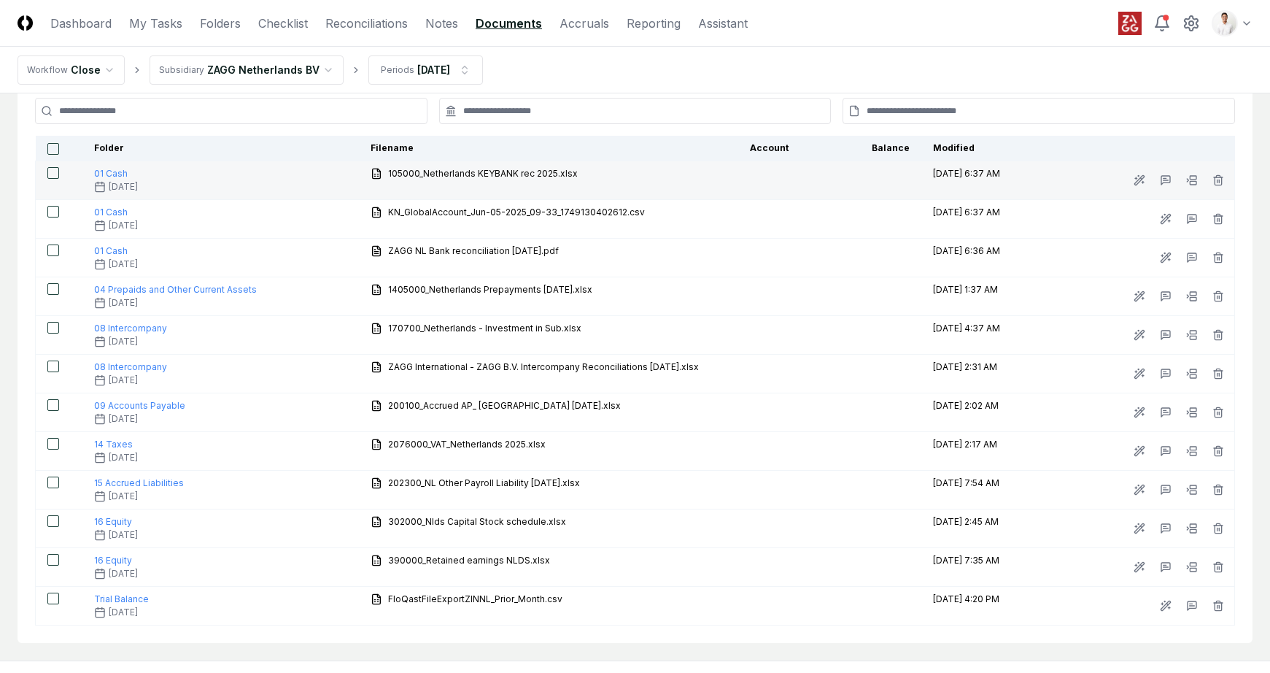
scroll to position [128, 0]
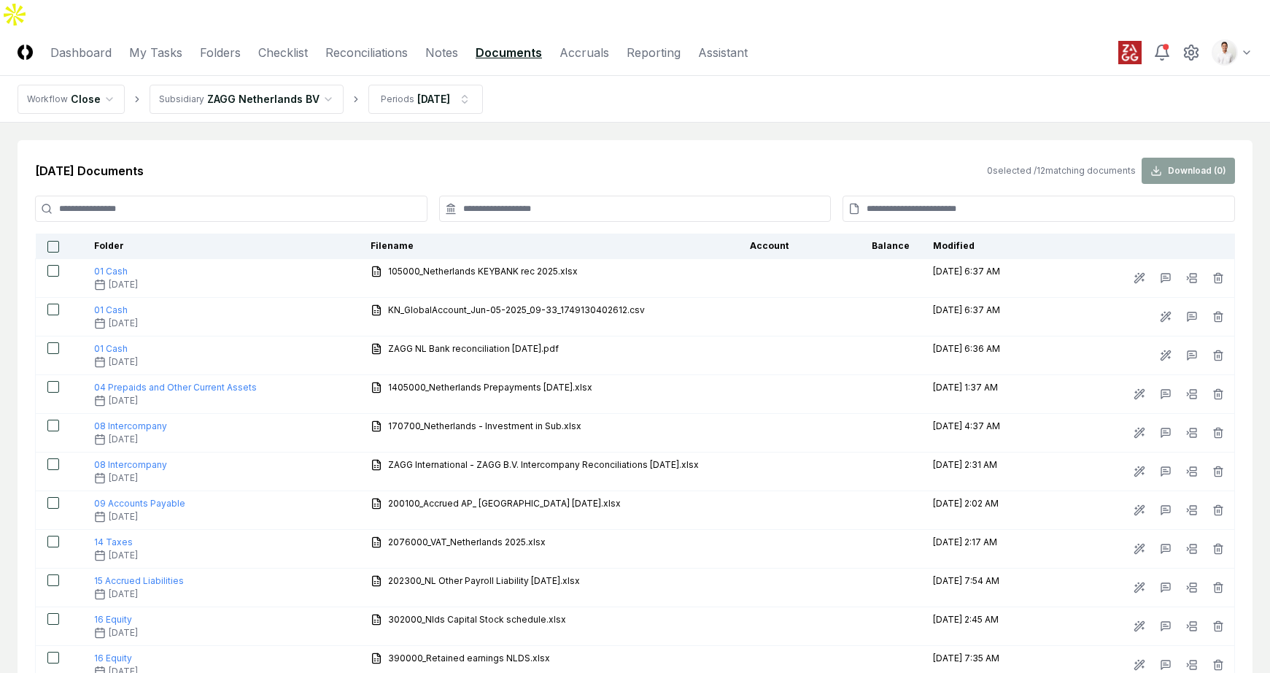
click at [320, 140] on div "[DATE] Documents 0 selected / 12 matching documents Download ( 0 ) Folder Filen…" at bounding box center [635, 440] width 1235 height 600
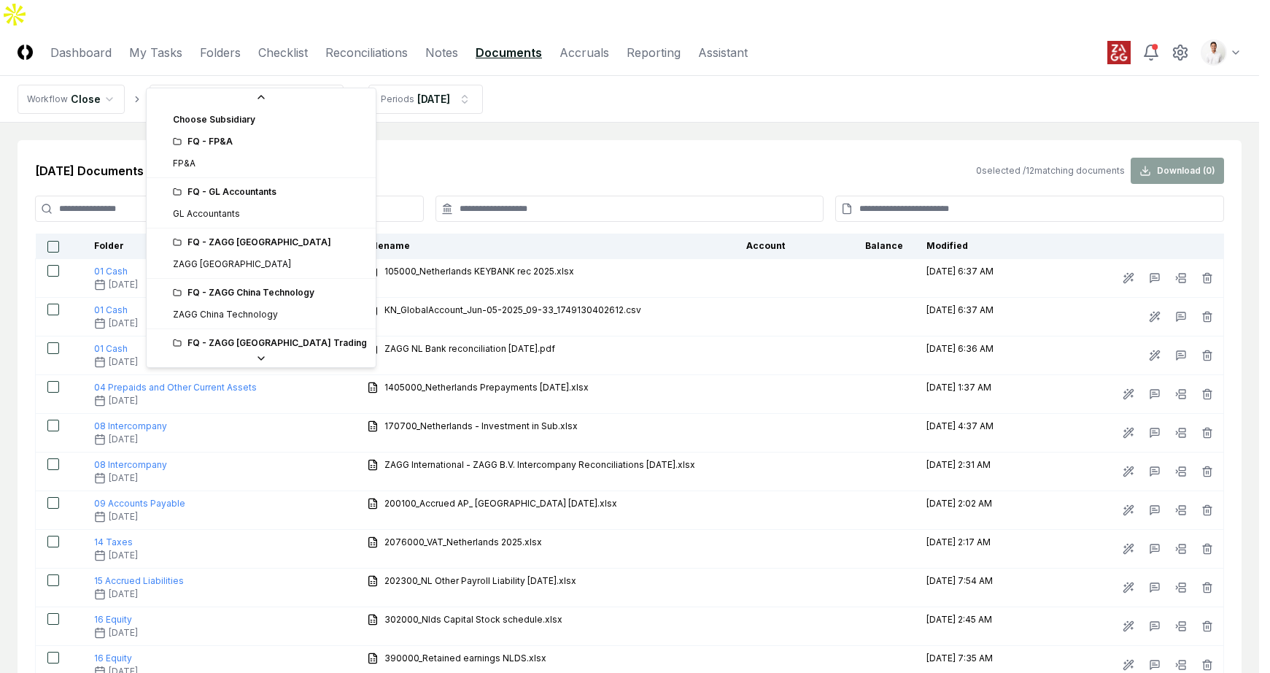
click at [298, 73] on html "CloseCore Dashboard My Tasks Folders Checklist Reconciliations Notes Documents …" at bounding box center [635, 423] width 1270 height 846
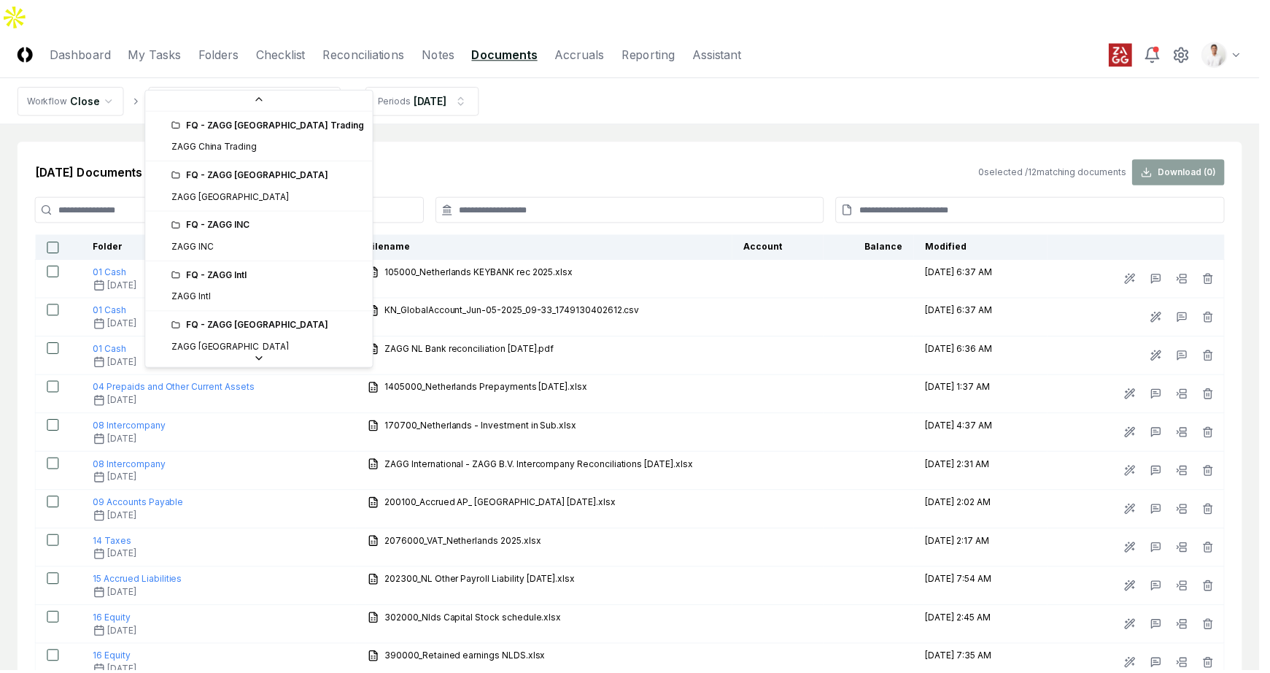
scroll to position [202, 0]
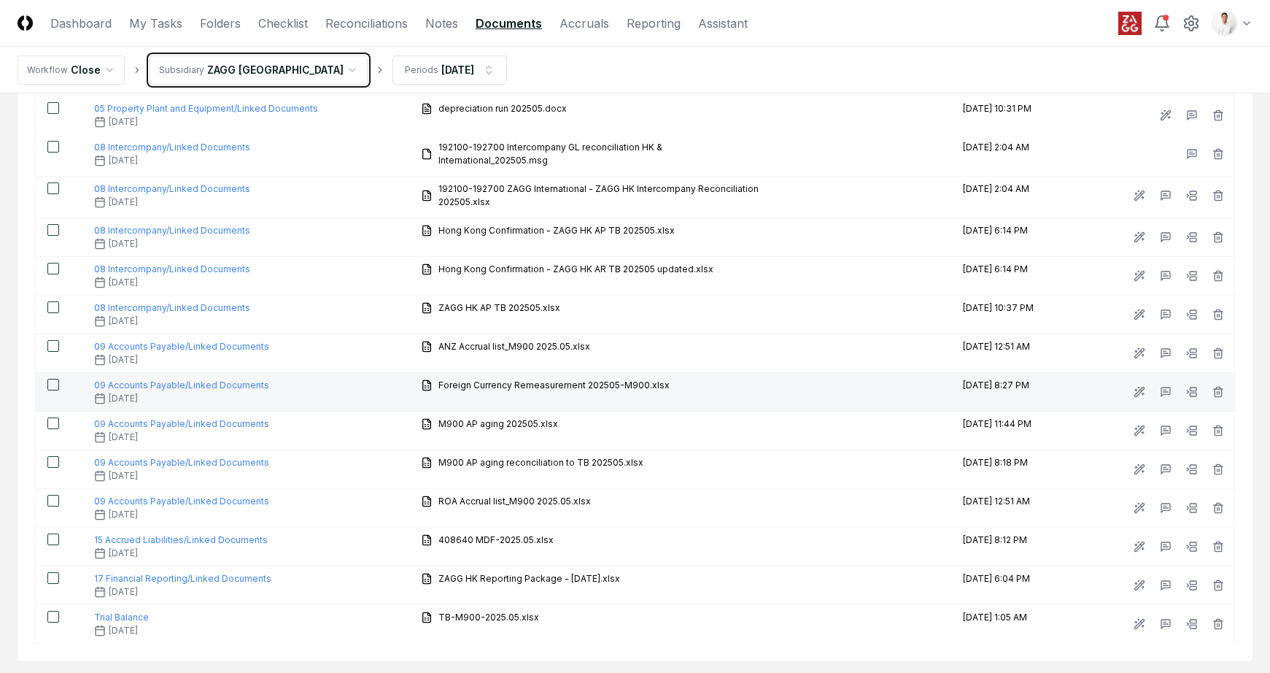
scroll to position [614, 0]
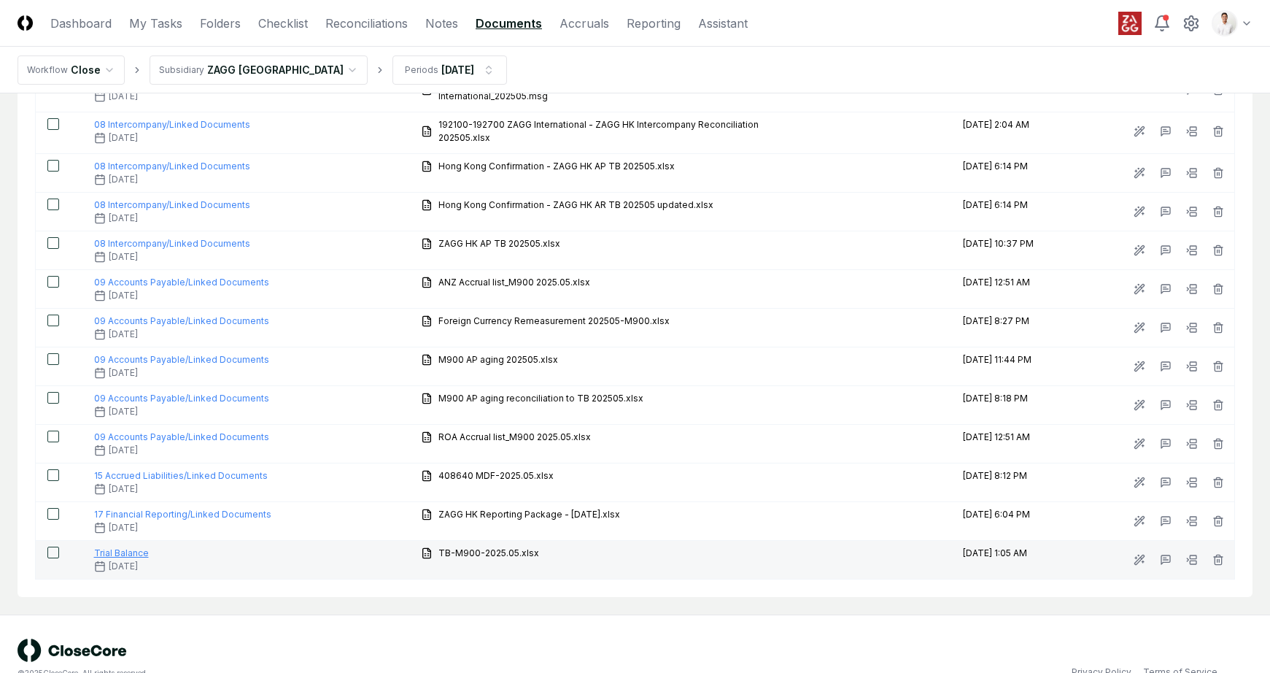
click at [134, 547] on span "Trial Balance" at bounding box center [121, 552] width 55 height 11
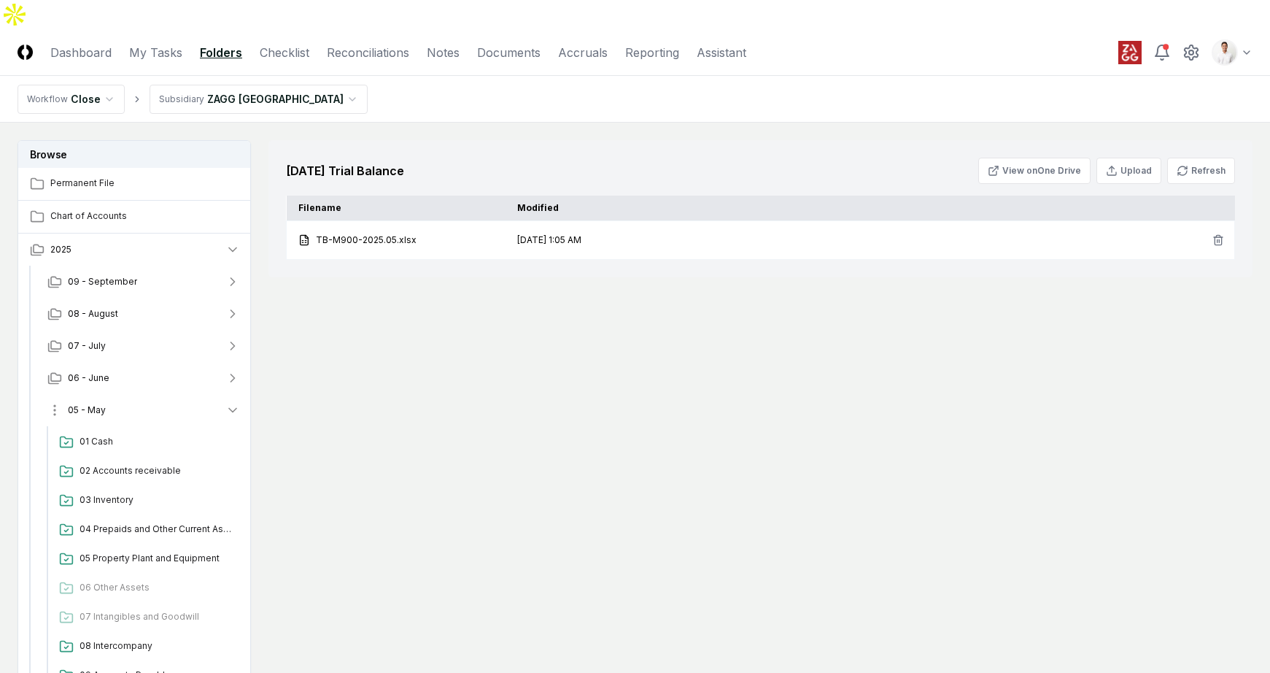
click at [163, 394] on button "05 - May" at bounding box center [144, 410] width 216 height 32
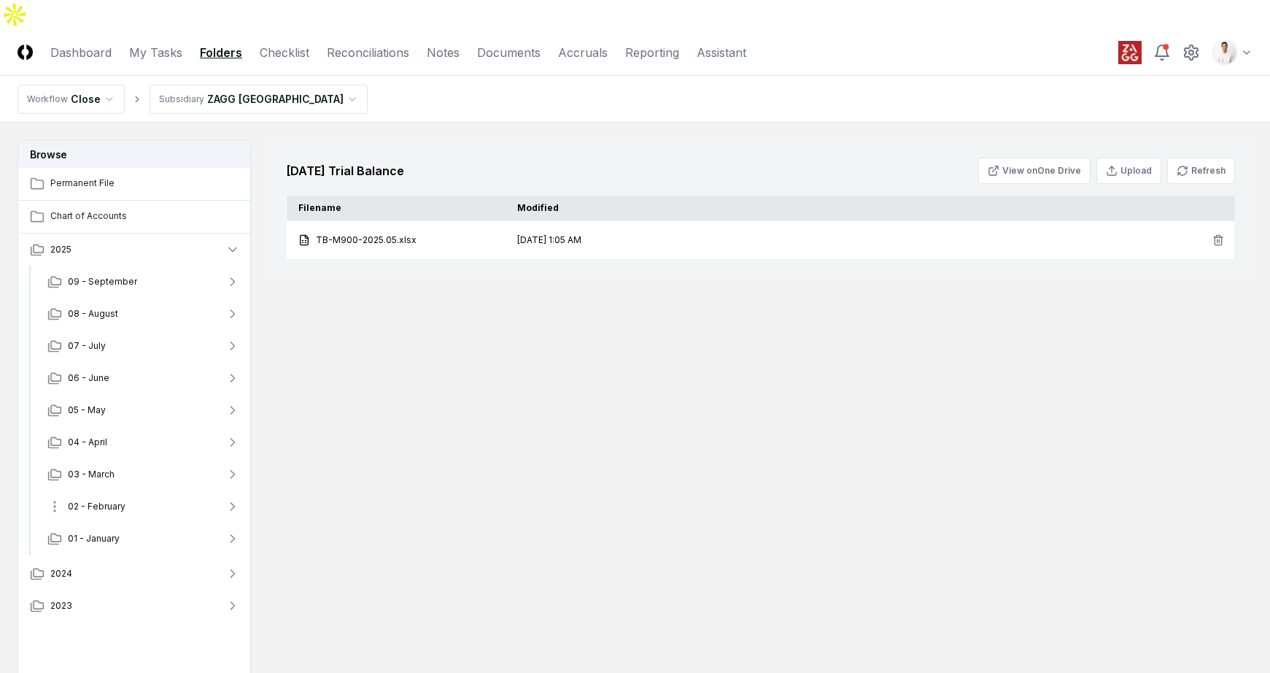
click at [124, 500] on span "02 - February" at bounding box center [97, 506] width 58 height 13
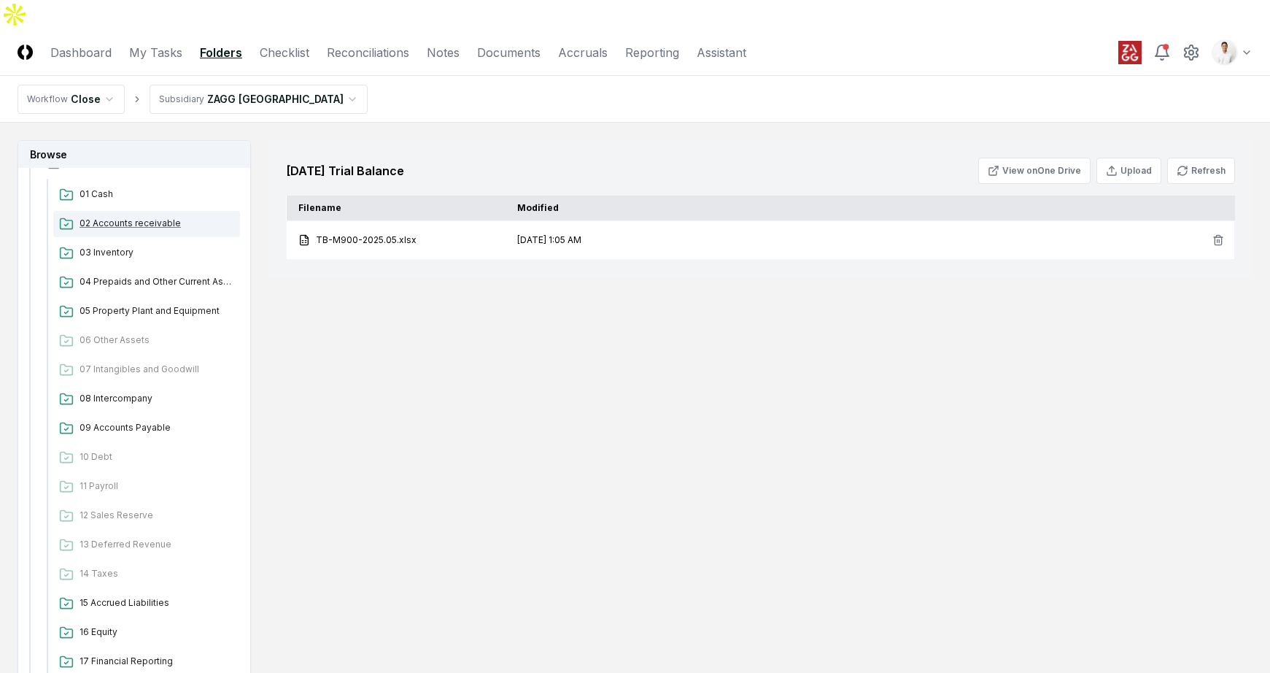
scroll to position [469, 0]
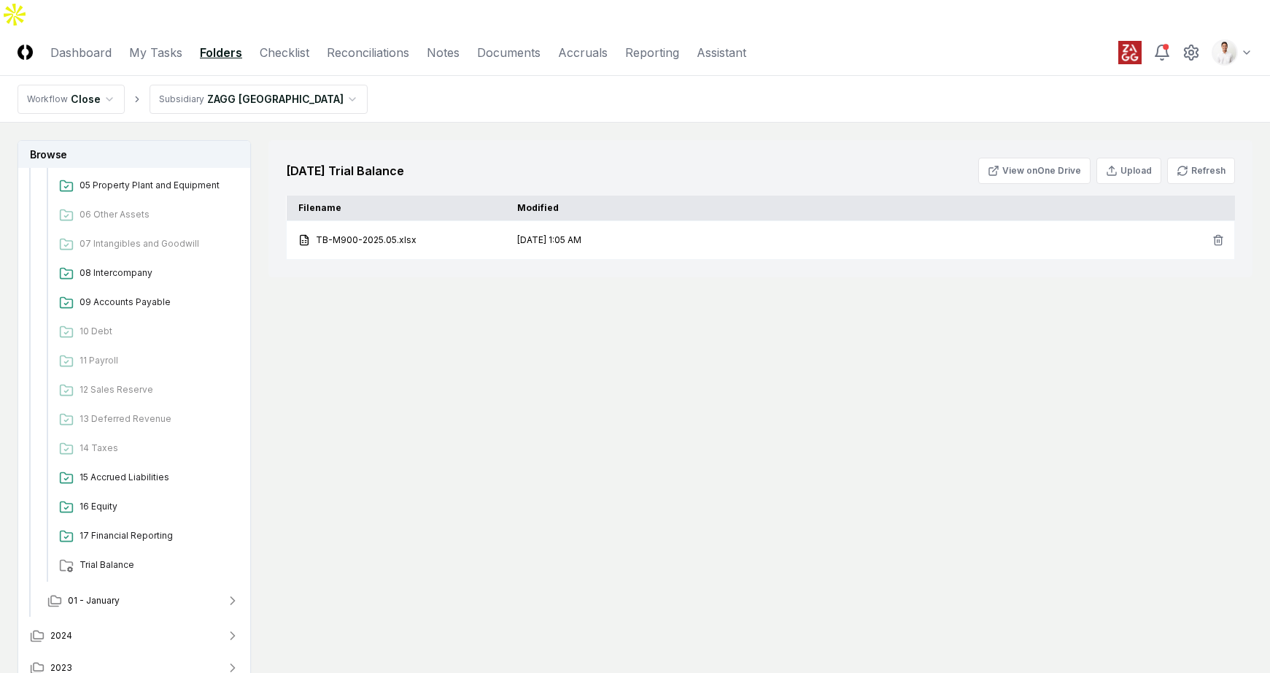
click at [138, 552] on div "Trial Balance" at bounding box center [146, 565] width 187 height 26
click at [841, 422] on div "[DATE] Trial Balance View on One Drive Upload Refresh Filename Modified TB-M900…" at bounding box center [760, 412] width 984 height 544
click at [1043, 313] on div "[DATE] Trial Balance View on One Drive Upload Refresh Filename Modified TB-M900…" at bounding box center [760, 412] width 984 height 544
click at [1134, 158] on button "Upload" at bounding box center [1129, 171] width 65 height 26
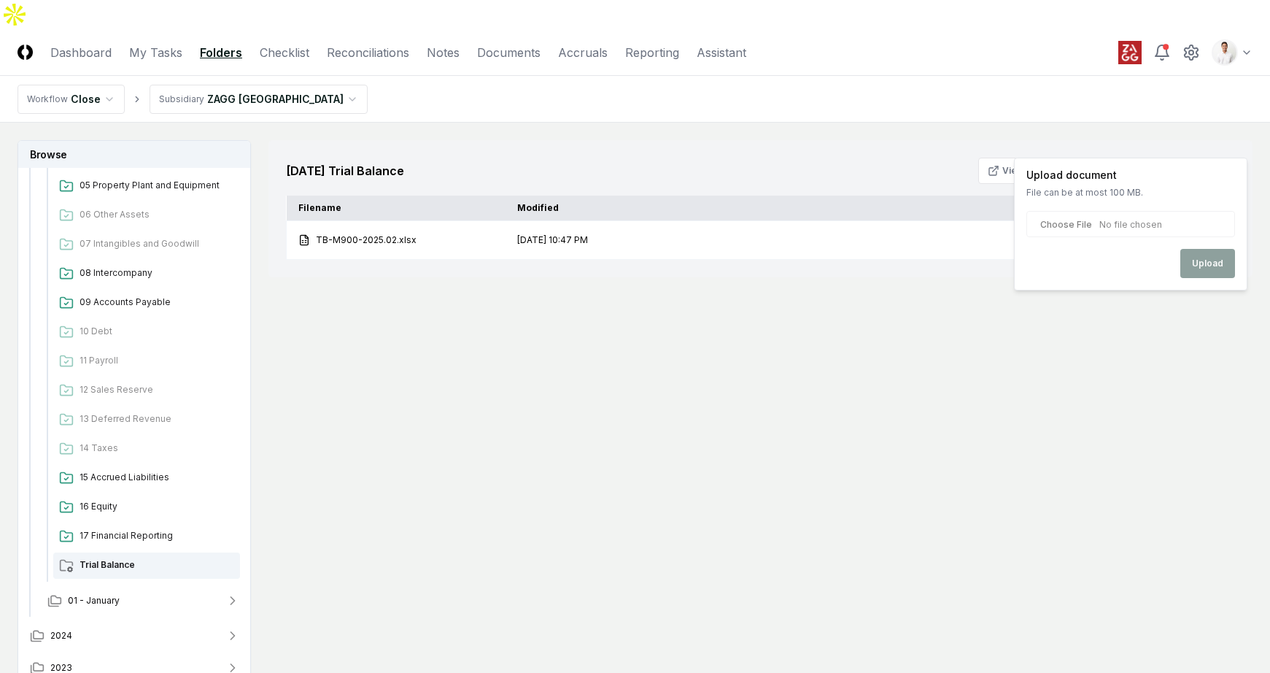
click at [1085, 231] on input "file" at bounding box center [1130, 224] width 209 height 26
type input "**********"
click at [1218, 268] on button "Upload" at bounding box center [1207, 263] width 55 height 29
click at [1065, 289] on div "Upload" at bounding box center [1130, 285] width 209 height 29
click at [1162, 255] on p "Failed to fetch" at bounding box center [1130, 252] width 209 height 13
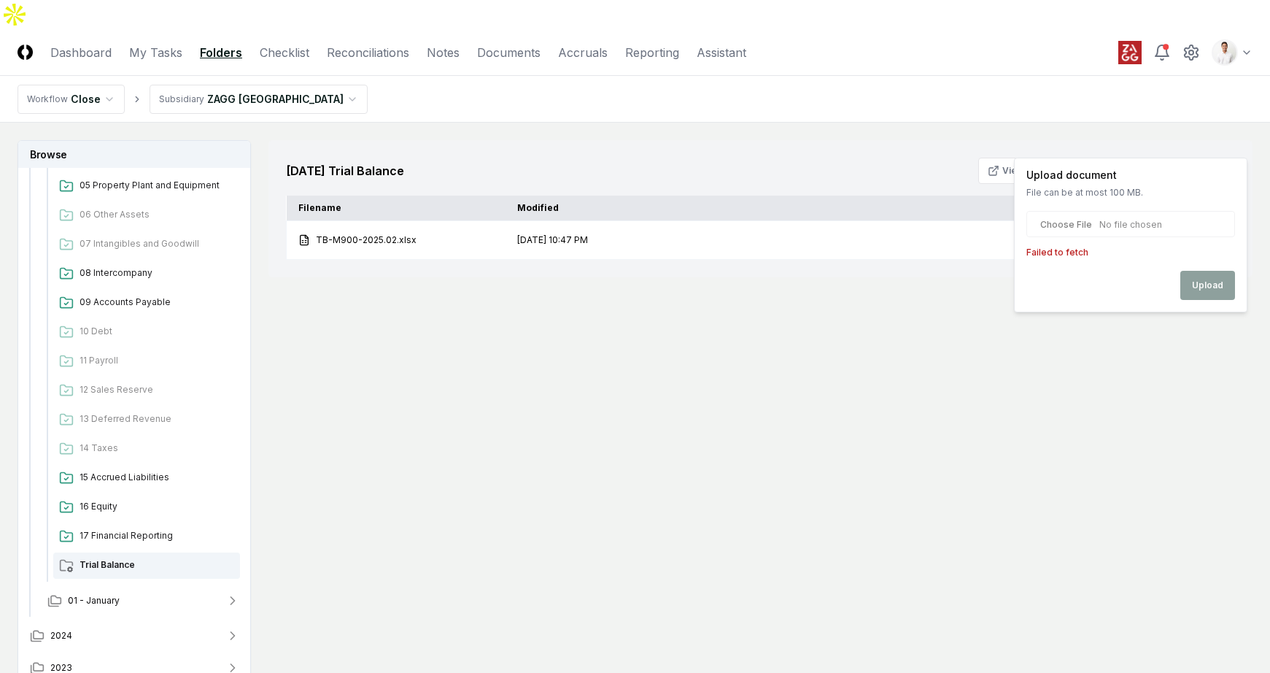
click at [1032, 357] on div "[DATE] Trial Balance View on One Drive Upload Upload document File can be at mo…" at bounding box center [760, 412] width 984 height 544
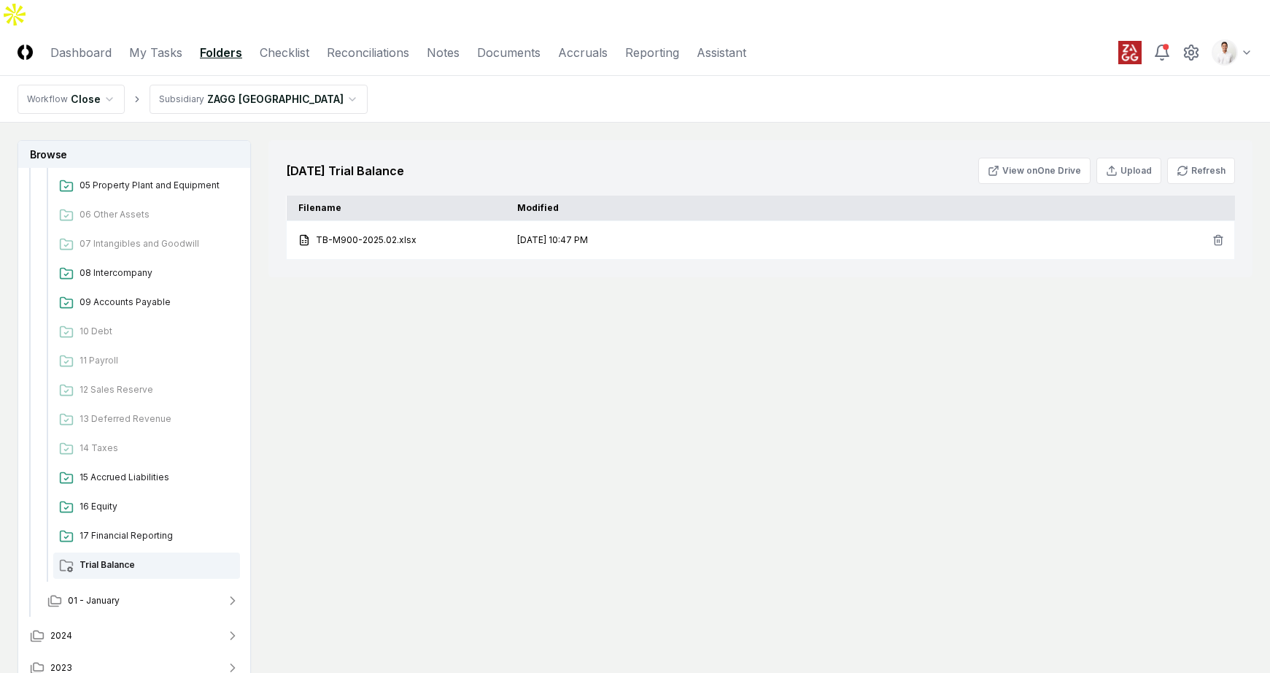
click at [1141, 140] on div "[DATE] Trial Balance View on One Drive Upload Refresh Filename Modified TB-M900…" at bounding box center [760, 208] width 984 height 137
click at [1135, 158] on button "Upload" at bounding box center [1129, 171] width 65 height 26
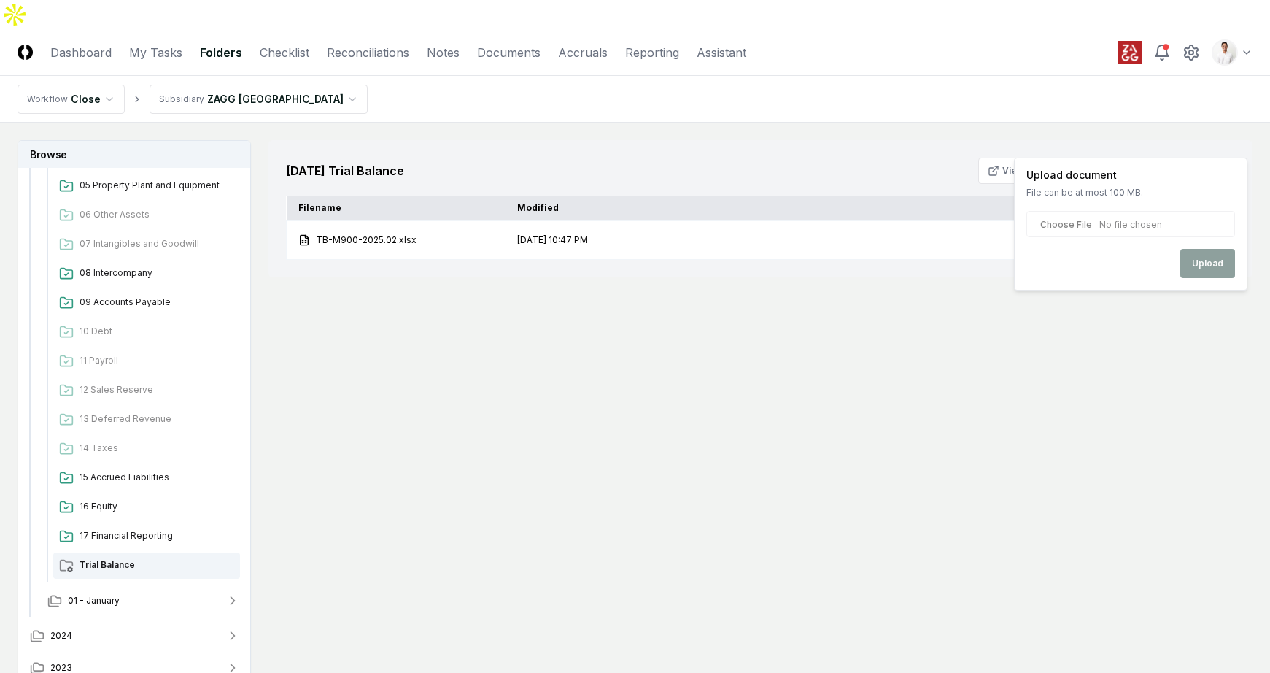
click at [1086, 223] on input "file" at bounding box center [1130, 224] width 209 height 26
type input "**********"
click at [1214, 260] on button "Upload" at bounding box center [1207, 263] width 55 height 29
click at [750, 140] on div "[DATE] Trial Balance View on One Drive Upload Upload document File can be at mo…" at bounding box center [760, 208] width 984 height 137
